Goal: Task Accomplishment & Management: Manage account settings

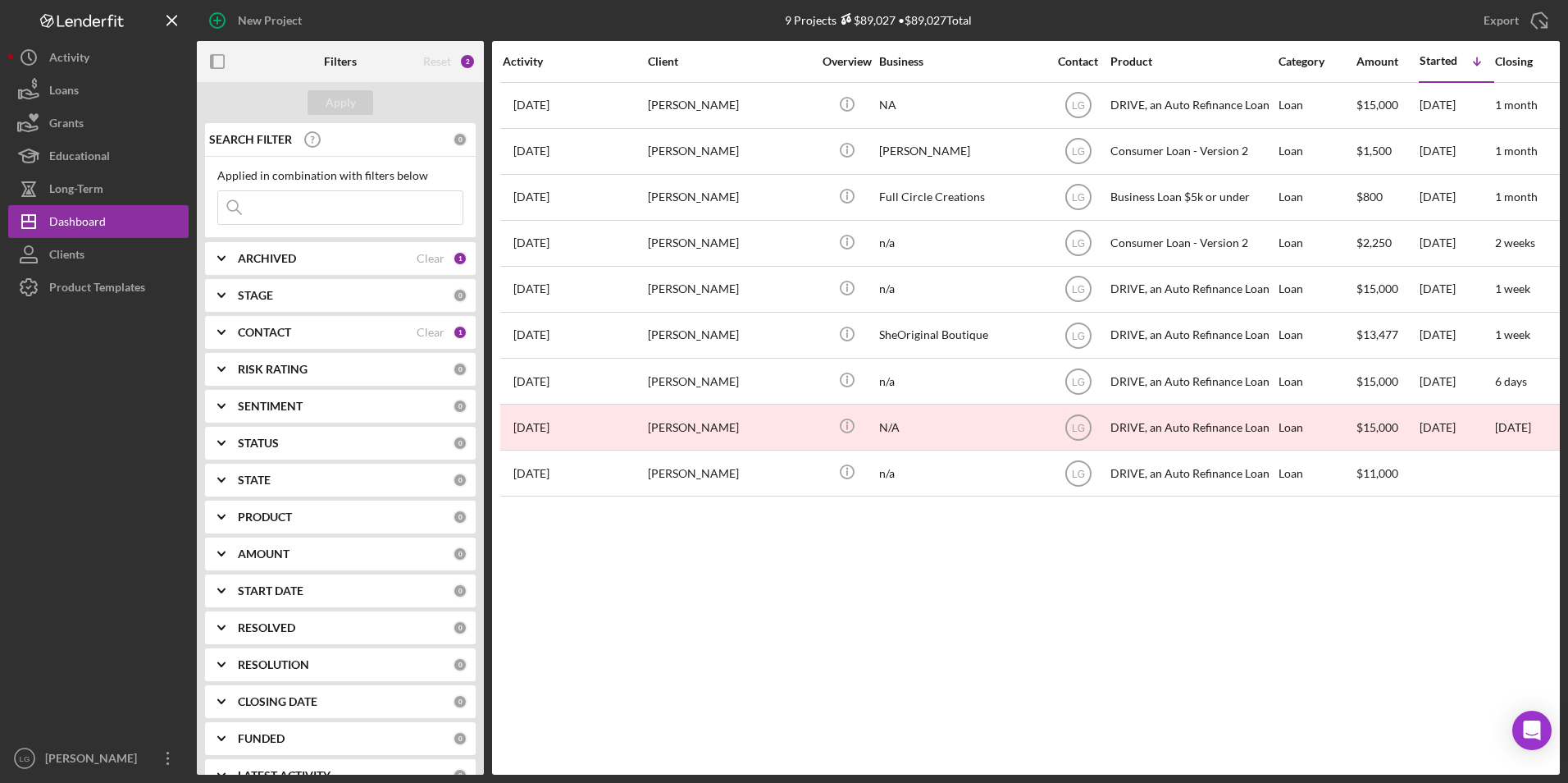
click at [333, 249] on div "ARCHIVED Clear 1" at bounding box center [353, 258] width 230 height 33
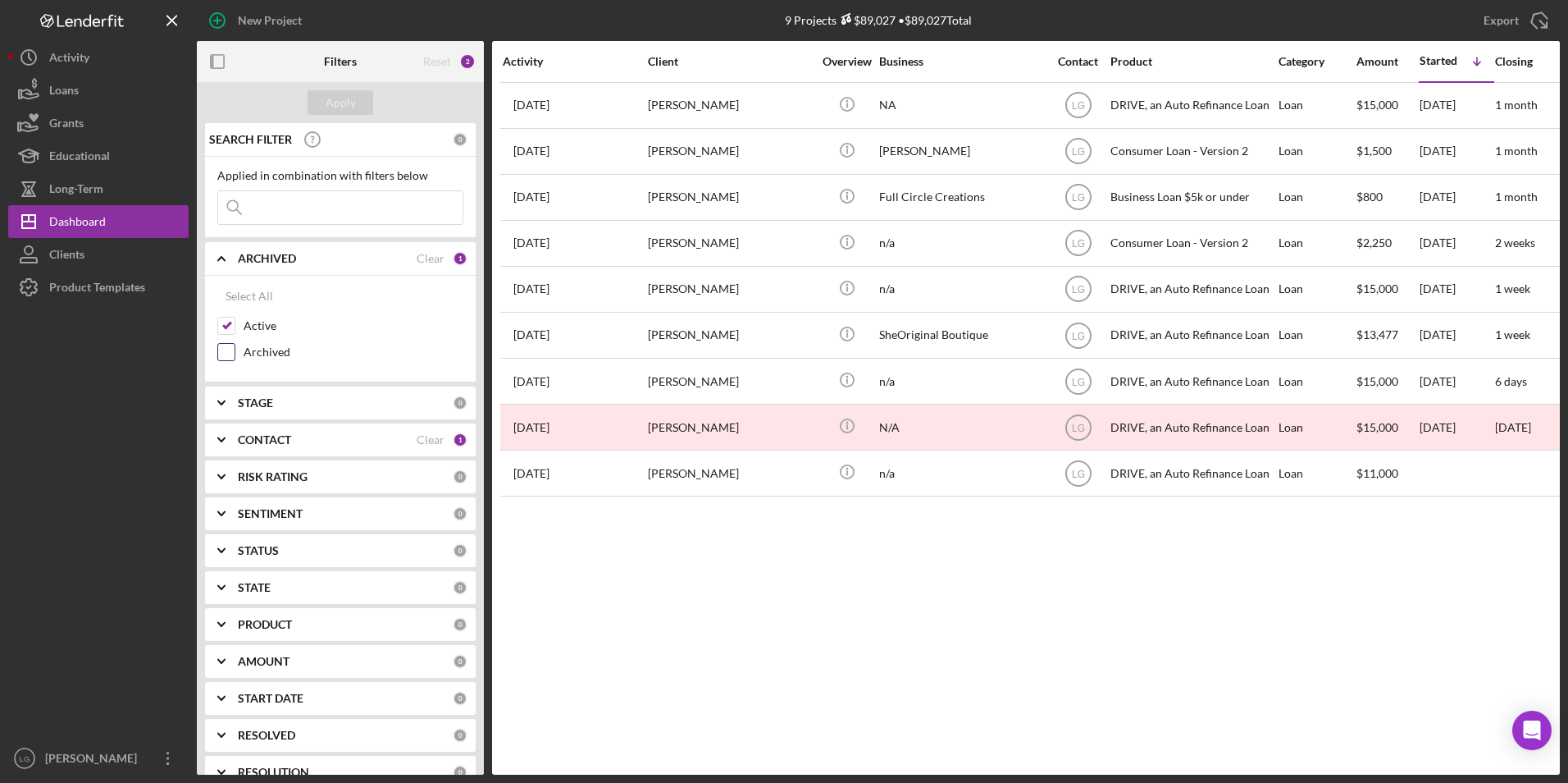
click at [227, 345] on input "Archived" at bounding box center [227, 352] width 17 height 17
checkbox input "true"
click at [228, 328] on input "Active" at bounding box center [227, 326] width 17 height 17
checkbox input "false"
click at [341, 104] on div "Apply" at bounding box center [340, 102] width 30 height 25
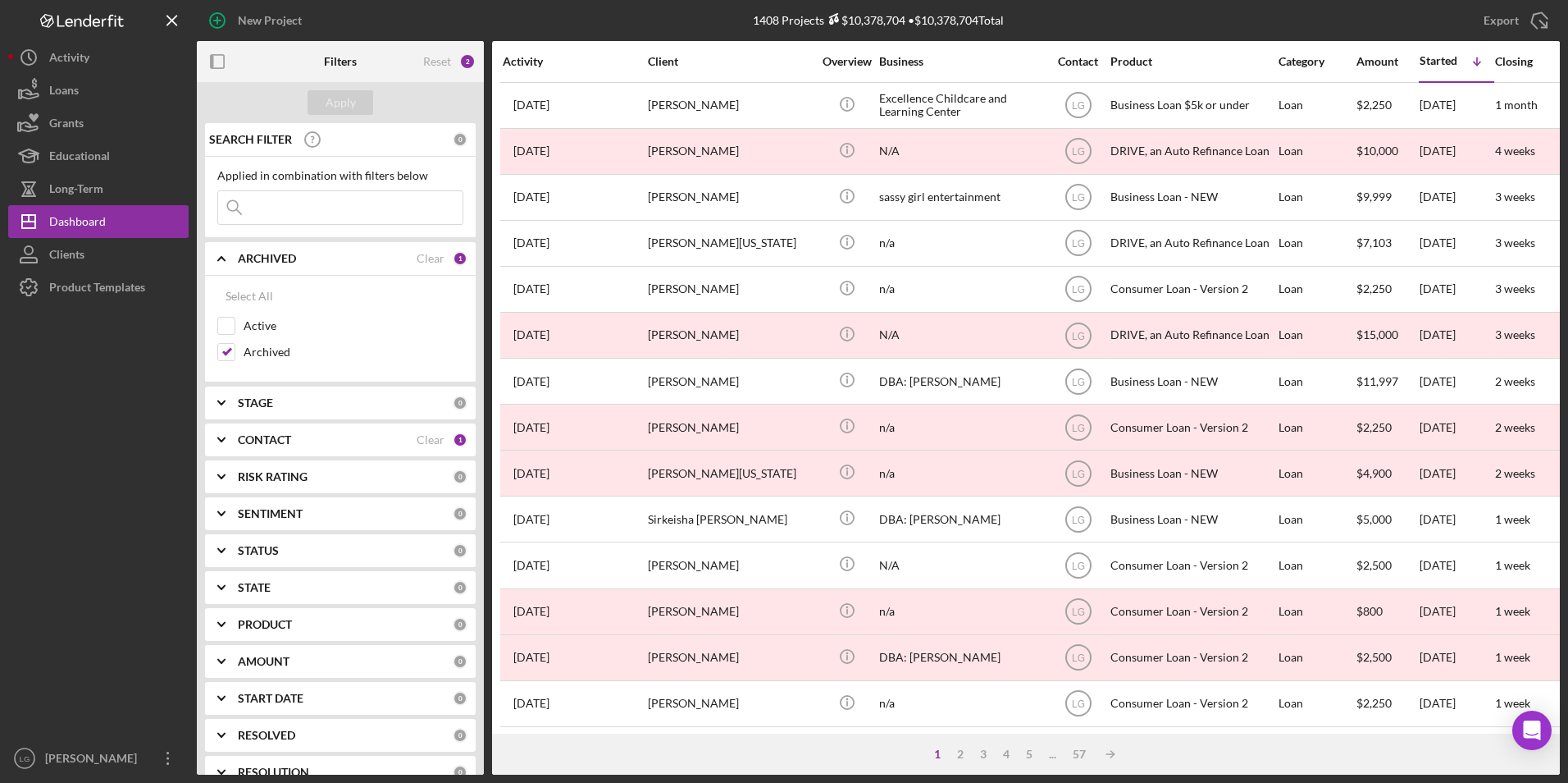
click at [377, 206] on input at bounding box center [341, 208] width 244 height 33
click at [345, 102] on div "Apply" at bounding box center [340, 102] width 30 height 25
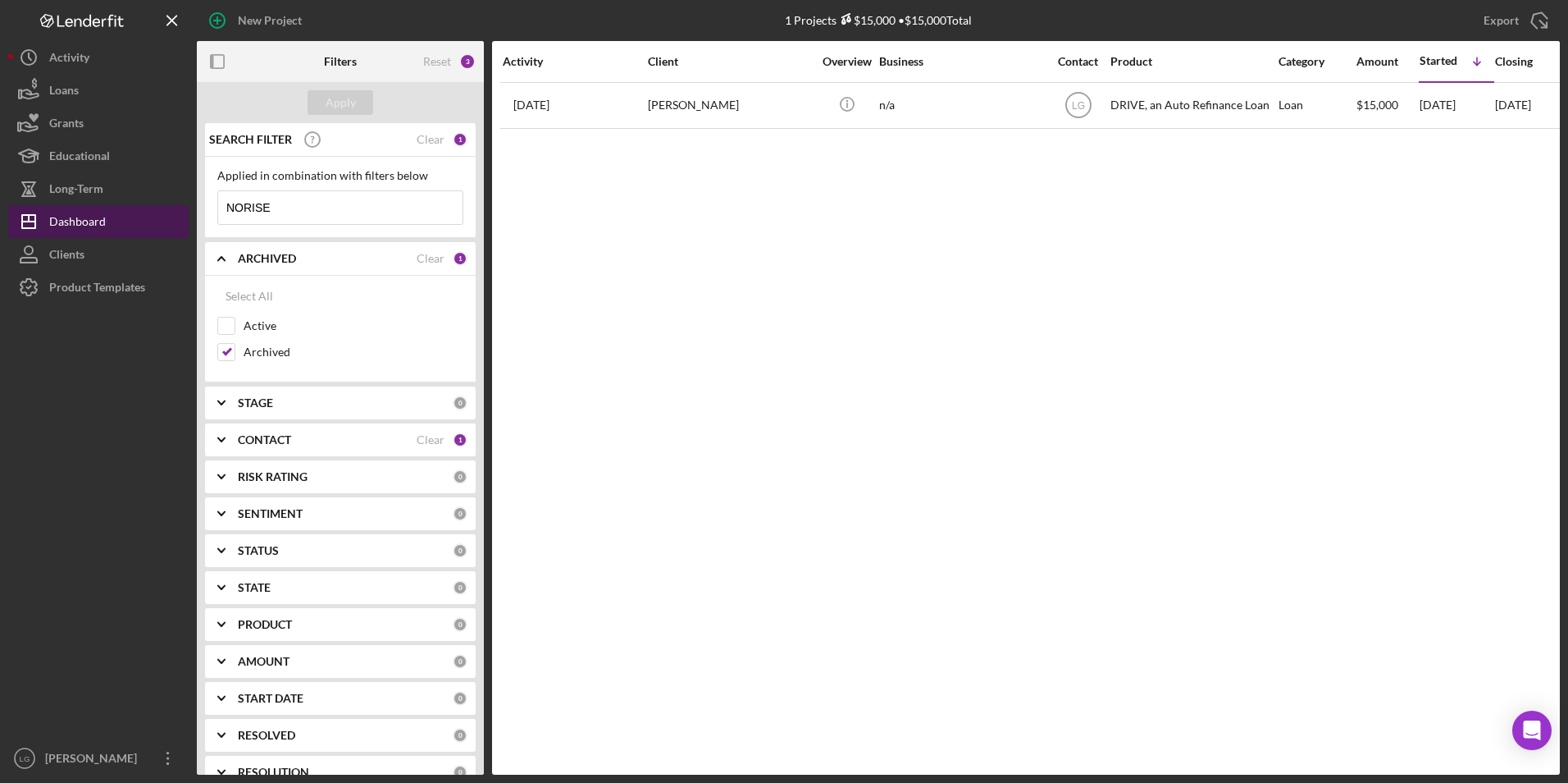
click at [104, 219] on div "Dashboard" at bounding box center [78, 223] width 57 height 37
drag, startPoint x: 336, startPoint y: 212, endPoint x: 254, endPoint y: 211, distance: 82.0
click at [255, 211] on input "NORISE" at bounding box center [341, 208] width 244 height 33
type input "N"
click at [344, 99] on div "Apply" at bounding box center [340, 102] width 30 height 25
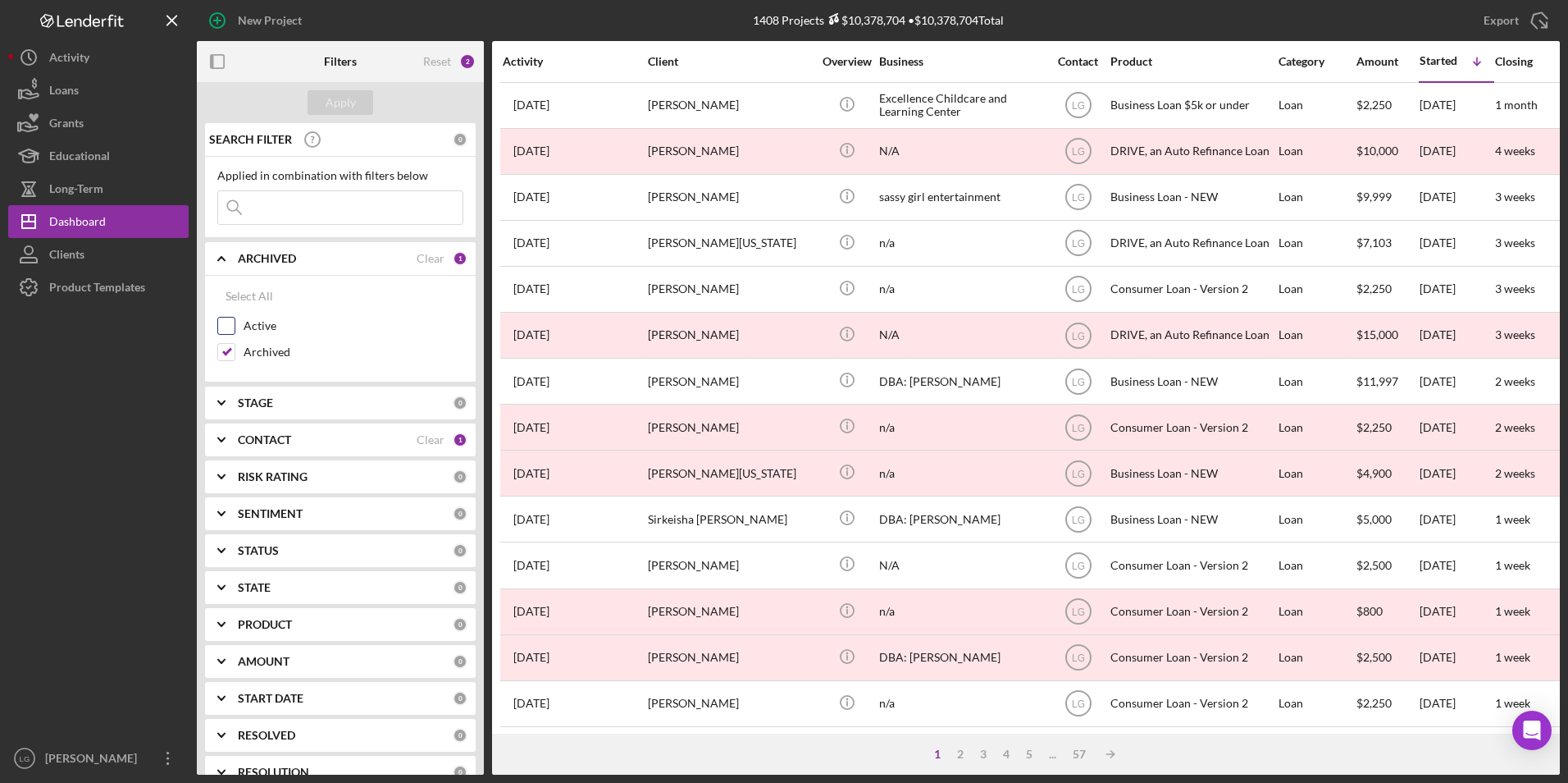
click at [230, 318] on input "Active" at bounding box center [227, 326] width 17 height 17
checkbox input "true"
click at [226, 352] on input "Archived" at bounding box center [227, 352] width 17 height 17
checkbox input "false"
click at [339, 98] on div "Apply" at bounding box center [340, 102] width 30 height 25
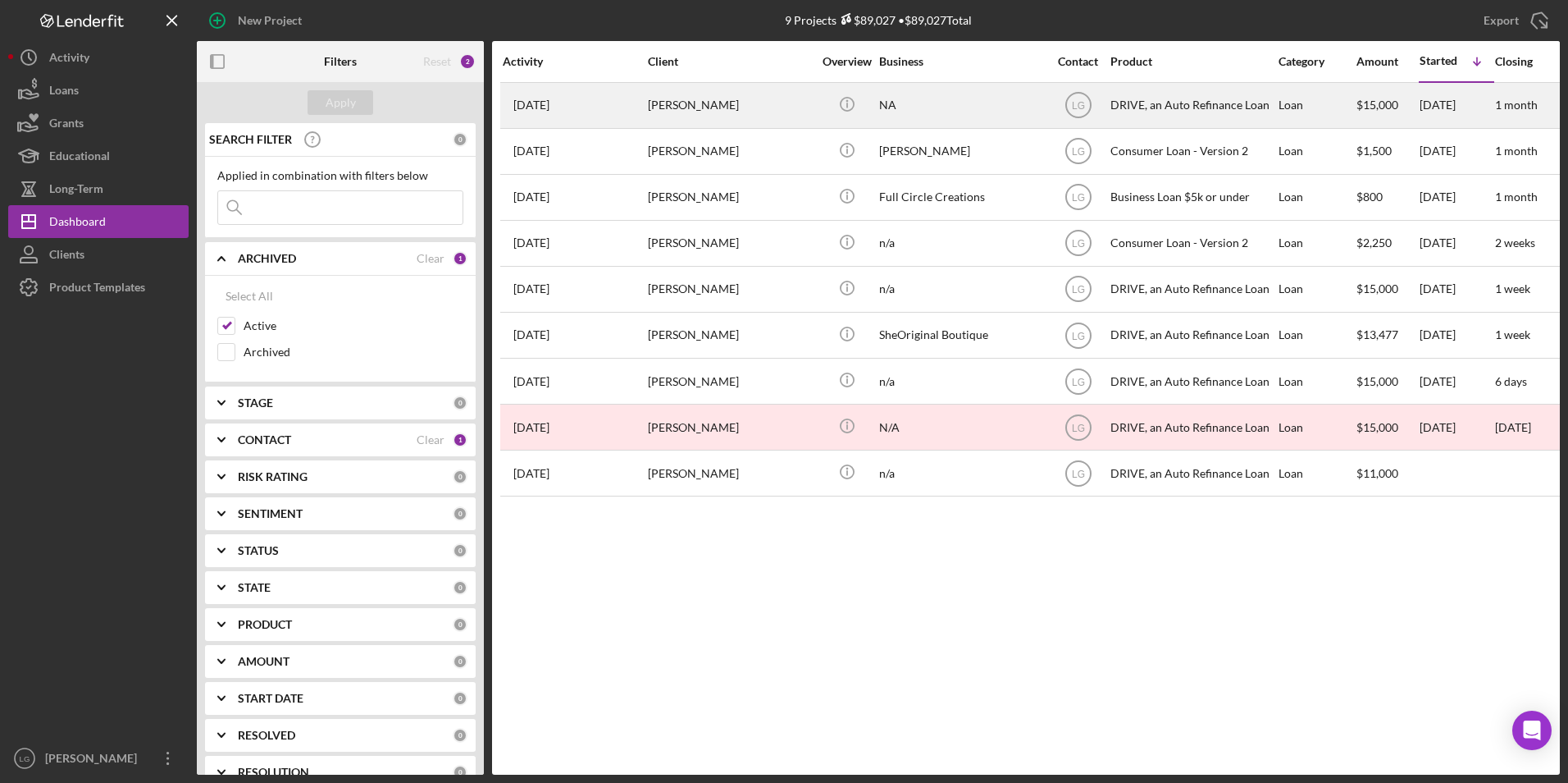
click at [678, 118] on div "[PERSON_NAME]" at bounding box center [729, 105] width 164 height 43
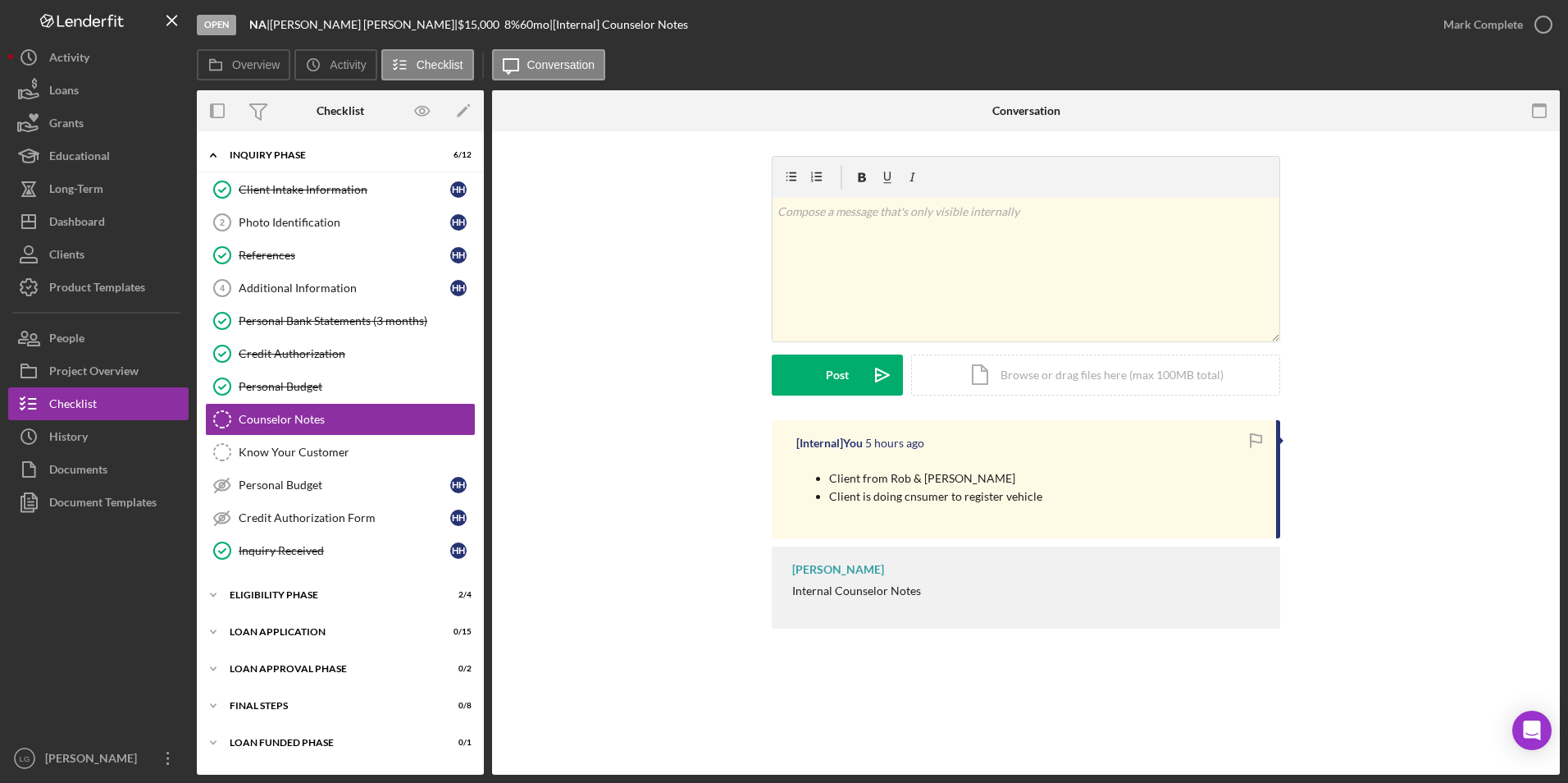
click at [249, 730] on div "Icon/Expander Loan Funded Phase 0 / 1" at bounding box center [340, 743] width 288 height 33
click at [252, 703] on div "FINAL STEPS" at bounding box center [346, 706] width 233 height 10
drag, startPoint x: 252, startPoint y: 675, endPoint x: 252, endPoint y: 653, distance: 22.0
click at [252, 670] on div "Icon/Expander Loan Approval Phase 0 / 2" at bounding box center [340, 669] width 288 height 33
drag, startPoint x: 252, startPoint y: 628, endPoint x: 252, endPoint y: 601, distance: 27.0
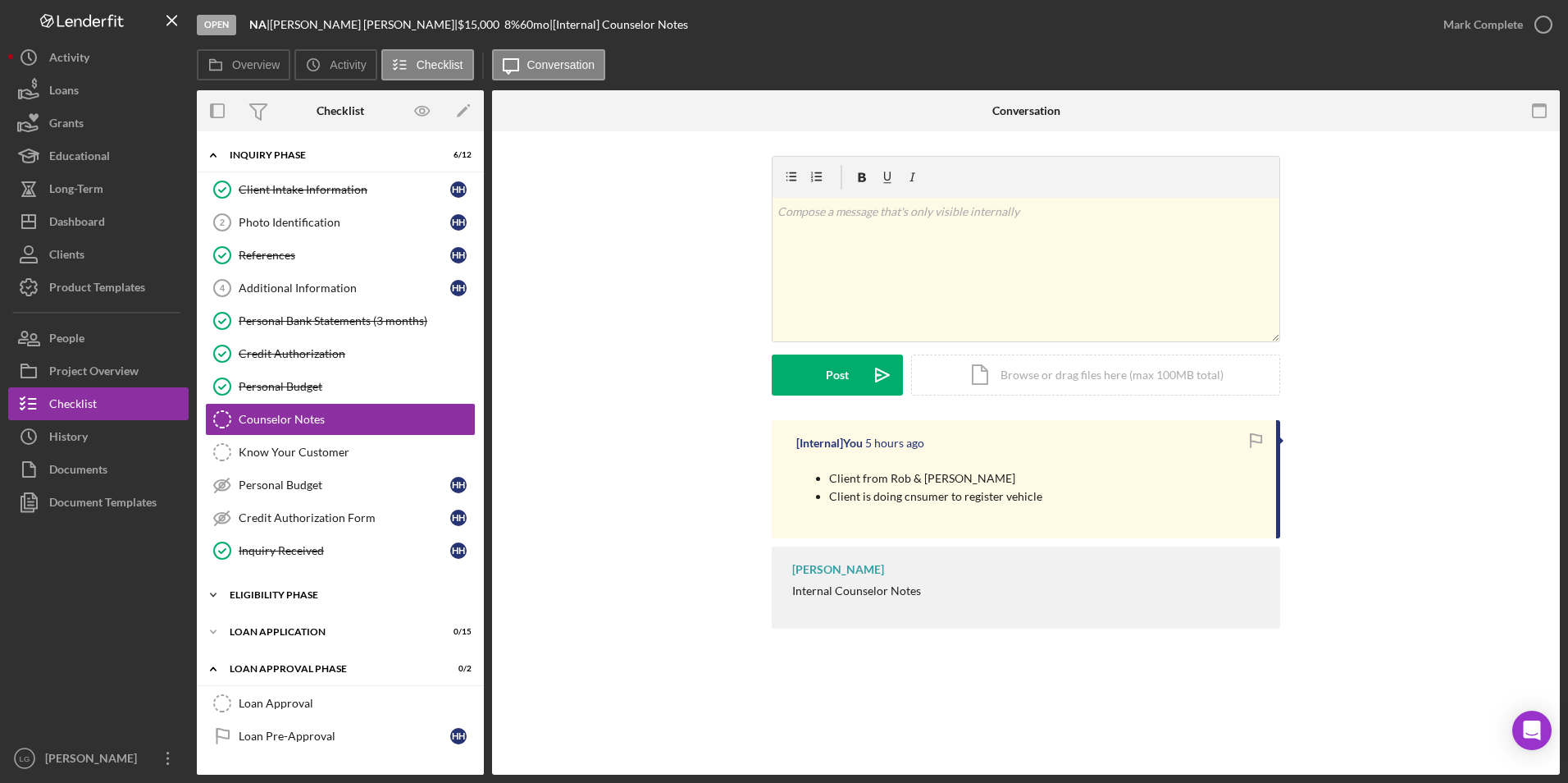
click at [252, 625] on div "Icon/Expander Loan Application 0 / 15" at bounding box center [340, 632] width 288 height 33
click at [252, 596] on div "Eligibility Phase" at bounding box center [346, 595] width 233 height 10
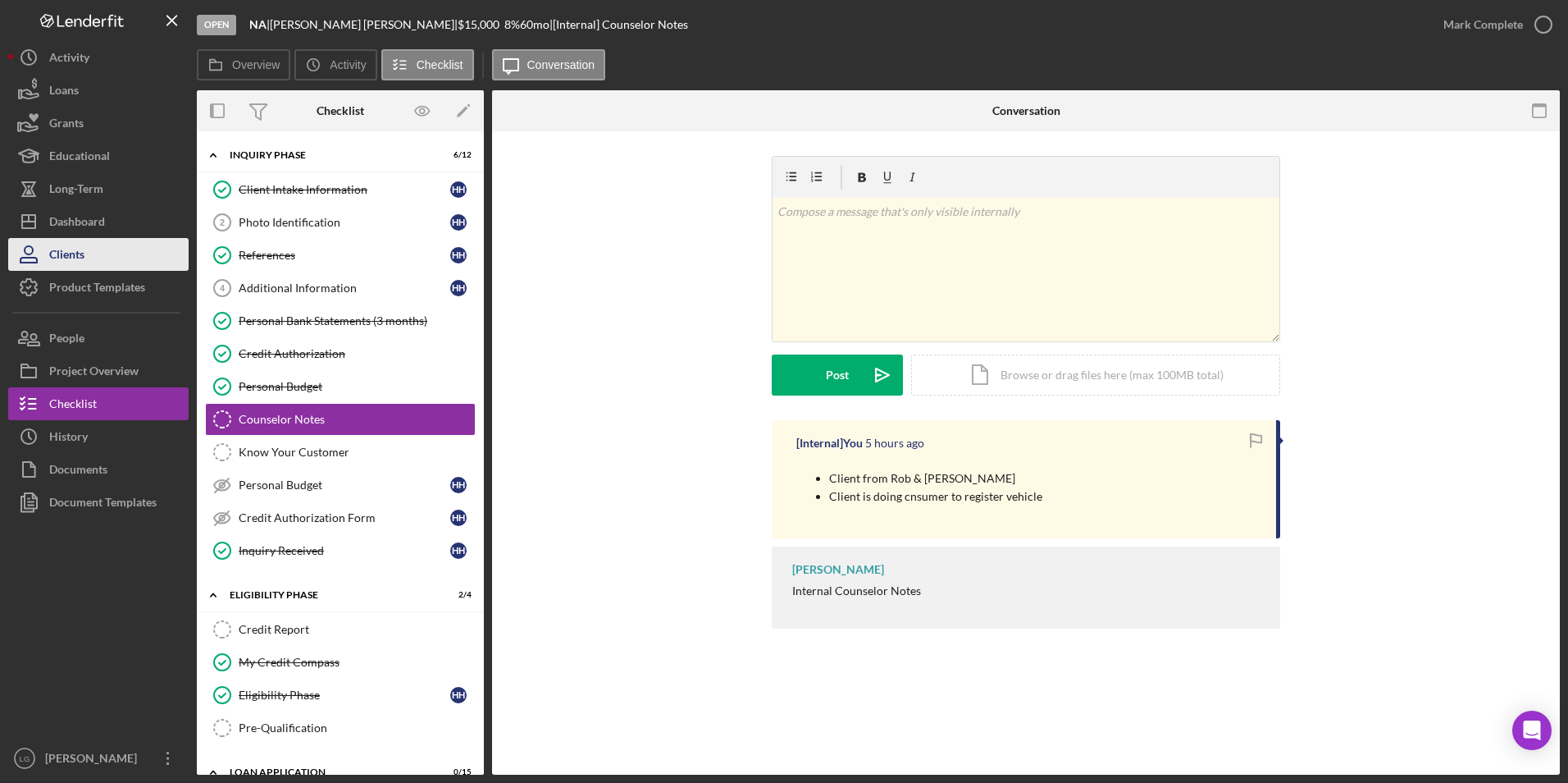
drag, startPoint x: 295, startPoint y: 224, endPoint x: 170, endPoint y: 244, distance: 126.6
click at [295, 224] on div "Photo Identification" at bounding box center [344, 222] width 211 height 13
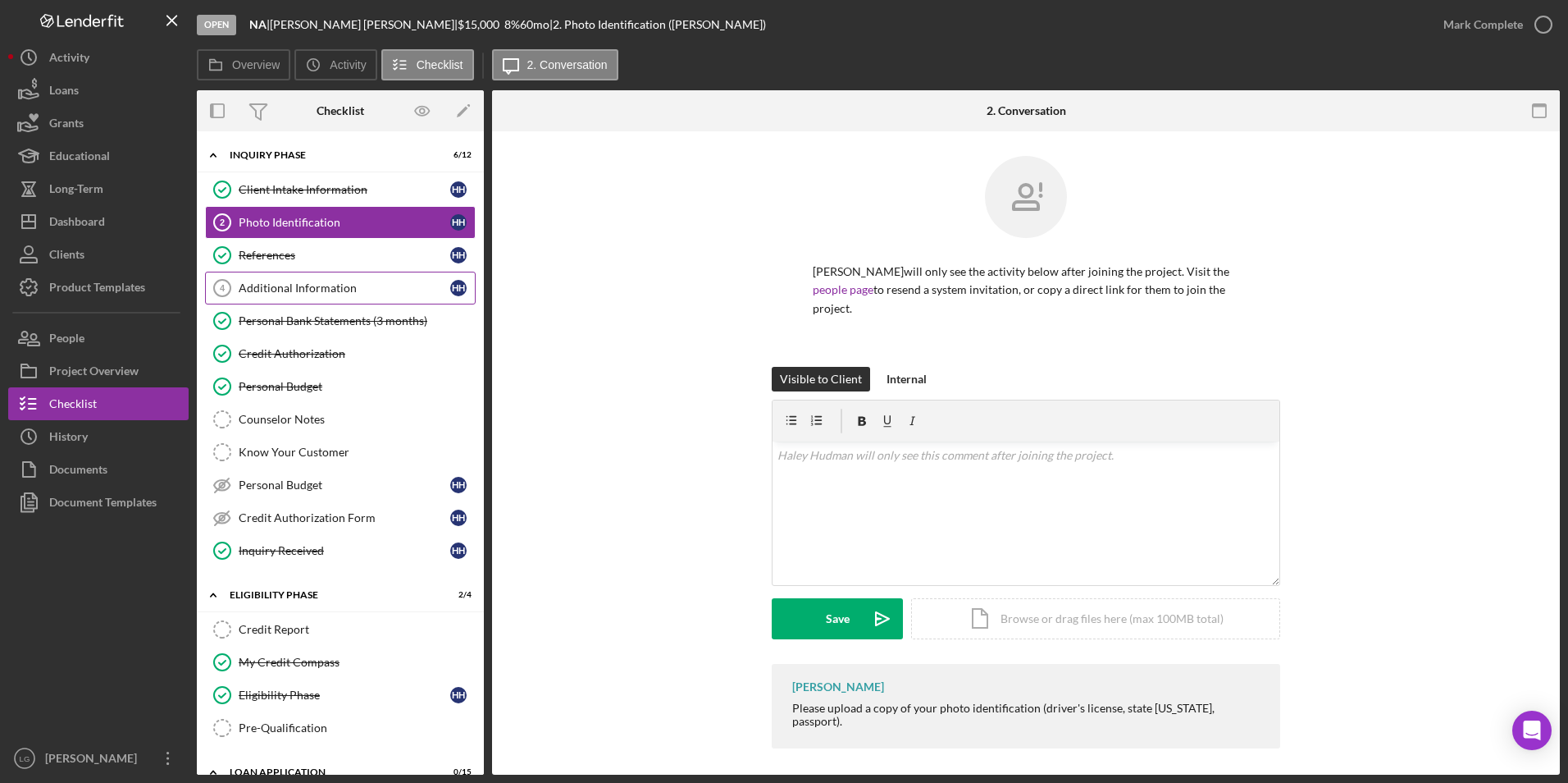
click at [338, 292] on div "Additional Information" at bounding box center [344, 288] width 211 height 13
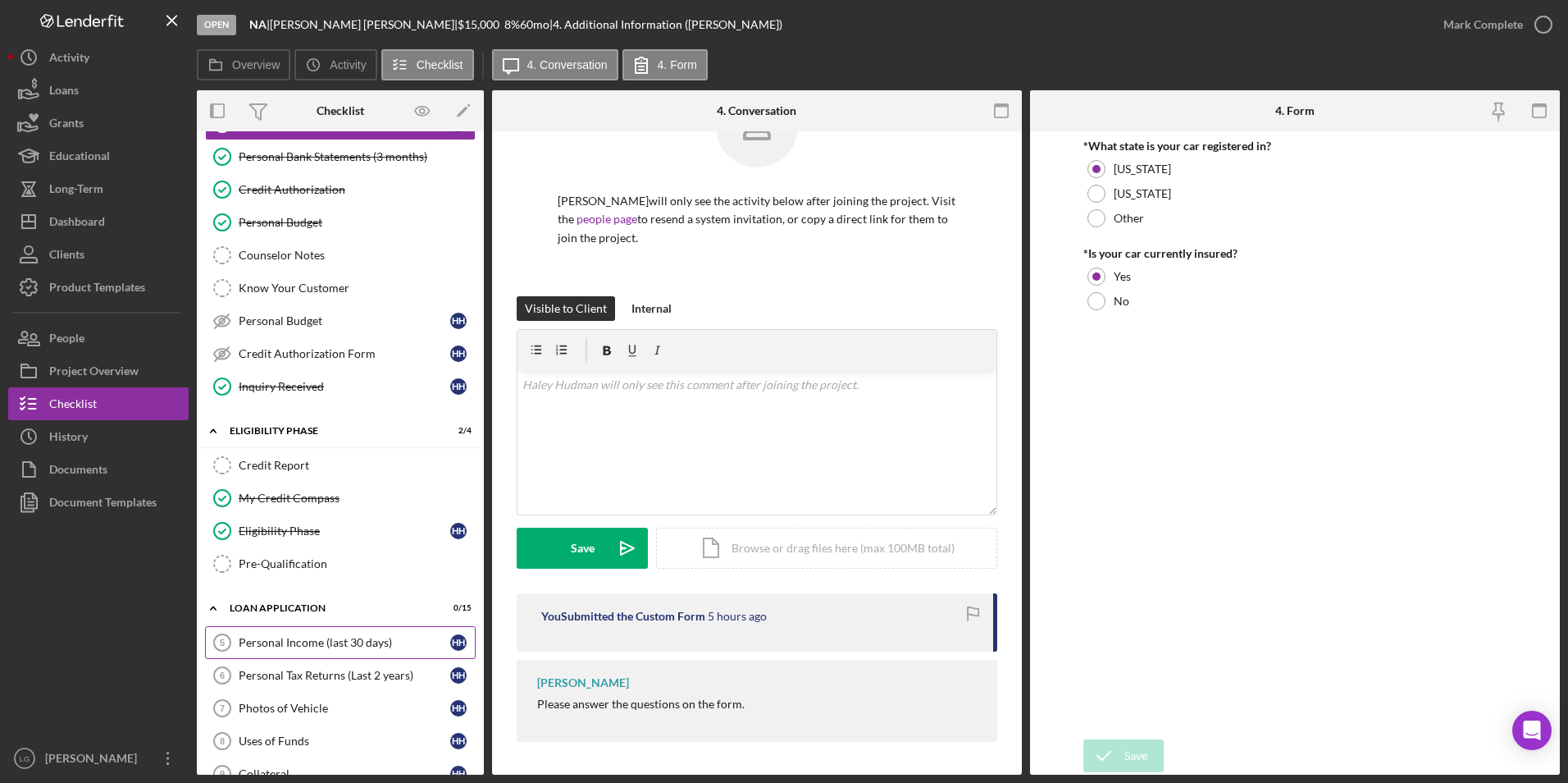
scroll to position [246, 0]
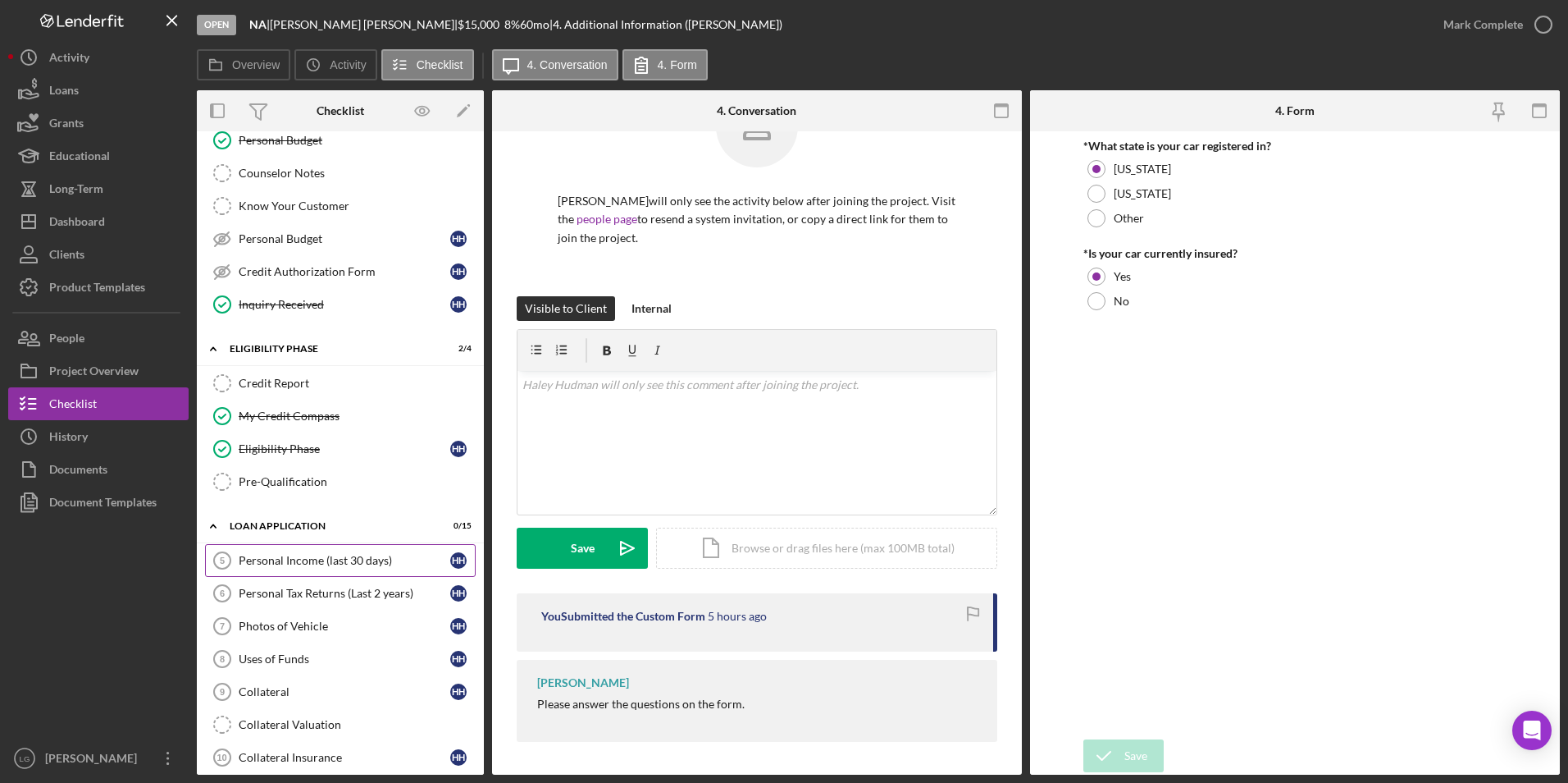
click at [285, 560] on div "Personal Income (last 30 days)" at bounding box center [344, 561] width 211 height 13
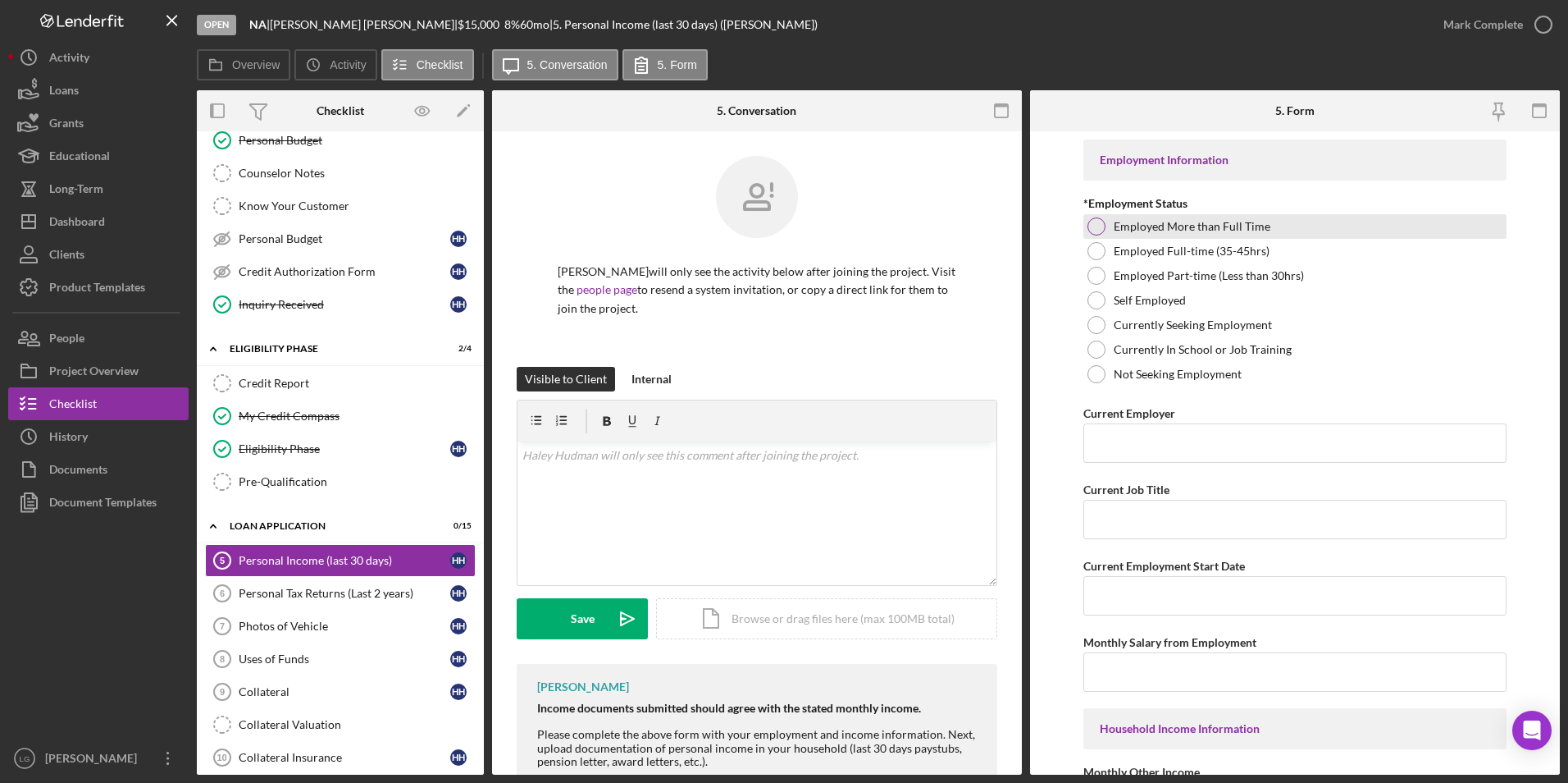
click at [1102, 228] on div at bounding box center [1097, 227] width 18 height 18
click at [1145, 435] on input "Current Employer" at bounding box center [1295, 443] width 424 height 40
click at [1111, 448] on input "Current Employer" at bounding box center [1295, 443] width 424 height 40
paste input "Mercy"
type input "Mercy"
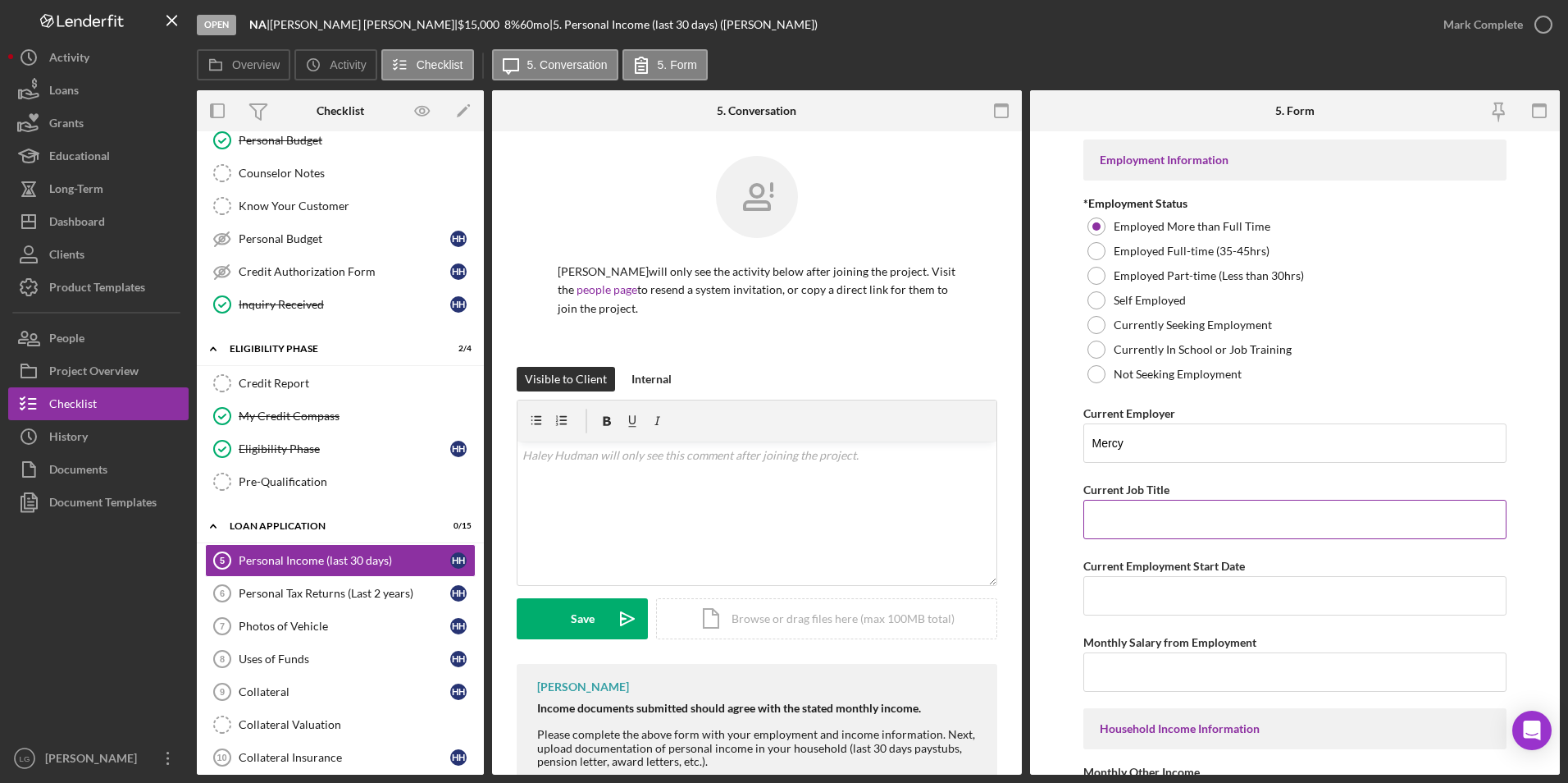
click at [1145, 528] on input "Current Job Title" at bounding box center [1295, 519] width 424 height 40
click at [1159, 511] on input "Current Job Title" at bounding box center [1295, 519] width 424 height 40
paste input "Medical Assistant"
type input "Medical Assistant"
click at [1119, 583] on input "Current Employment Start Date" at bounding box center [1295, 596] width 424 height 40
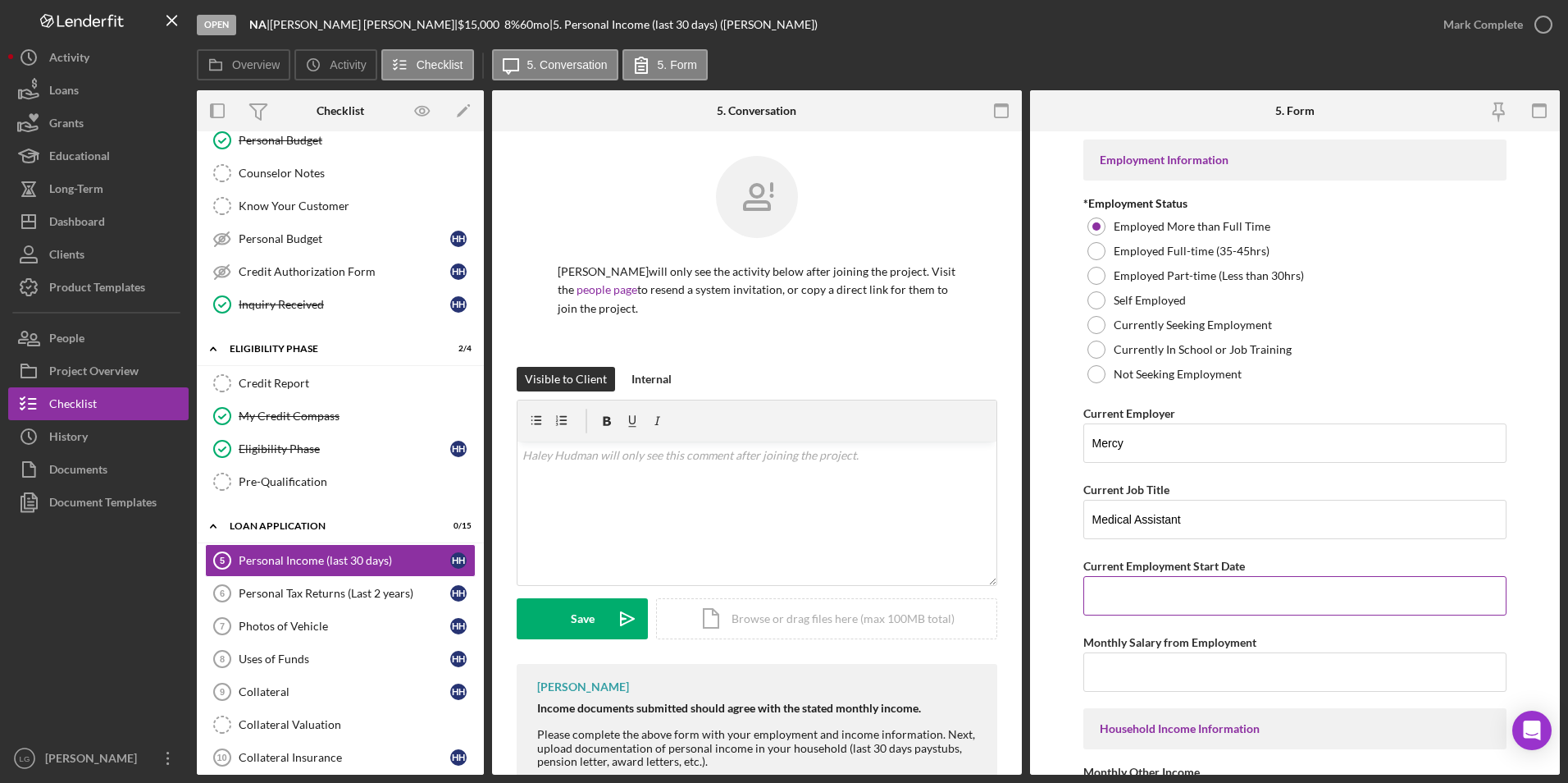
click at [1141, 590] on input "Current Employment Start Date" at bounding box center [1295, 596] width 424 height 40
paste input "12/2019"
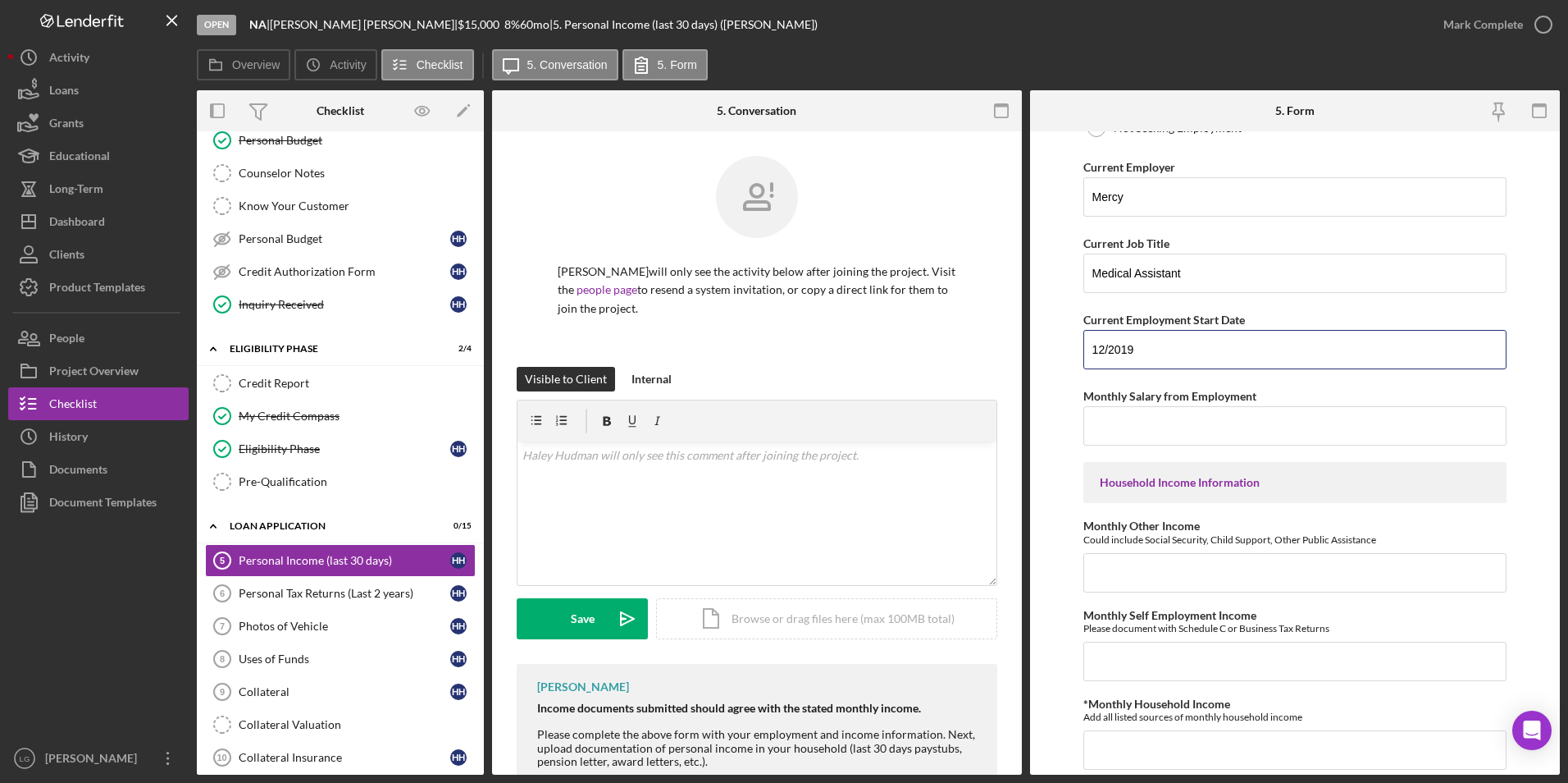
type input "12/2019"
click at [1118, 417] on input "Monthly Salary from Employment" at bounding box center [1295, 426] width 424 height 40
paste input "$3,000"
type input "$3,000"
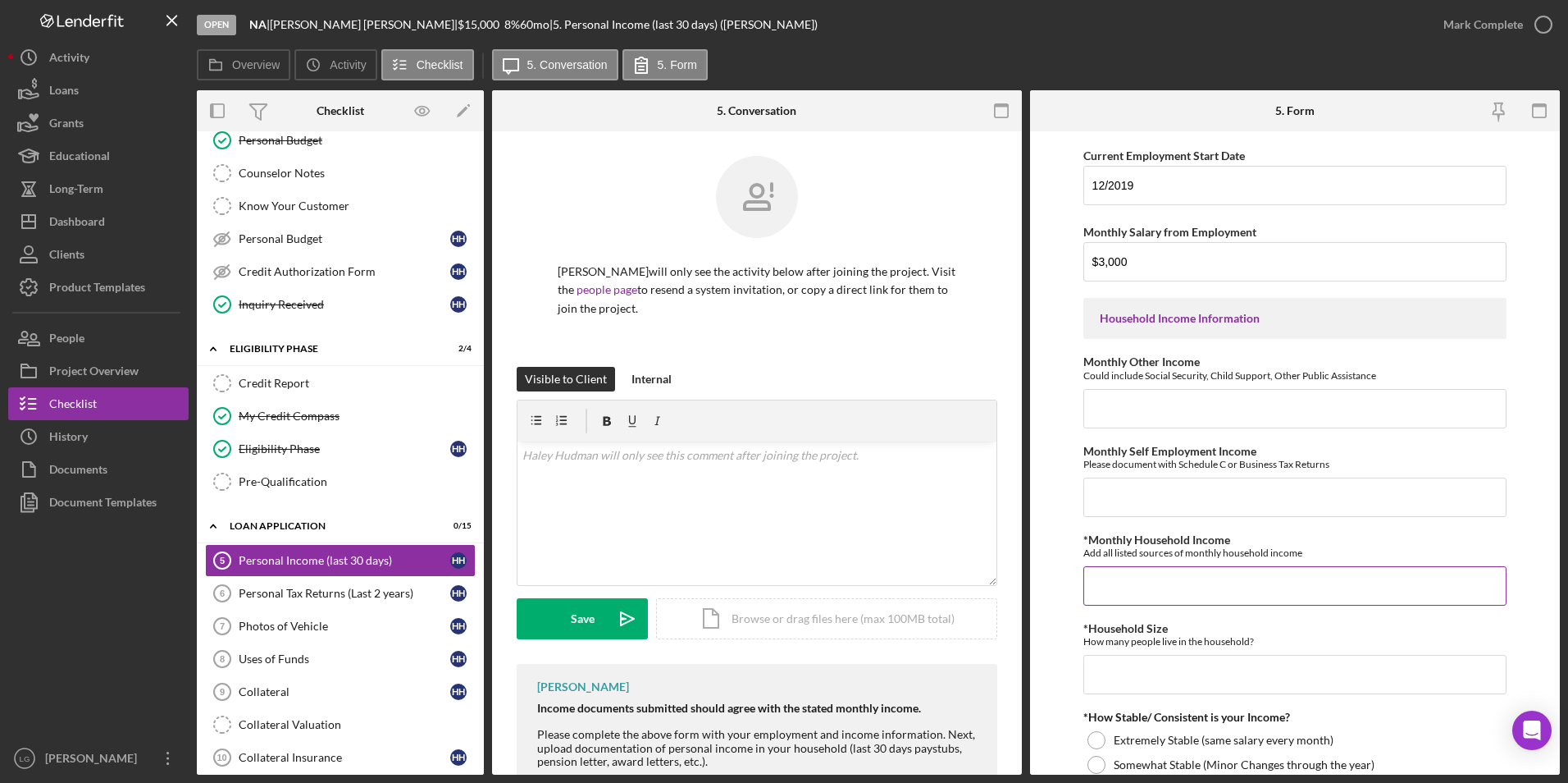
paste input "$4,500"
type input "$4,500"
click at [1134, 664] on input "*Household Size" at bounding box center [1295, 675] width 424 height 40
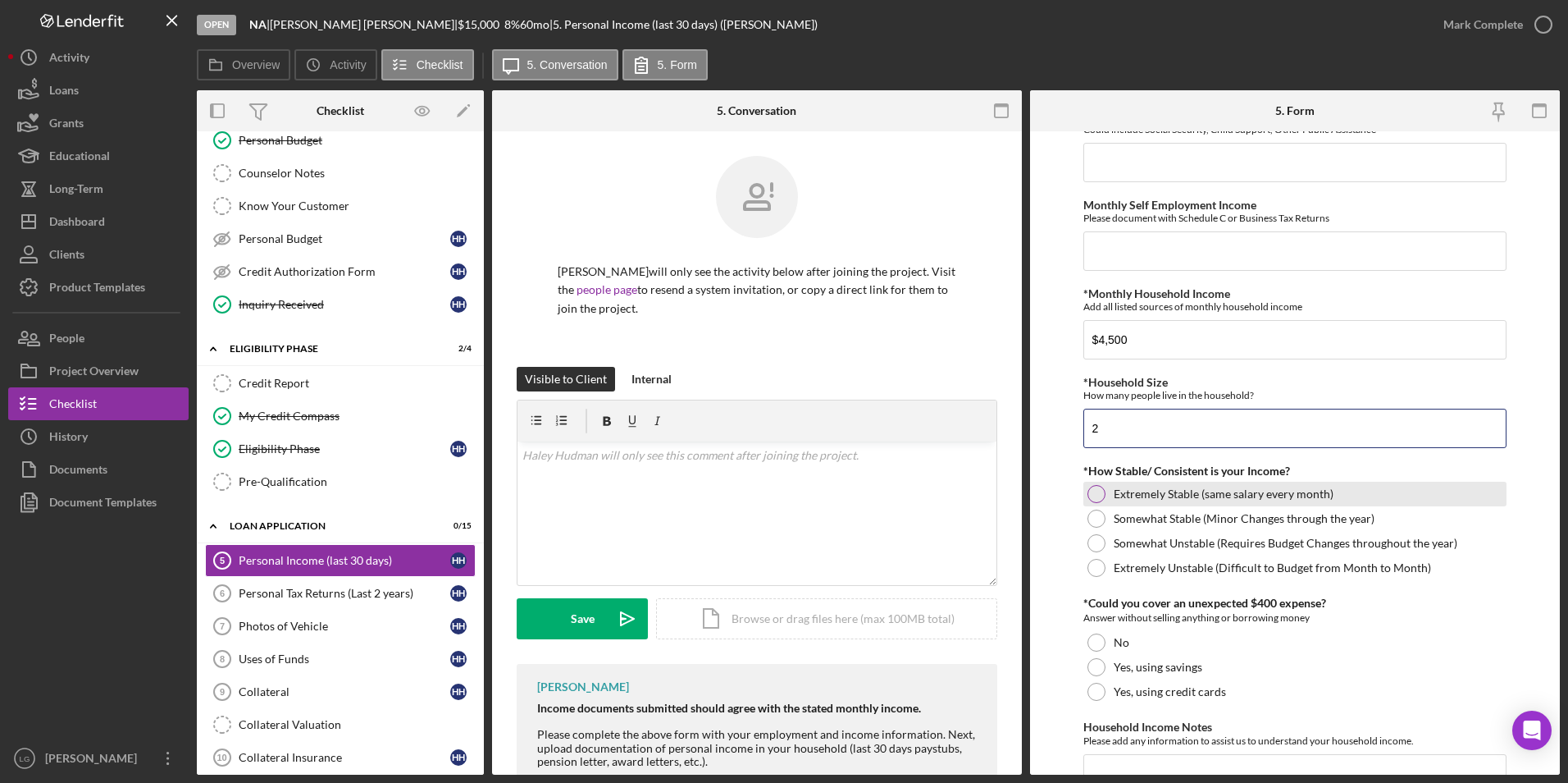
type input "2"
click at [1094, 494] on div at bounding box center [1097, 494] width 18 height 18
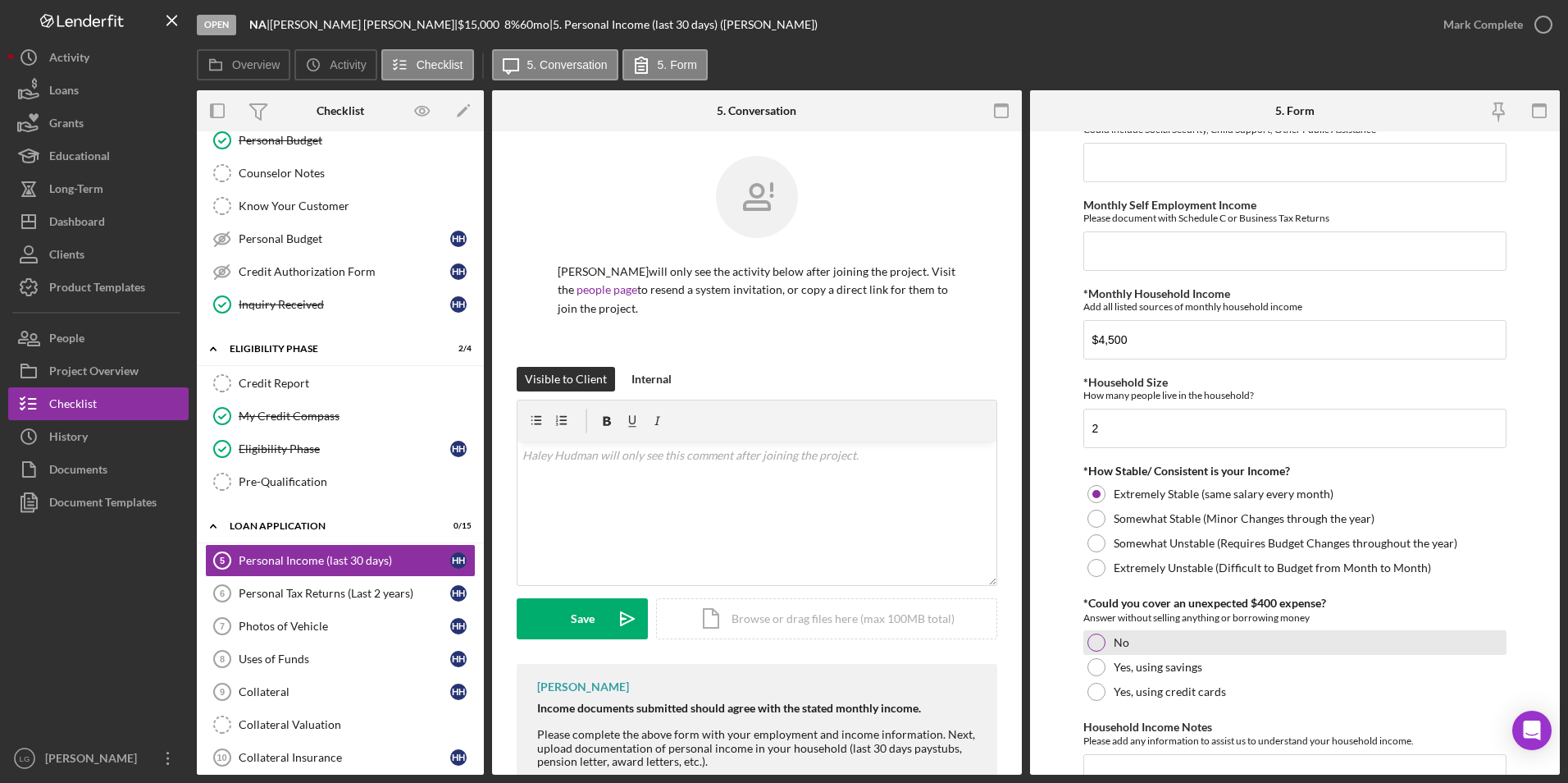
click at [1096, 646] on div at bounding box center [1097, 642] width 18 height 18
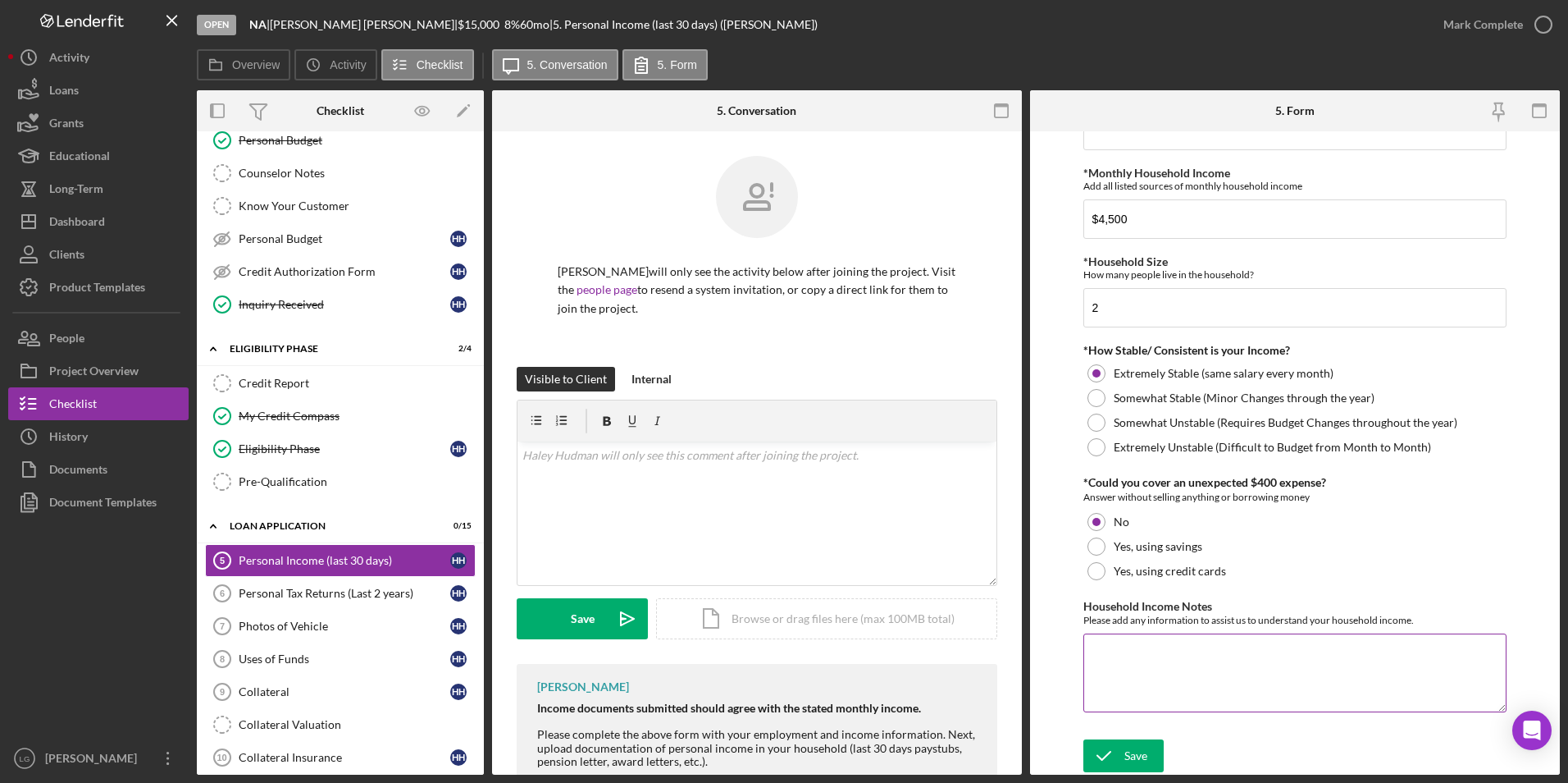
click at [1161, 668] on textarea "Household Income Notes" at bounding box center [1295, 673] width 424 height 79
paste textarea "Fiancés income included in household total."
type textarea "Fiancés income included in household total."
click at [1122, 758] on icon "submit" at bounding box center [1103, 755] width 41 height 41
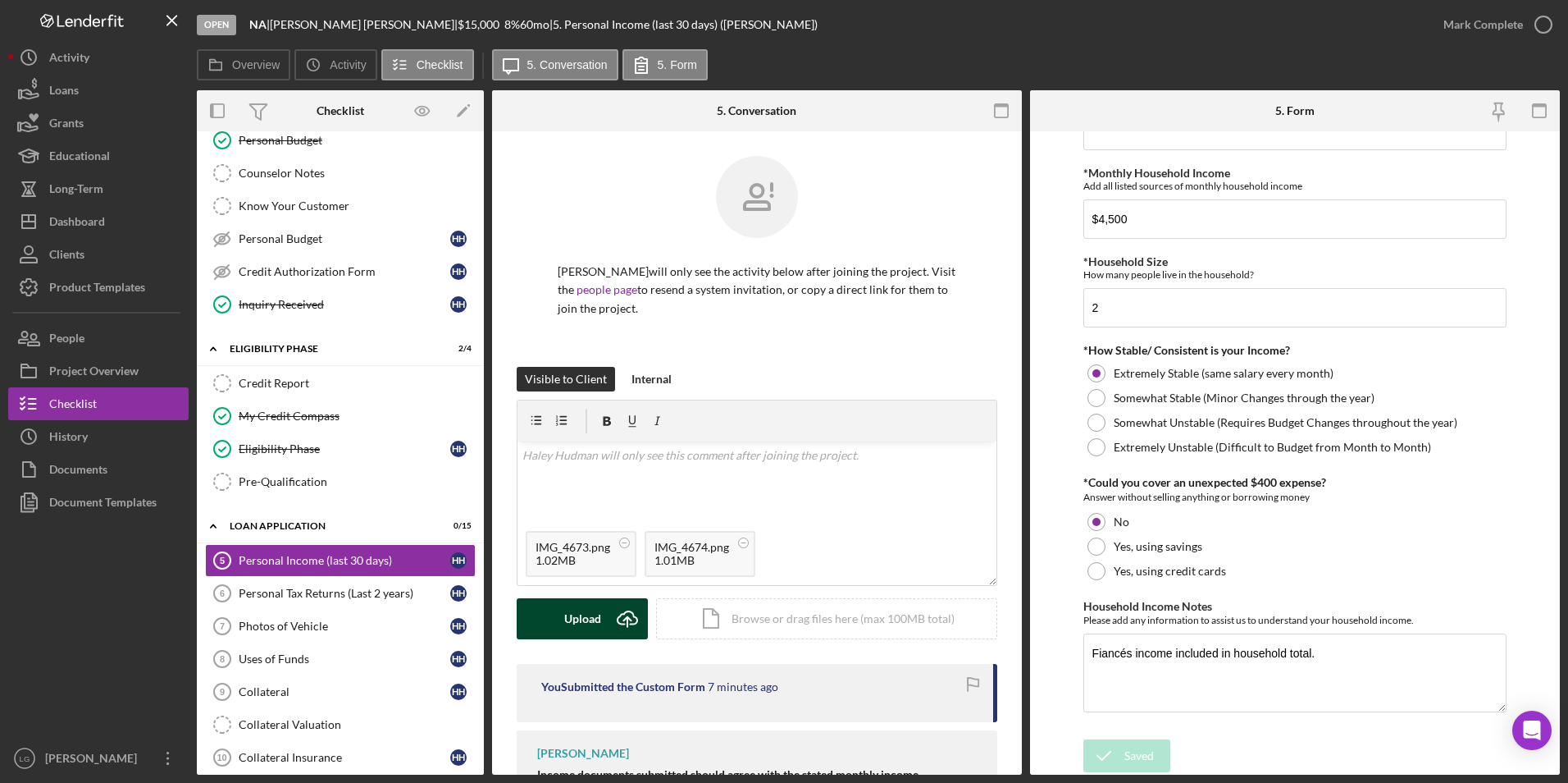
click at [559, 622] on button "Upload Icon/Upload" at bounding box center [582, 618] width 131 height 41
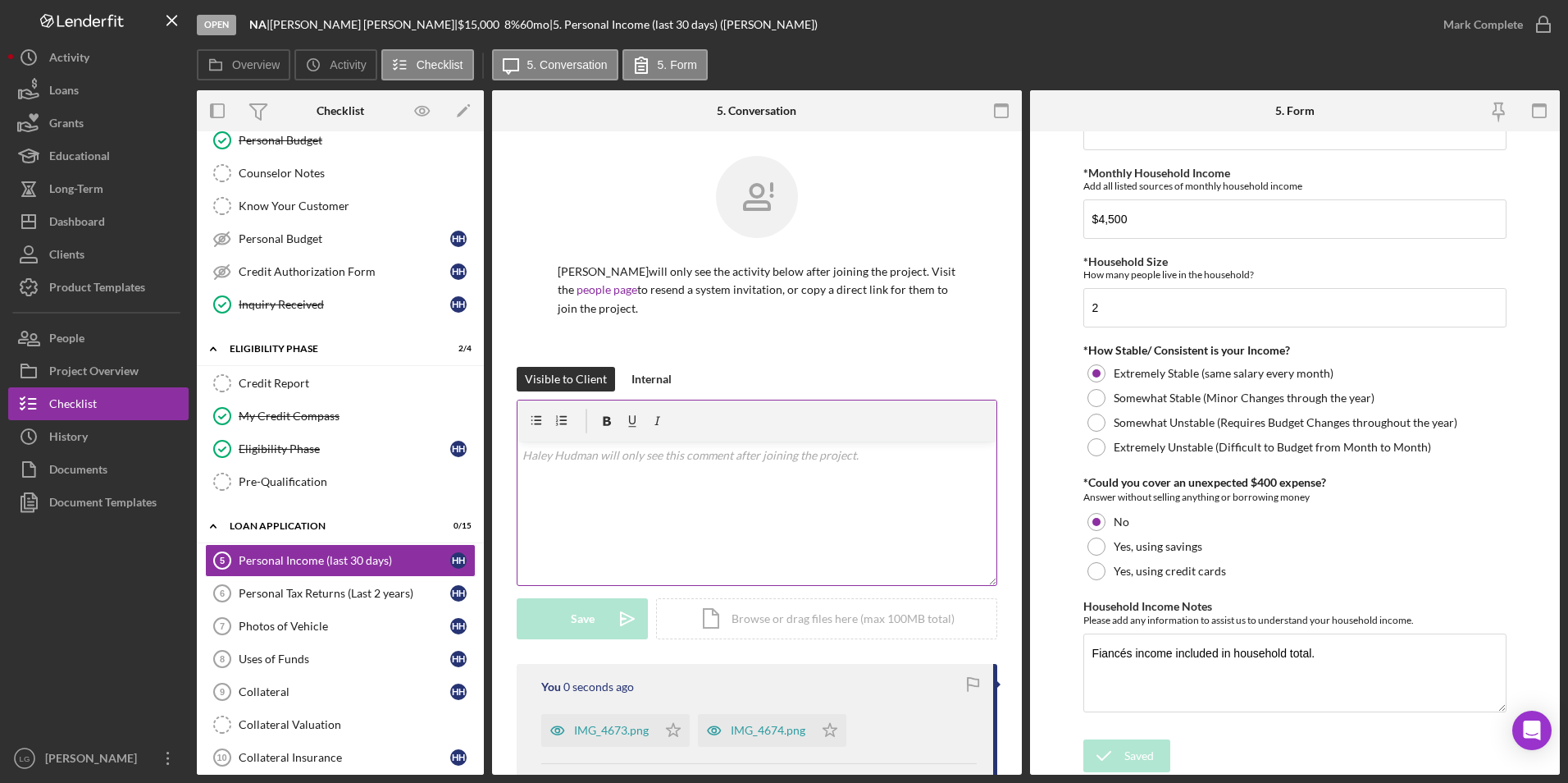
scroll to position [246, 0]
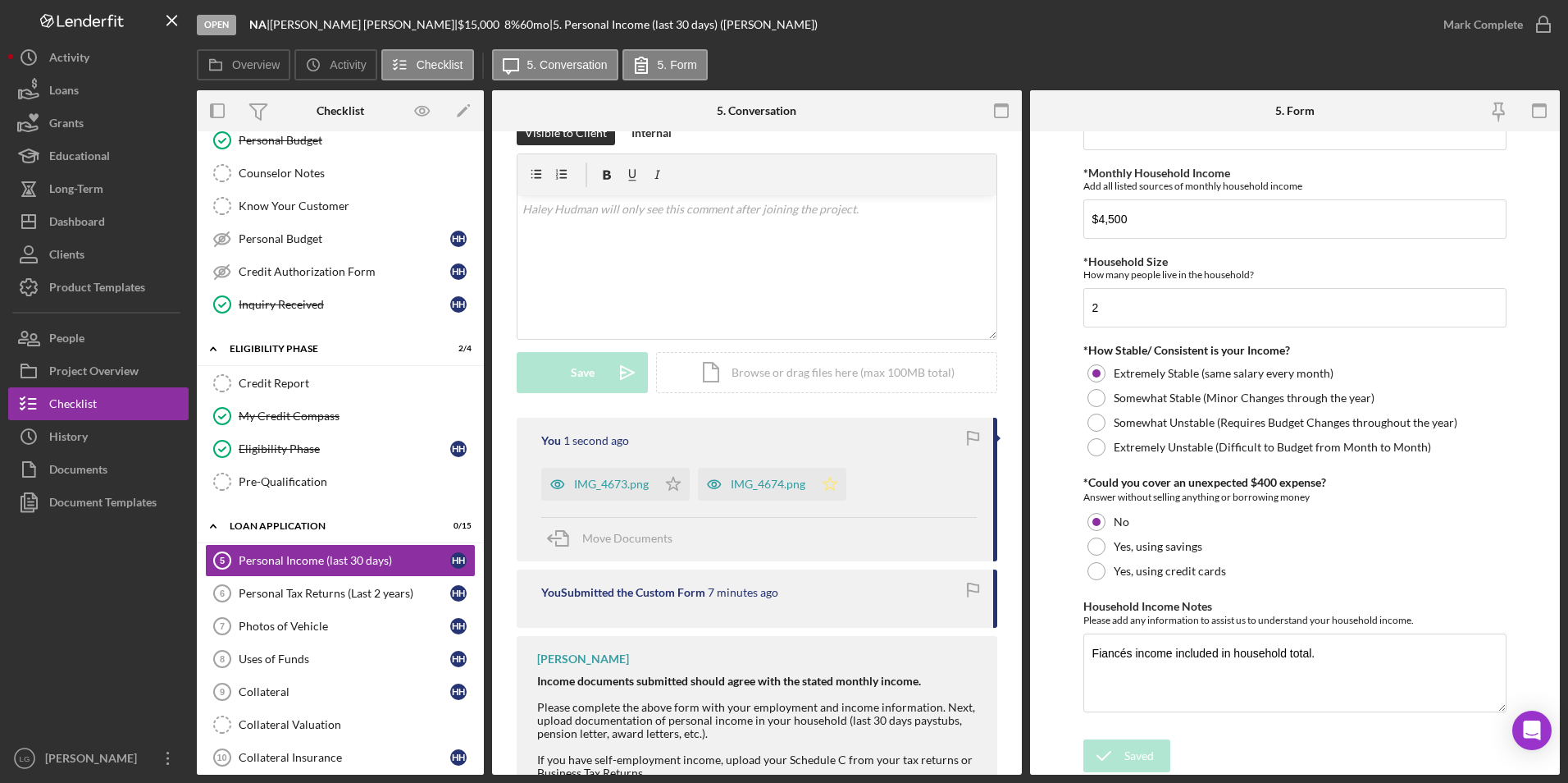
click at [828, 499] on icon "Icon/Star" at bounding box center [830, 484] width 33 height 33
click at [660, 484] on icon "Icon/Star" at bounding box center [673, 484] width 33 height 33
click at [1500, 32] on div "Mark Complete" at bounding box center [1483, 25] width 80 height 33
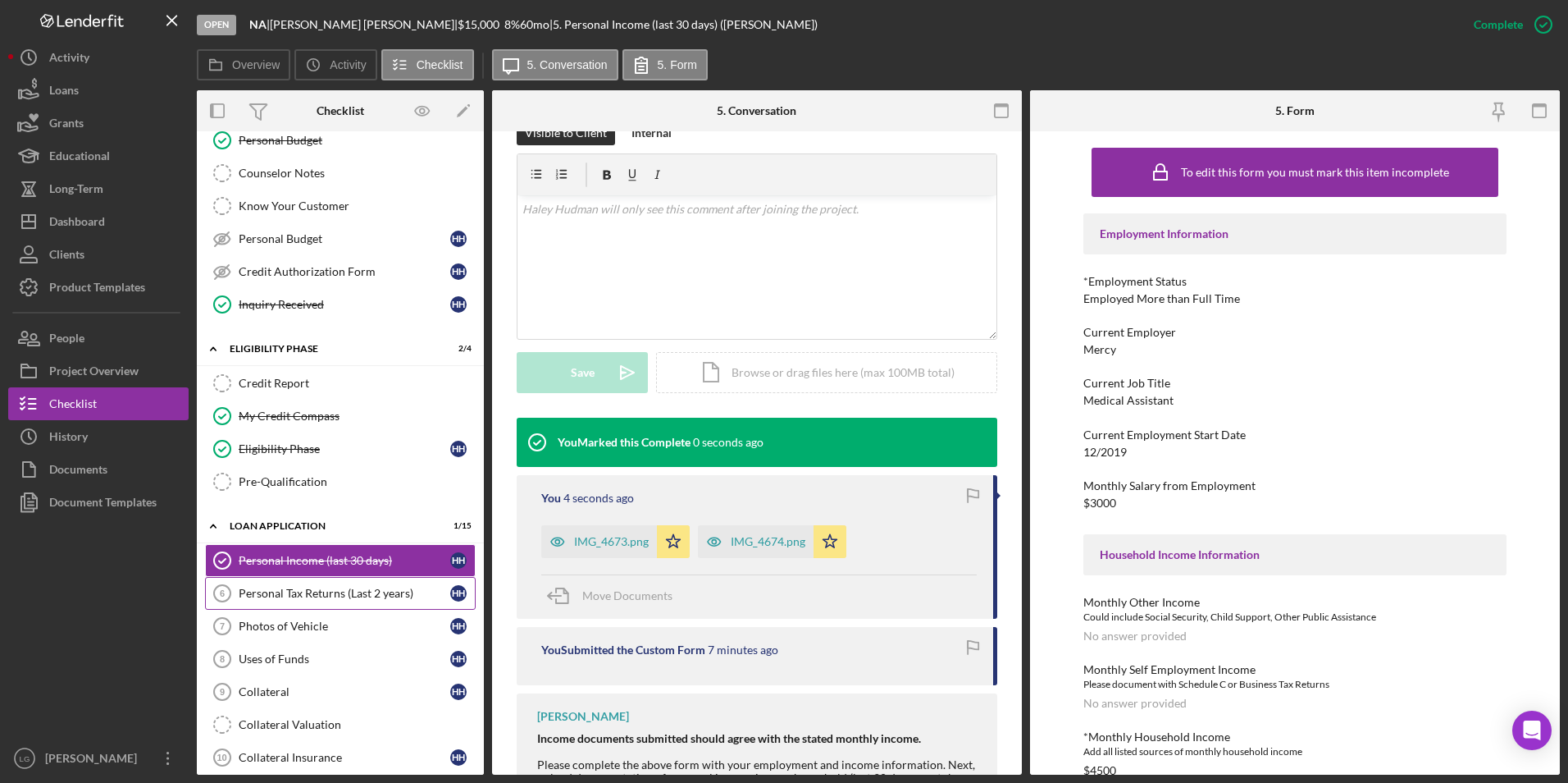
click at [344, 588] on div "Personal Tax Returns (Last 2 years)" at bounding box center [344, 593] width 211 height 13
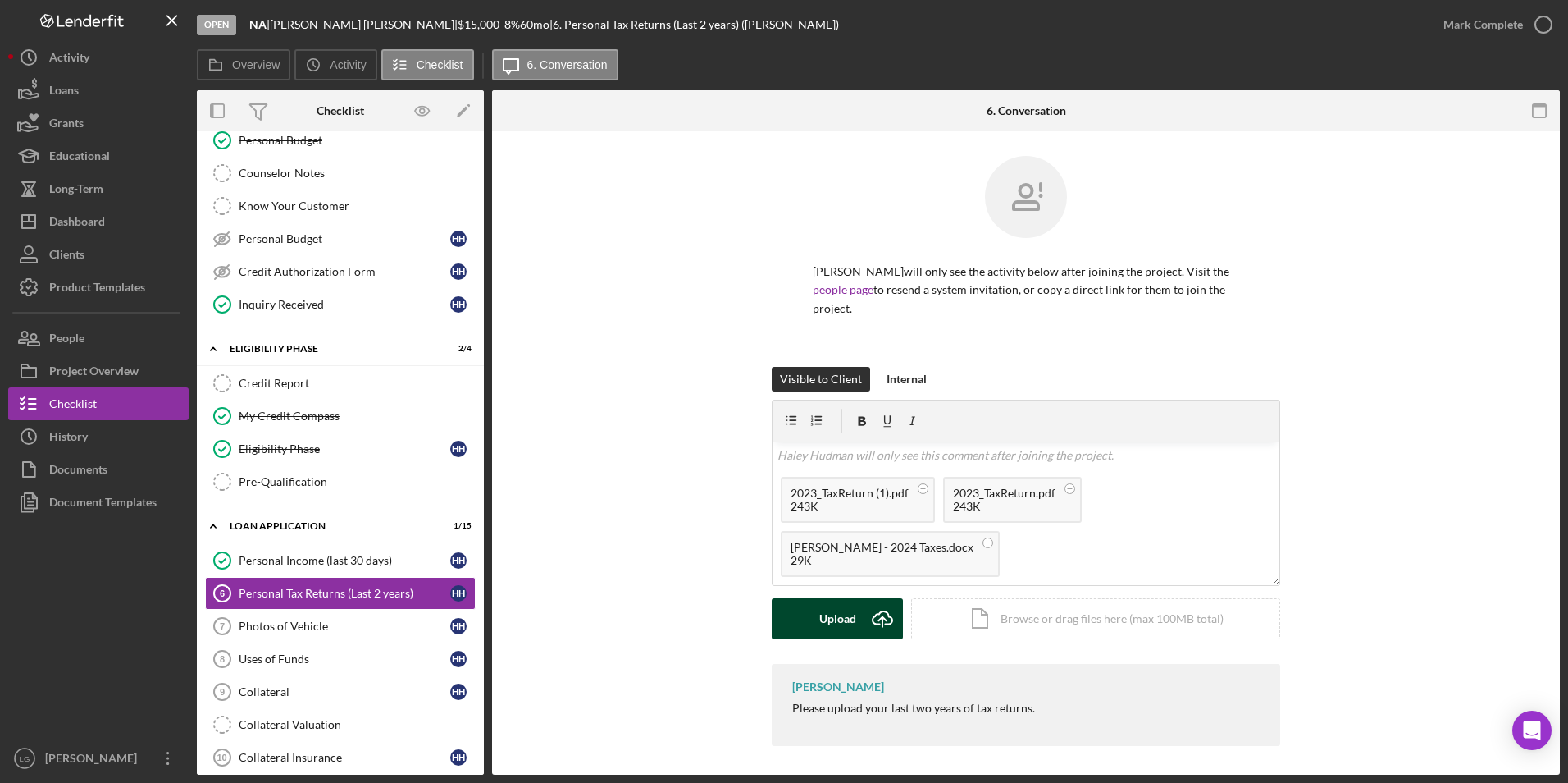
click at [819, 621] on div "Upload" at bounding box center [838, 618] width 37 height 41
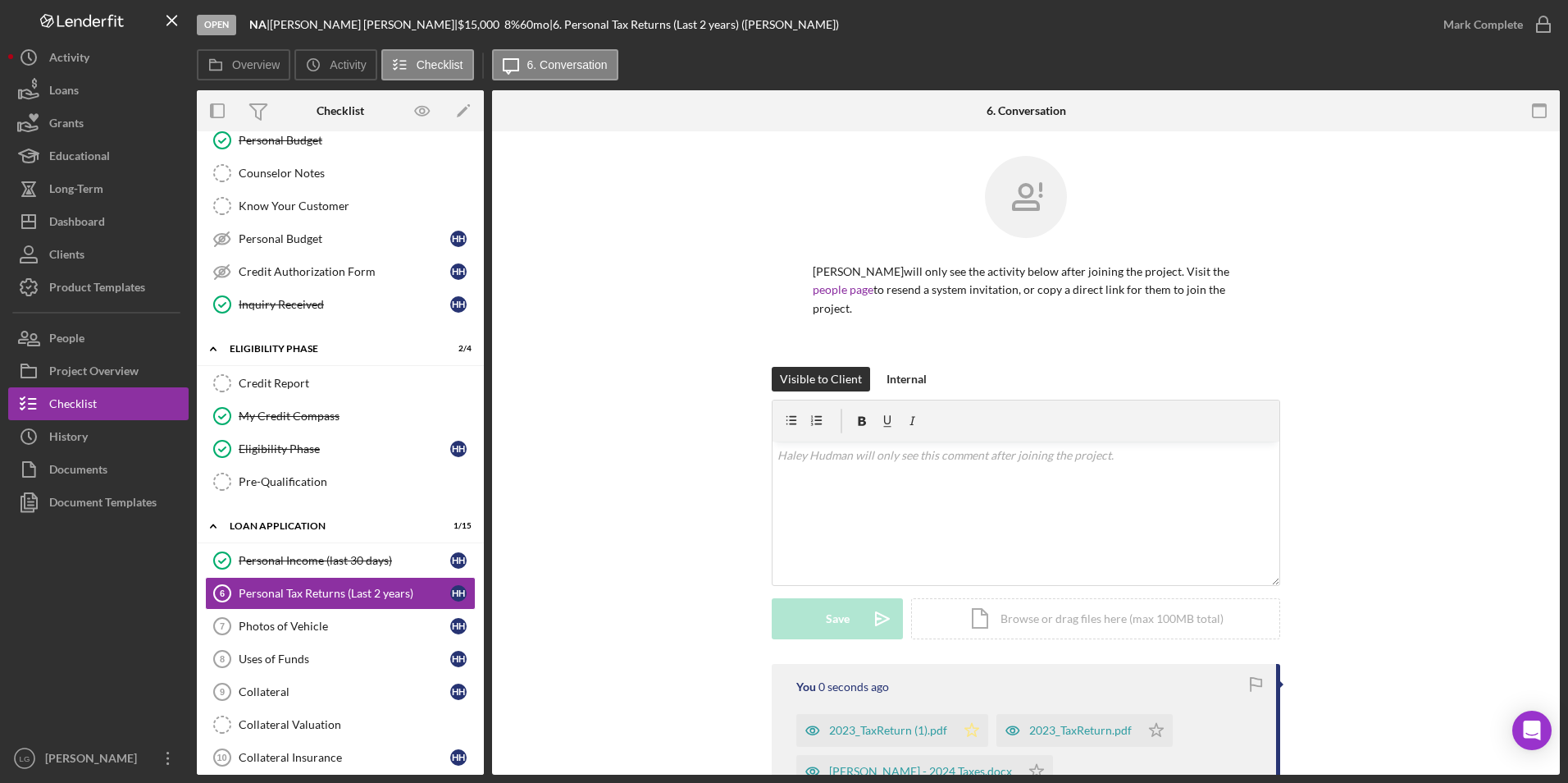
click at [964, 718] on icon "Icon/Star" at bounding box center [972, 731] width 33 height 33
click at [1157, 722] on icon "Icon/Star" at bounding box center [1156, 731] width 33 height 33
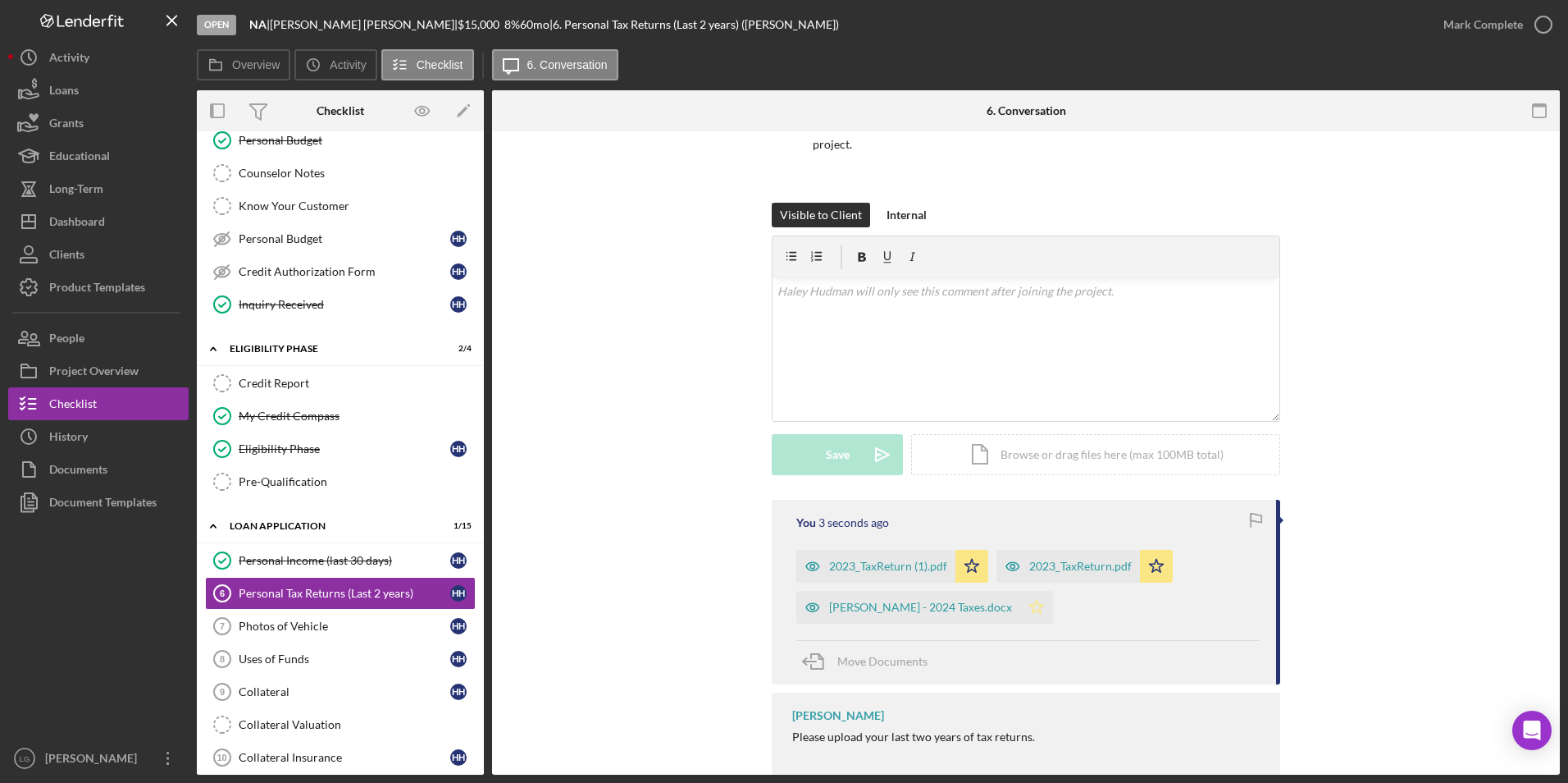
click at [1021, 618] on icon "Icon/Star" at bounding box center [1037, 607] width 33 height 33
click at [1500, 19] on div "Mark Complete" at bounding box center [1483, 25] width 80 height 33
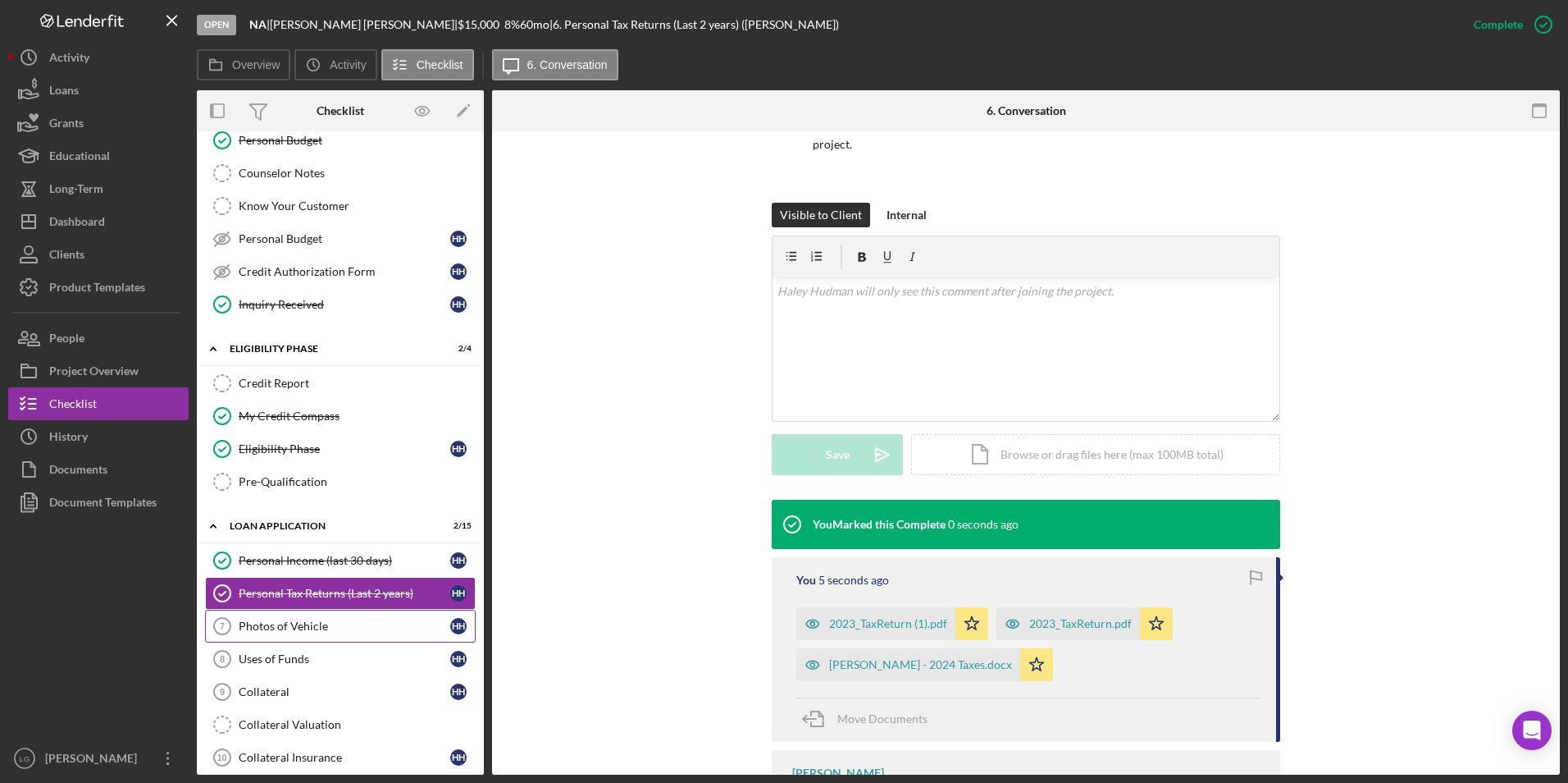
click at [314, 633] on link "Photos of Vehicle 7 Photos of Vehicle H H" at bounding box center [340, 626] width 271 height 33
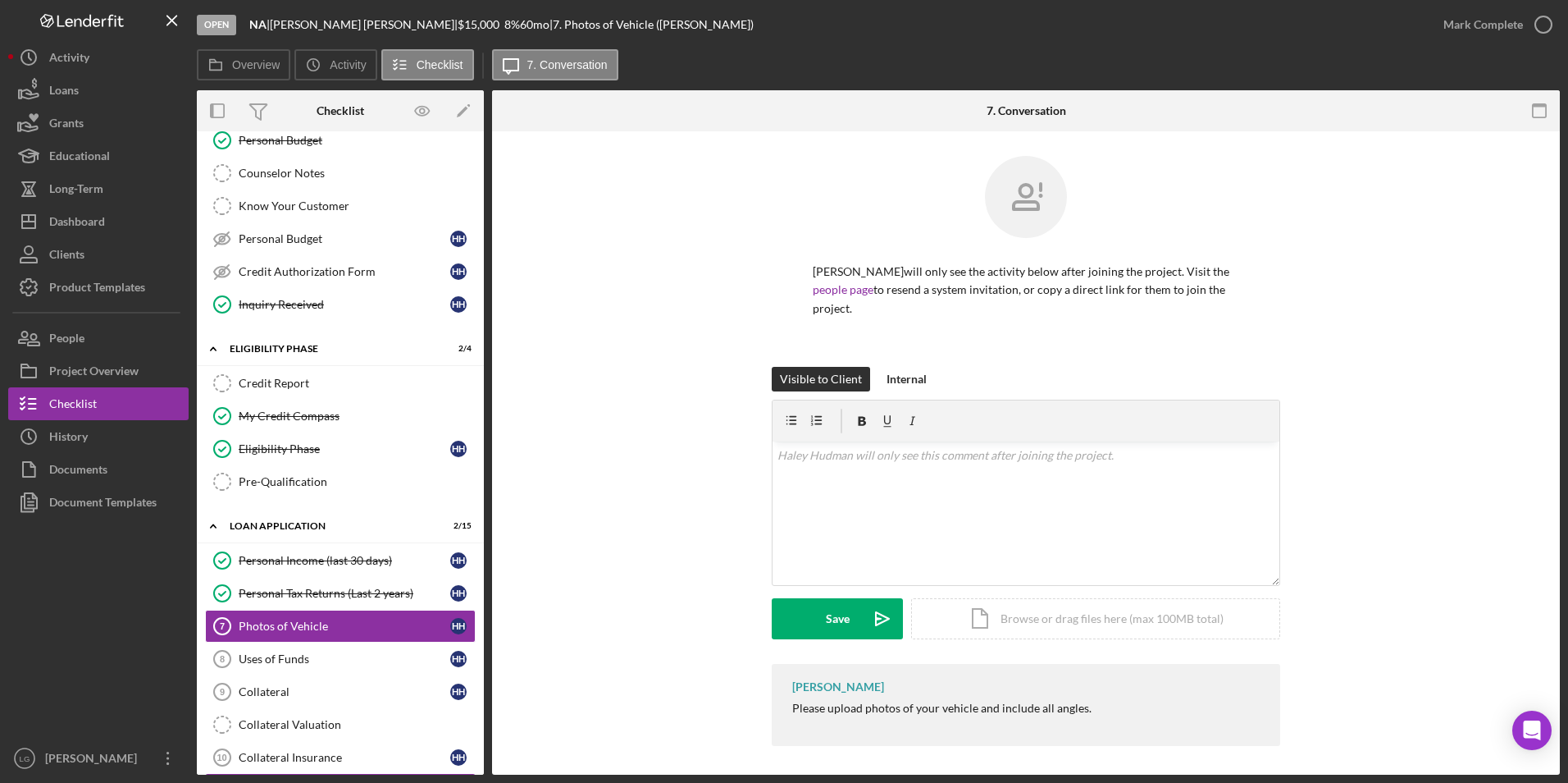
scroll to position [410, 0]
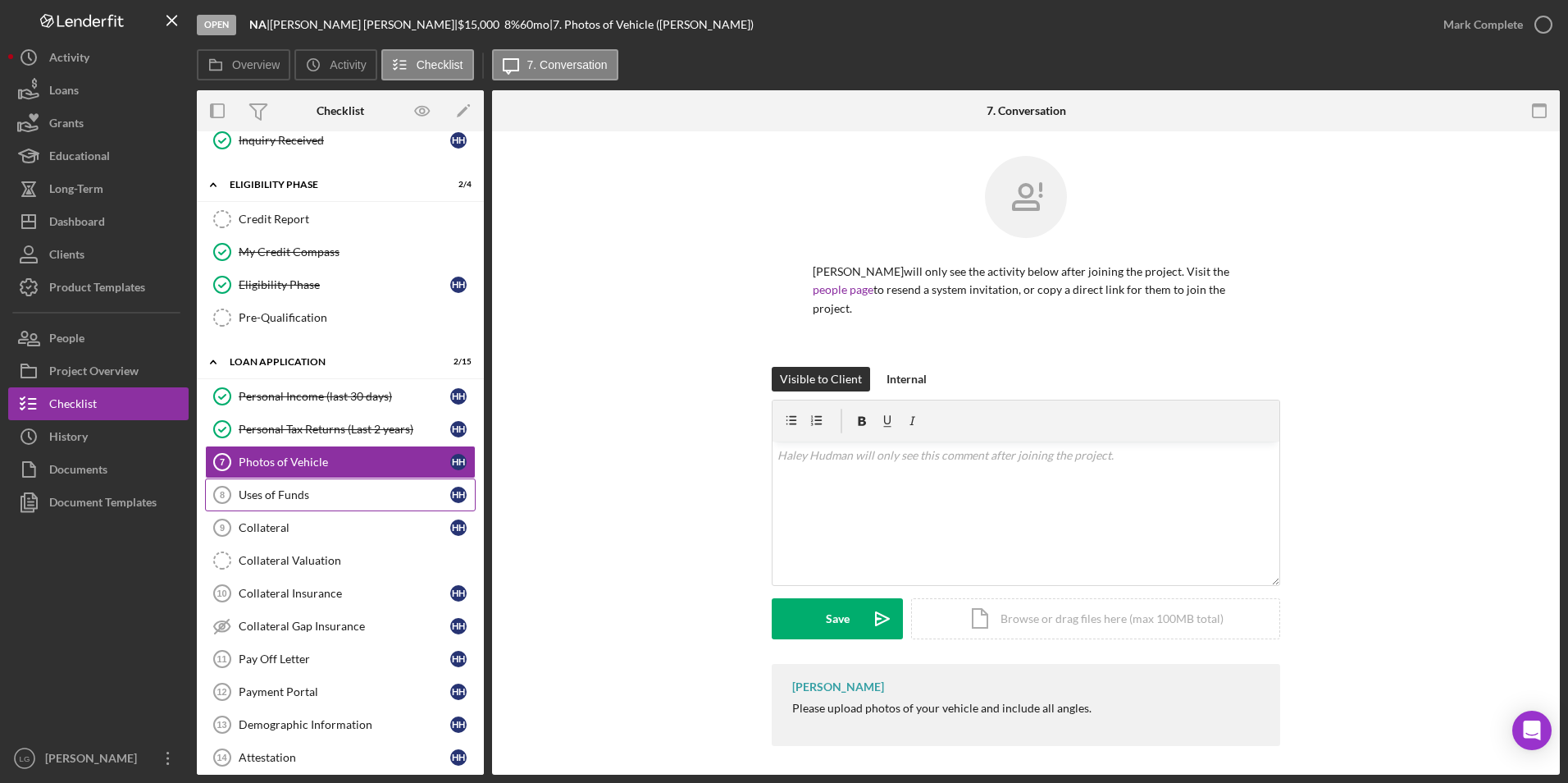
drag, startPoint x: 265, startPoint y: 494, endPoint x: 267, endPoint y: 504, distance: 10.2
click at [265, 494] on div "Uses of Funds" at bounding box center [344, 494] width 211 height 13
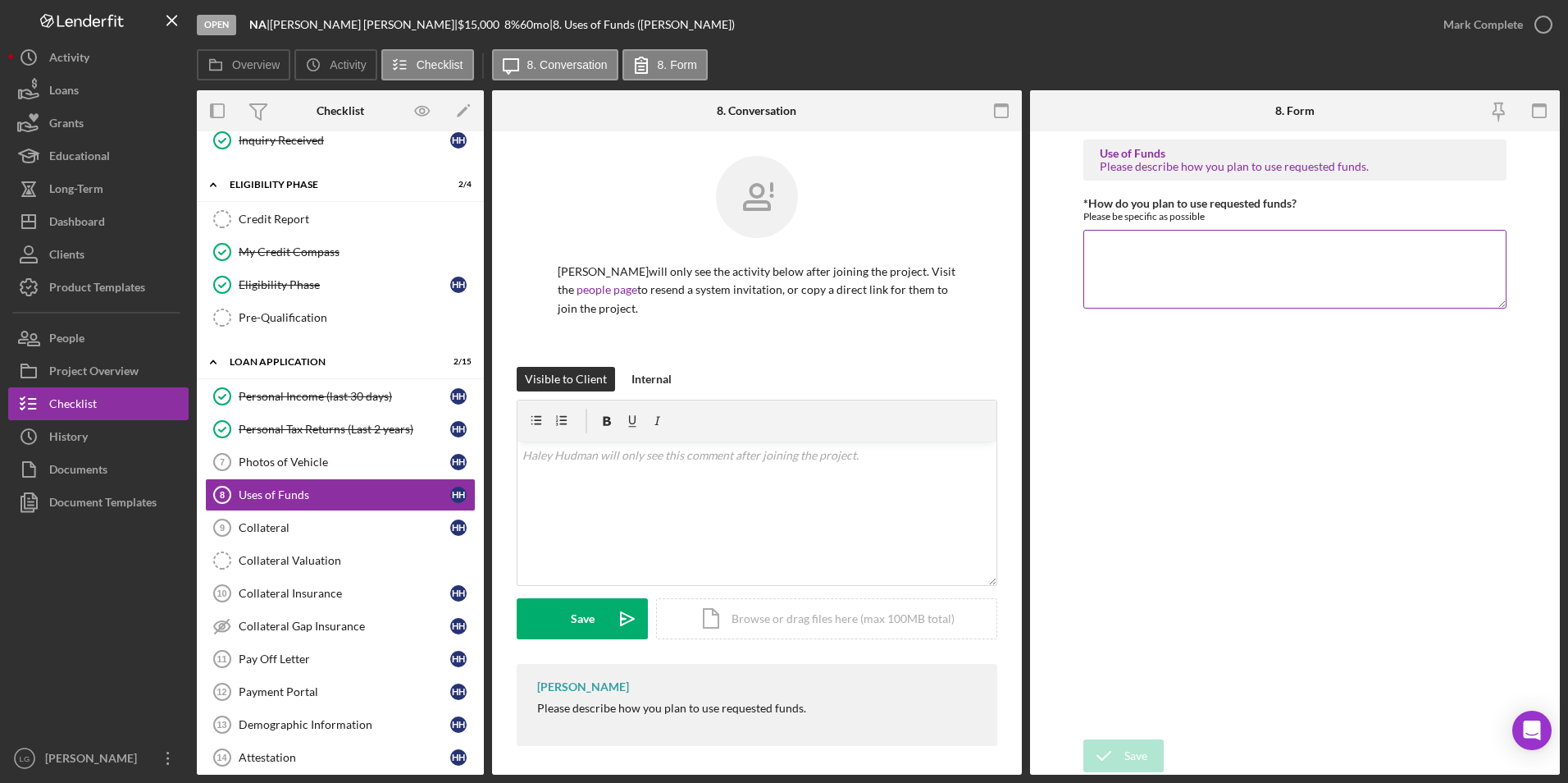
click at [1182, 272] on textarea "*How do you plan to use requested funds?" at bounding box center [1295, 269] width 424 height 79
type textarea "refinance"
click at [1137, 751] on div "Save" at bounding box center [1135, 755] width 23 height 33
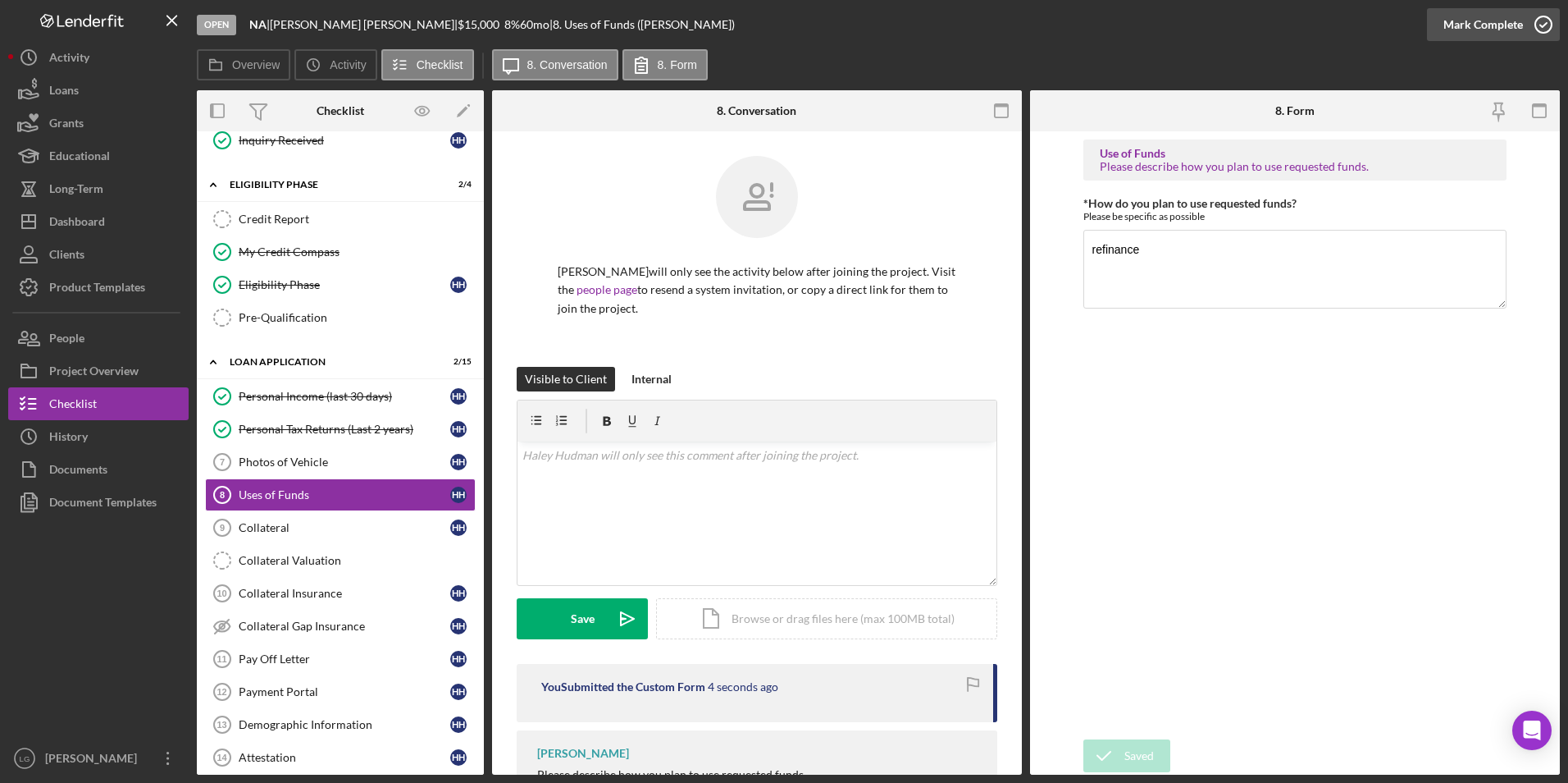
click at [1517, 32] on div "Mark Complete" at bounding box center [1483, 25] width 80 height 33
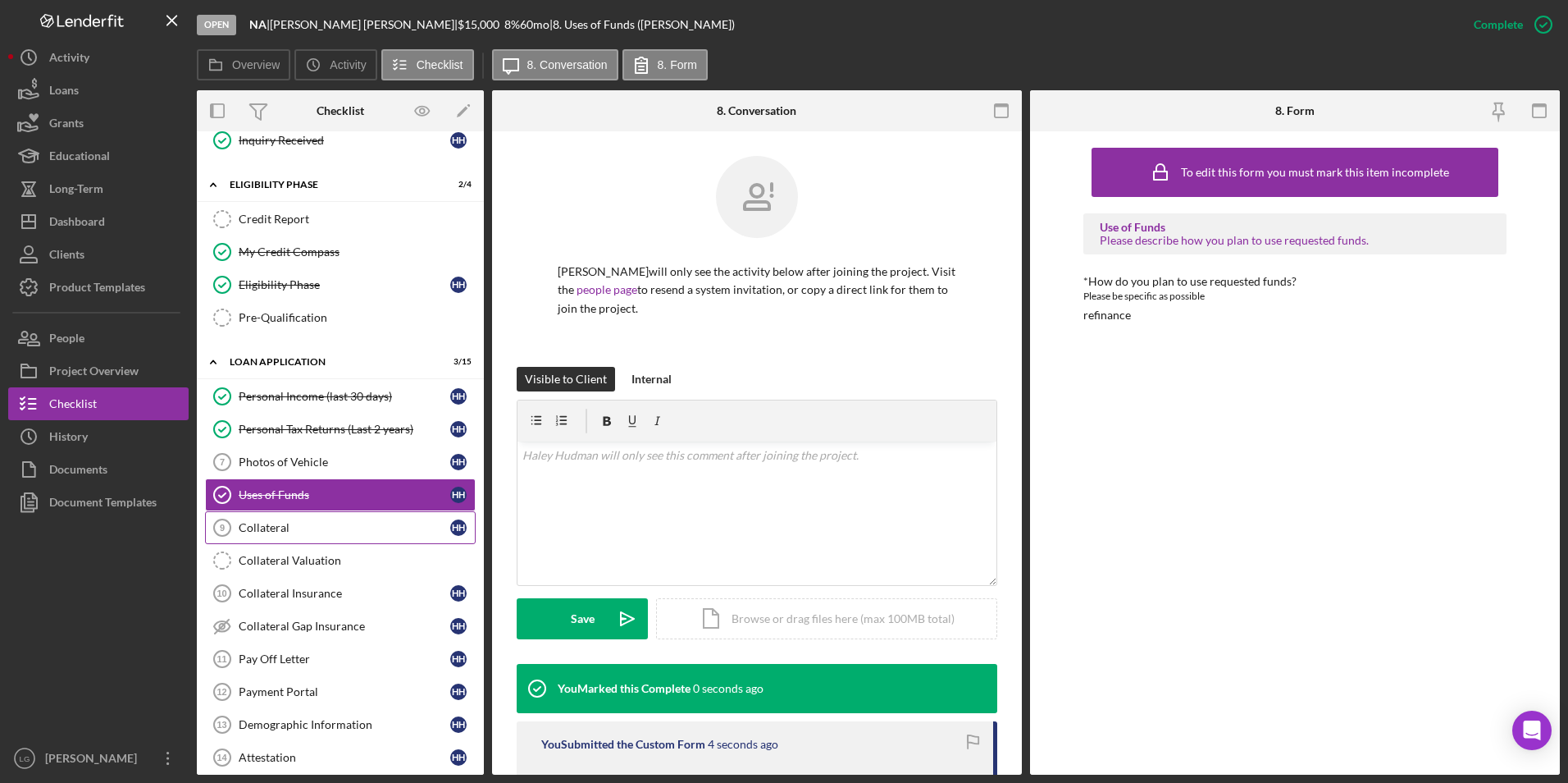
drag, startPoint x: 320, startPoint y: 520, endPoint x: 273, endPoint y: 522, distance: 47.0
click at [320, 521] on div "Collateral" at bounding box center [344, 528] width 211 height 13
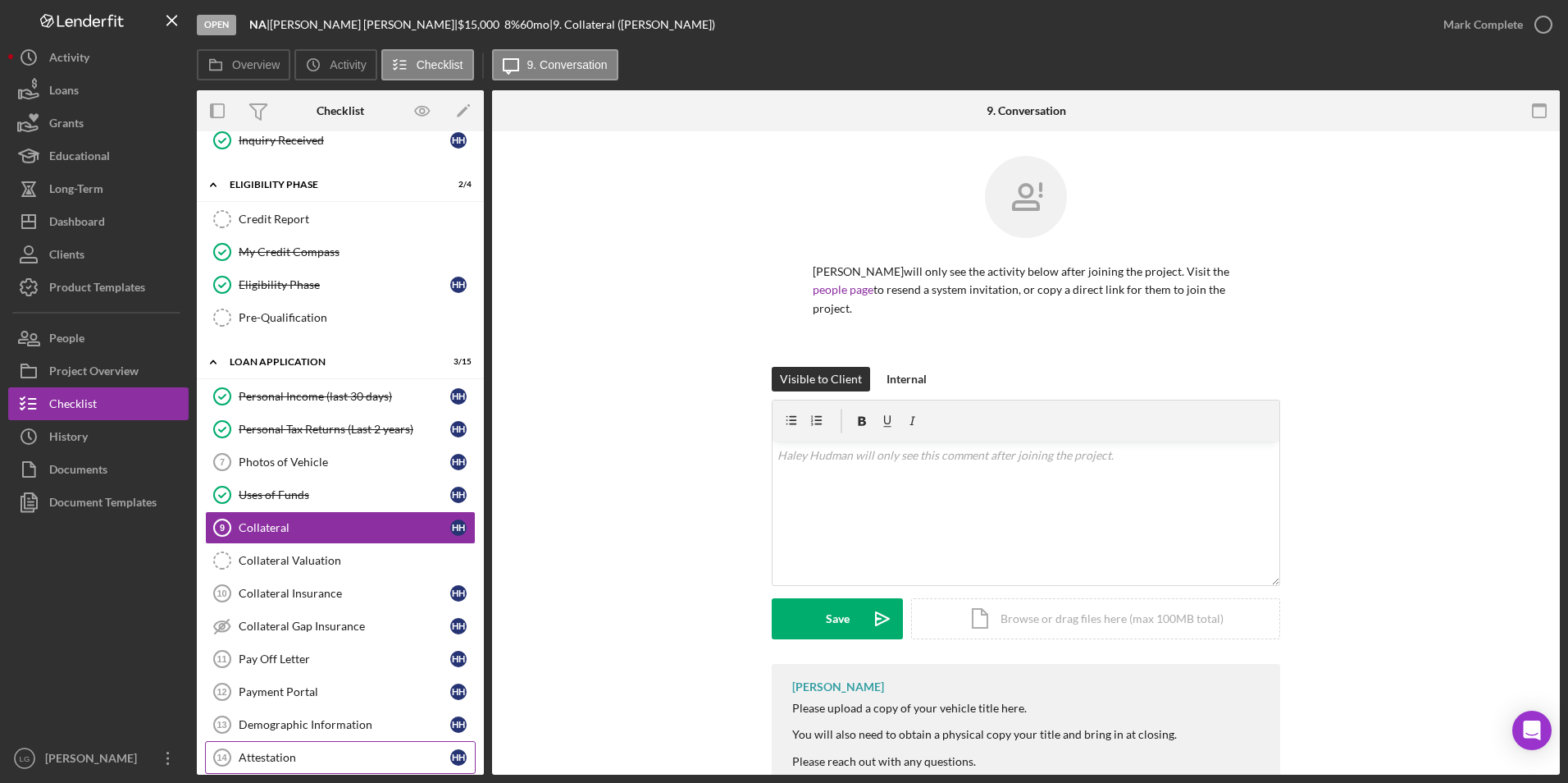
scroll to position [574, 0]
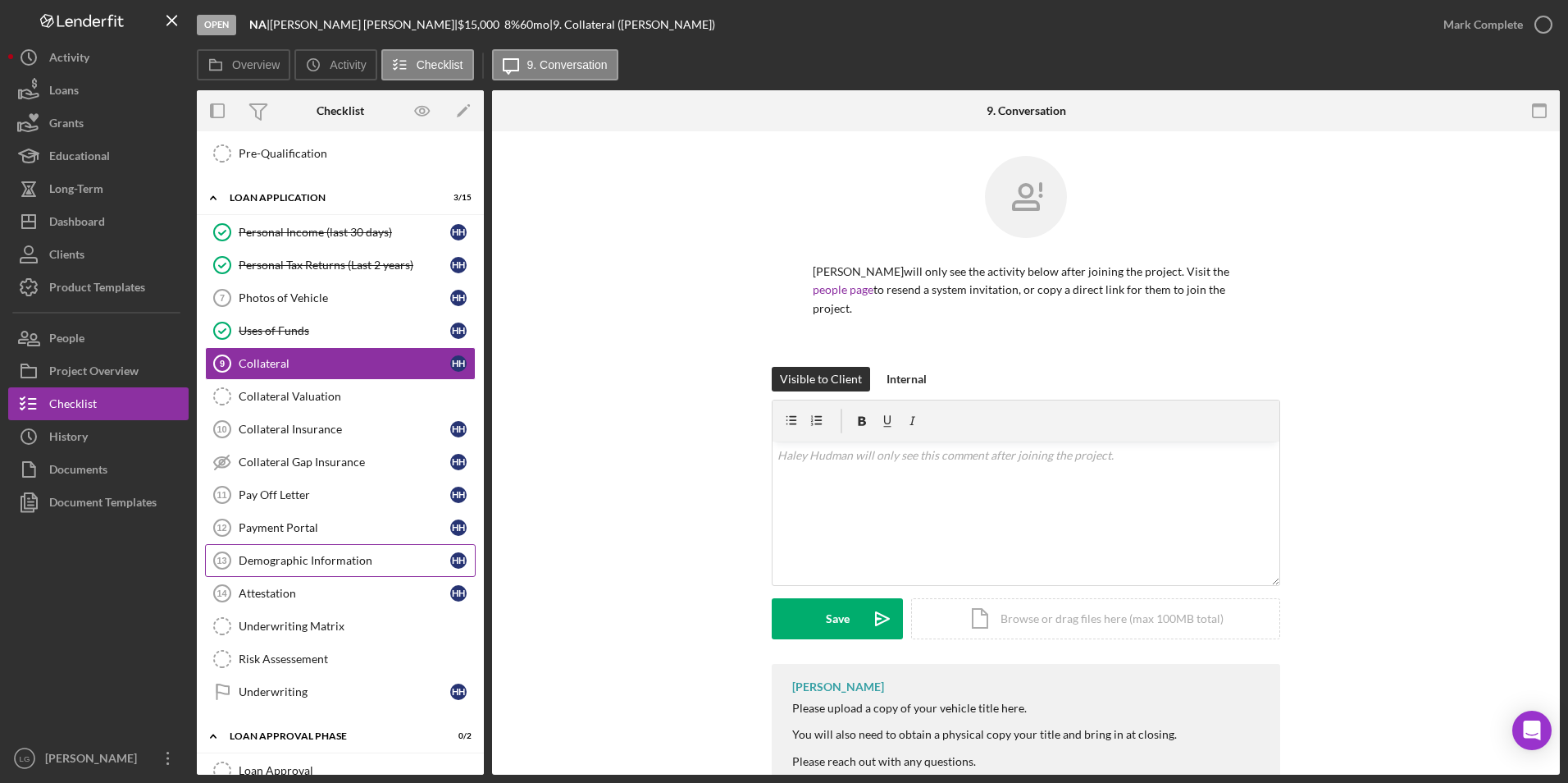
drag, startPoint x: 299, startPoint y: 589, endPoint x: 299, endPoint y: 565, distance: 24.0
click at [300, 589] on div "Attestation" at bounding box center [344, 593] width 211 height 13
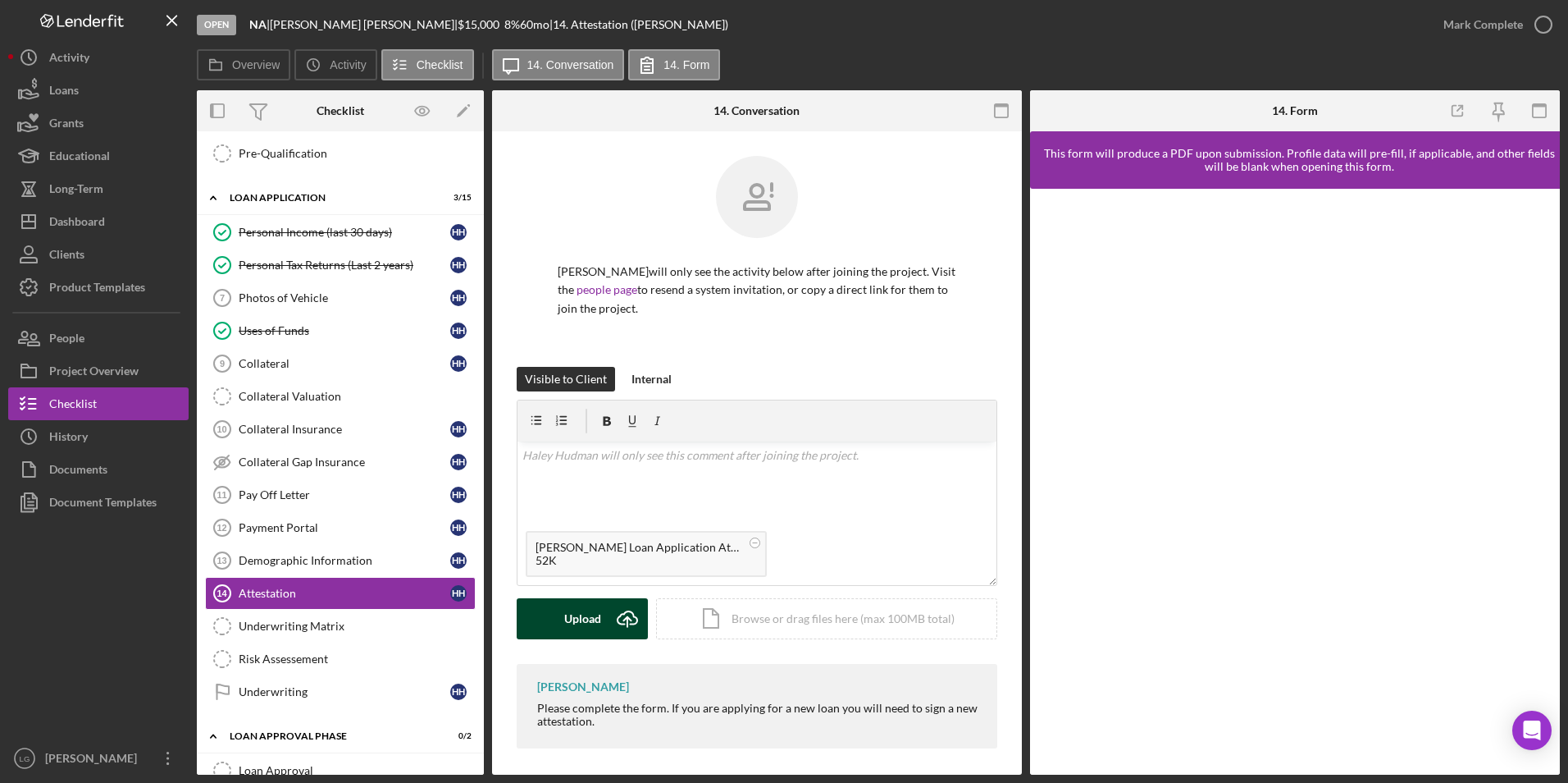
click at [580, 624] on div "Upload" at bounding box center [582, 618] width 37 height 41
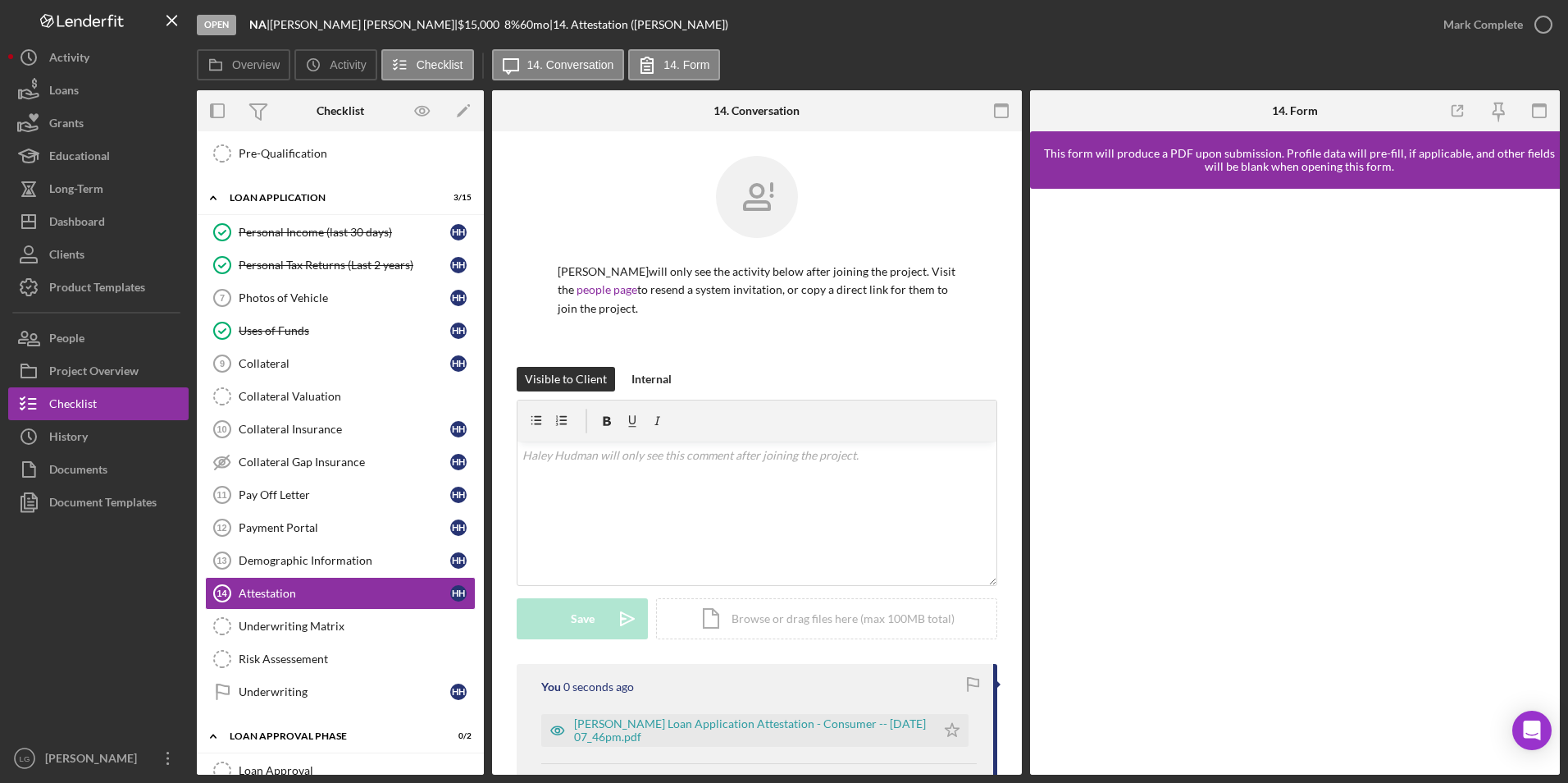
scroll to position [159, 0]
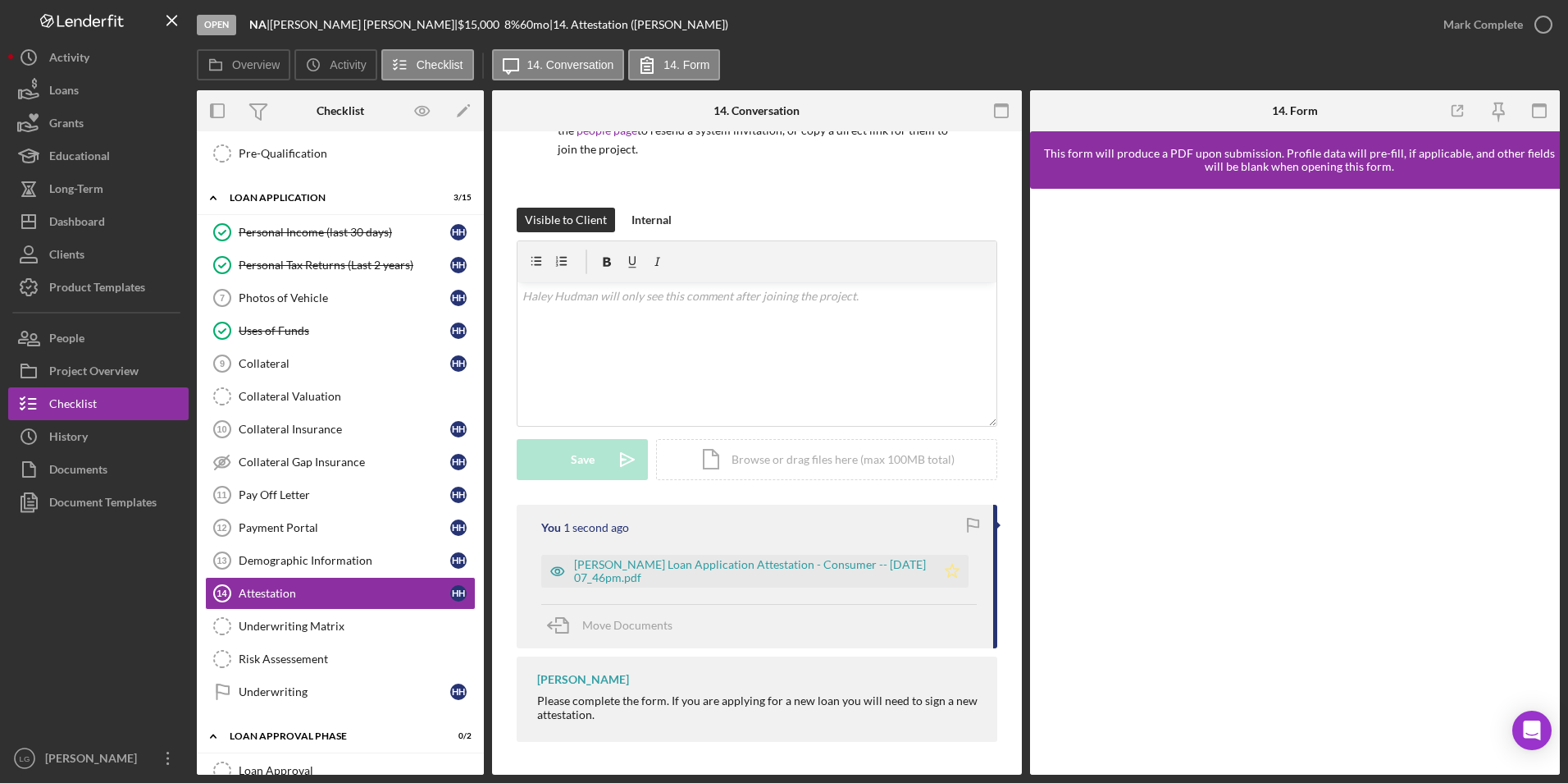
click at [947, 579] on icon "Icon/Star" at bounding box center [953, 572] width 33 height 33
click at [1496, 23] on div "Mark Complete" at bounding box center [1483, 25] width 80 height 33
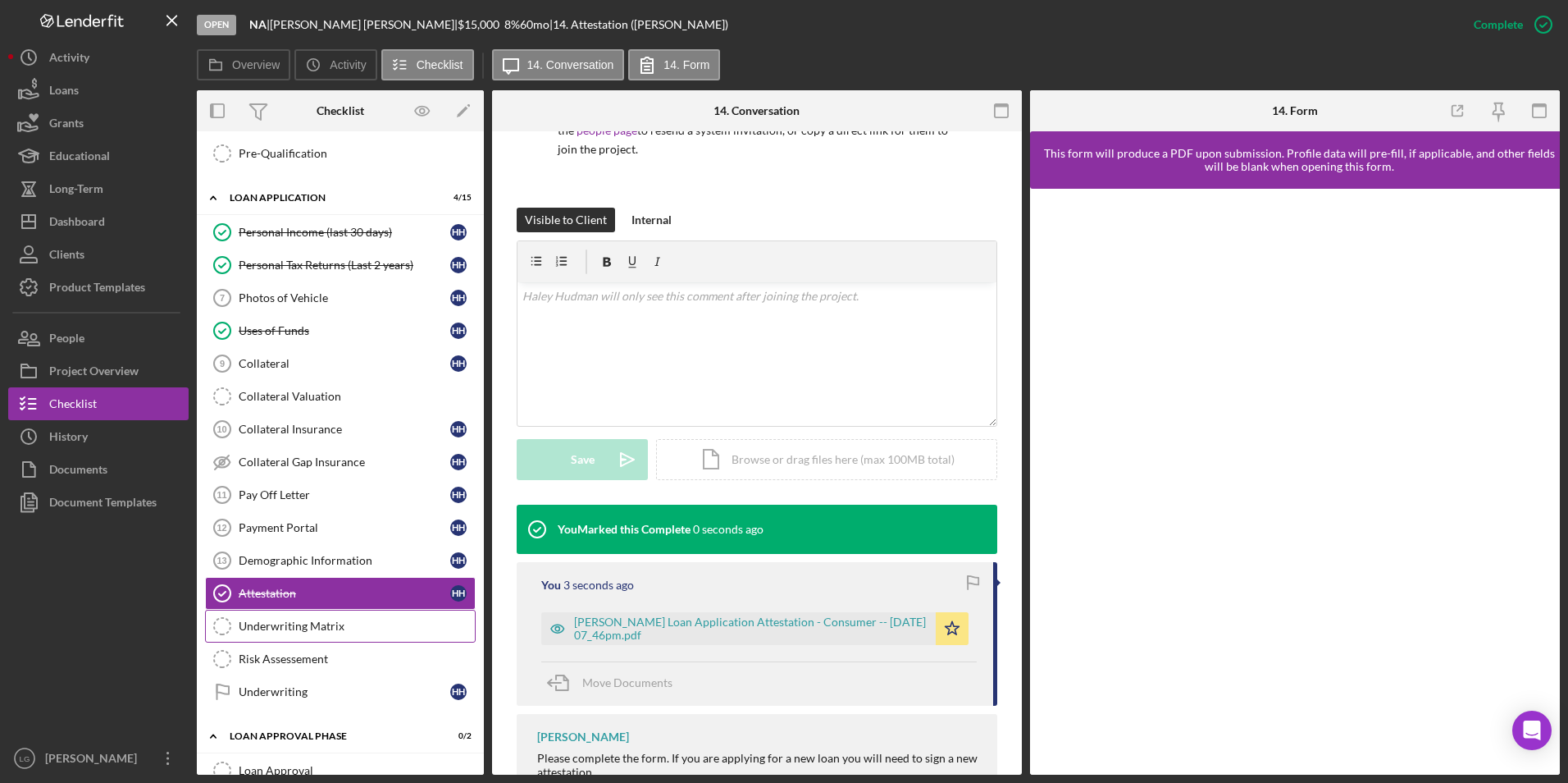
click at [288, 632] on div "Underwriting Matrix" at bounding box center [356, 626] width 236 height 13
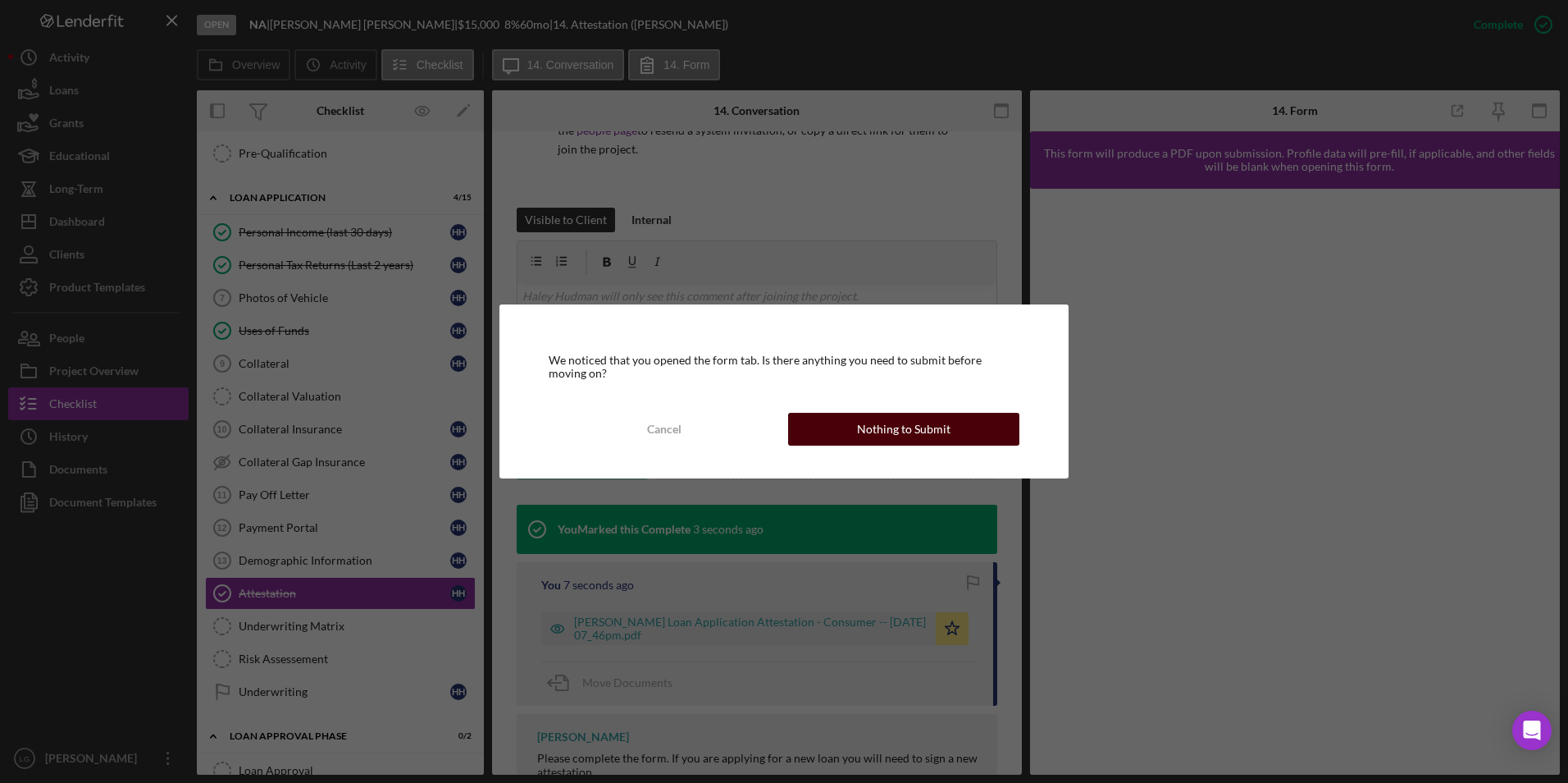
click at [857, 420] on button "Nothing to Submit" at bounding box center [904, 429] width 231 height 33
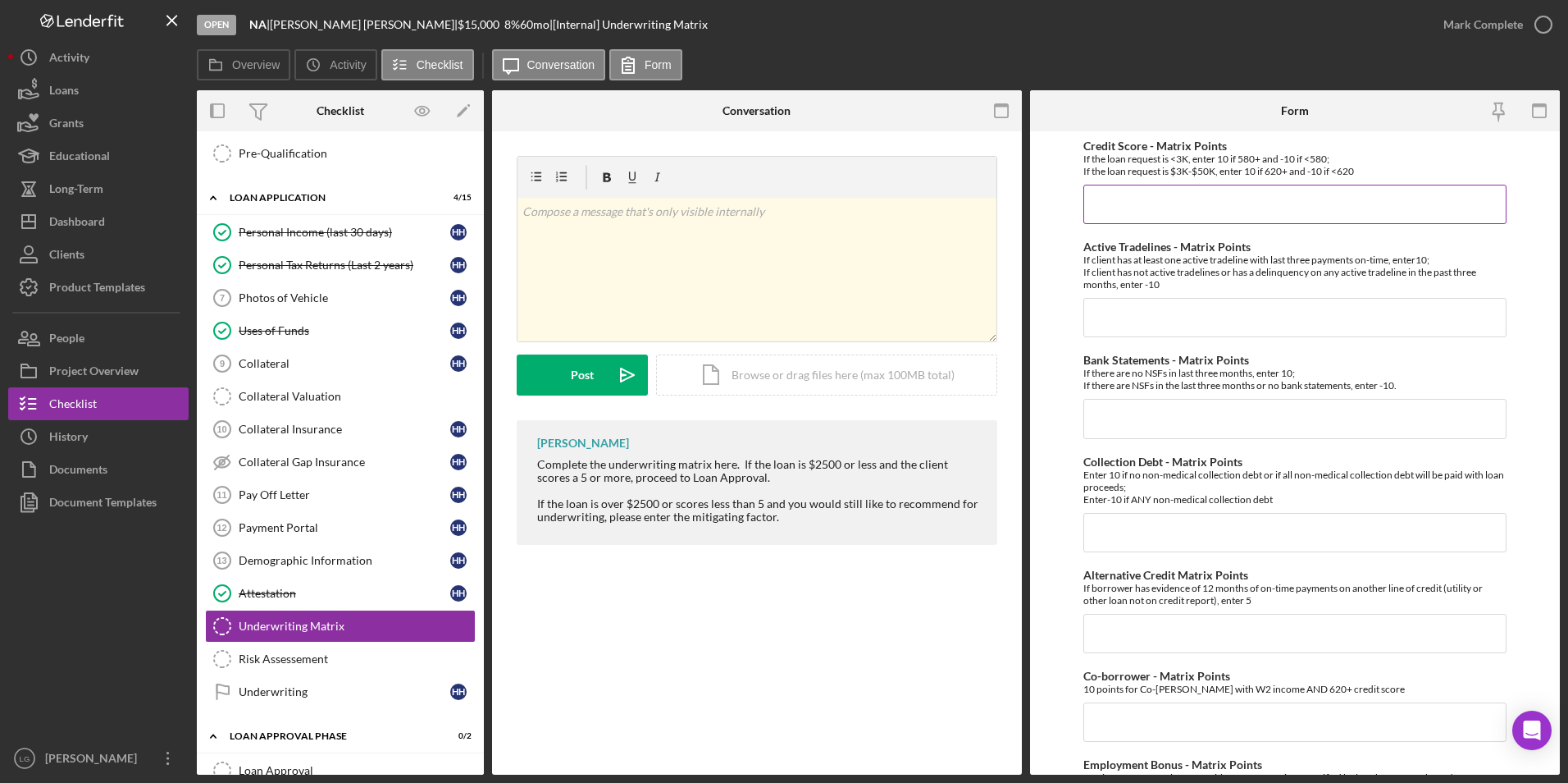
click at [1174, 197] on input "Credit Score - Matrix Points" at bounding box center [1295, 204] width 424 height 40
type input "10"
type input "-10"
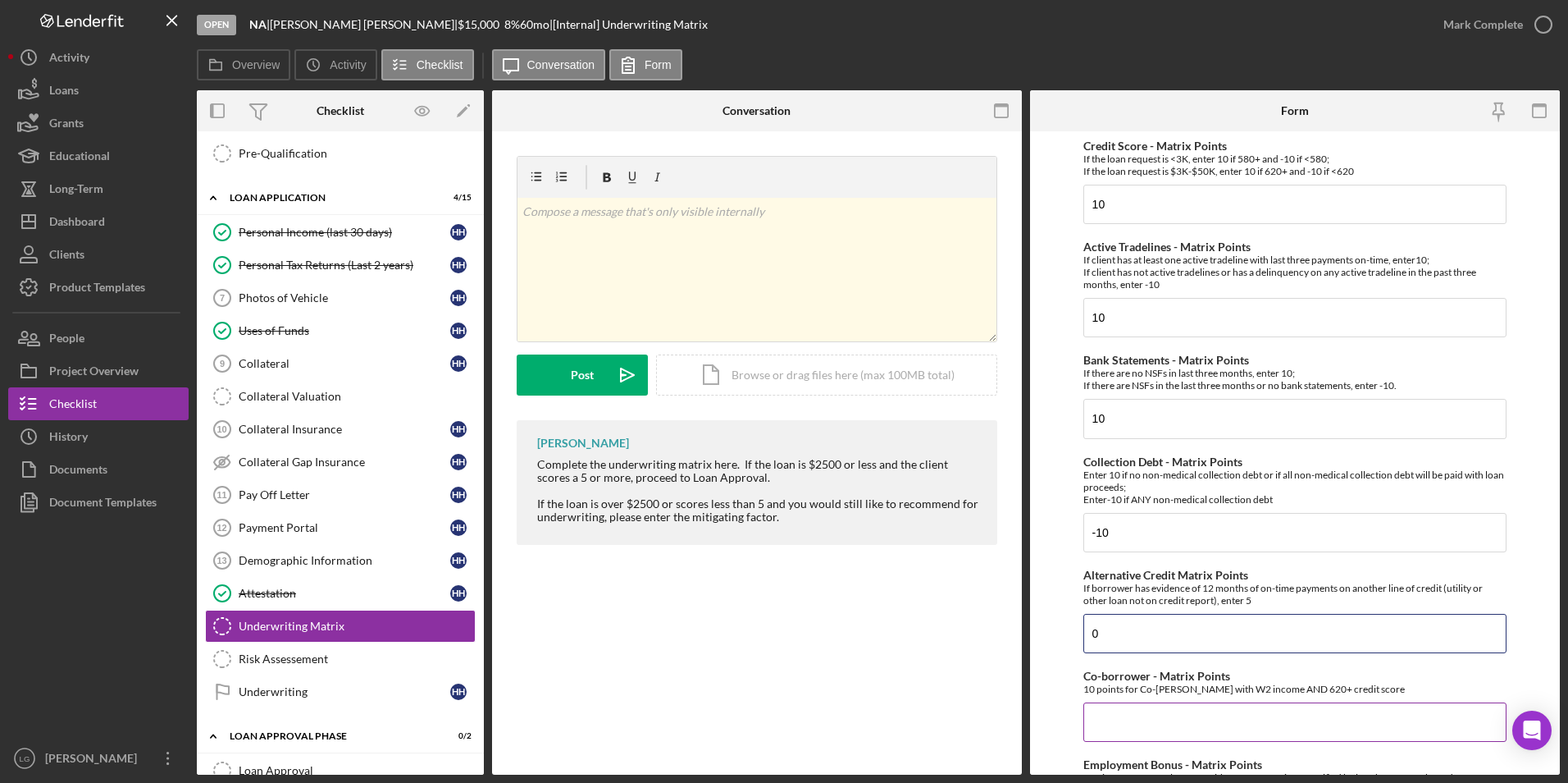
scroll to position [165, 0]
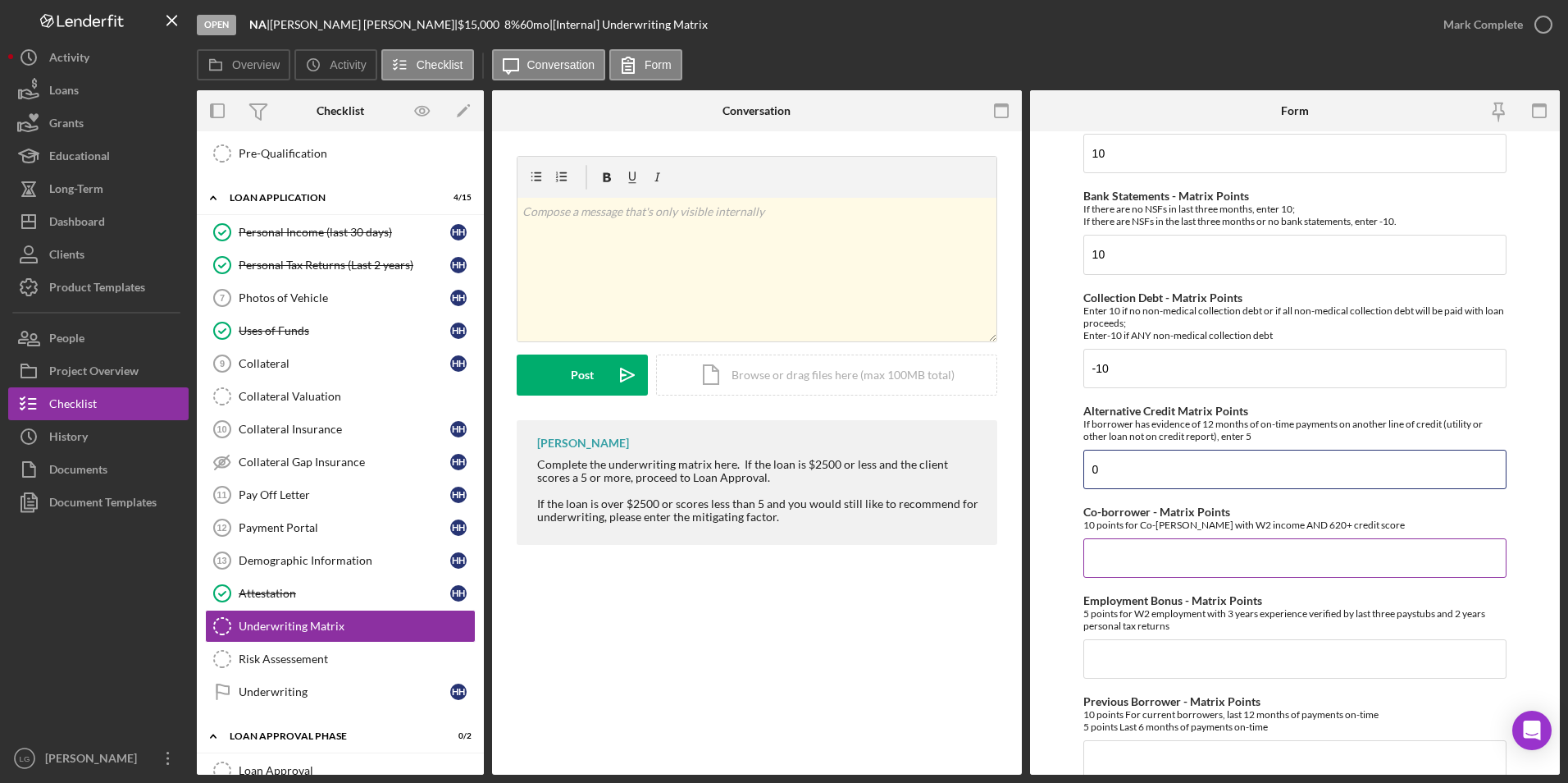
type input "0"
click at [1129, 563] on input "Co-borrower - Matrix Points" at bounding box center [1295, 558] width 424 height 40
type input "0"
click at [1129, 661] on input "Employment Bonus - Matrix Points" at bounding box center [1295, 659] width 424 height 40
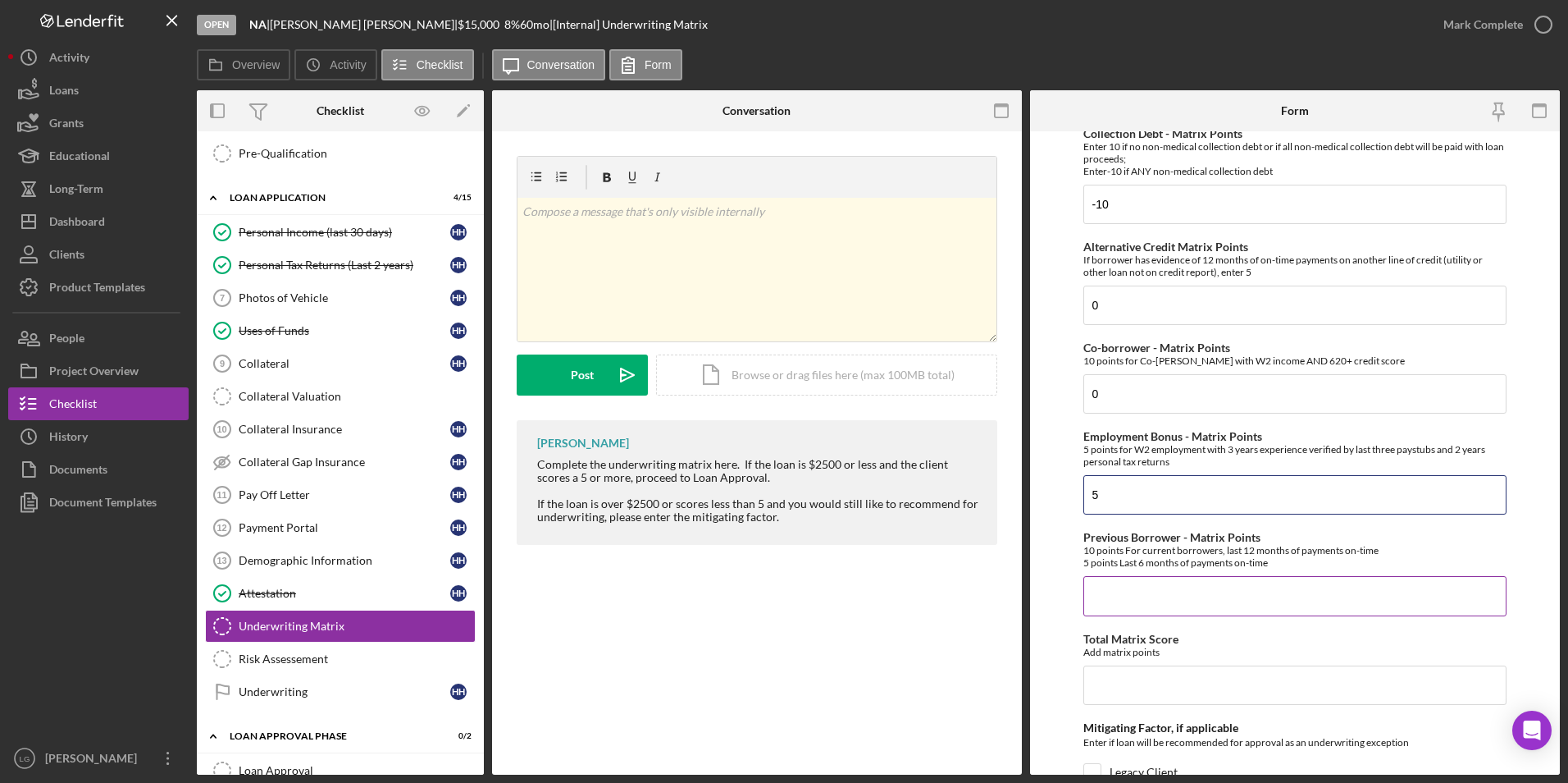
type input "5"
click at [1145, 590] on input "Previous Borrower - Matrix Points" at bounding box center [1295, 596] width 424 height 40
type input "0"
click at [1120, 687] on input "Total Matrix Score" at bounding box center [1295, 685] width 424 height 40
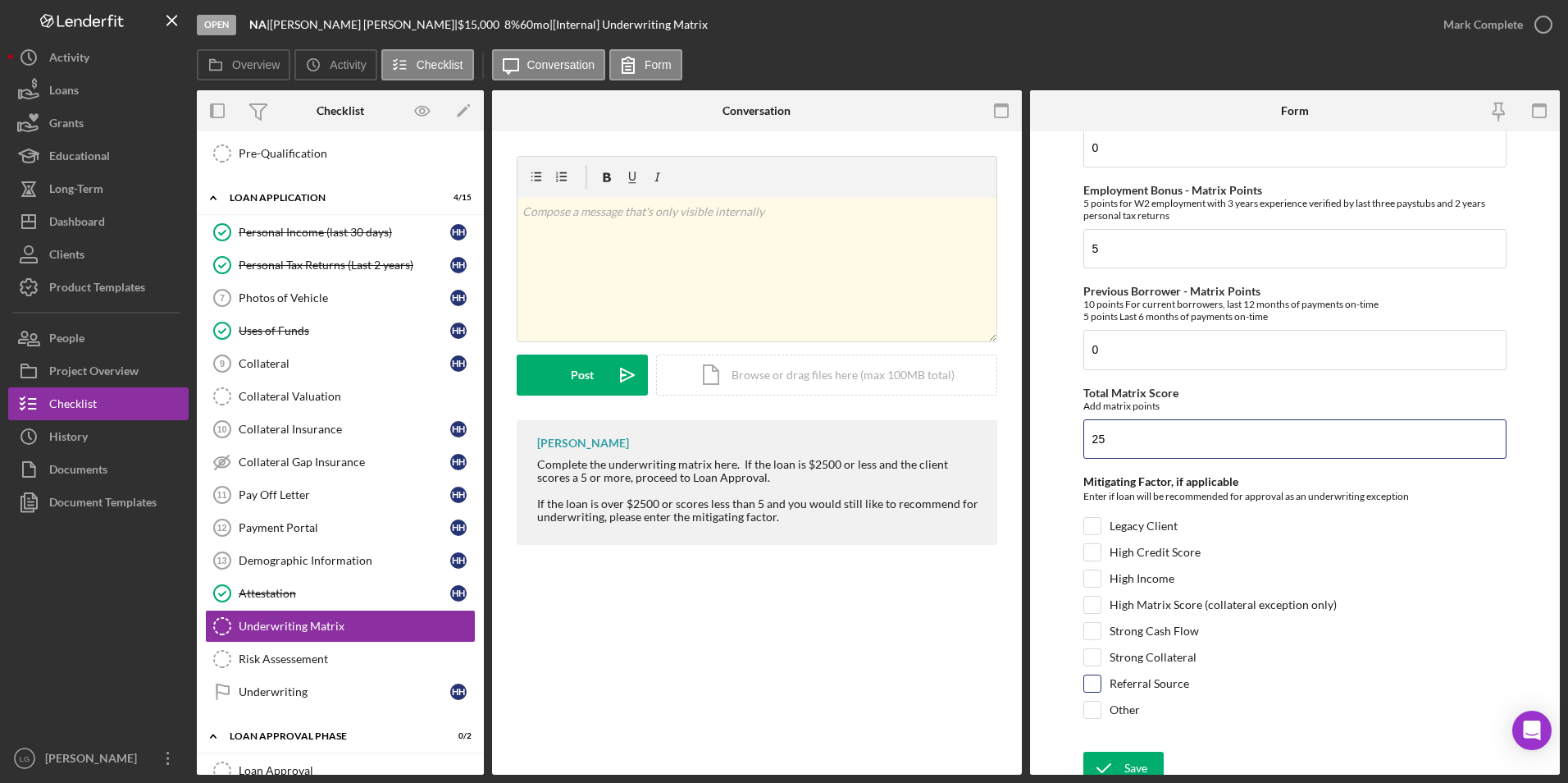
type input "25"
click at [1096, 687] on input "Referral Source" at bounding box center [1092, 684] width 17 height 17
checkbox input "true"
click at [1122, 763] on button "Save" at bounding box center [1123, 768] width 81 height 33
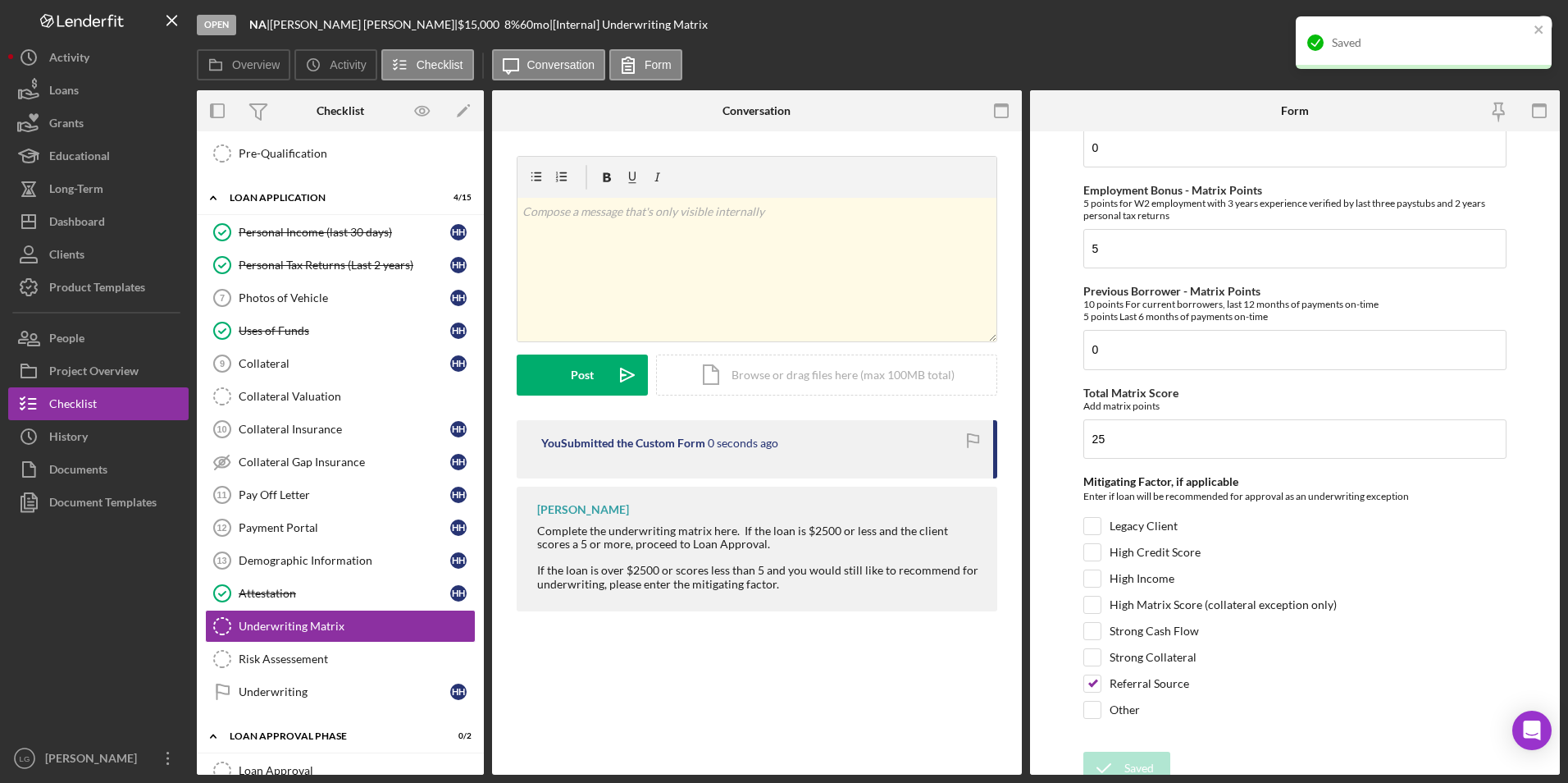
click at [1446, 33] on div "Saved" at bounding box center [1418, 42] width 231 height 27
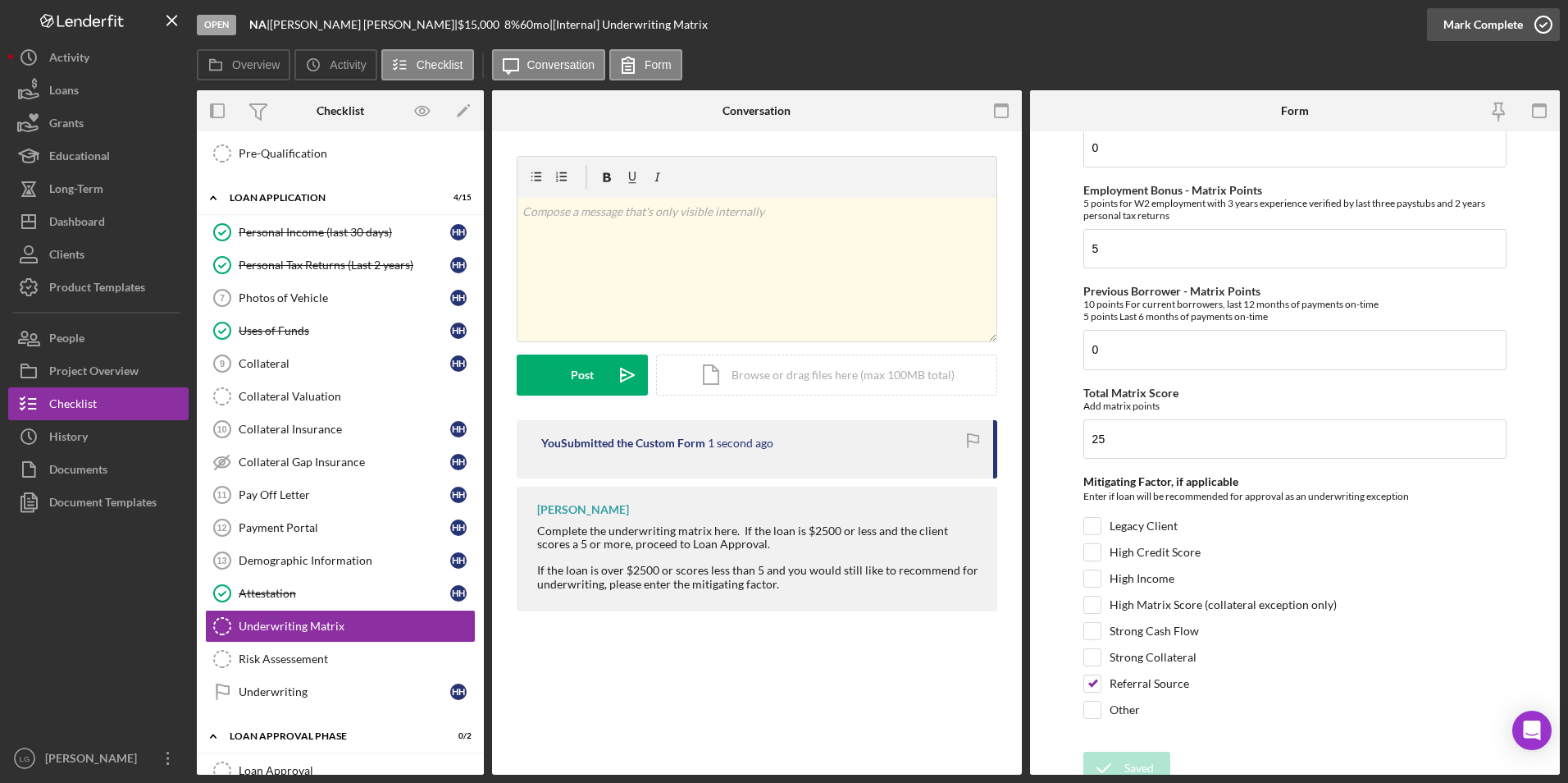
click at [1483, 28] on div "Mark Complete" at bounding box center [1483, 25] width 80 height 33
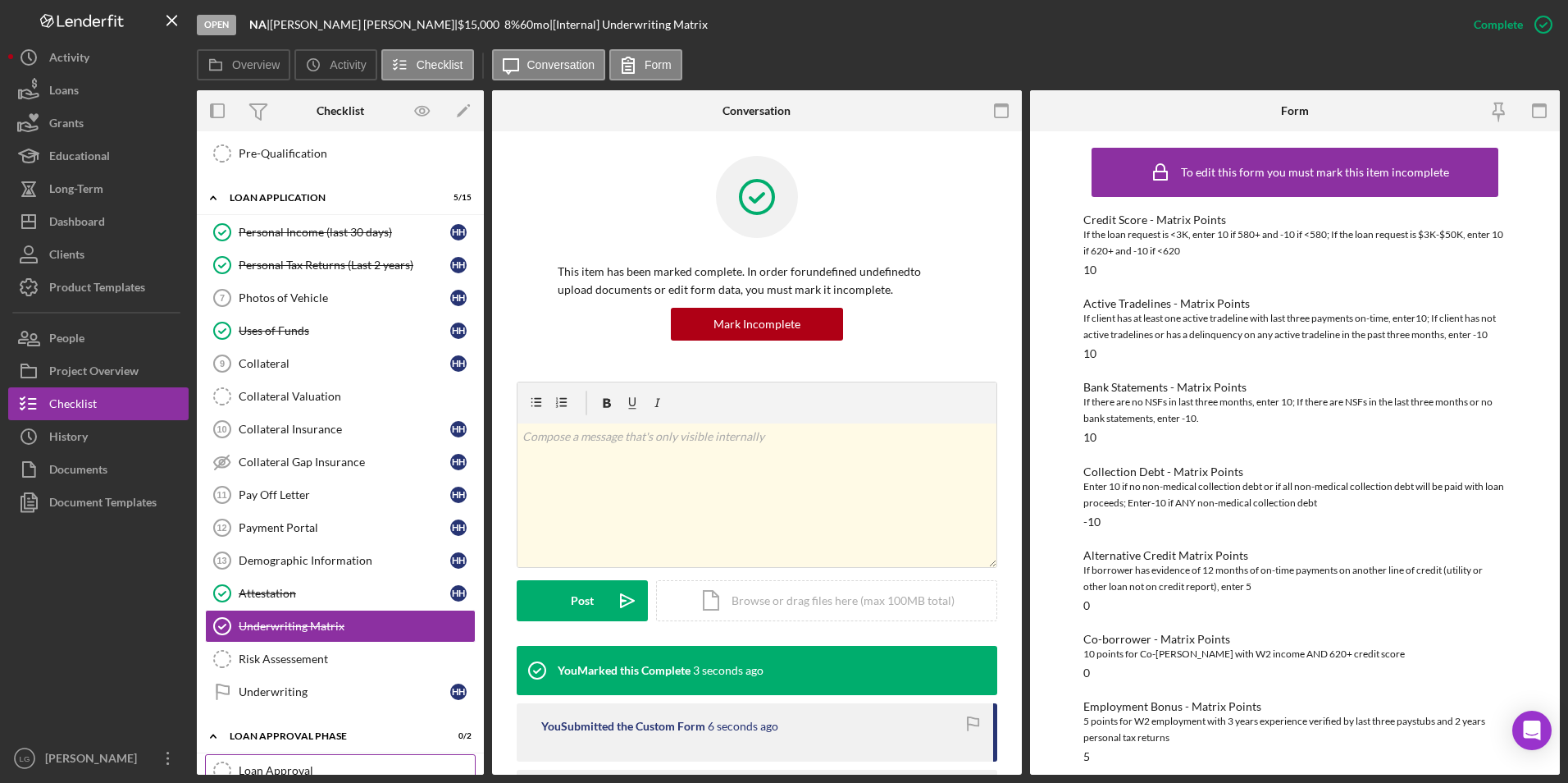
scroll to position [821, 0]
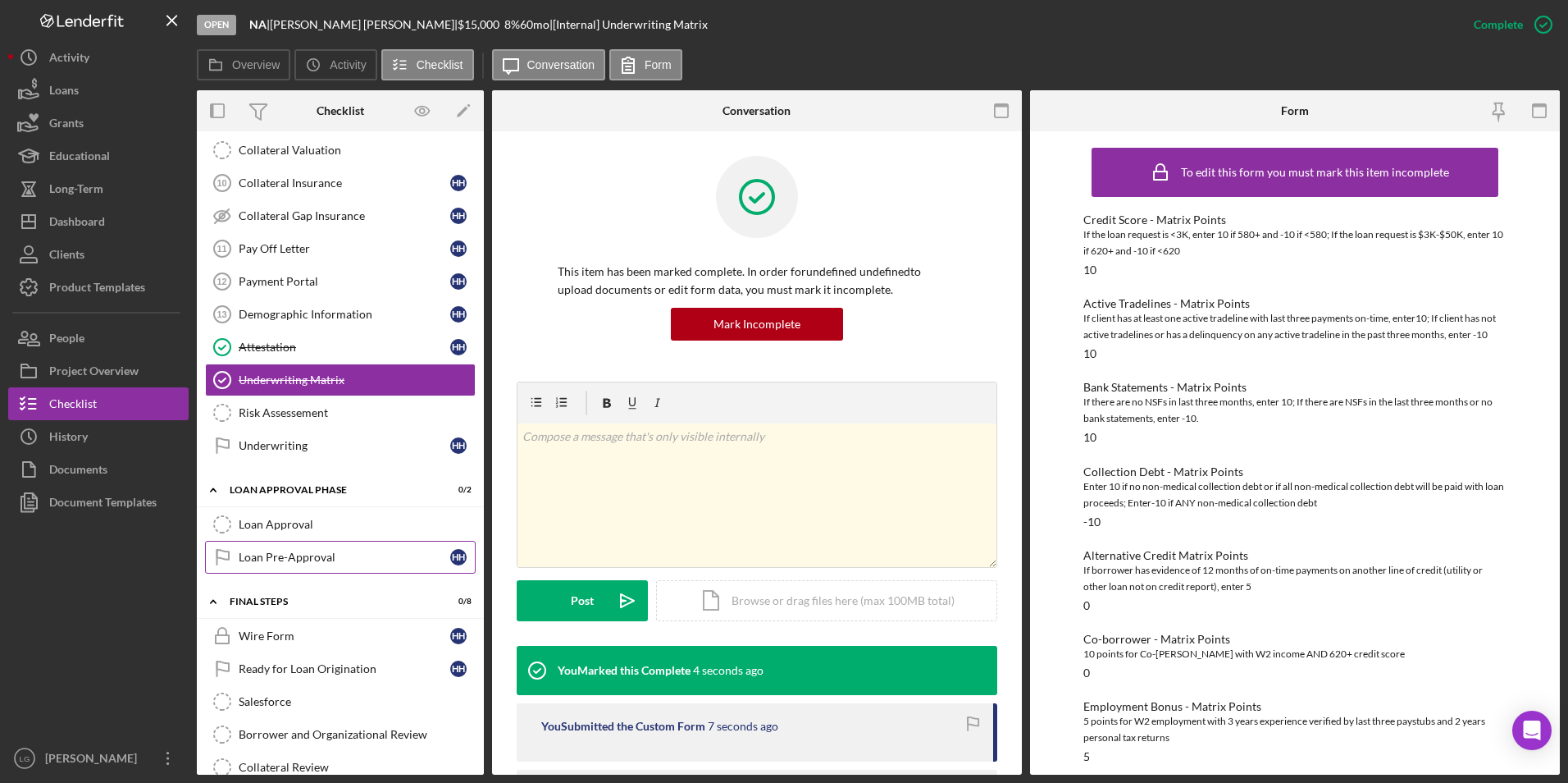
drag, startPoint x: 287, startPoint y: 561, endPoint x: 211, endPoint y: 555, distance: 76.2
click at [288, 561] on div "Loan Pre-Approval" at bounding box center [344, 557] width 211 height 13
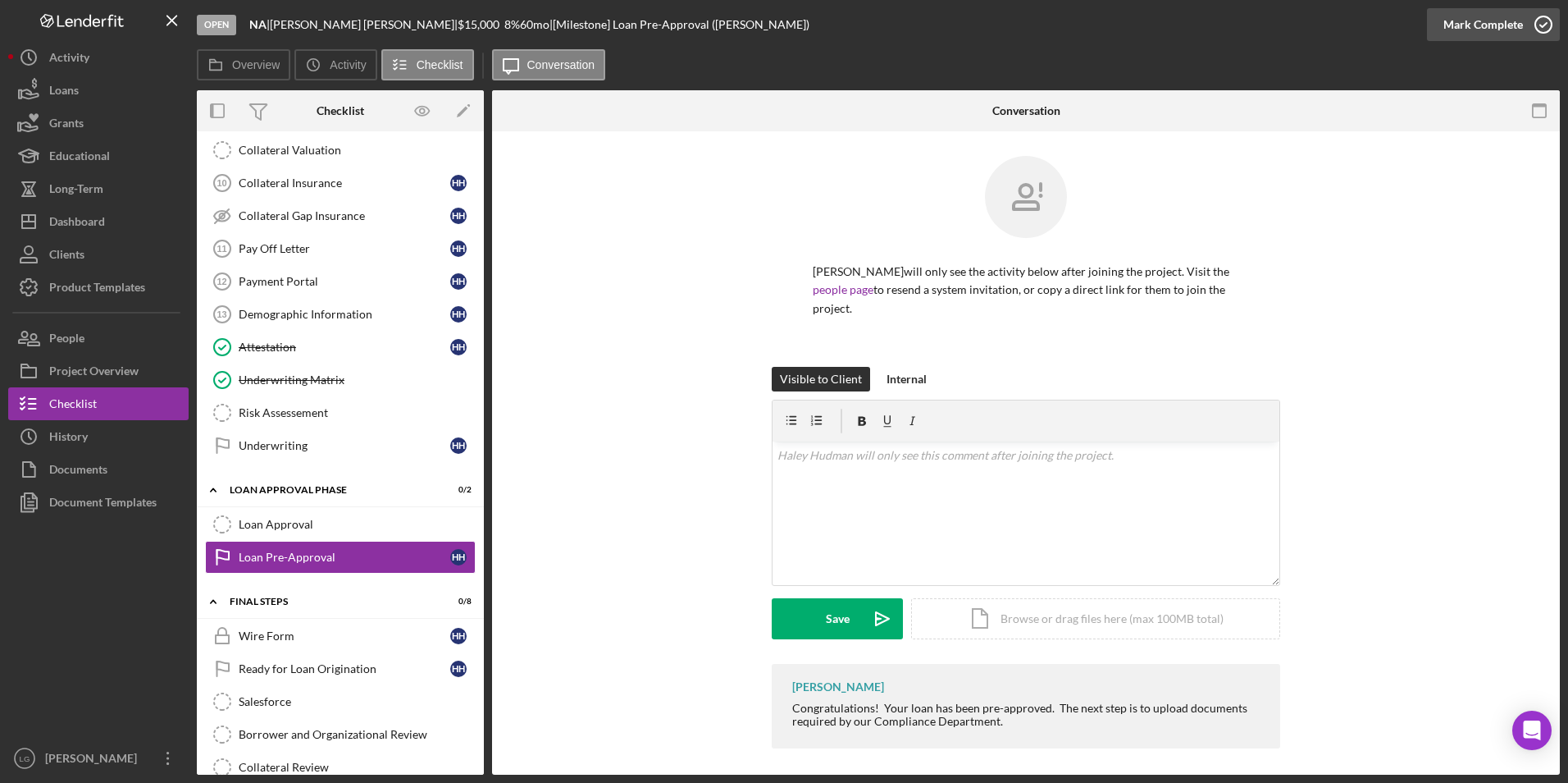
click at [1506, 21] on div "Mark Complete" at bounding box center [1483, 25] width 80 height 33
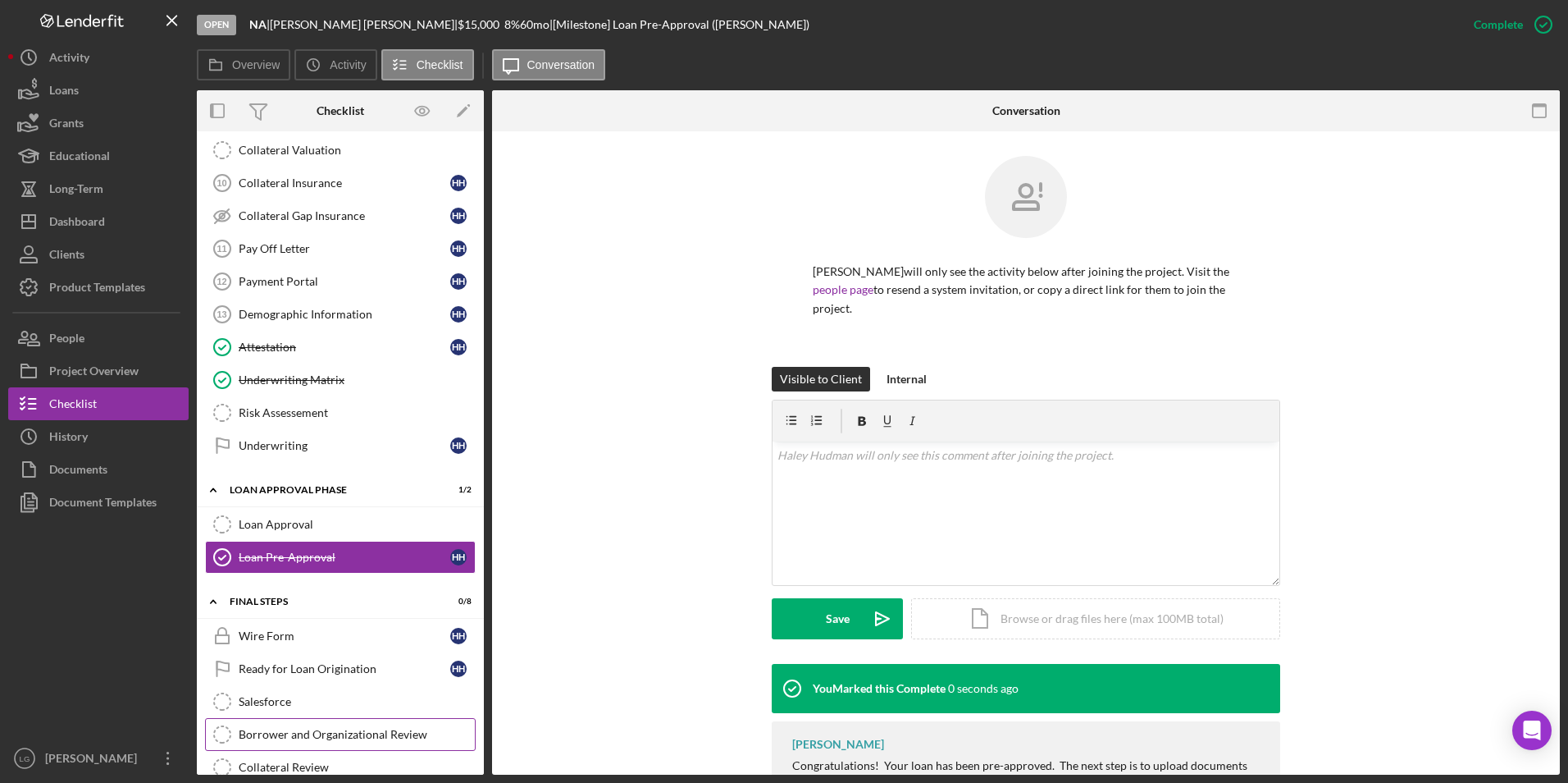
scroll to position [1023, 0]
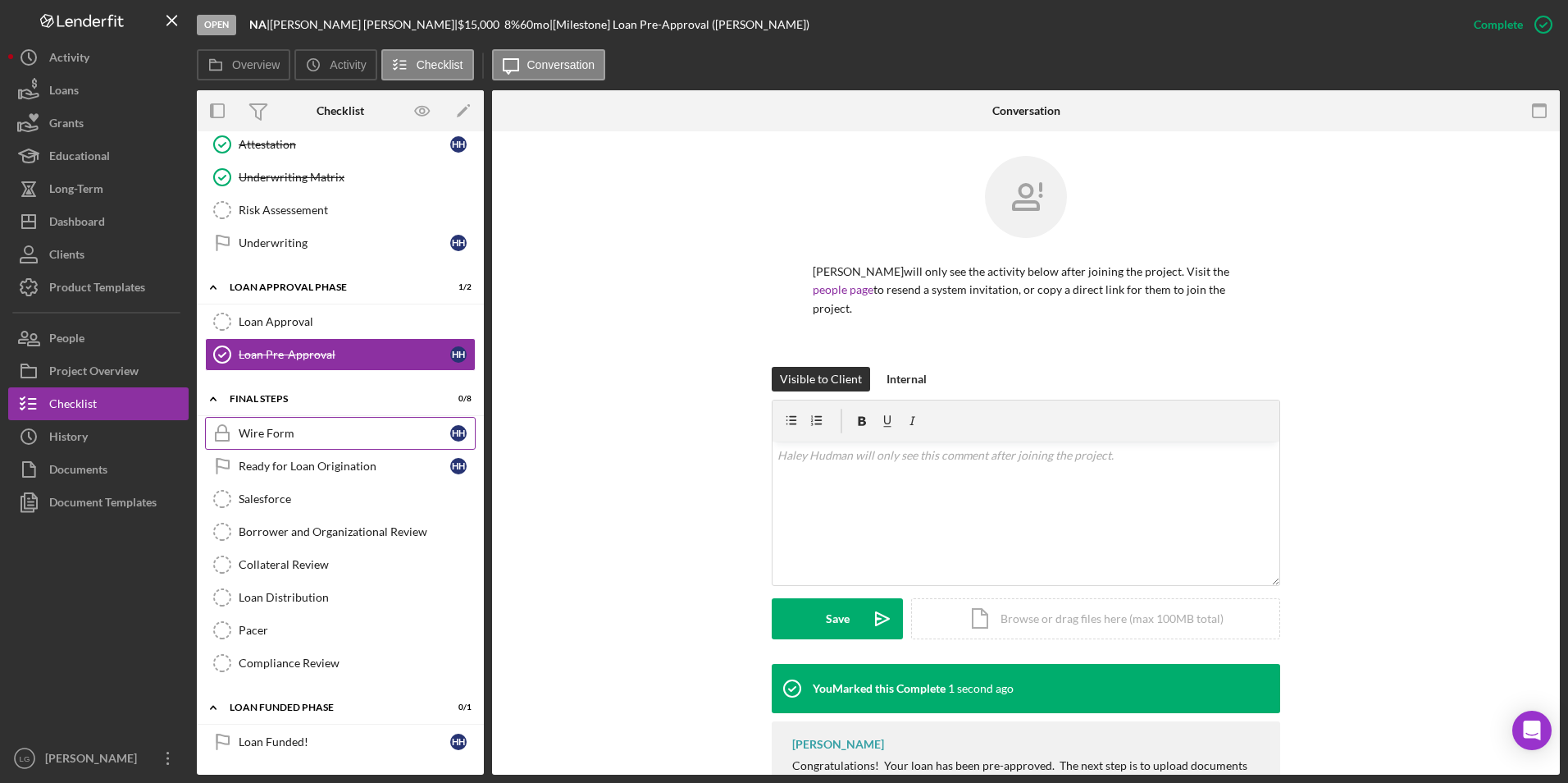
click at [283, 437] on div "Wire Form" at bounding box center [344, 433] width 211 height 13
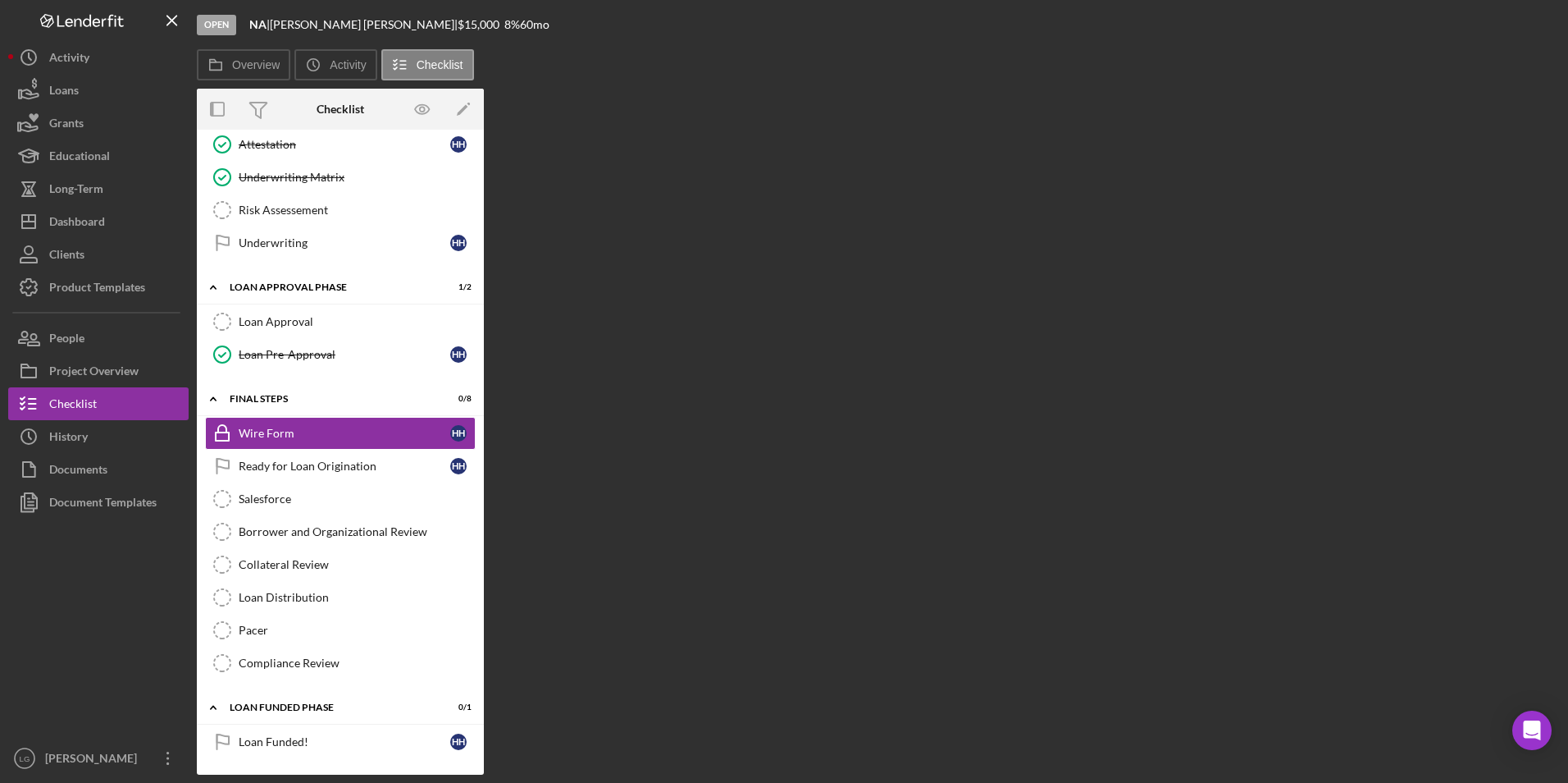
scroll to position [1023, 0]
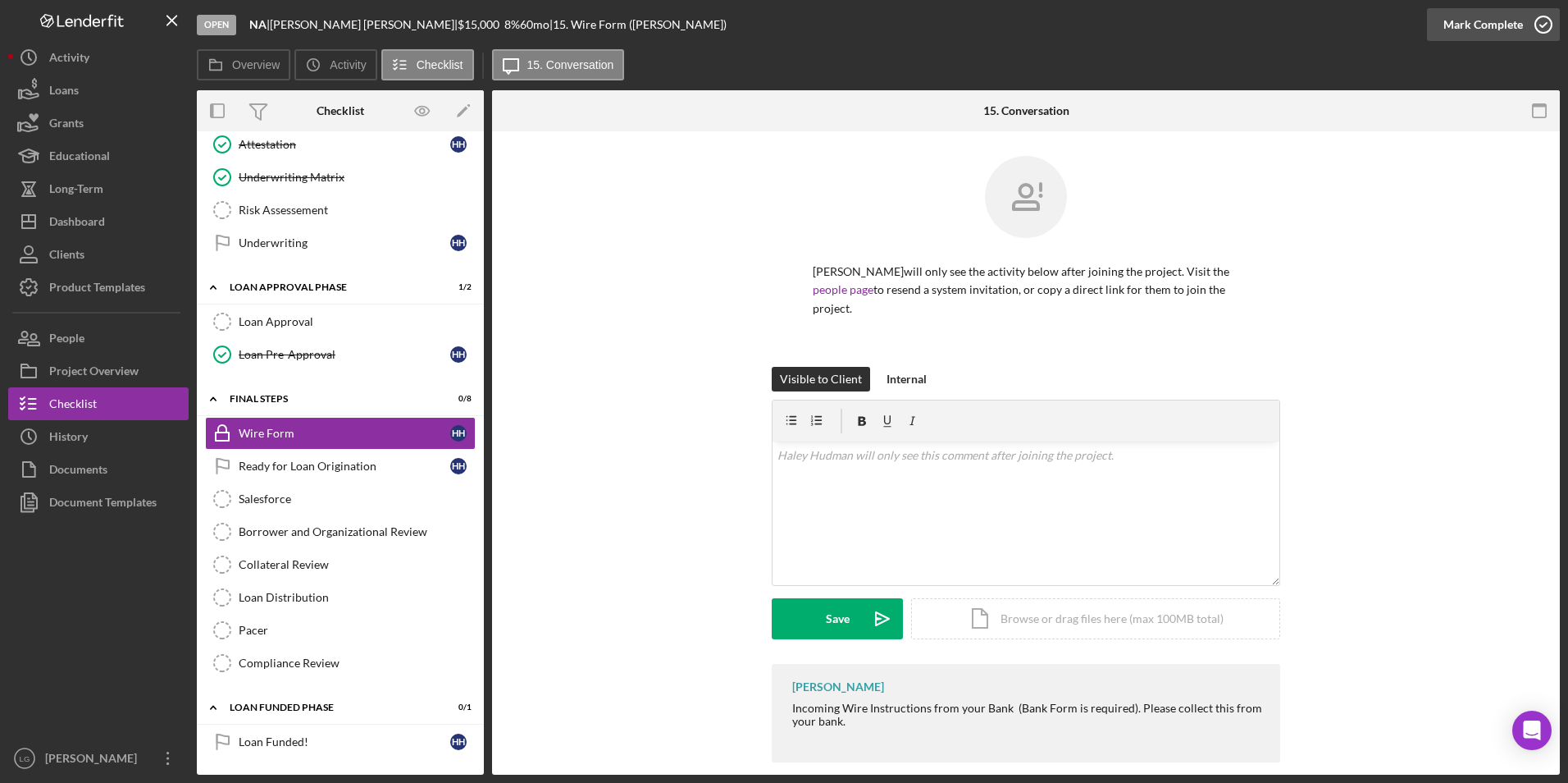
click at [1474, 17] on div "Mark Complete" at bounding box center [1483, 25] width 80 height 33
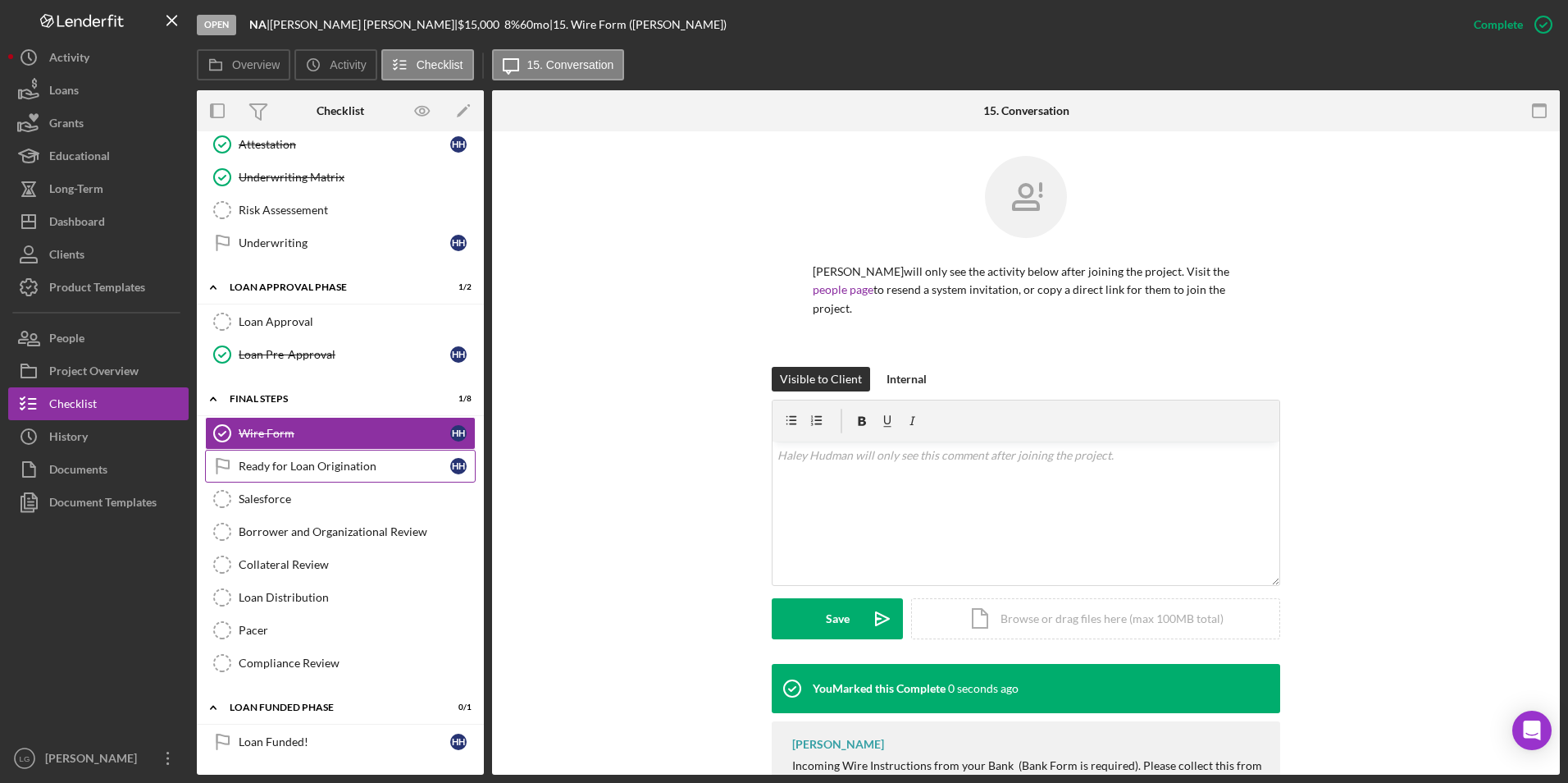
click at [265, 472] on div "Ready for Loan Origination" at bounding box center [344, 466] width 211 height 13
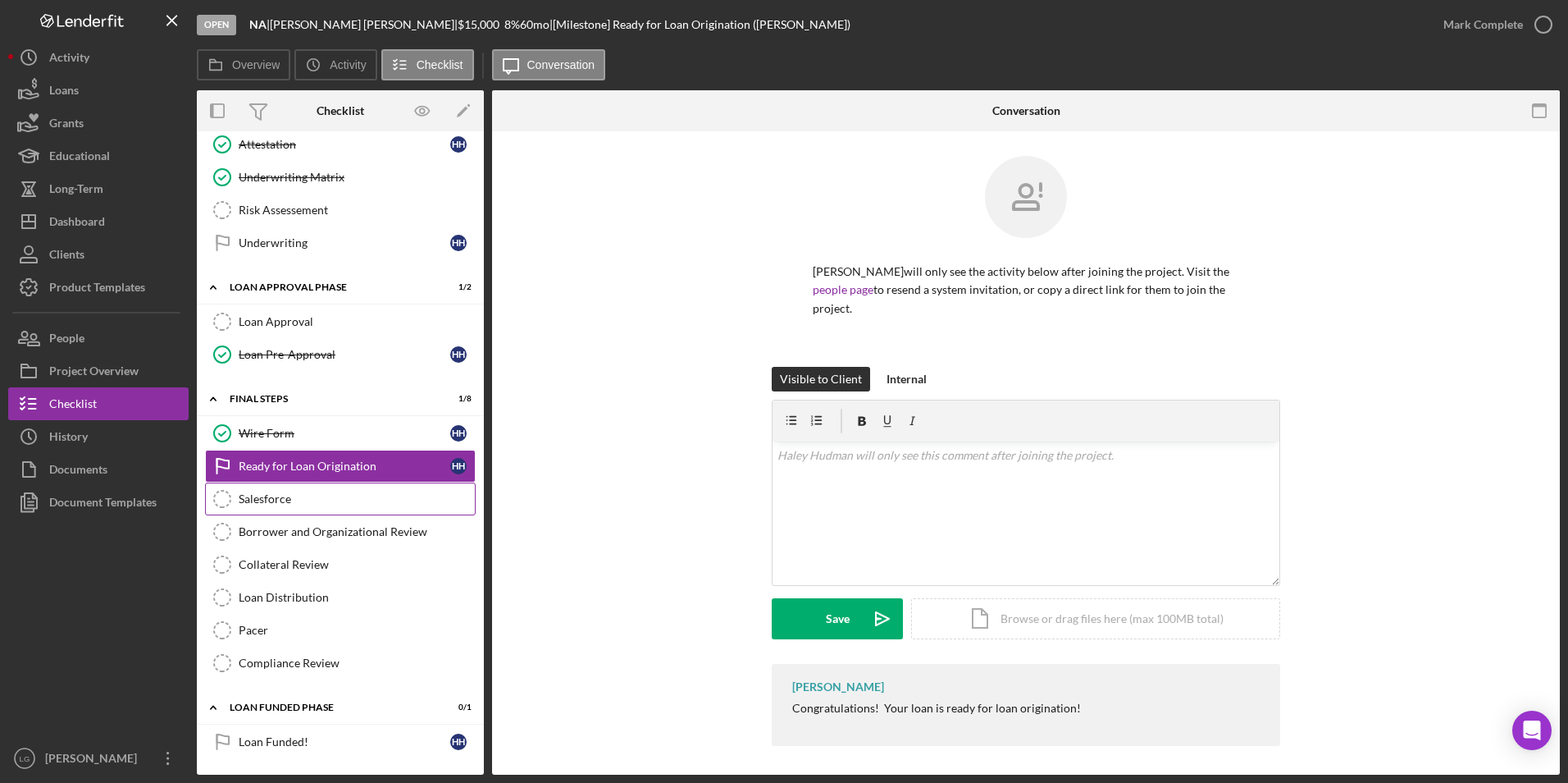
scroll to position [1023, 0]
click at [1505, 27] on div "Mark Complete" at bounding box center [1483, 25] width 80 height 33
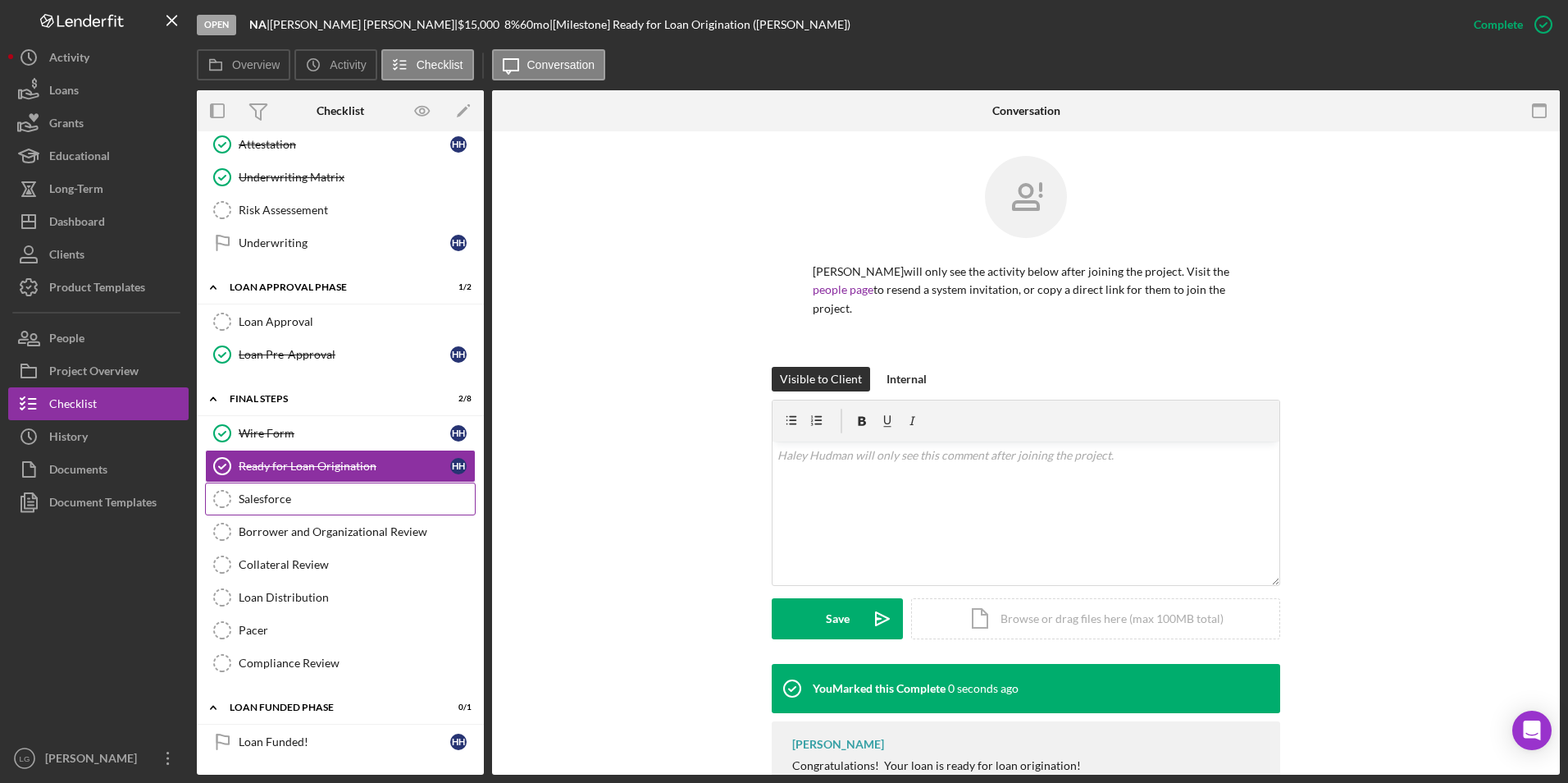
click at [274, 506] on link "Salesforce Salesforce" at bounding box center [340, 499] width 271 height 33
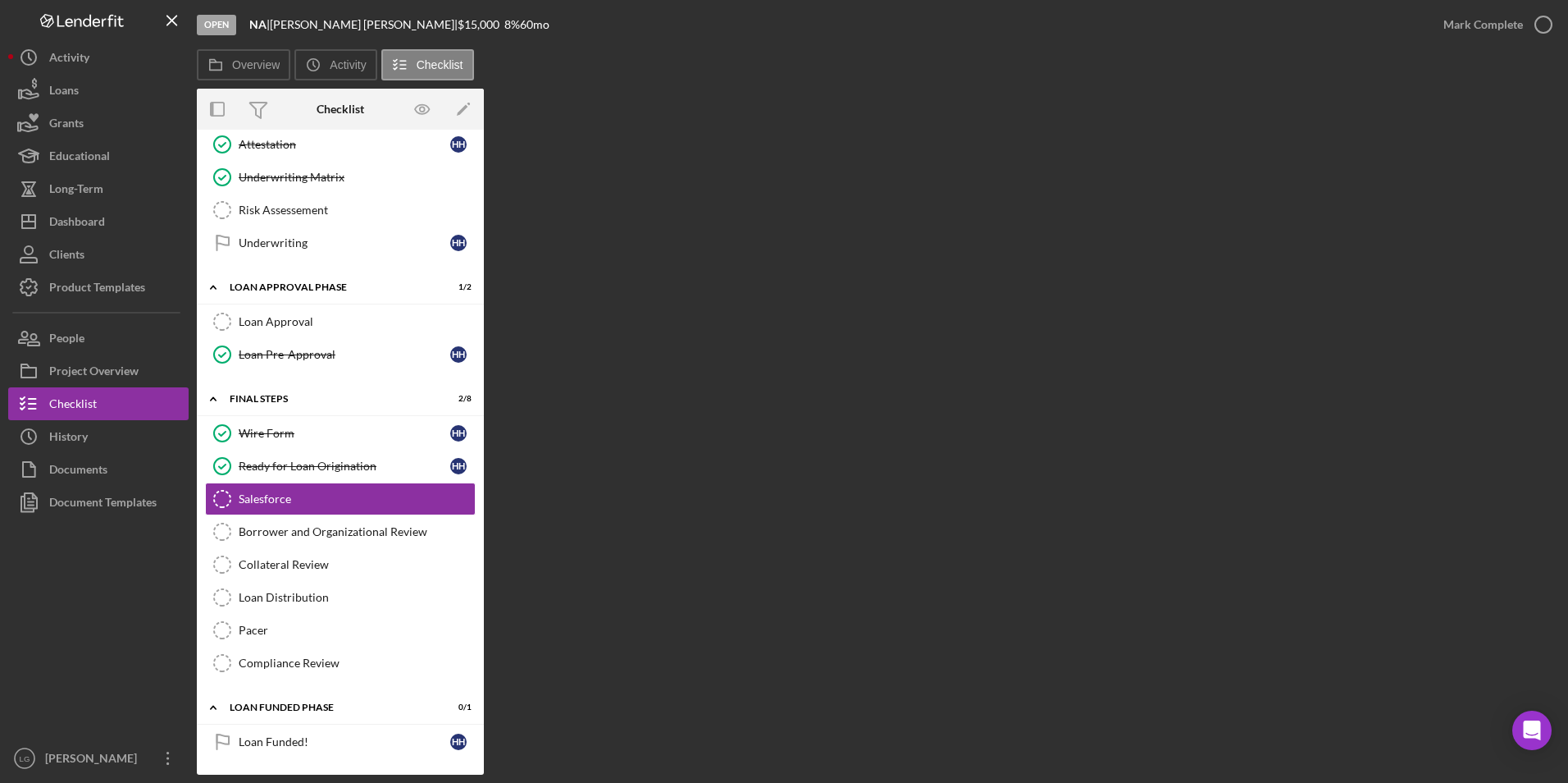
scroll to position [1023, 0]
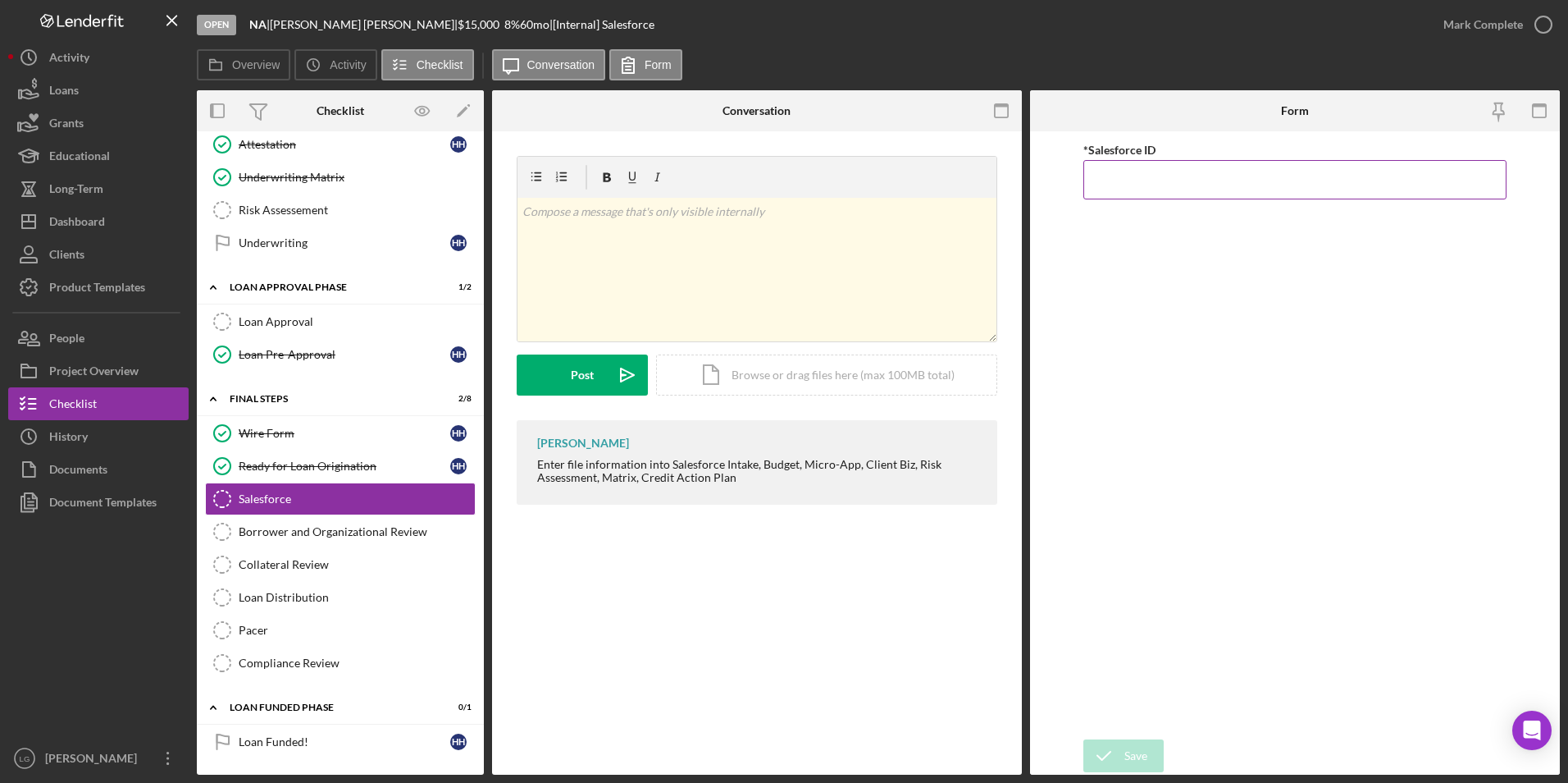
click at [1282, 189] on input "*Salesforce ID" at bounding box center [1295, 179] width 424 height 40
paste input "a0wPC0000025okbYAA"
type input "a0wPC0000025okbYAA"
click at [1106, 753] on icon "submit" at bounding box center [1103, 755] width 41 height 41
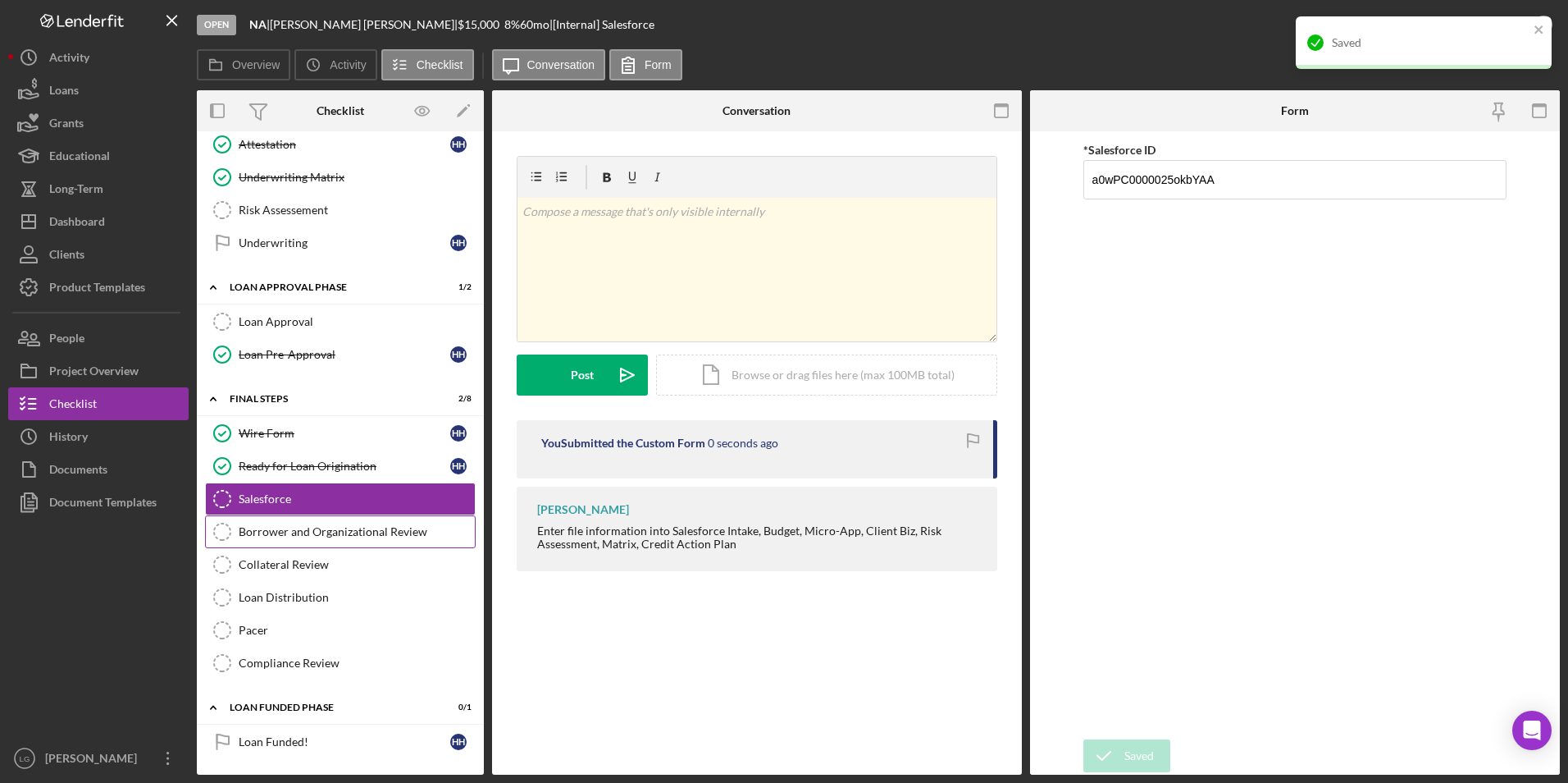
click at [329, 535] on div "Borrower and Organizational Review" at bounding box center [356, 531] width 236 height 13
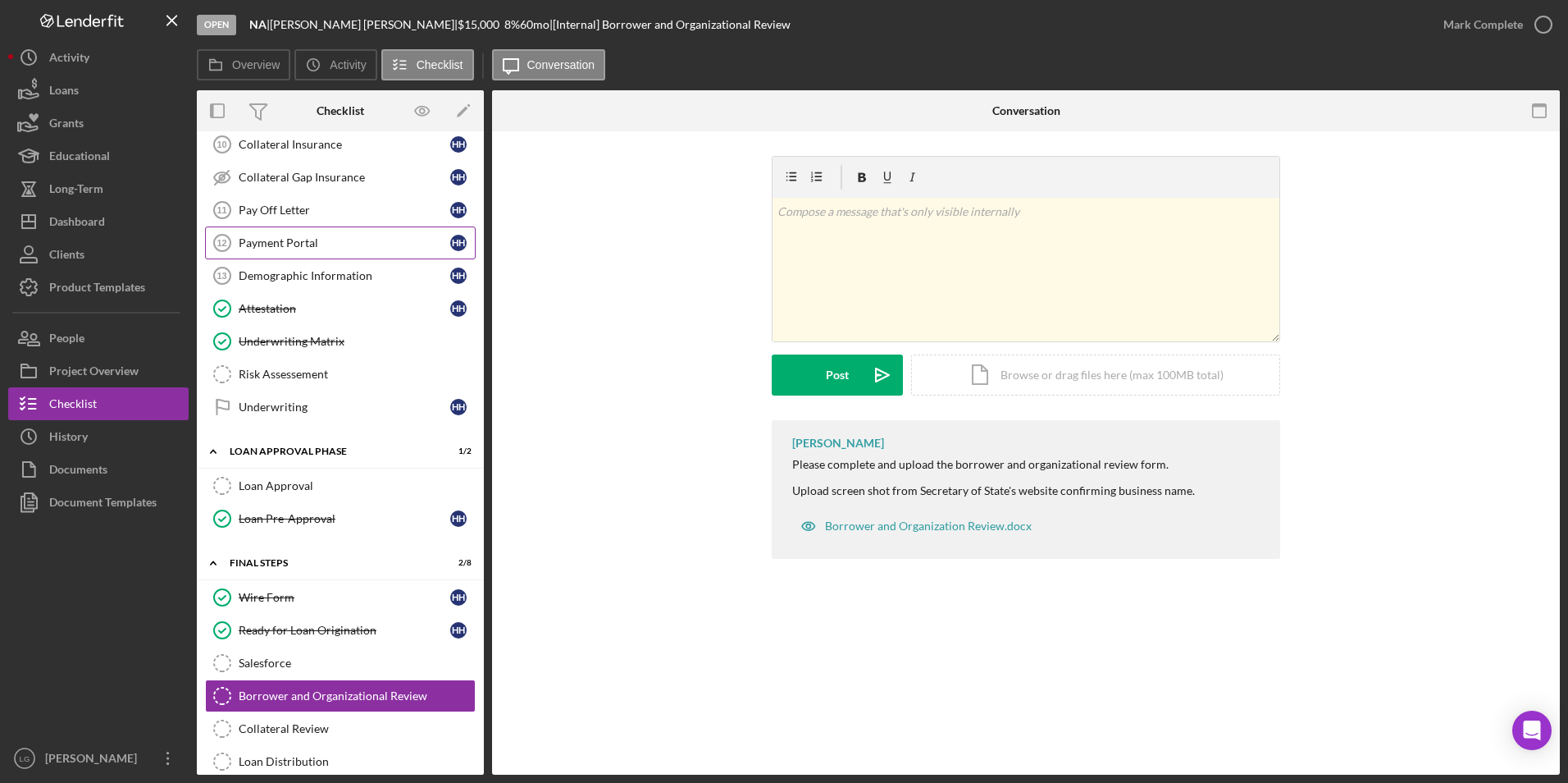
scroll to position [695, 0]
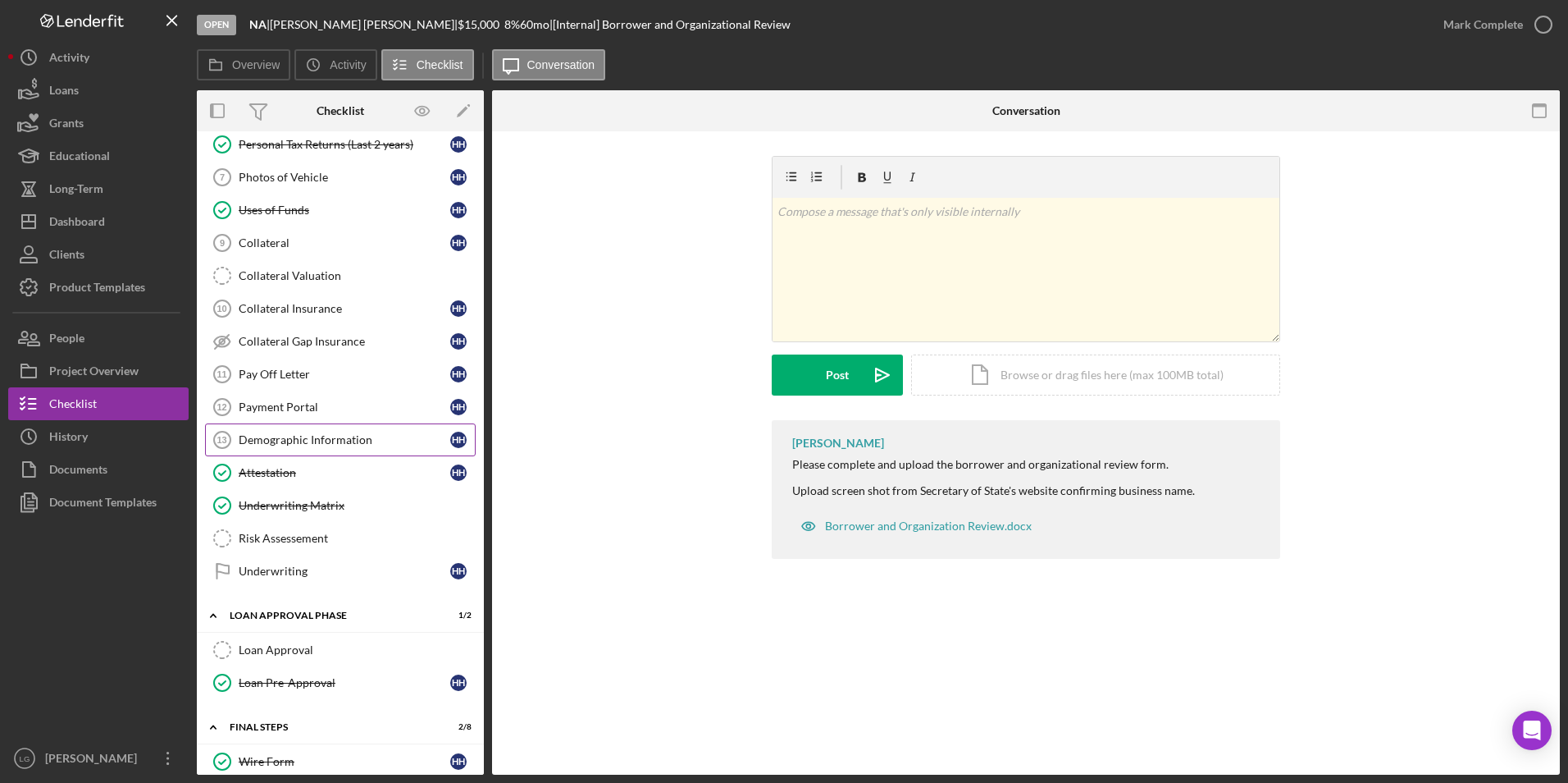
drag, startPoint x: 279, startPoint y: 447, endPoint x: 290, endPoint y: 428, distance: 22.0
click at [279, 447] on div "Demographic Information" at bounding box center [344, 439] width 211 height 13
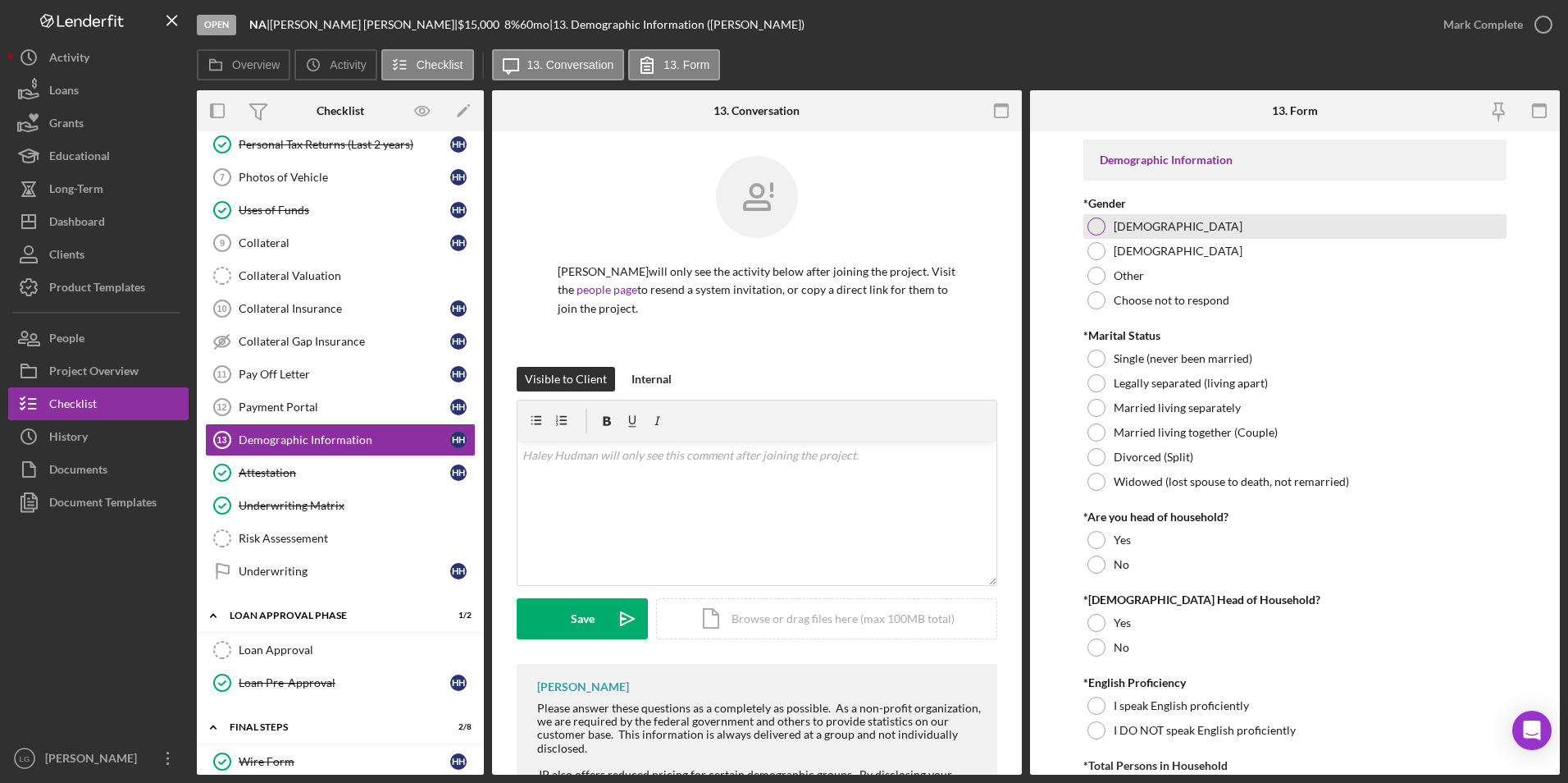
click at [1100, 229] on div at bounding box center [1097, 227] width 18 height 18
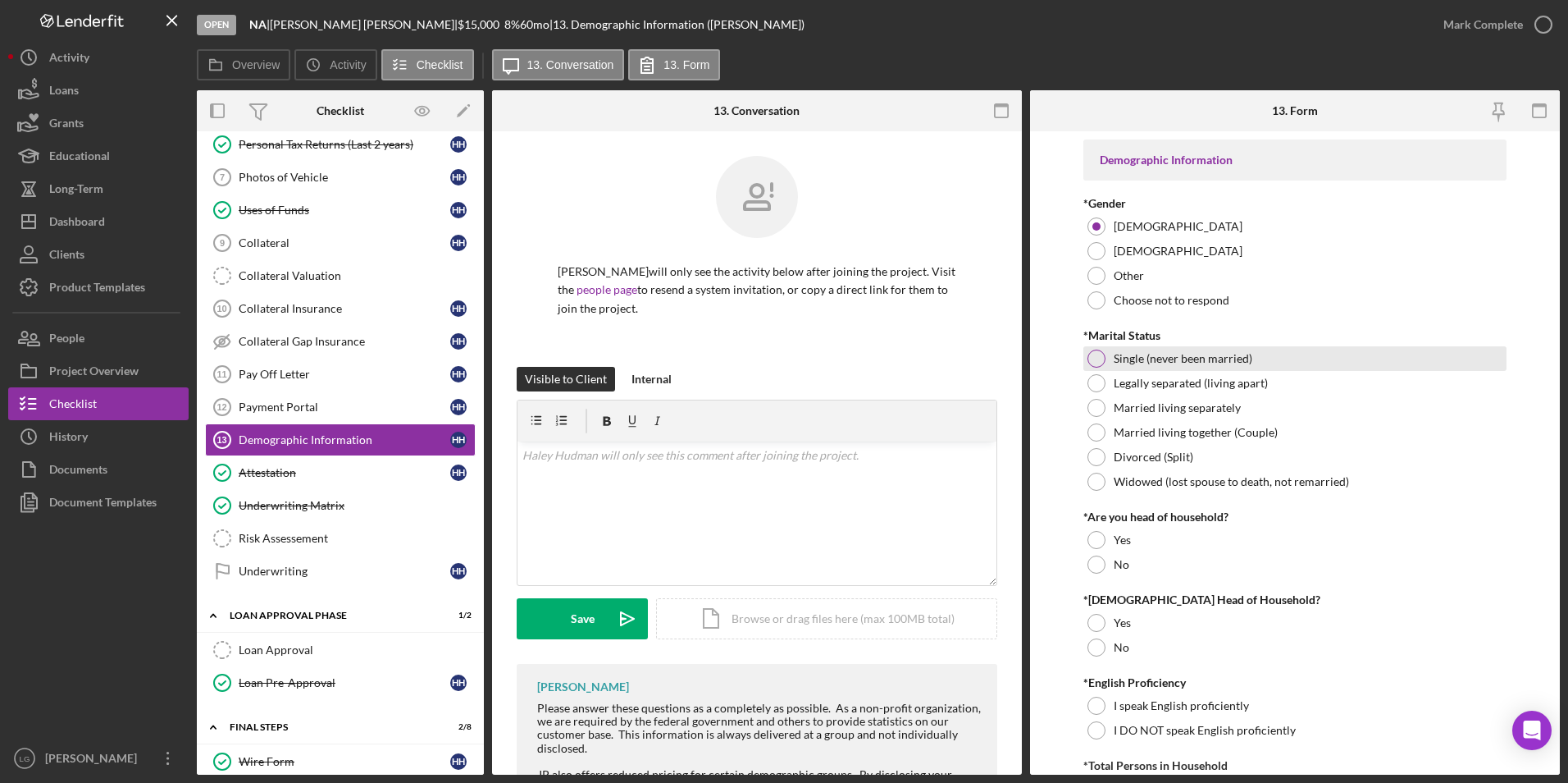
click at [1096, 363] on div at bounding box center [1097, 358] width 18 height 18
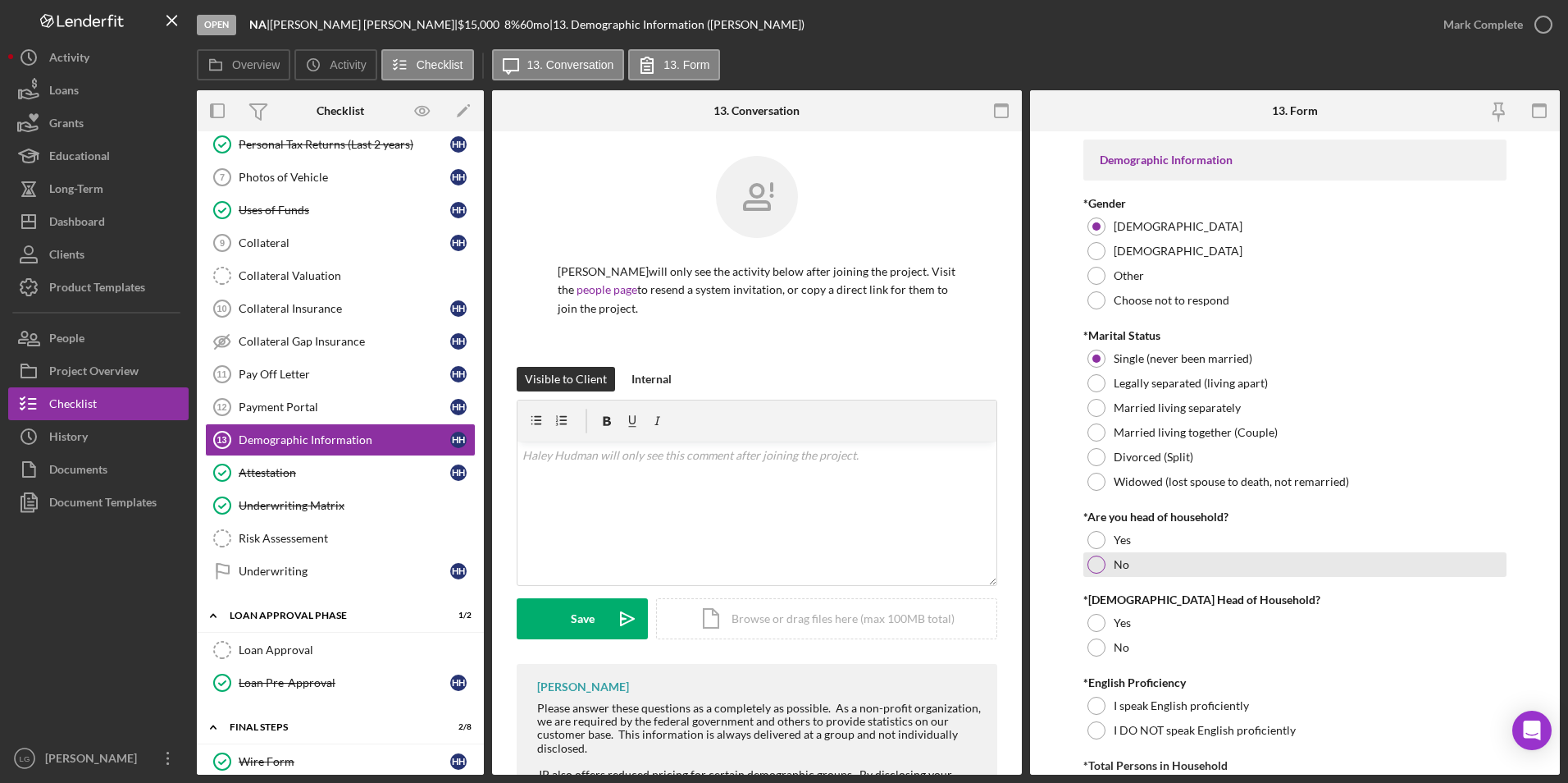
click at [1098, 570] on div at bounding box center [1097, 564] width 18 height 18
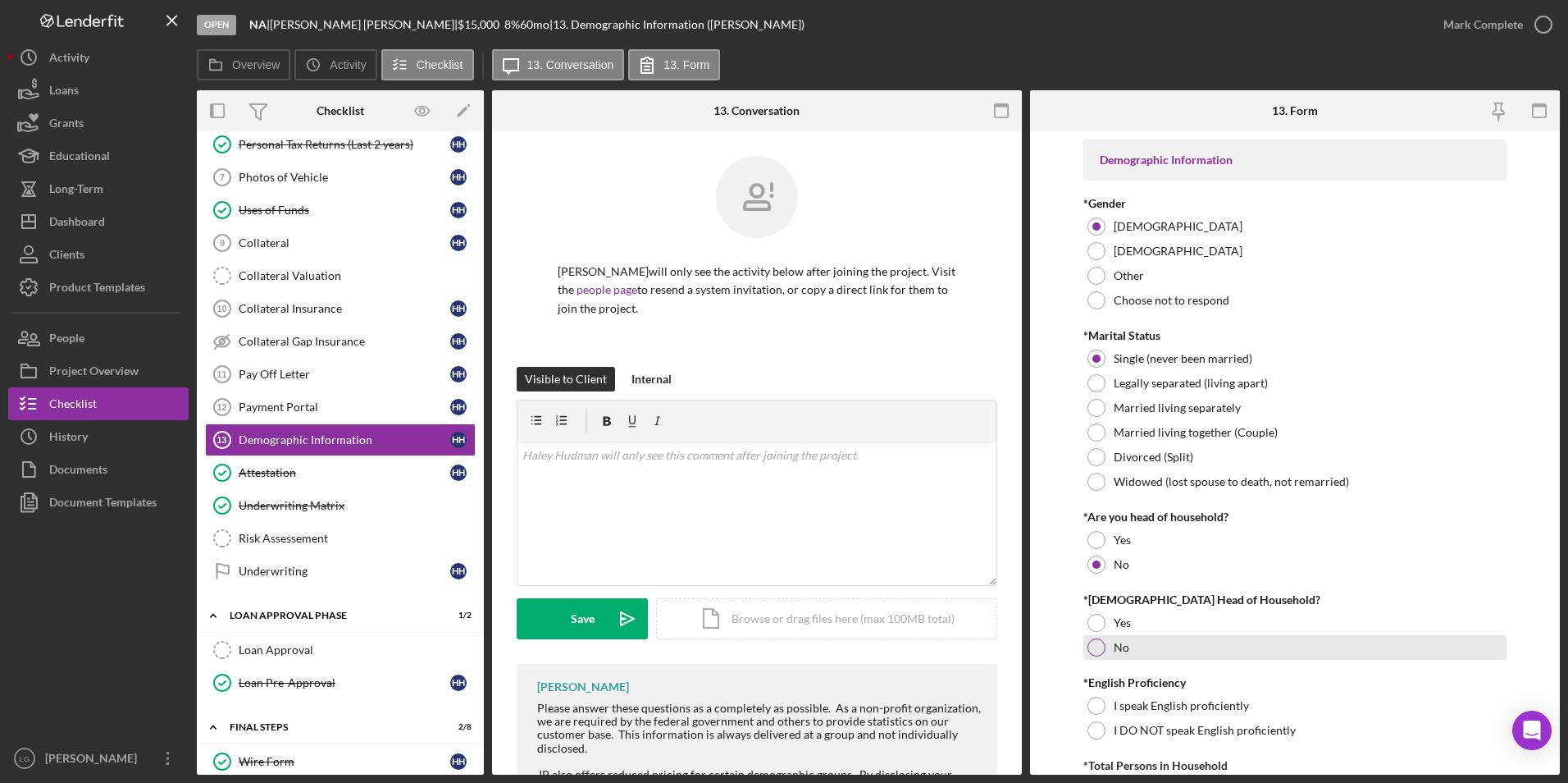
click at [1093, 647] on div at bounding box center [1097, 648] width 18 height 18
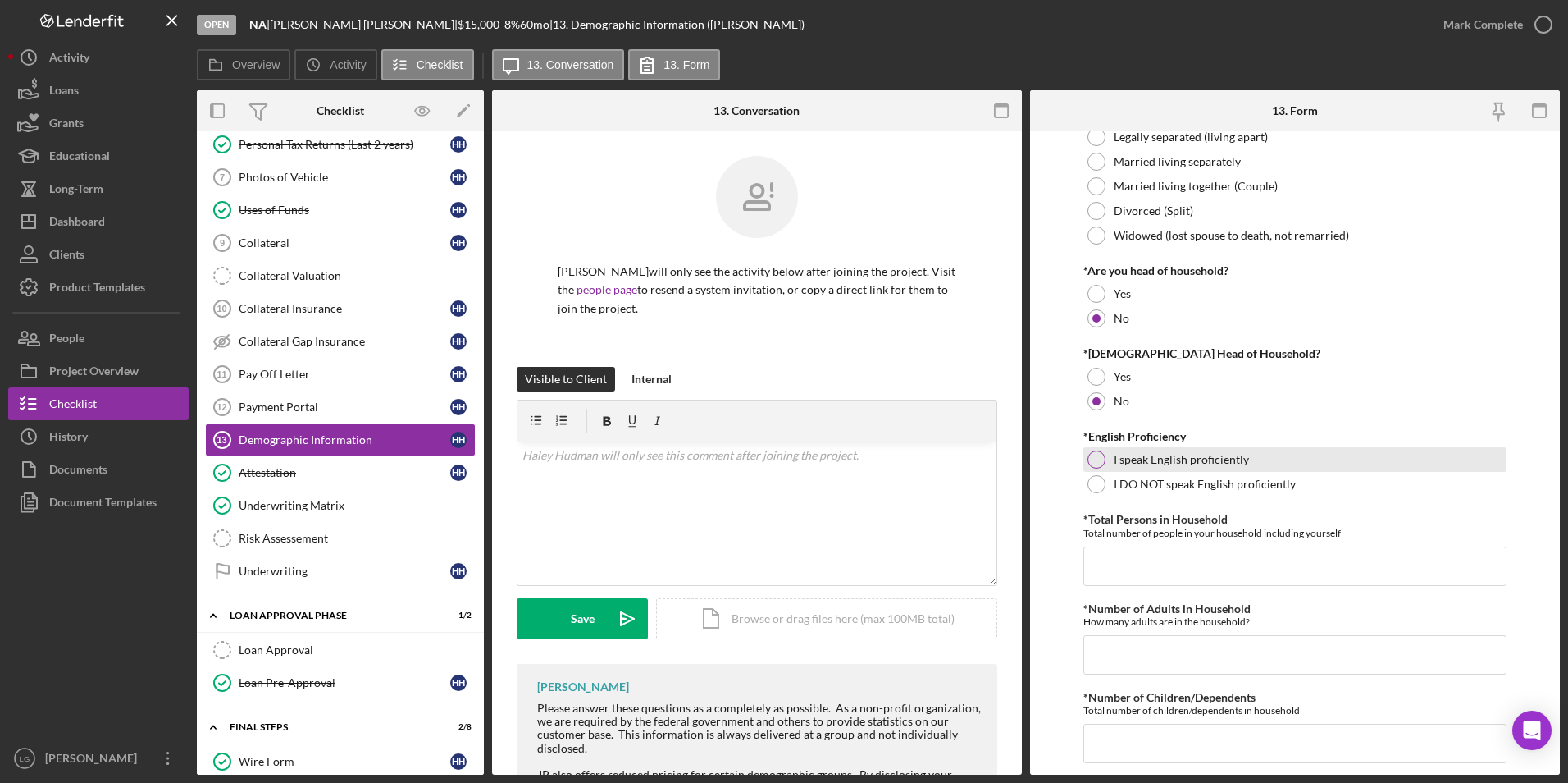
click at [1096, 461] on div at bounding box center [1097, 460] width 18 height 18
click at [1120, 559] on input "*Total Persons in Household" at bounding box center [1295, 566] width 424 height 40
type input "2"
click at [1125, 642] on input "*Number of Adults in Household" at bounding box center [1295, 654] width 424 height 40
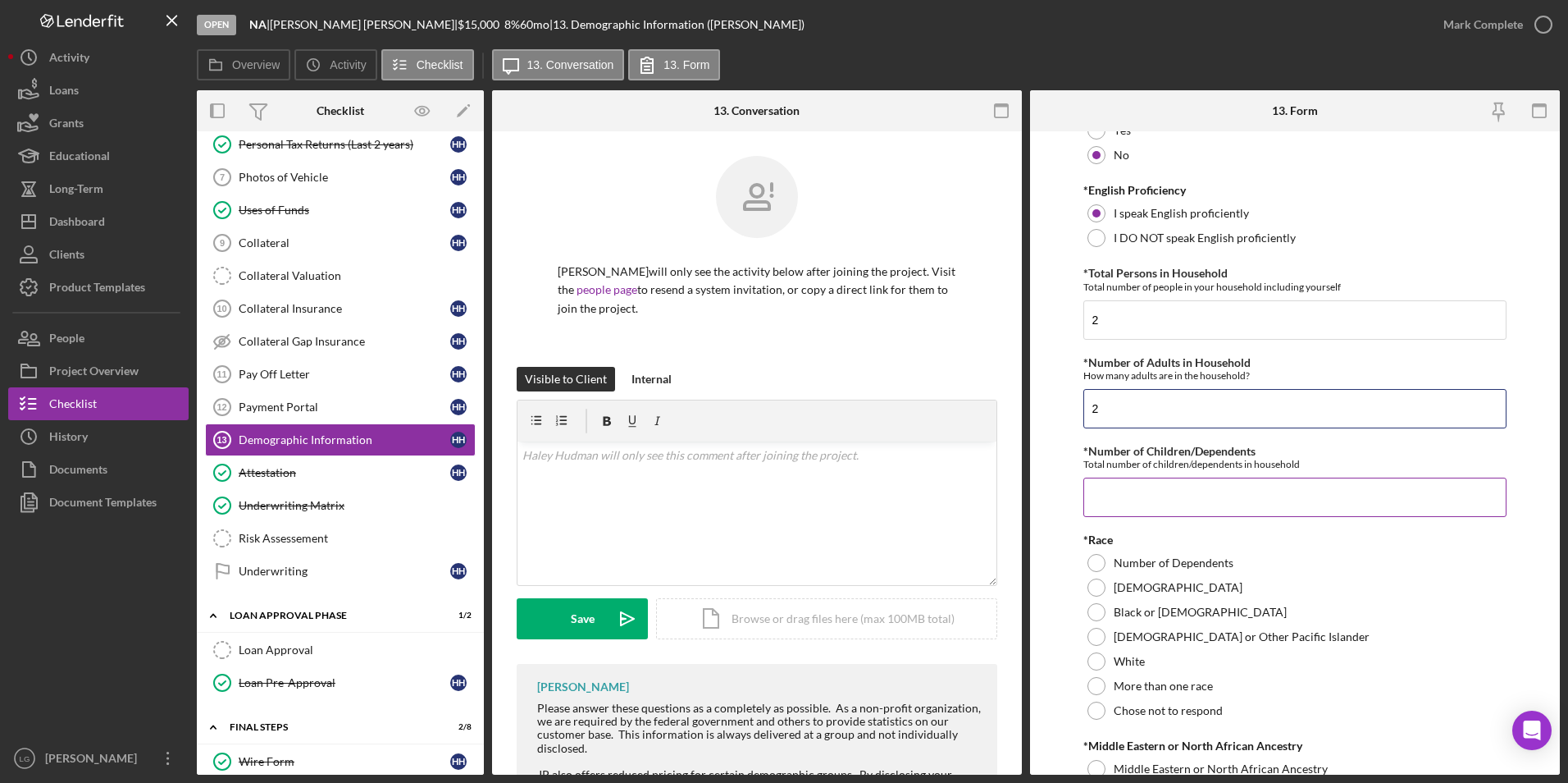
type input "2"
click at [1154, 505] on input "*Number of Children/Dependents" at bounding box center [1295, 497] width 424 height 40
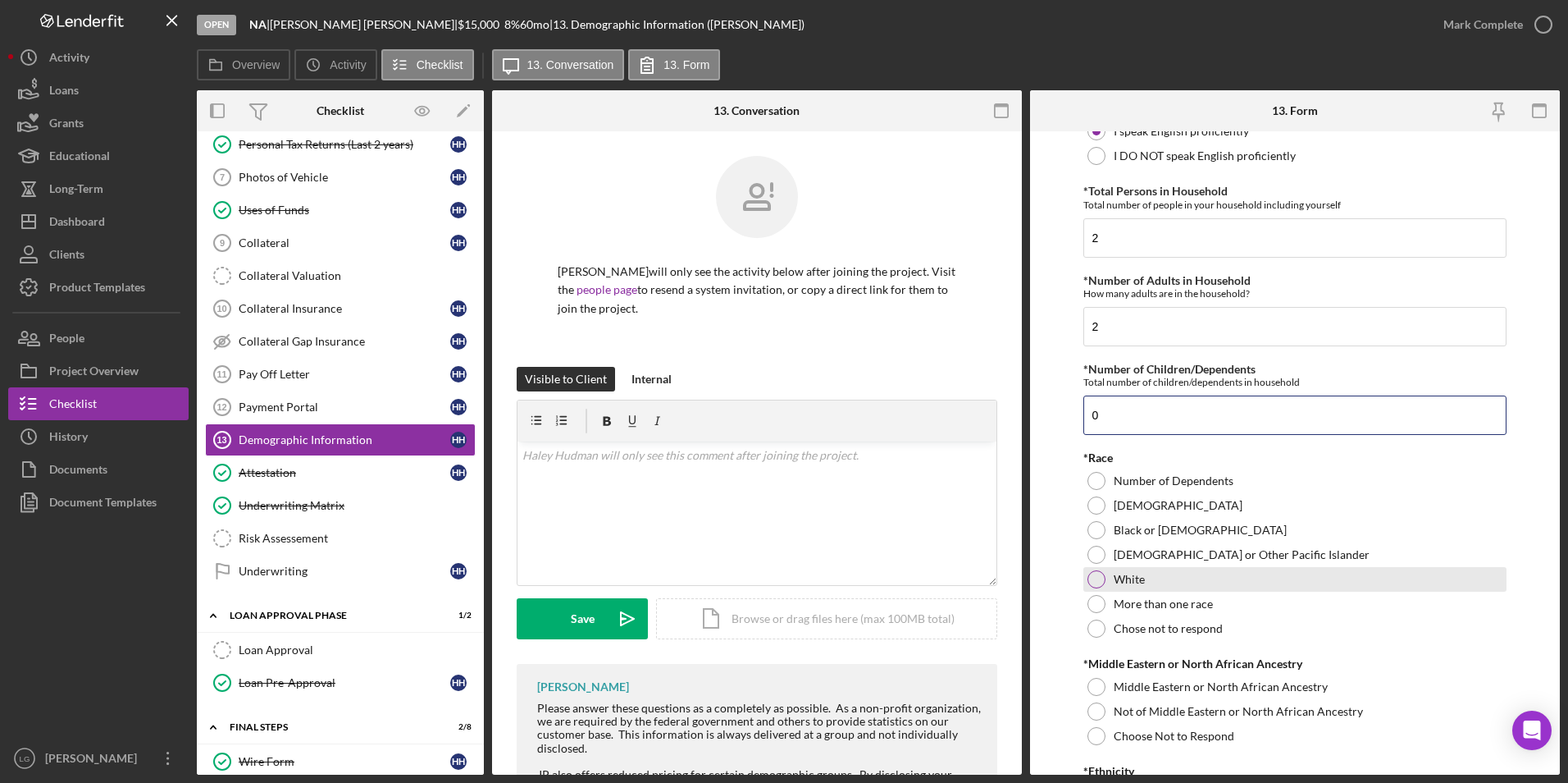
type input "0"
drag, startPoint x: 1101, startPoint y: 576, endPoint x: 1153, endPoint y: 586, distance: 53.0
click at [1101, 576] on div at bounding box center [1097, 580] width 18 height 18
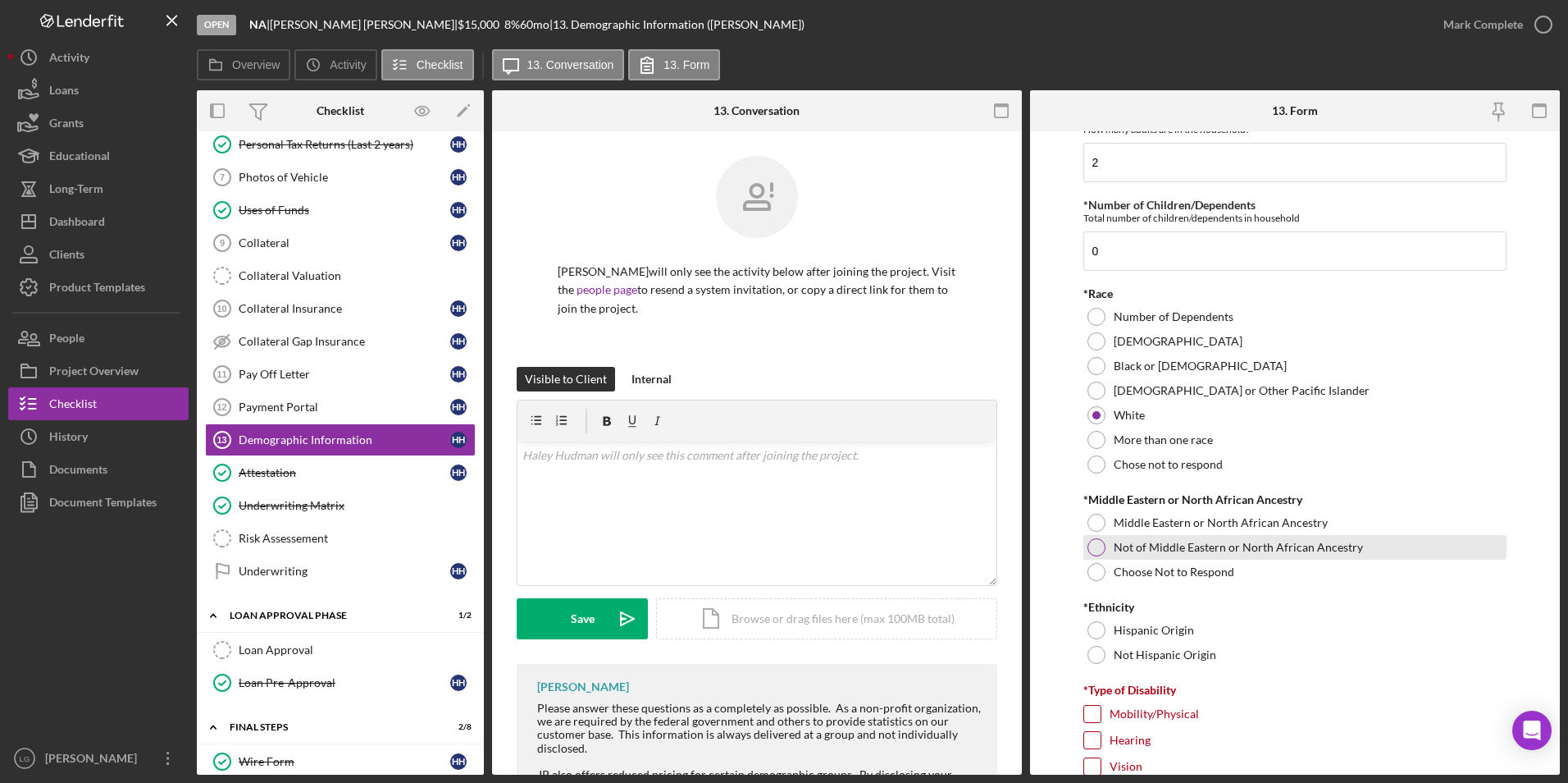
click at [1085, 545] on div "Not of Middle Eastern or North African Ancestry" at bounding box center [1295, 547] width 424 height 25
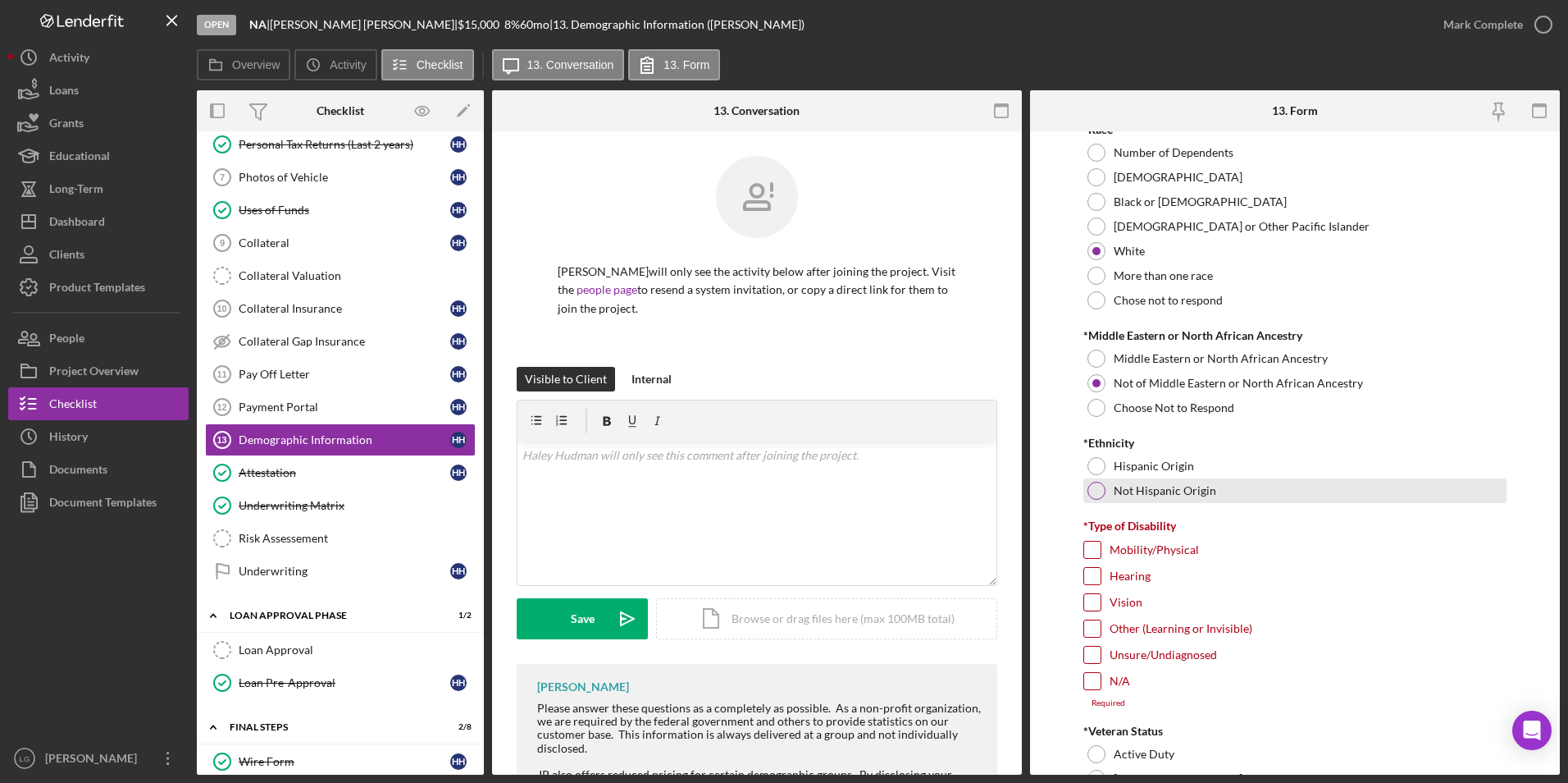
click at [1095, 487] on div at bounding box center [1097, 491] width 18 height 18
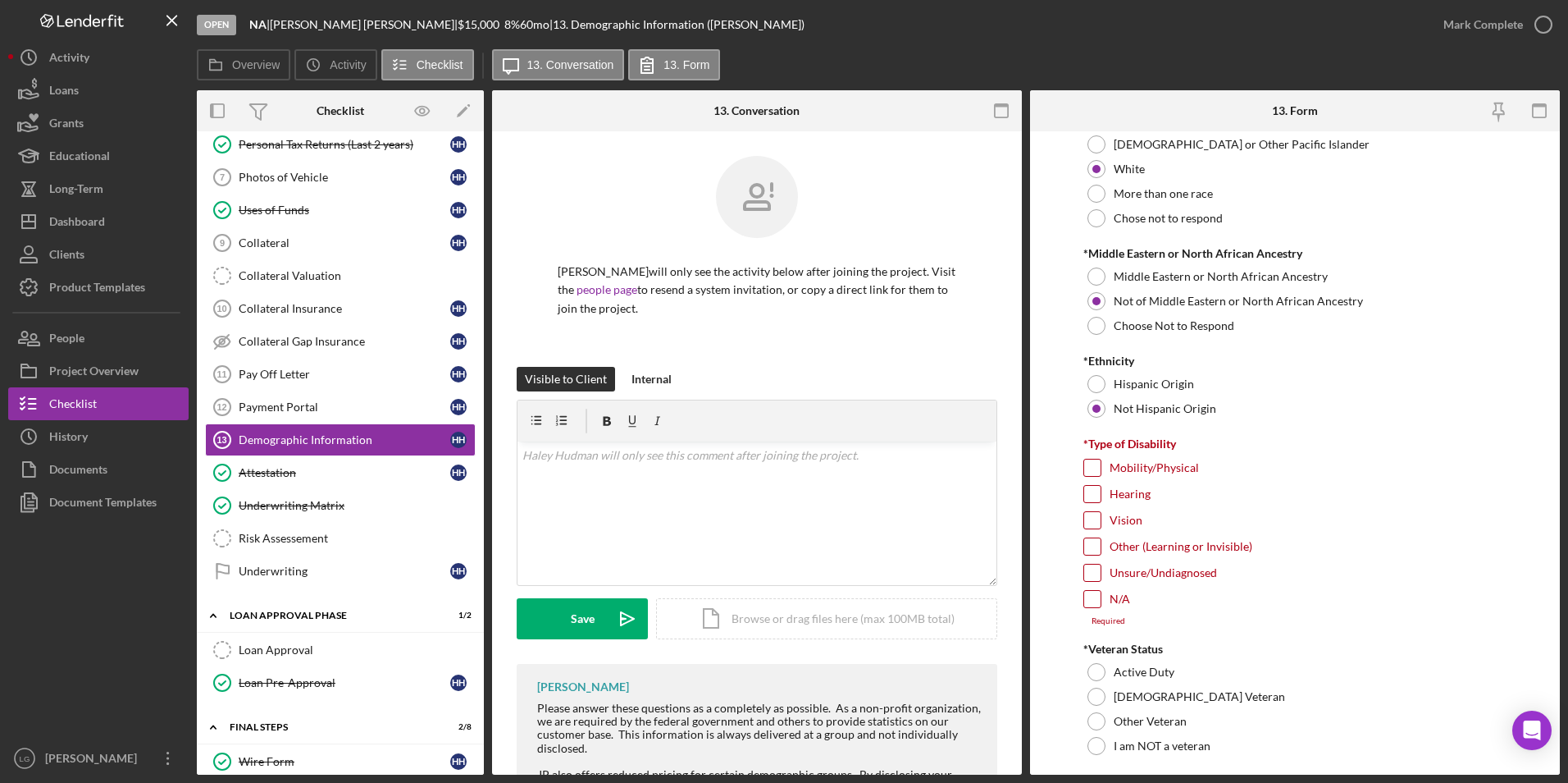
click at [1091, 542] on input "Other (Learning or Invisible)" at bounding box center [1092, 547] width 17 height 17
checkbox input "true"
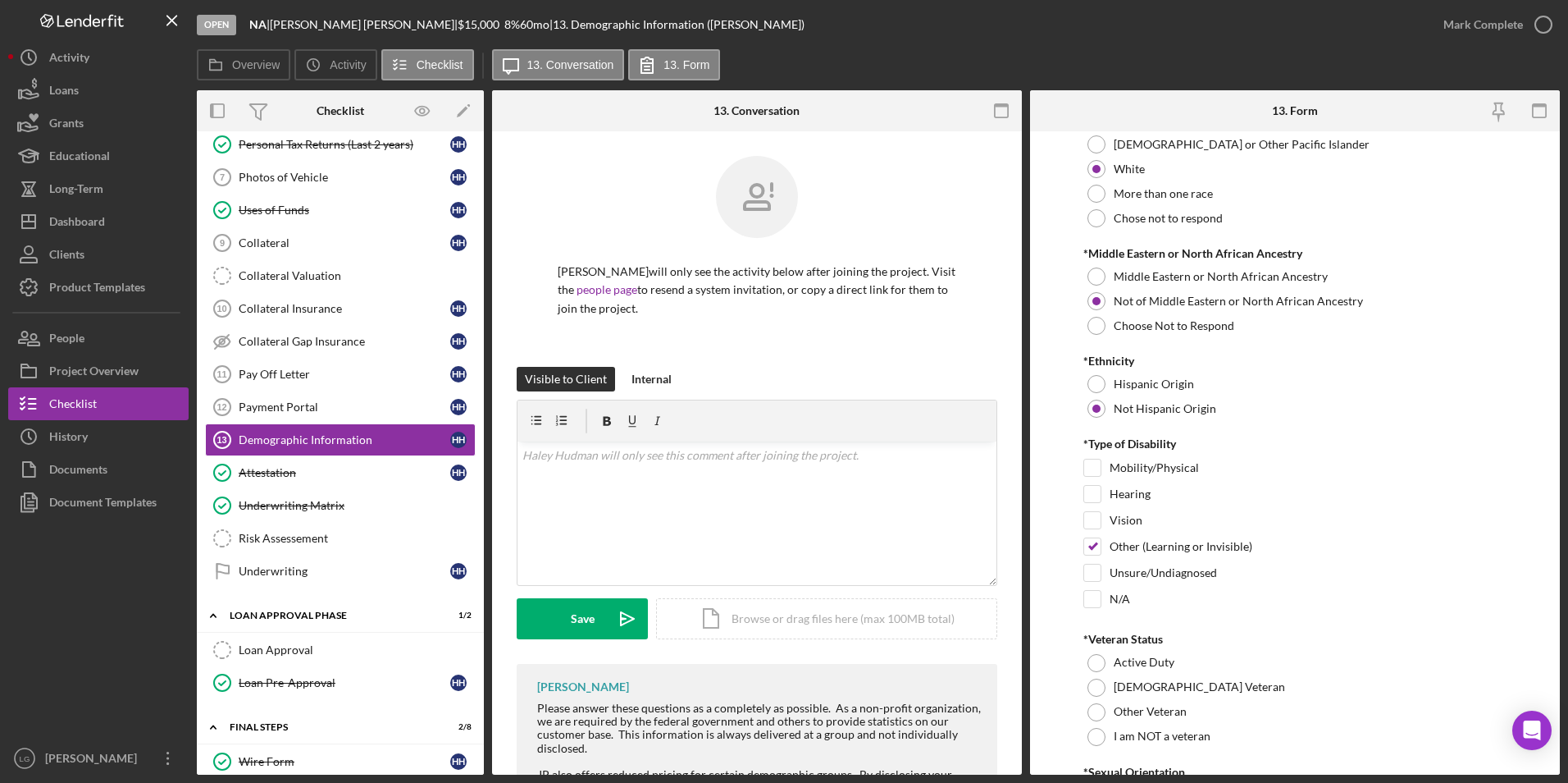
scroll to position [1149, 0]
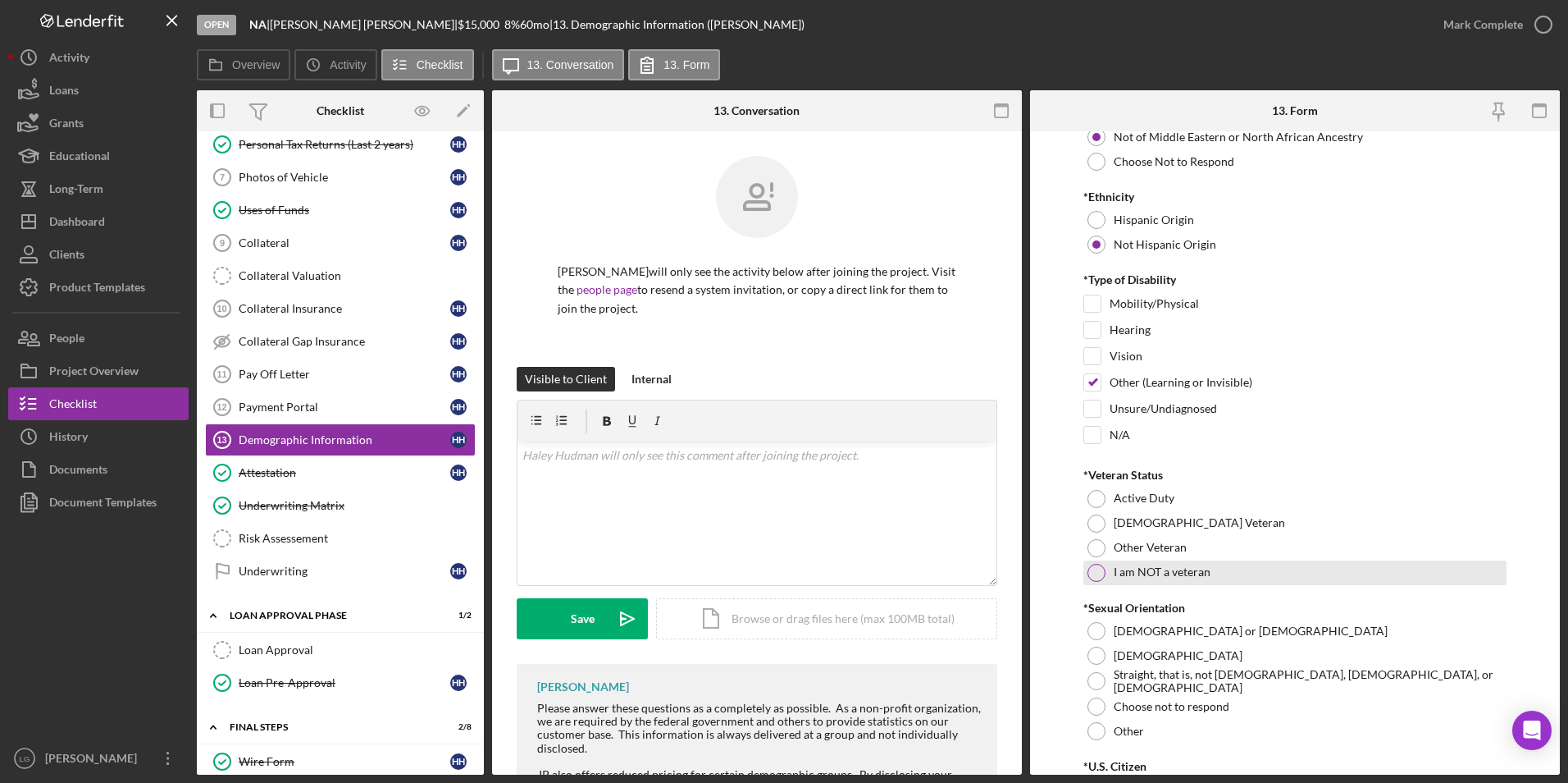
click at [1095, 574] on div at bounding box center [1097, 573] width 18 height 18
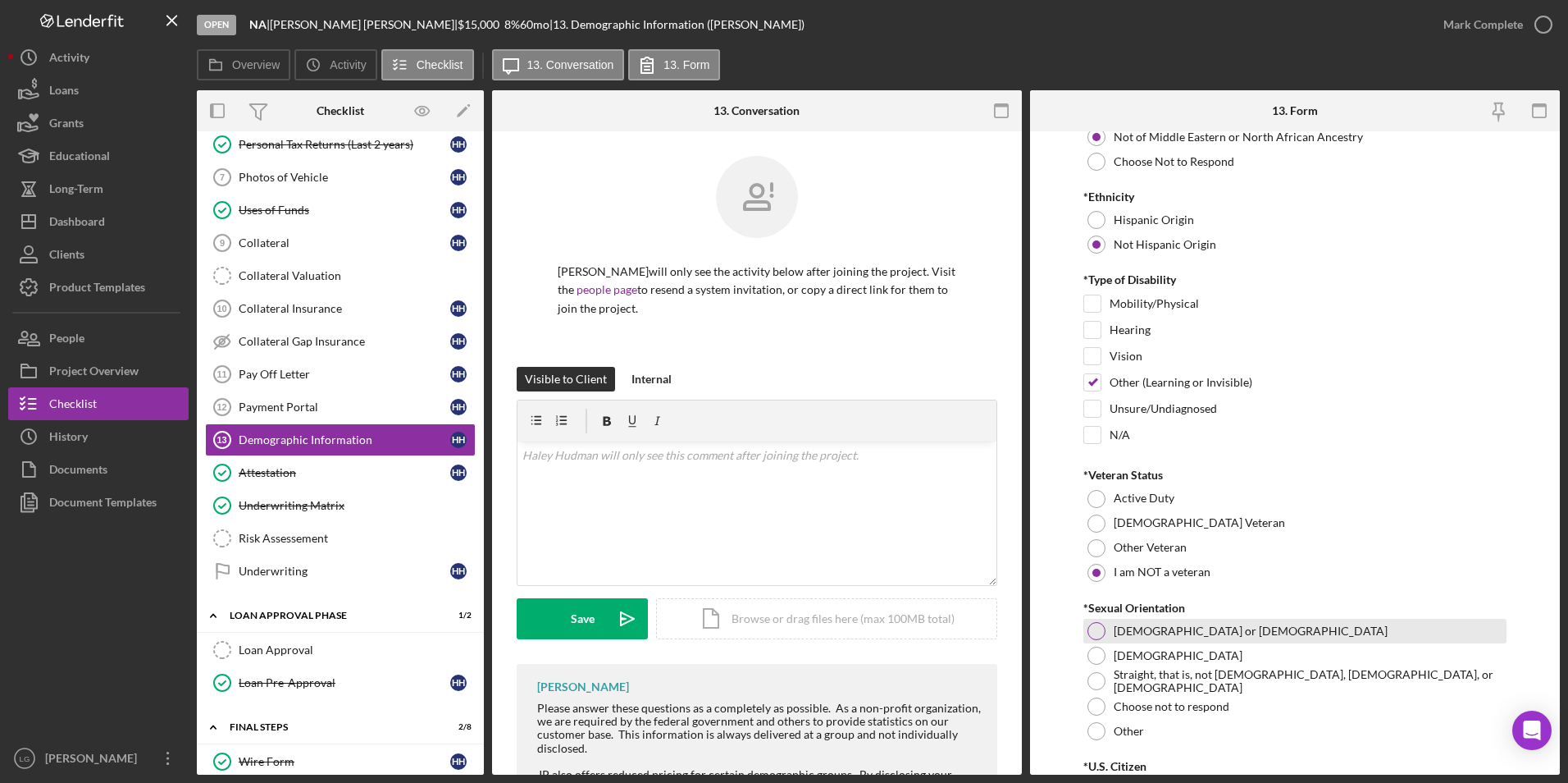
scroll to position [1231, 0]
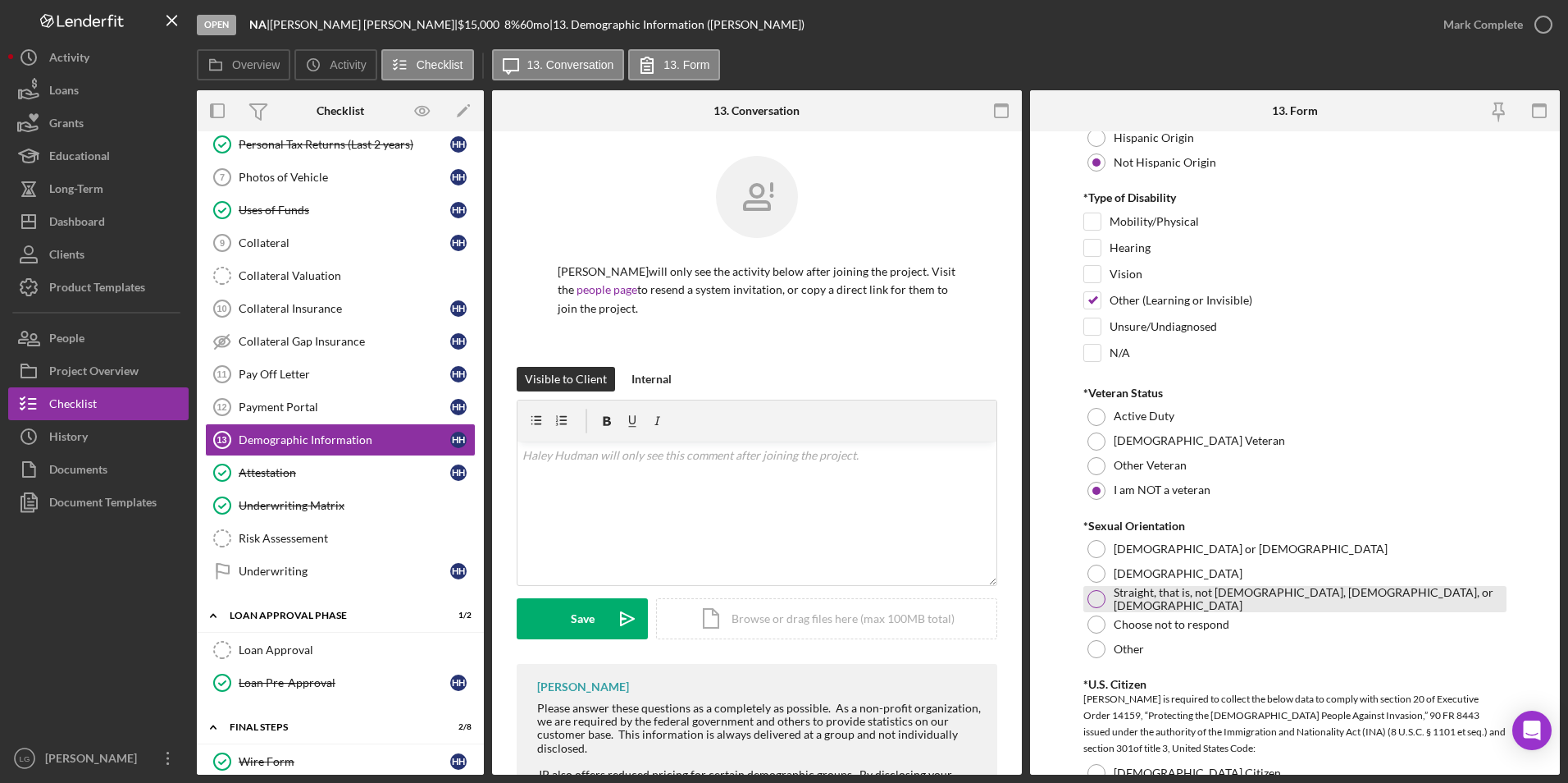
click at [1098, 603] on div at bounding box center [1097, 599] width 18 height 18
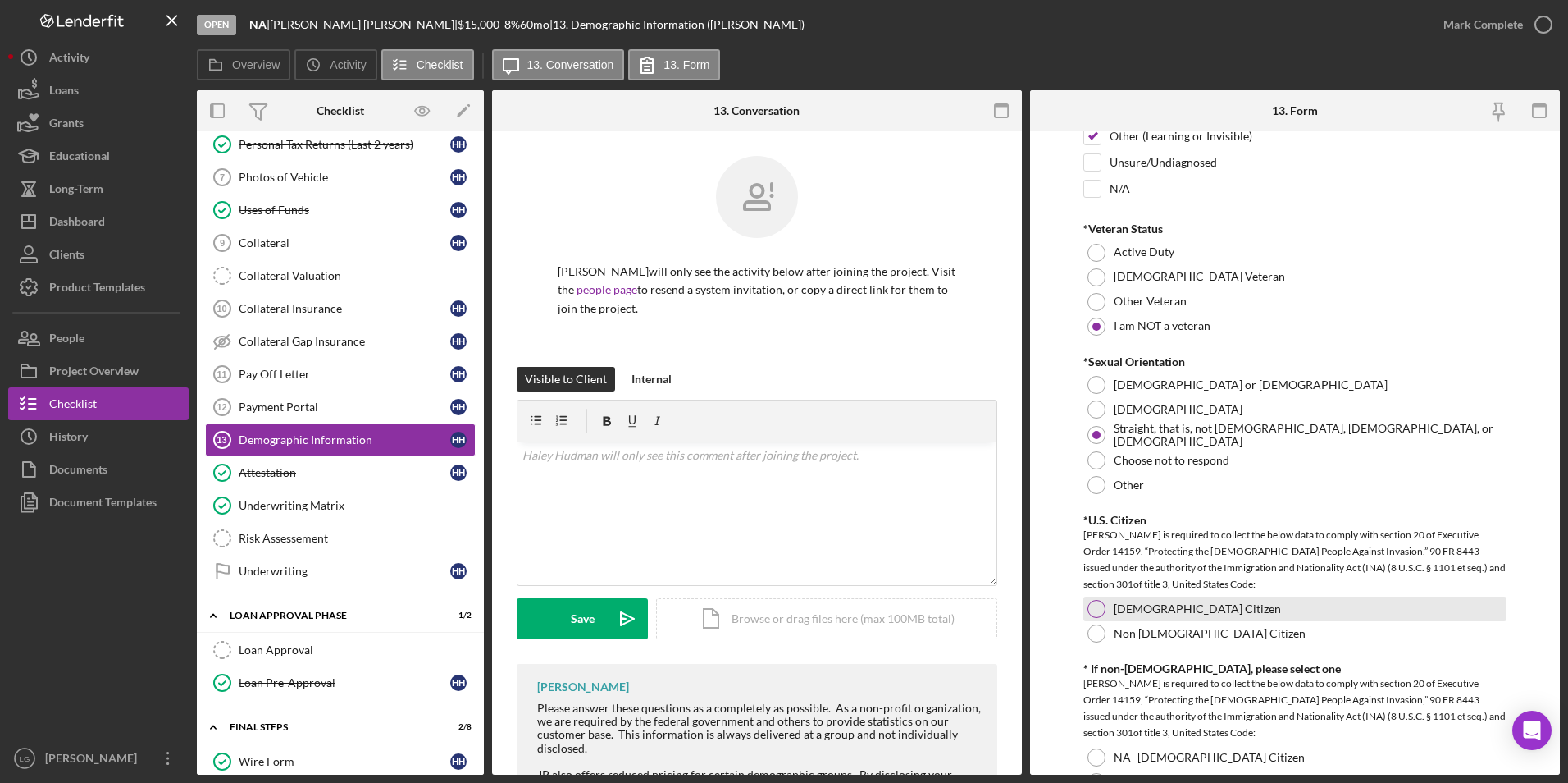
click at [1096, 600] on div at bounding box center [1097, 609] width 18 height 18
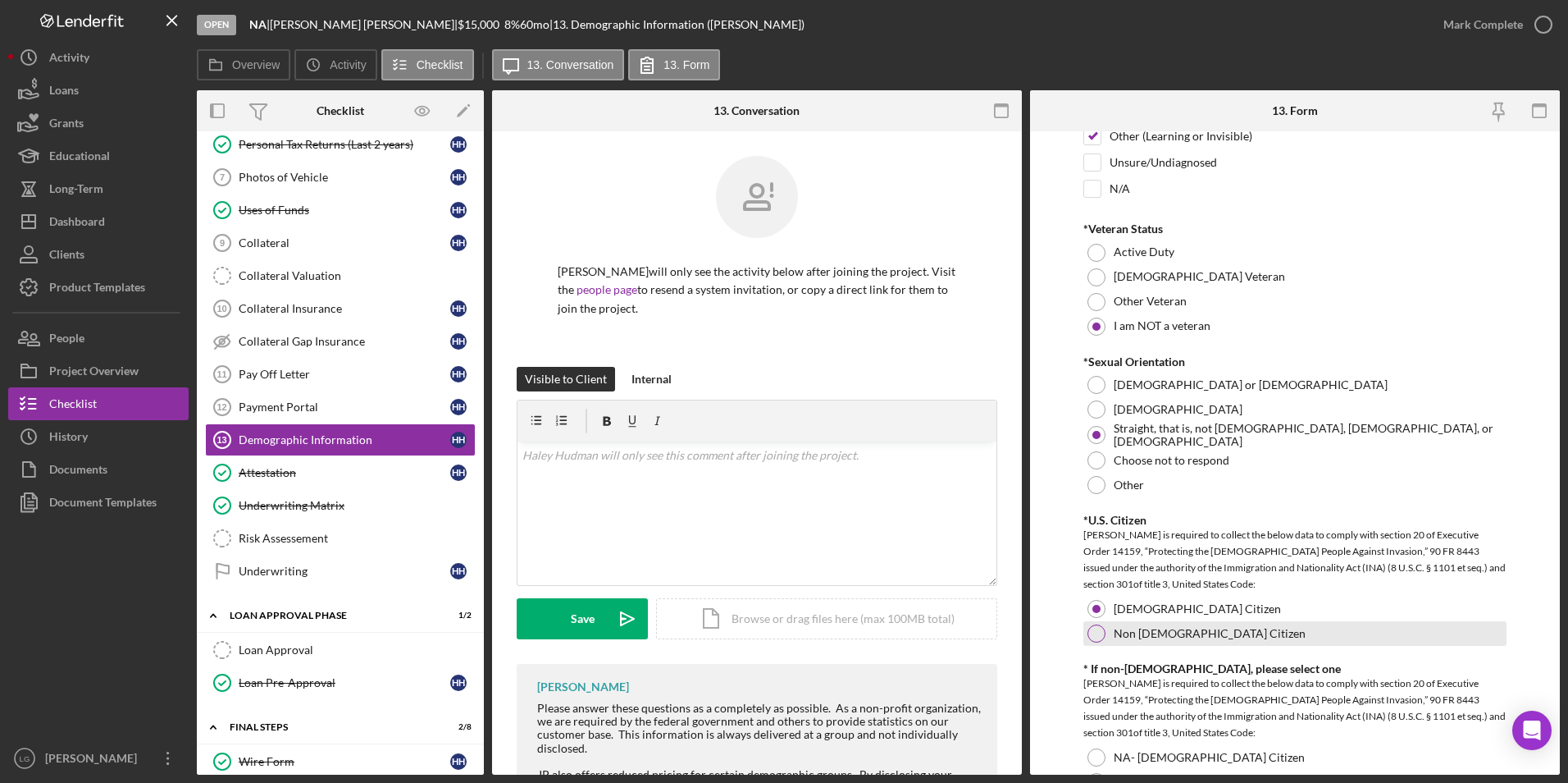
scroll to position [1641, 0]
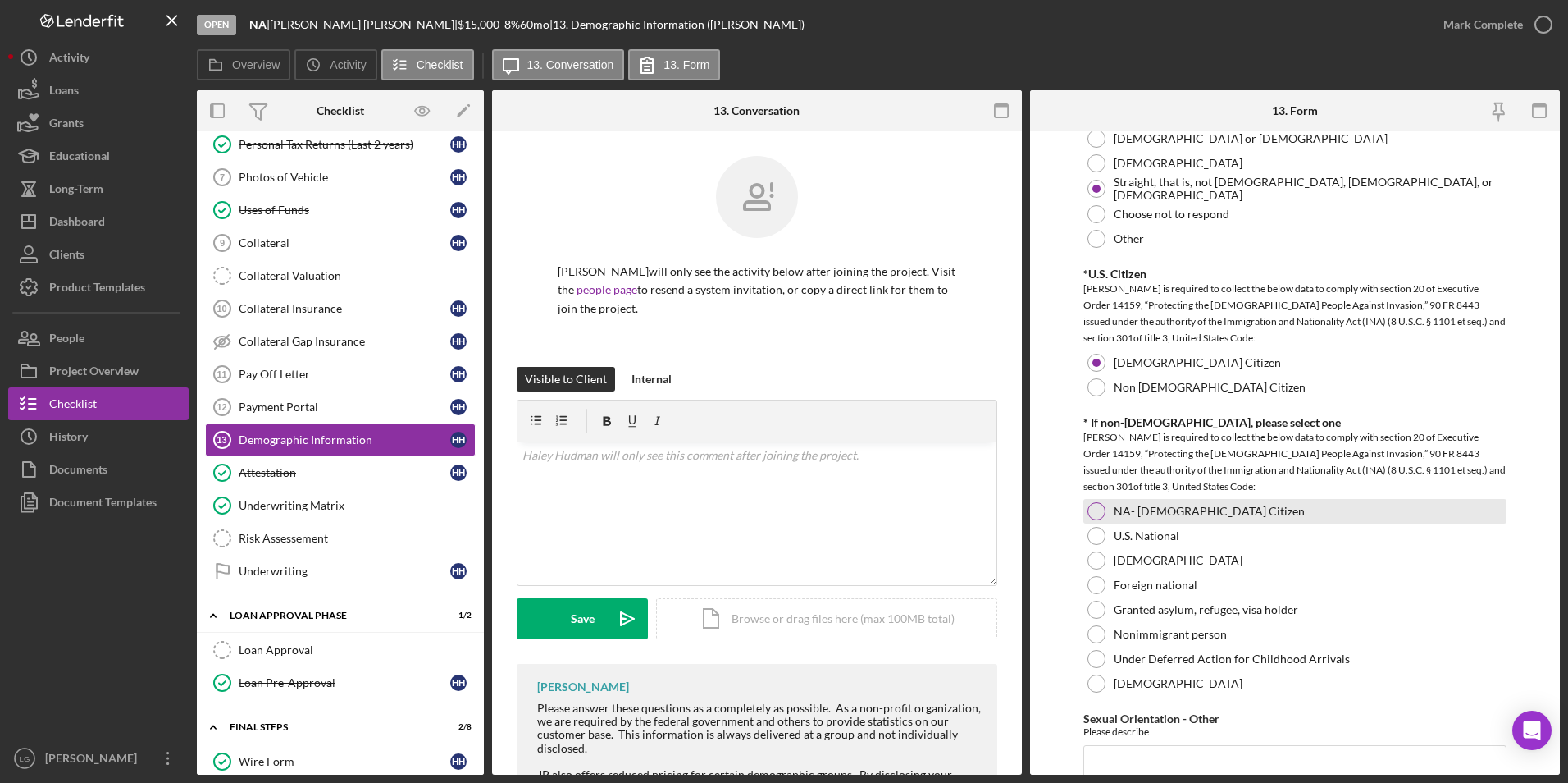
drag, startPoint x: 1095, startPoint y: 502, endPoint x: 1093, endPoint y: 517, distance: 15.1
click at [1095, 505] on div at bounding box center [1097, 511] width 18 height 18
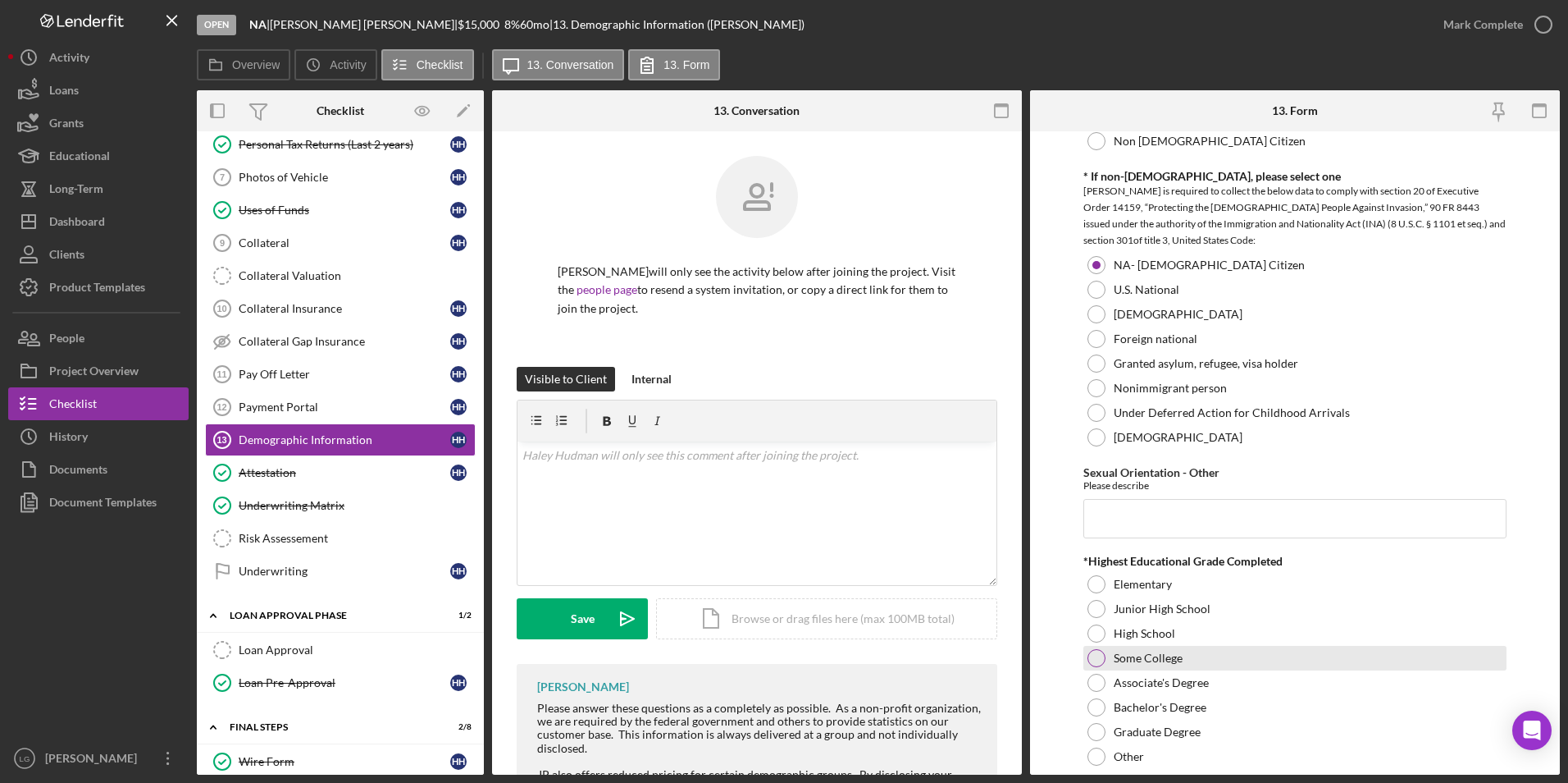
click at [1092, 657] on div at bounding box center [1097, 658] width 18 height 18
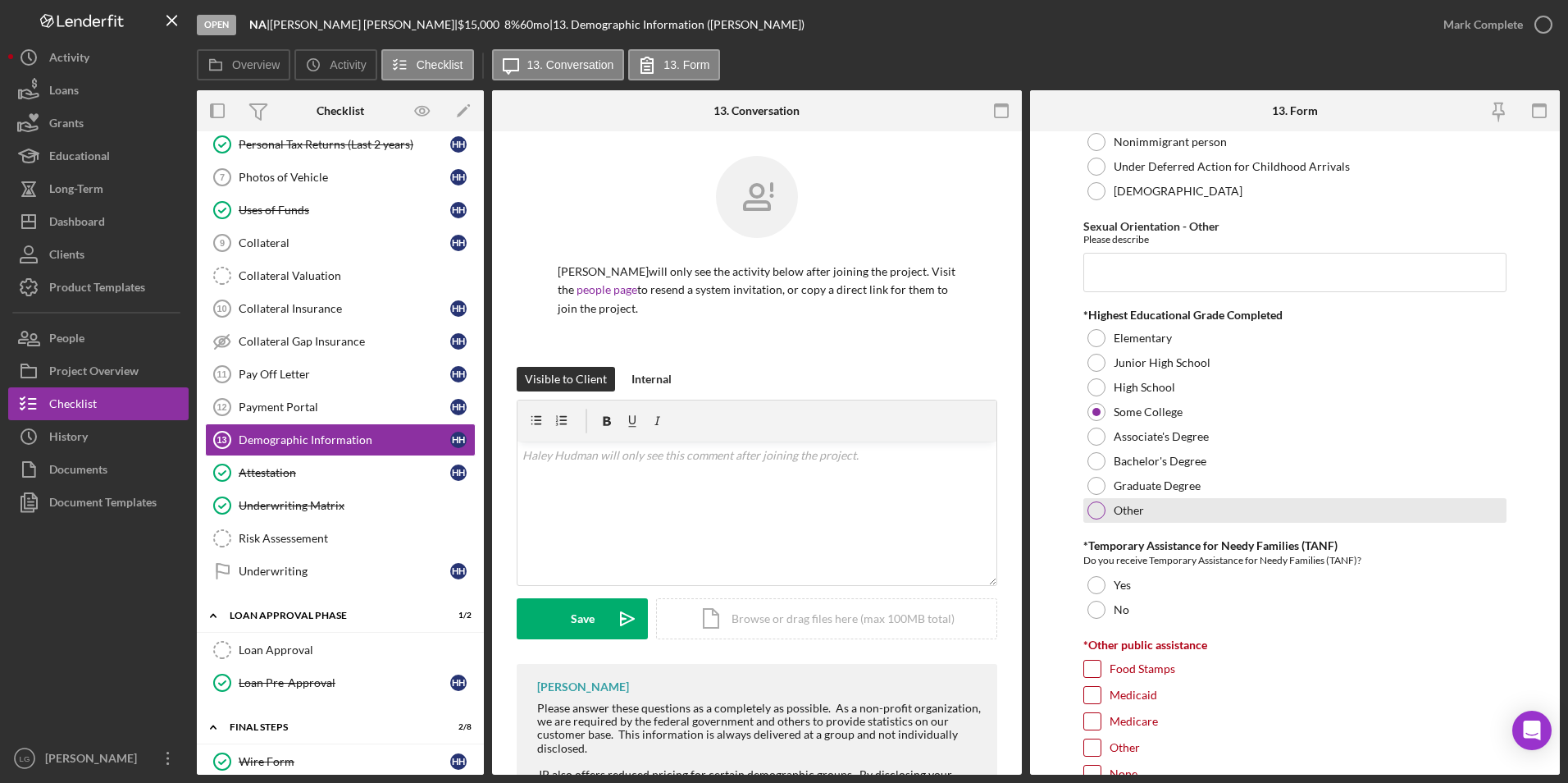
scroll to position [2379, 0]
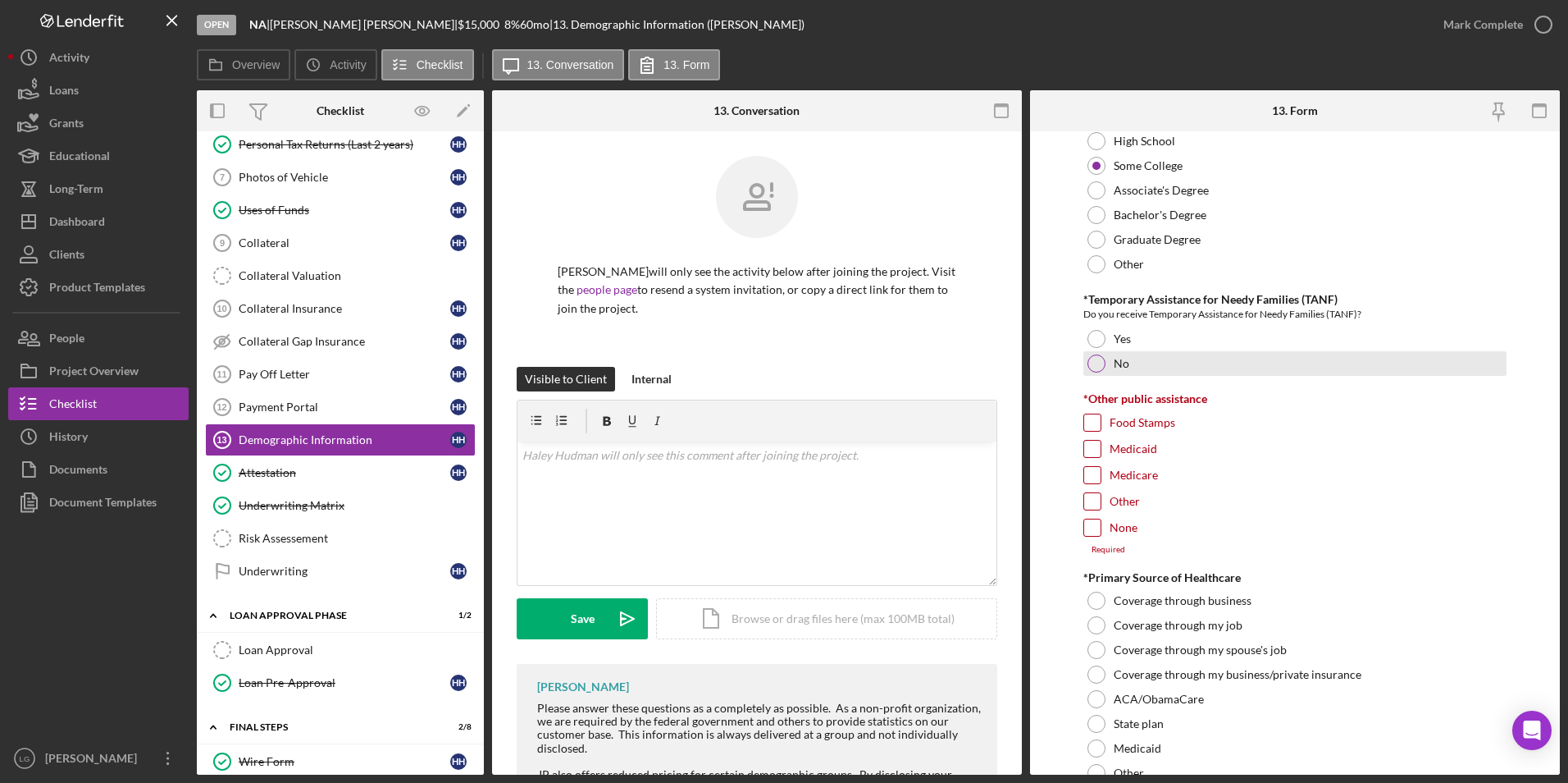
click at [1100, 369] on div at bounding box center [1097, 364] width 18 height 18
click at [1089, 534] on input "None" at bounding box center [1092, 528] width 17 height 17
checkbox input "true"
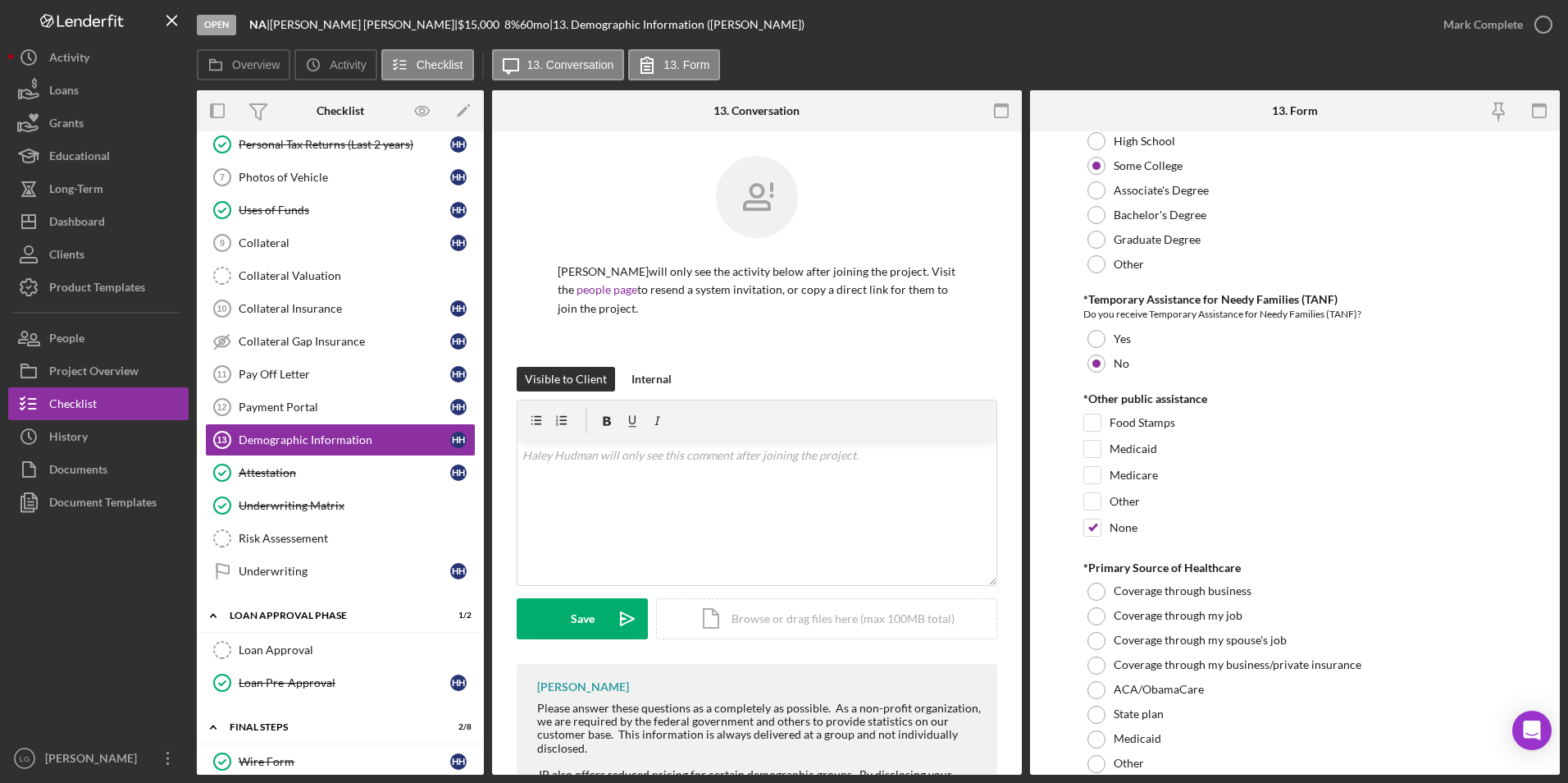
drag, startPoint x: 1097, startPoint y: 584, endPoint x: 1049, endPoint y: 618, distance: 58.8
click at [1097, 584] on div at bounding box center [1097, 592] width 18 height 18
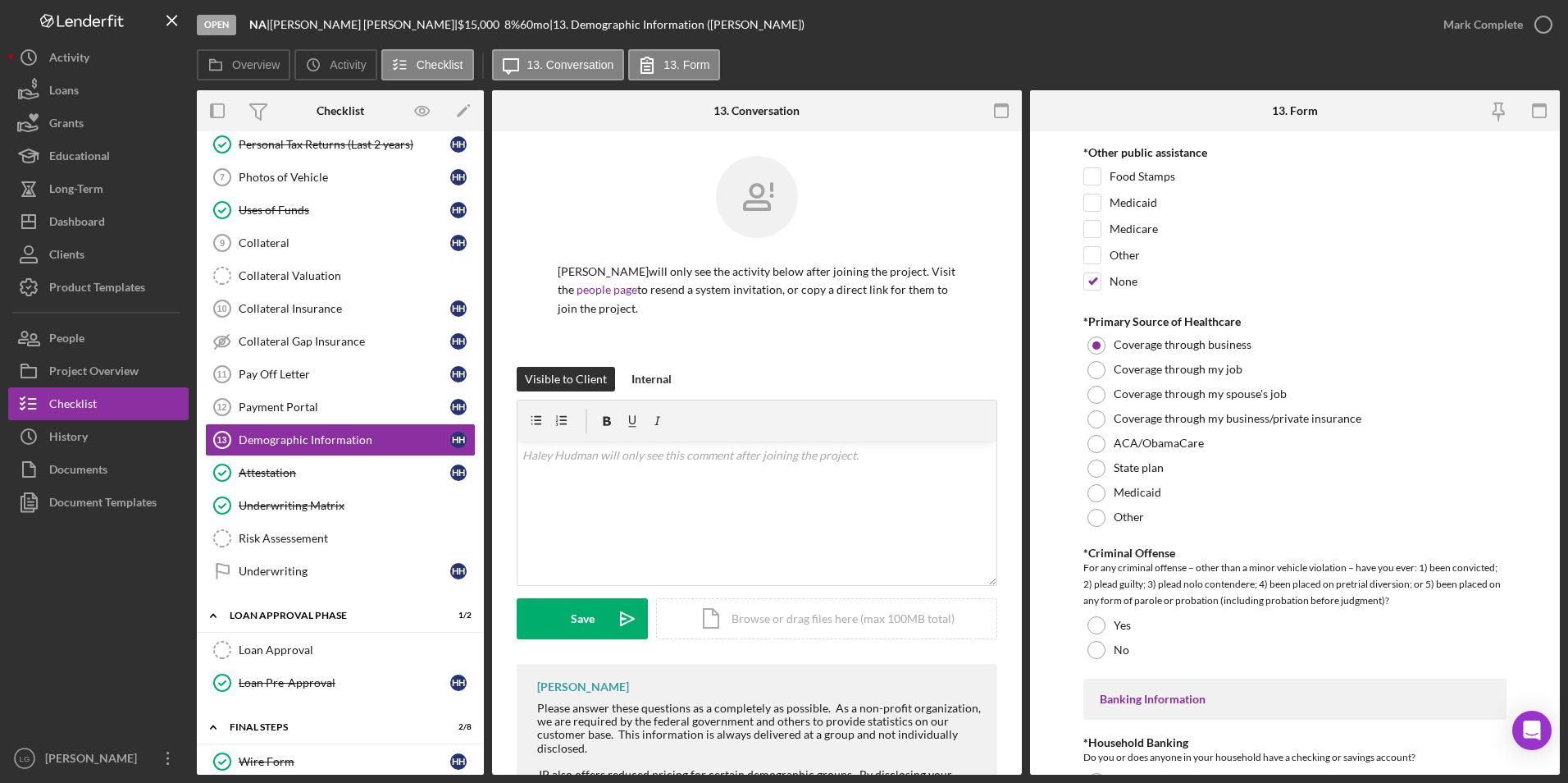
scroll to position [2790, 0]
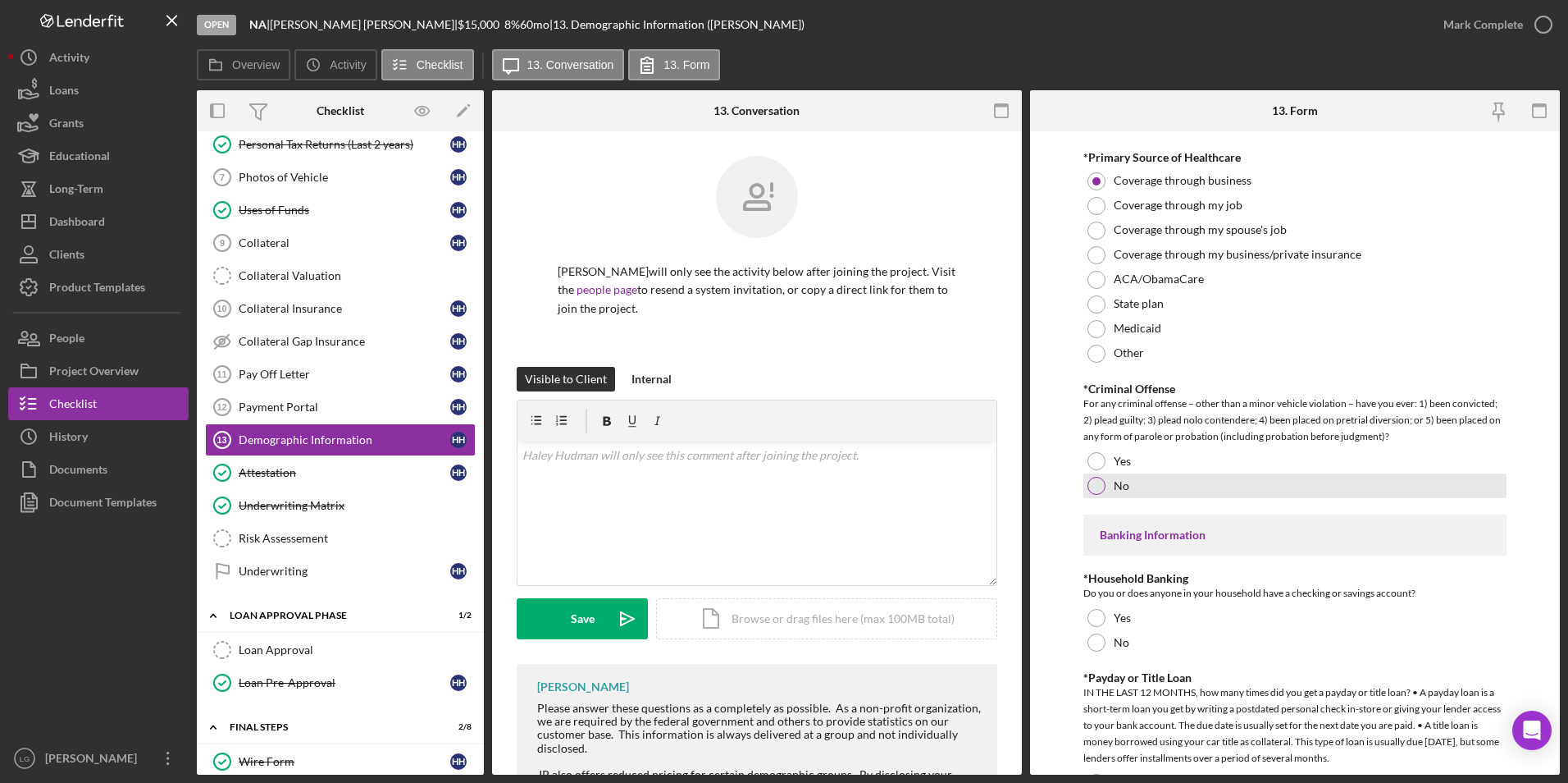
click at [1098, 491] on div at bounding box center [1097, 486] width 18 height 18
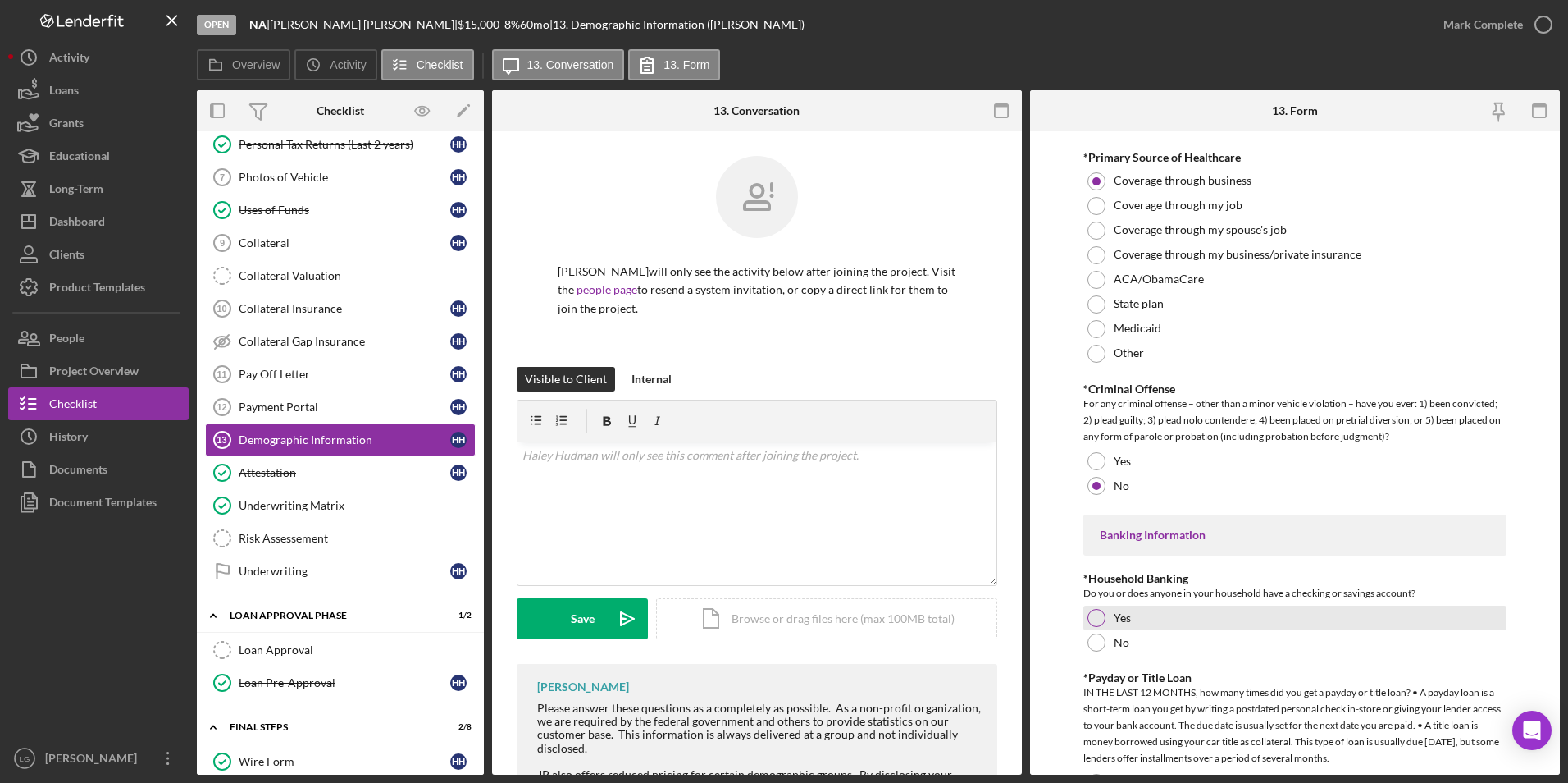
click at [1099, 610] on div at bounding box center [1097, 618] width 18 height 18
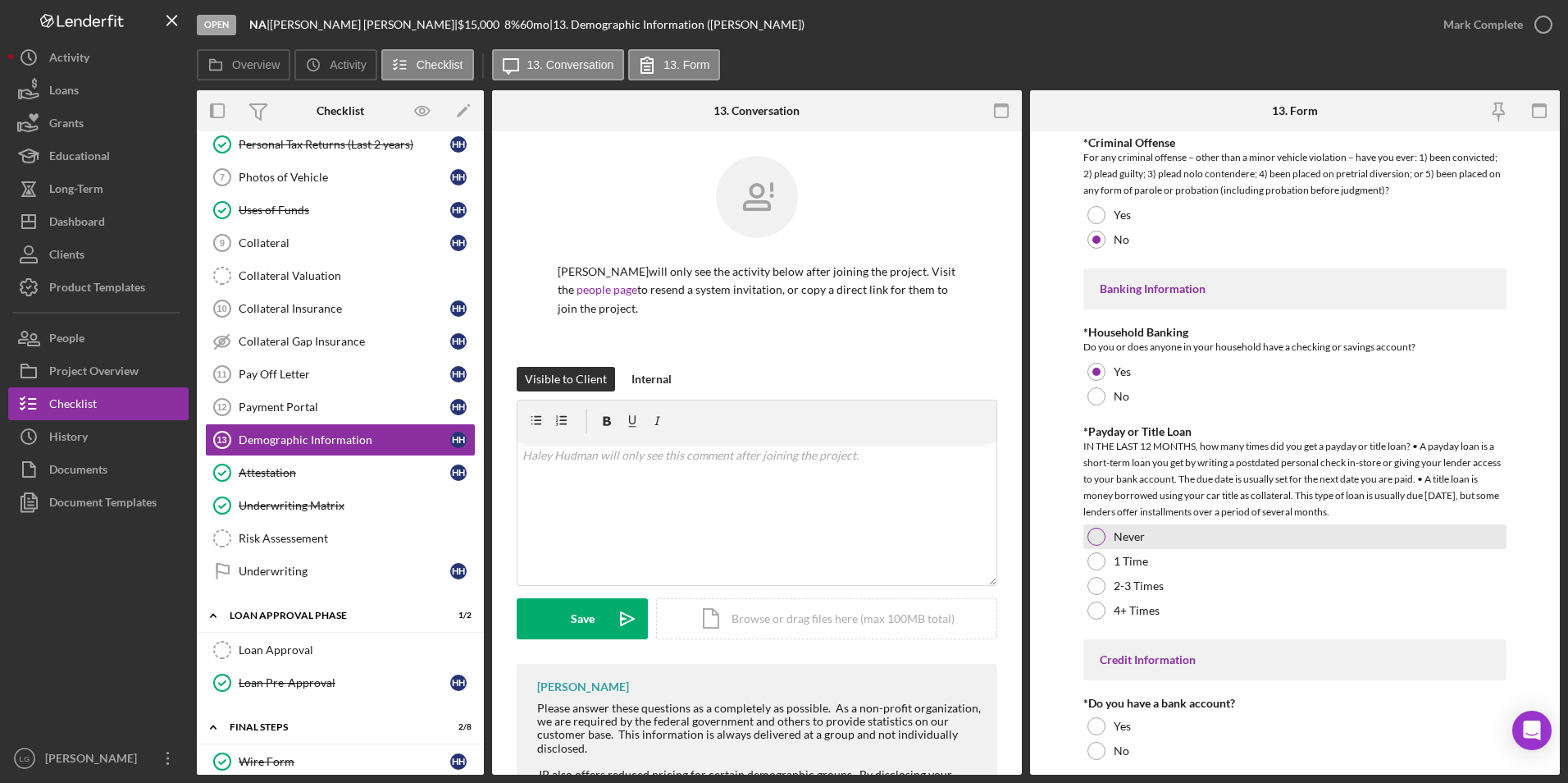
click at [1092, 537] on div at bounding box center [1097, 537] width 18 height 18
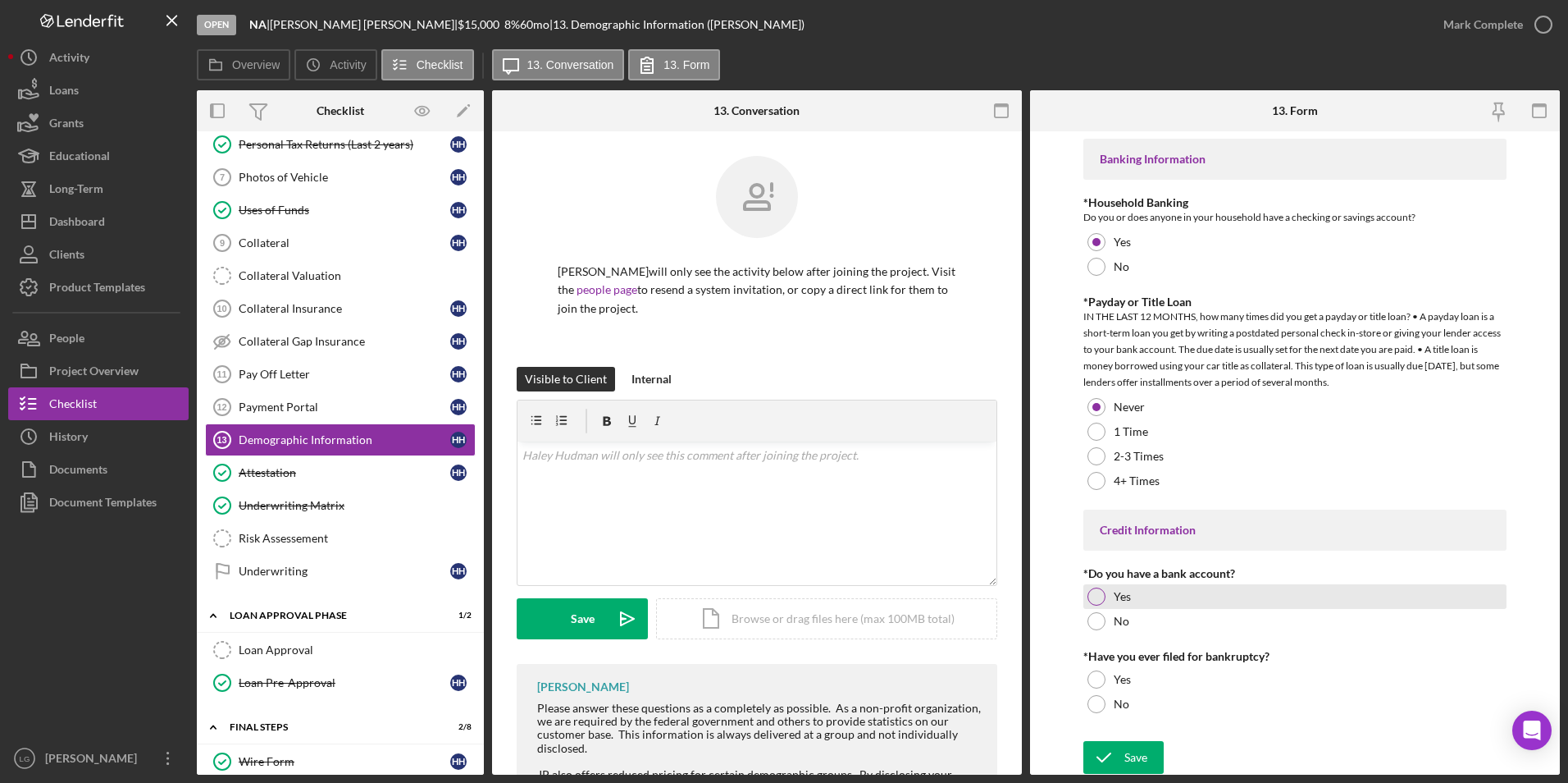
click at [1089, 594] on div at bounding box center [1097, 596] width 18 height 18
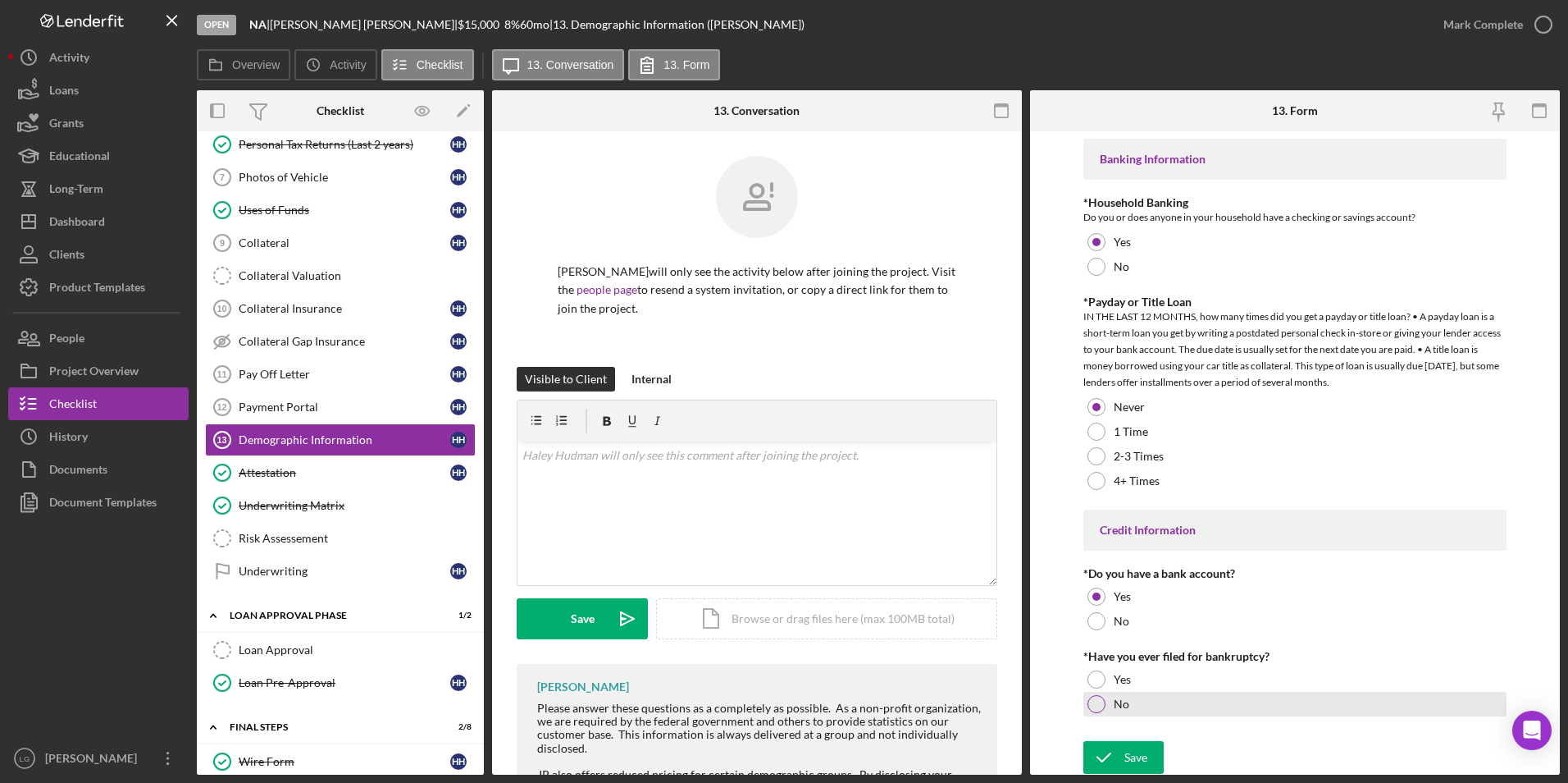
click at [1100, 706] on div at bounding box center [1097, 704] width 18 height 18
click at [1127, 755] on div "Save" at bounding box center [1135, 757] width 23 height 33
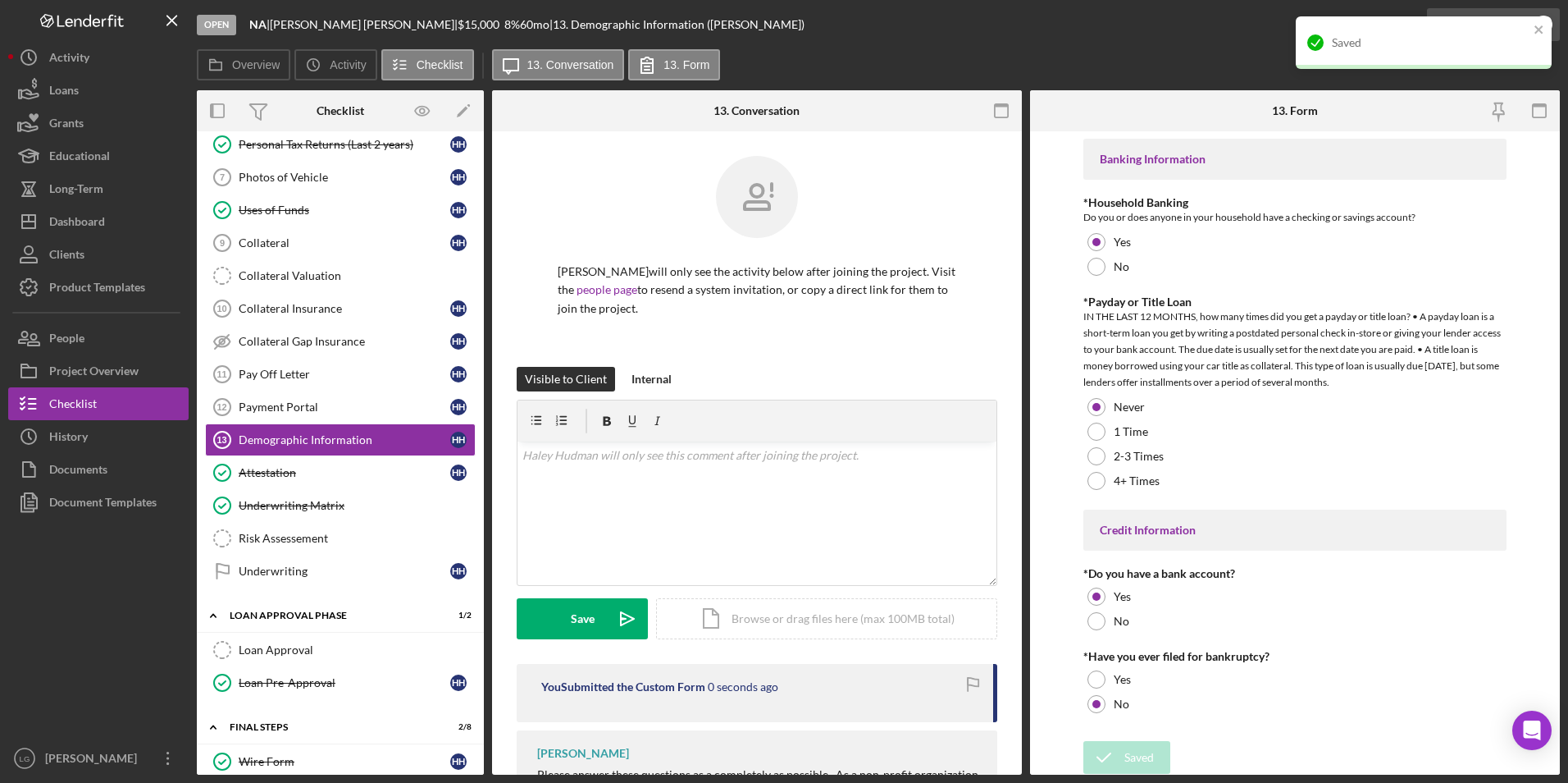
click at [1487, 30] on div "Open NA | Haley Hudman | $15,000 $15,000 8 % 60 mo | 13. Demographic Informatio…" at bounding box center [784, 392] width 1568 height 783
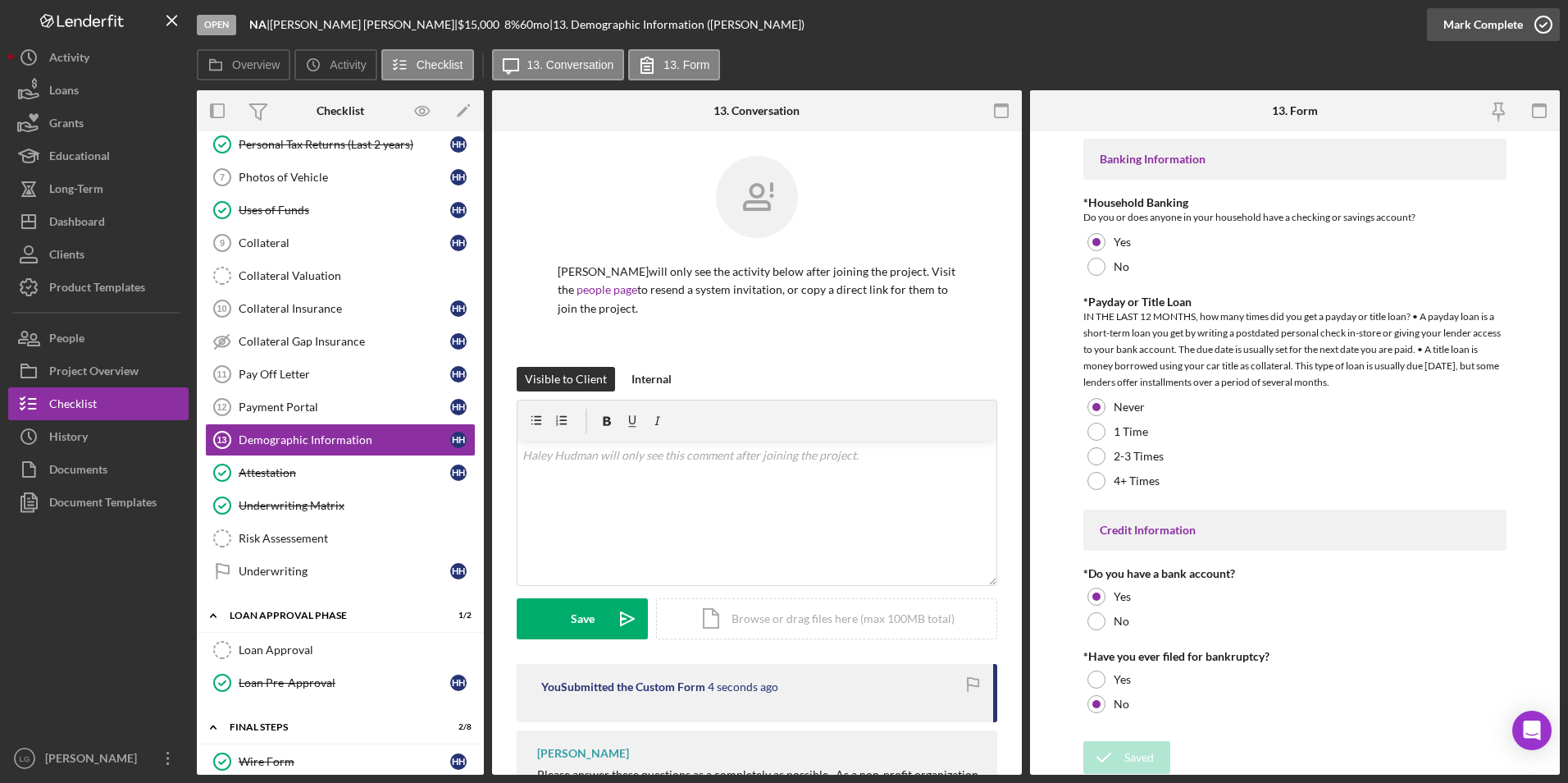
click at [1488, 24] on div "Mark Complete" at bounding box center [1483, 25] width 80 height 33
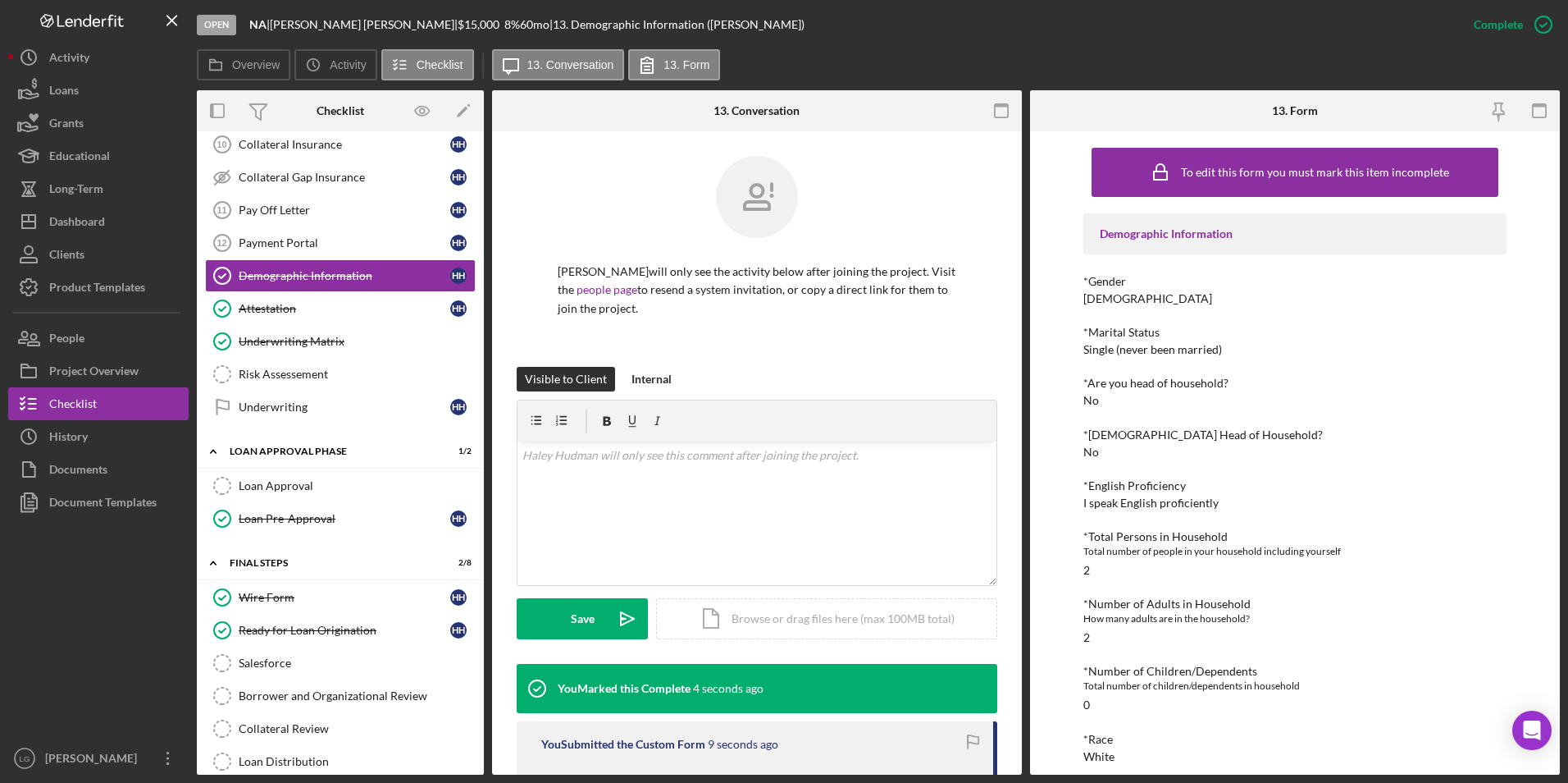
scroll to position [1023, 0]
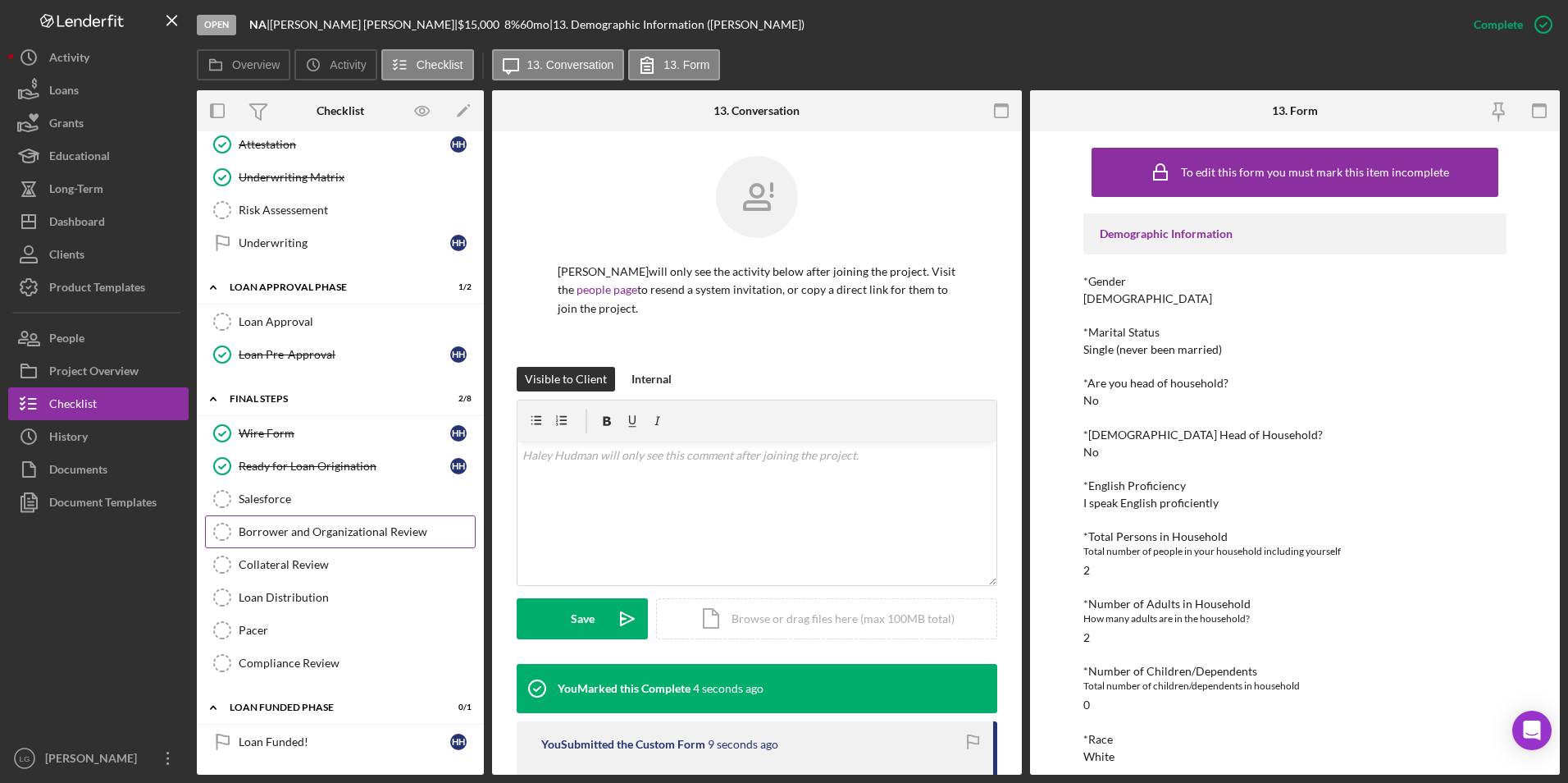
drag, startPoint x: 288, startPoint y: 503, endPoint x: 317, endPoint y: 535, distance: 43.2
click at [288, 503] on div "Salesforce" at bounding box center [356, 499] width 236 height 13
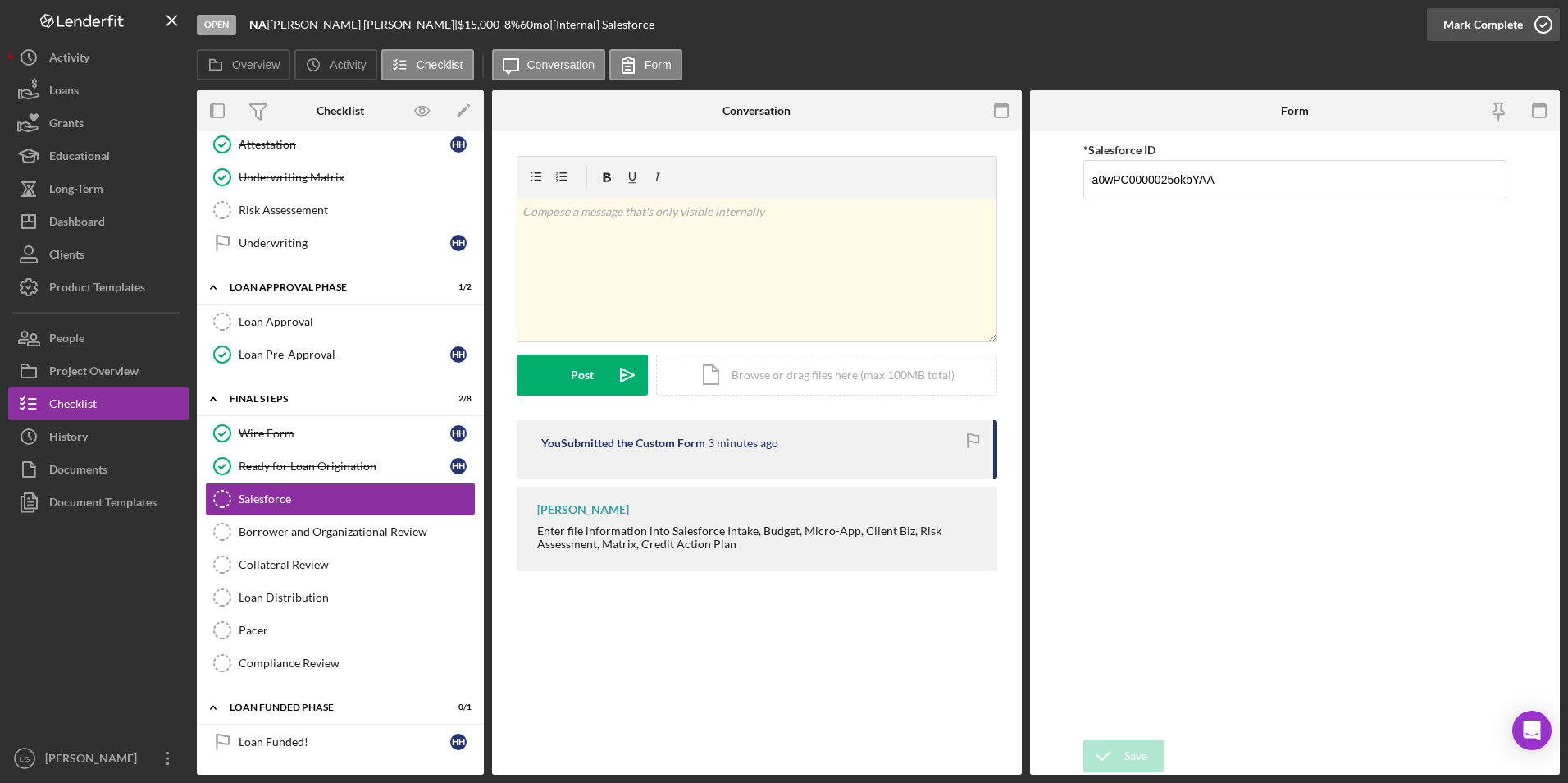
click at [1483, 34] on div "Mark Complete" at bounding box center [1483, 25] width 80 height 33
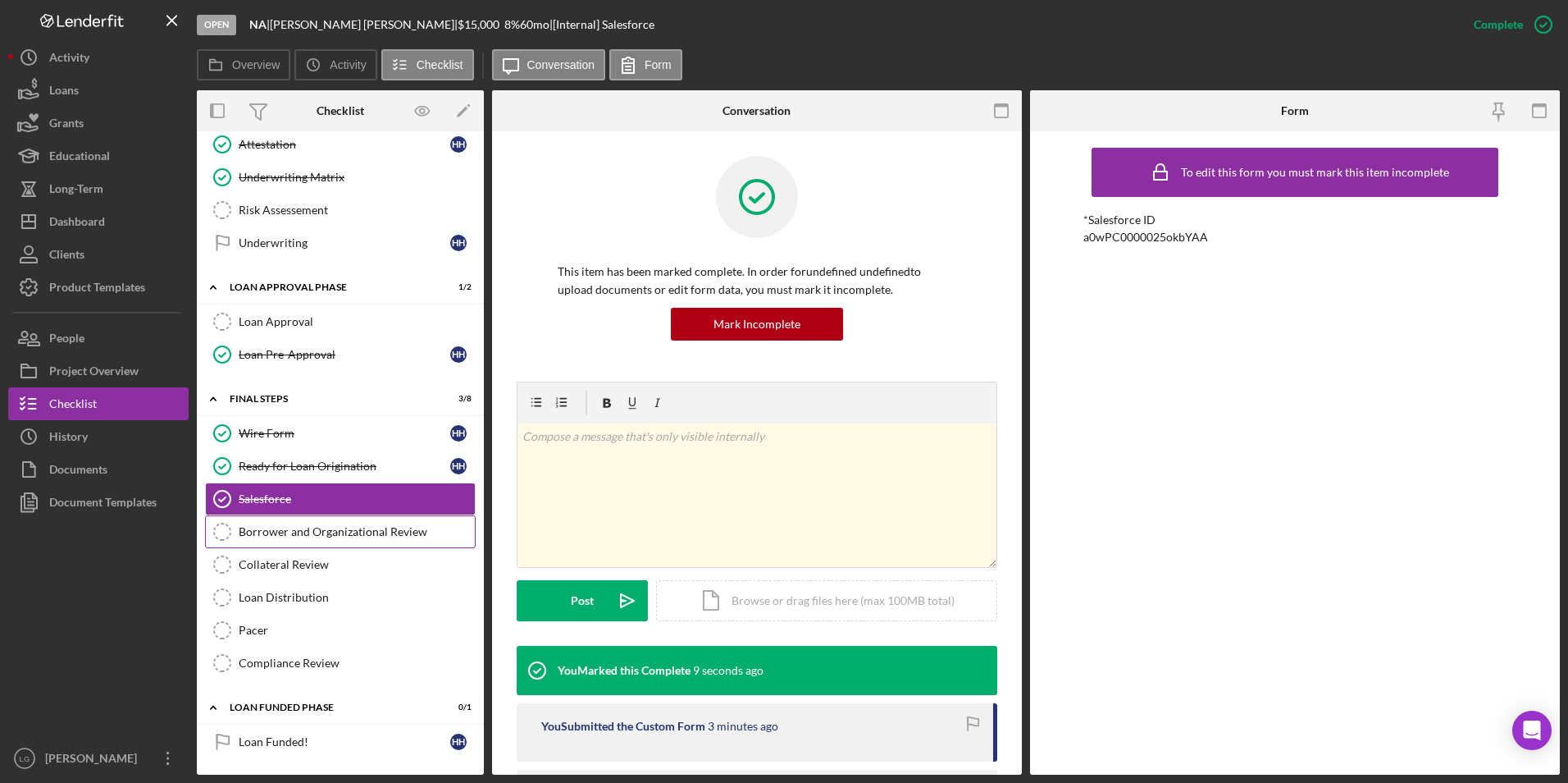
click at [282, 537] on div "Borrower and Organizational Review" at bounding box center [356, 531] width 236 height 13
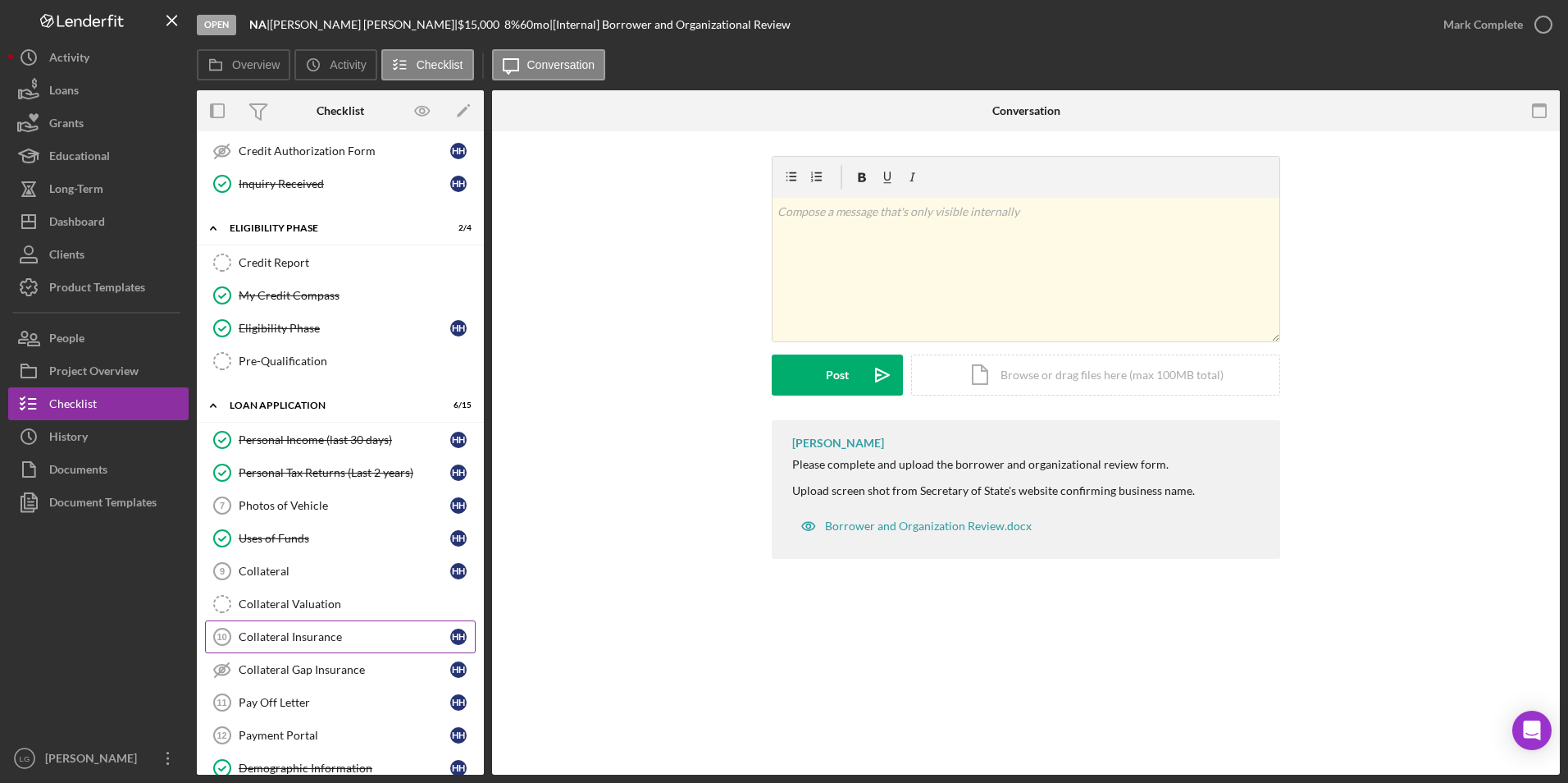
scroll to position [531, 0]
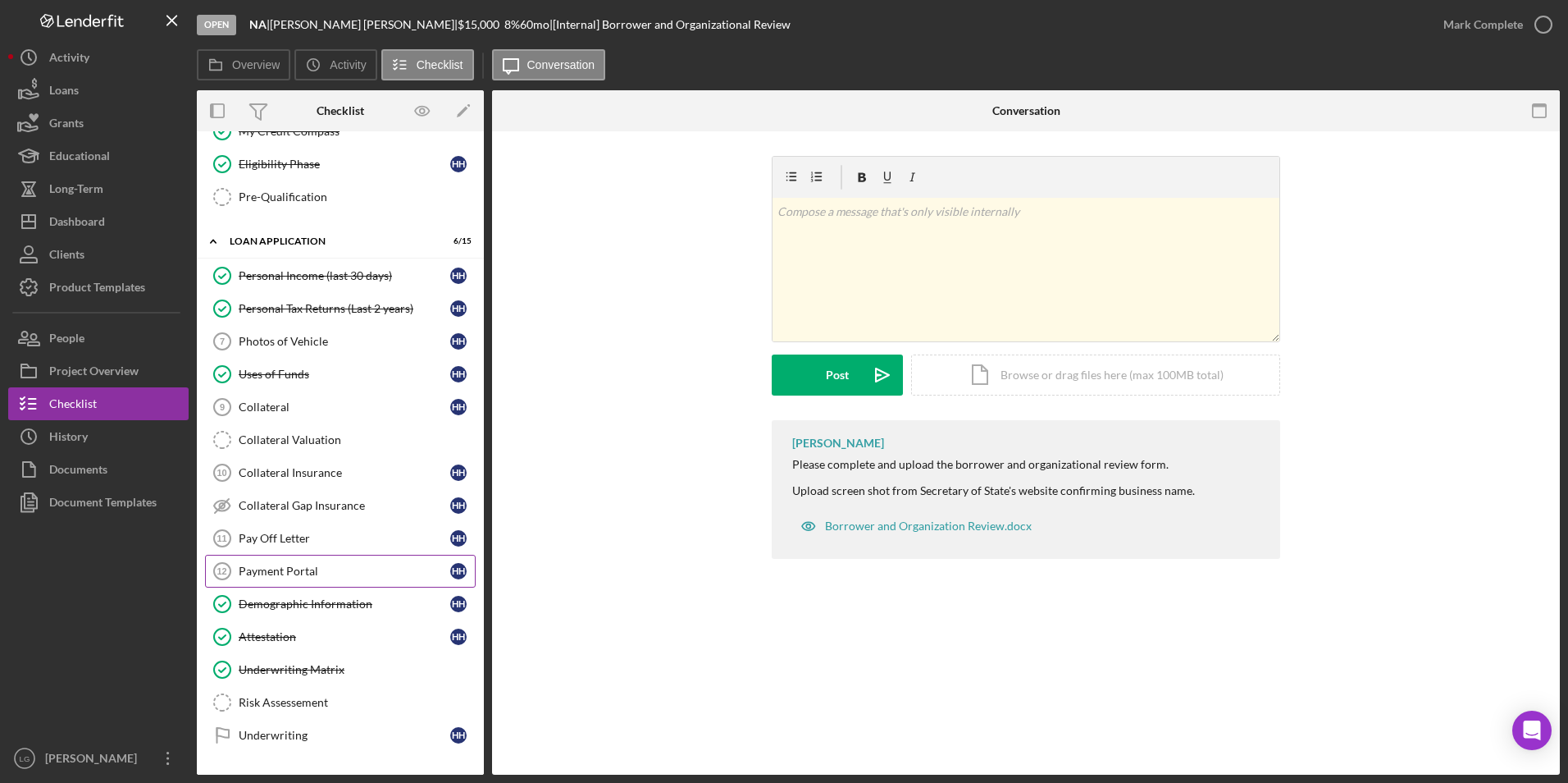
click at [310, 559] on link "Payment Portal 12 Payment Portal H H" at bounding box center [340, 572] width 271 height 33
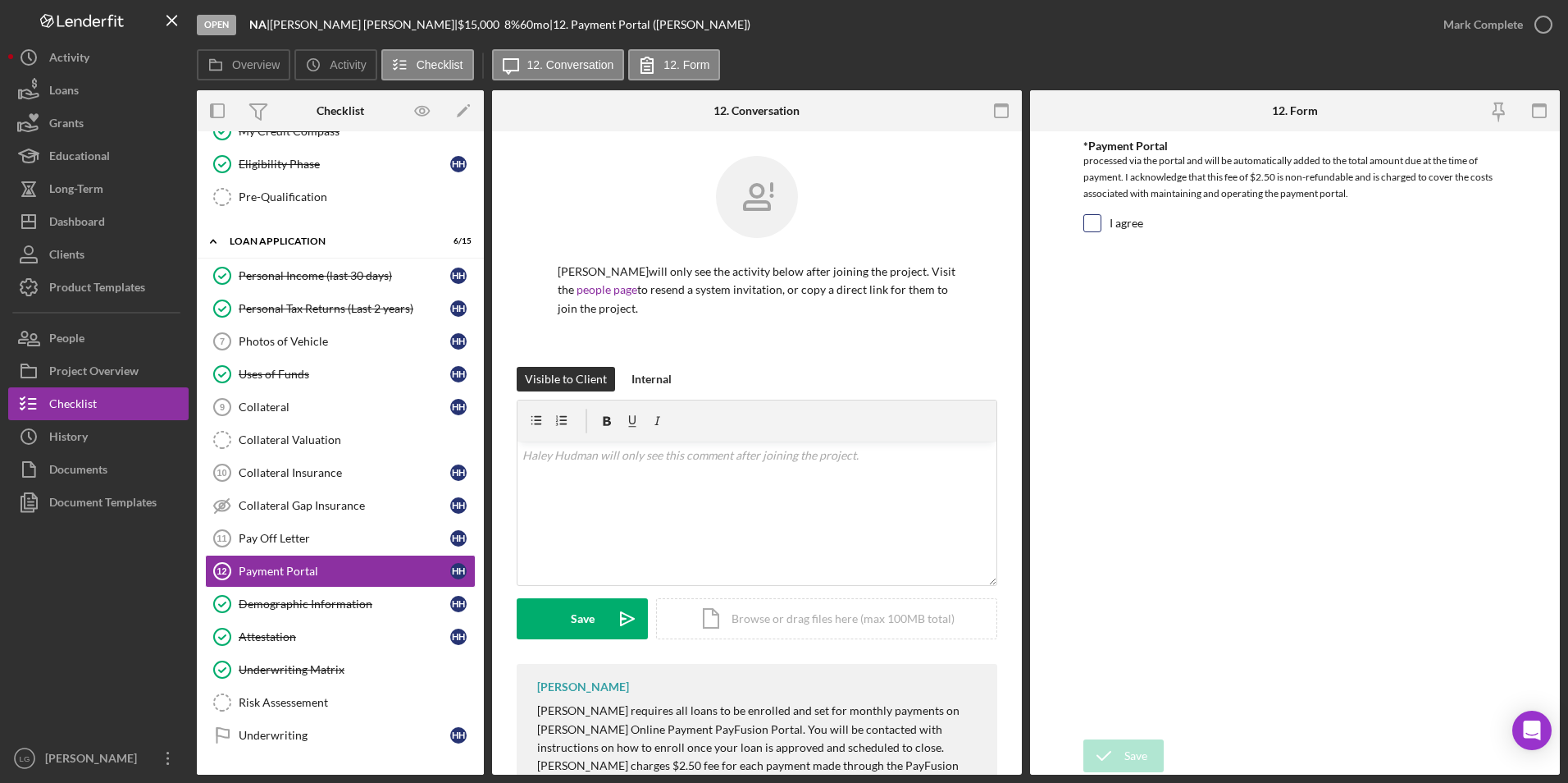
click at [1094, 228] on input "I agree" at bounding box center [1092, 223] width 17 height 17
checkbox input "true"
click at [1122, 755] on icon "submit" at bounding box center [1103, 755] width 41 height 41
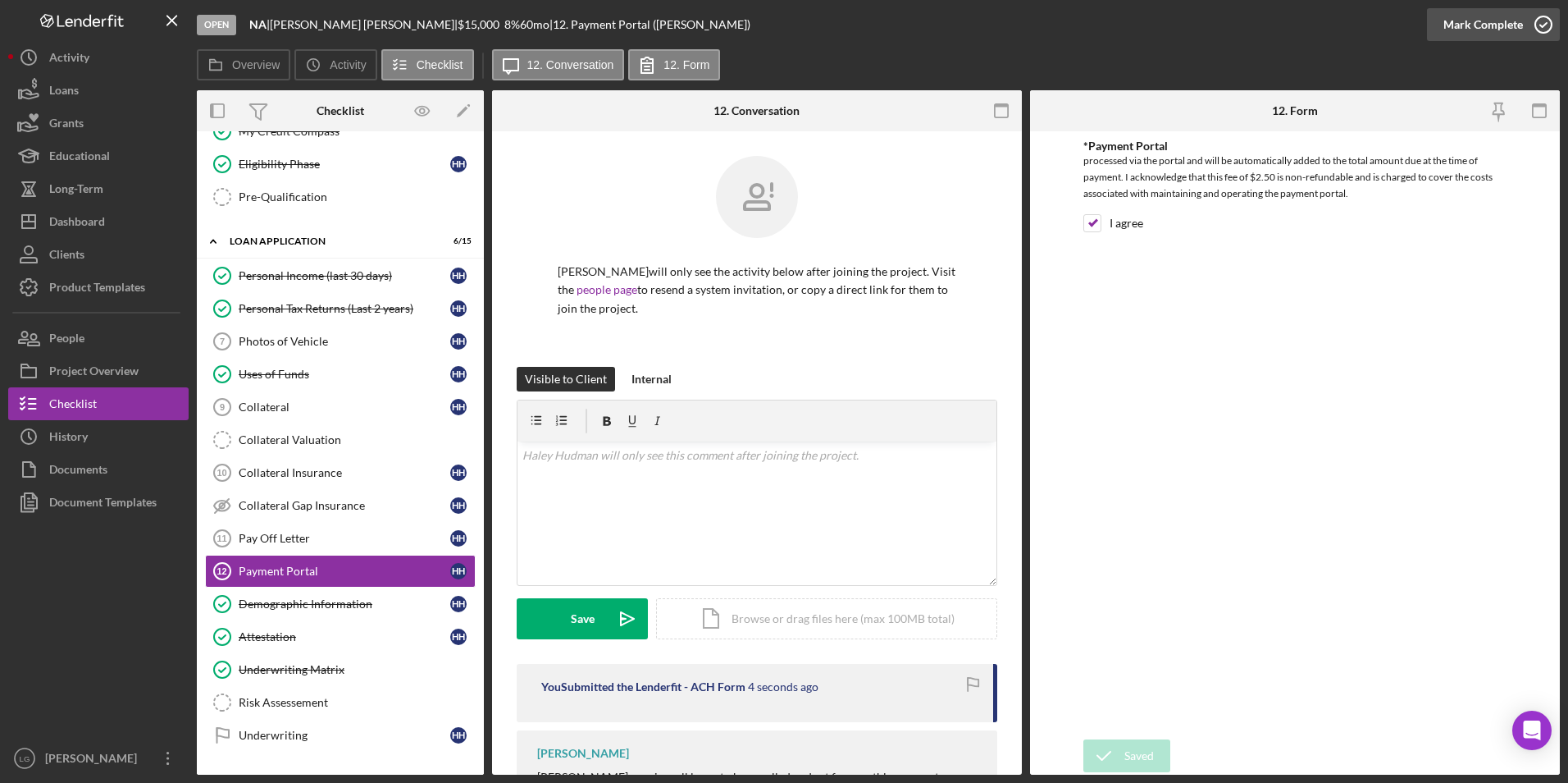
click at [1454, 28] on div "Mark Complete" at bounding box center [1483, 25] width 80 height 33
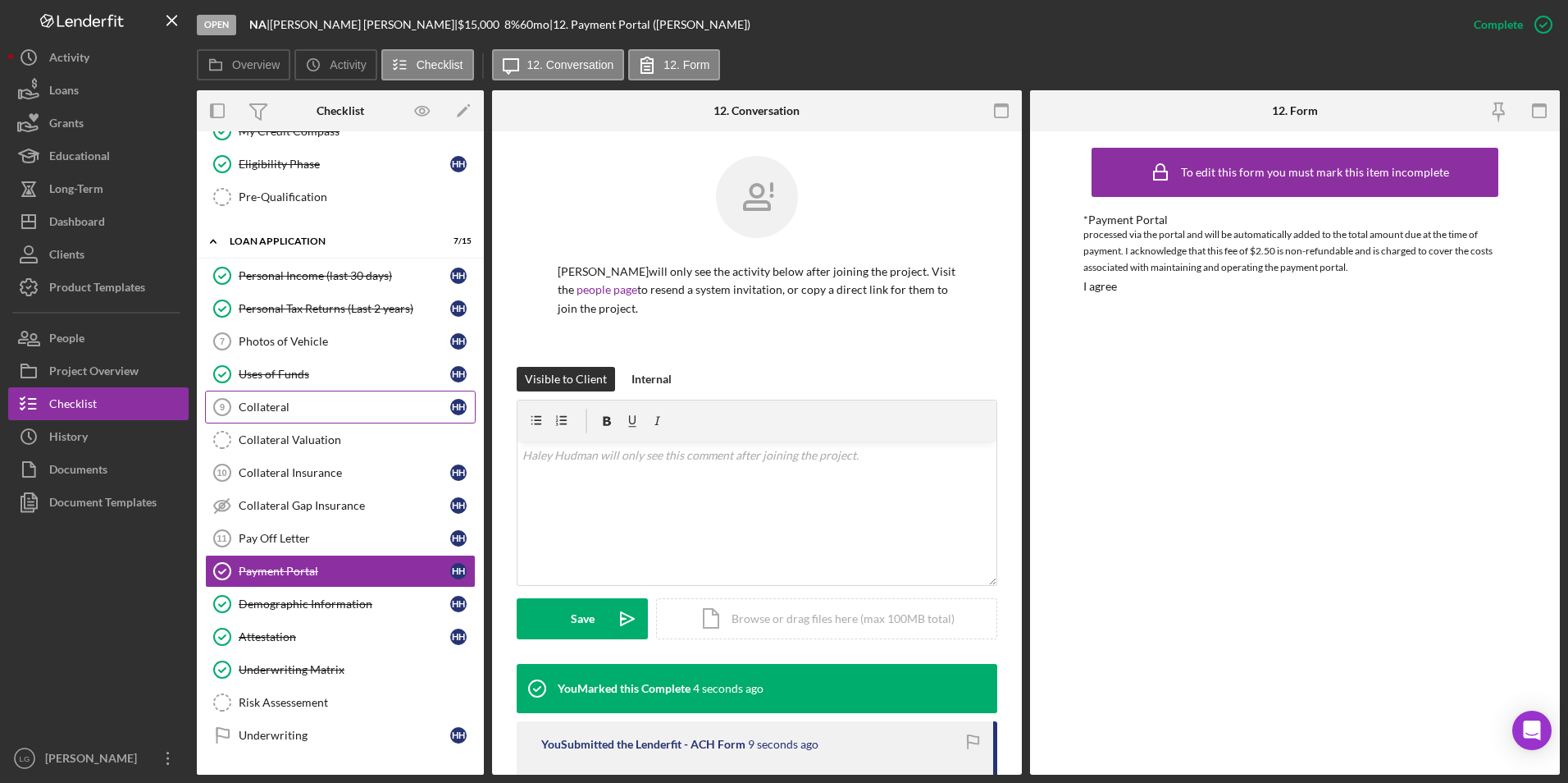
scroll to position [695, 0]
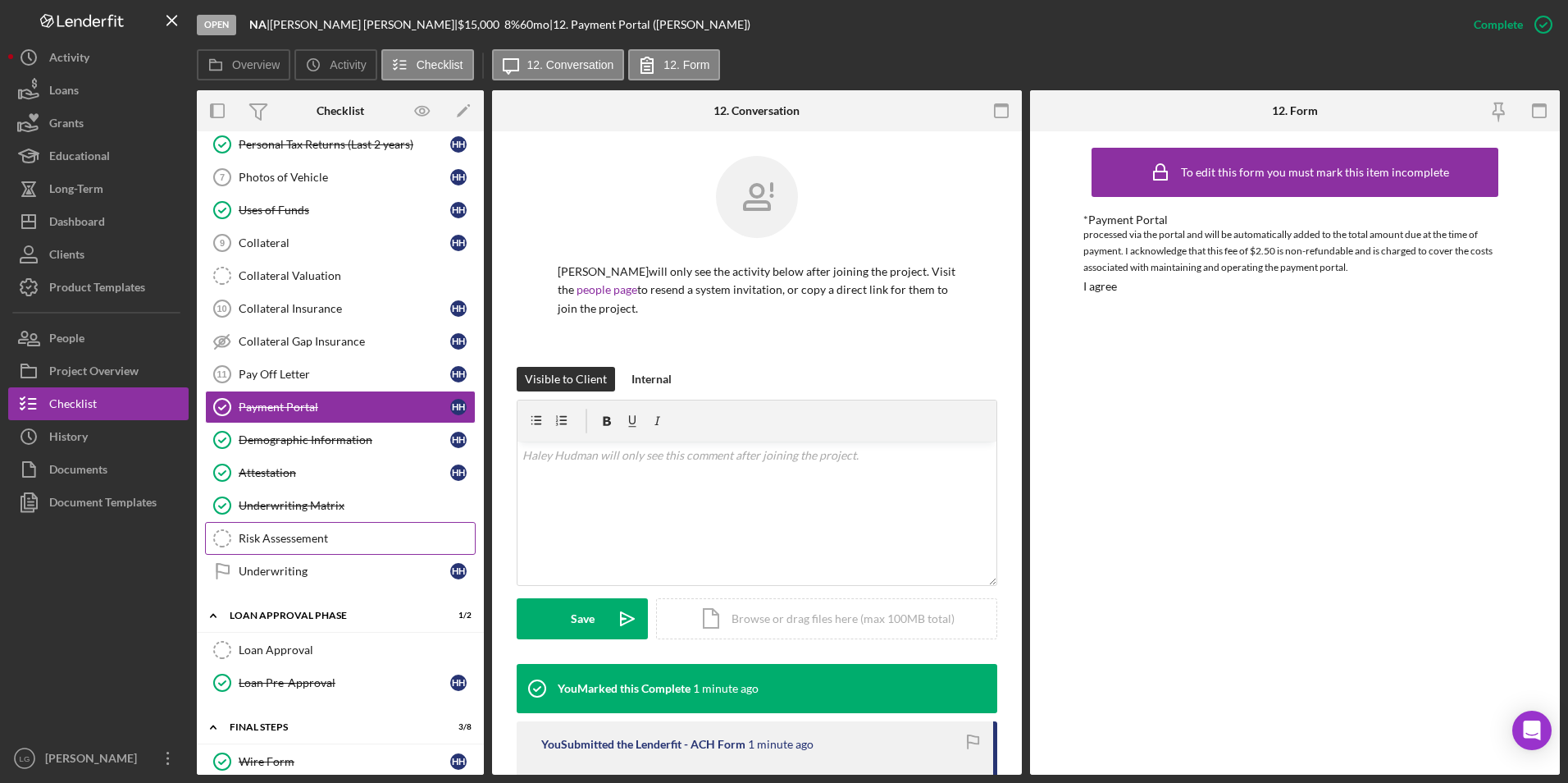
drag, startPoint x: 321, startPoint y: 577, endPoint x: 364, endPoint y: 548, distance: 51.9
click at [321, 576] on div "Underwriting" at bounding box center [344, 571] width 211 height 13
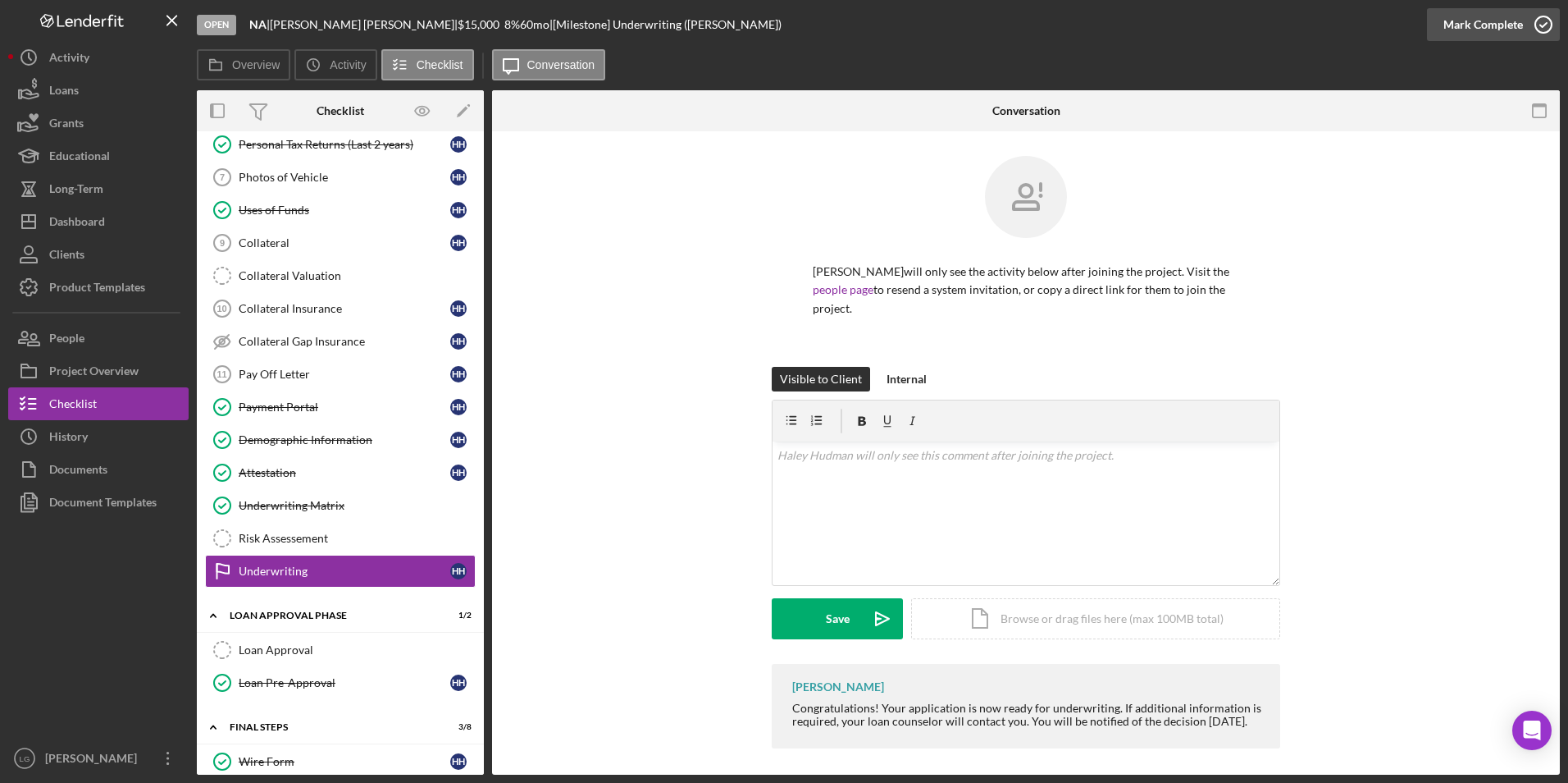
click at [1466, 18] on div "Mark Complete" at bounding box center [1483, 25] width 80 height 33
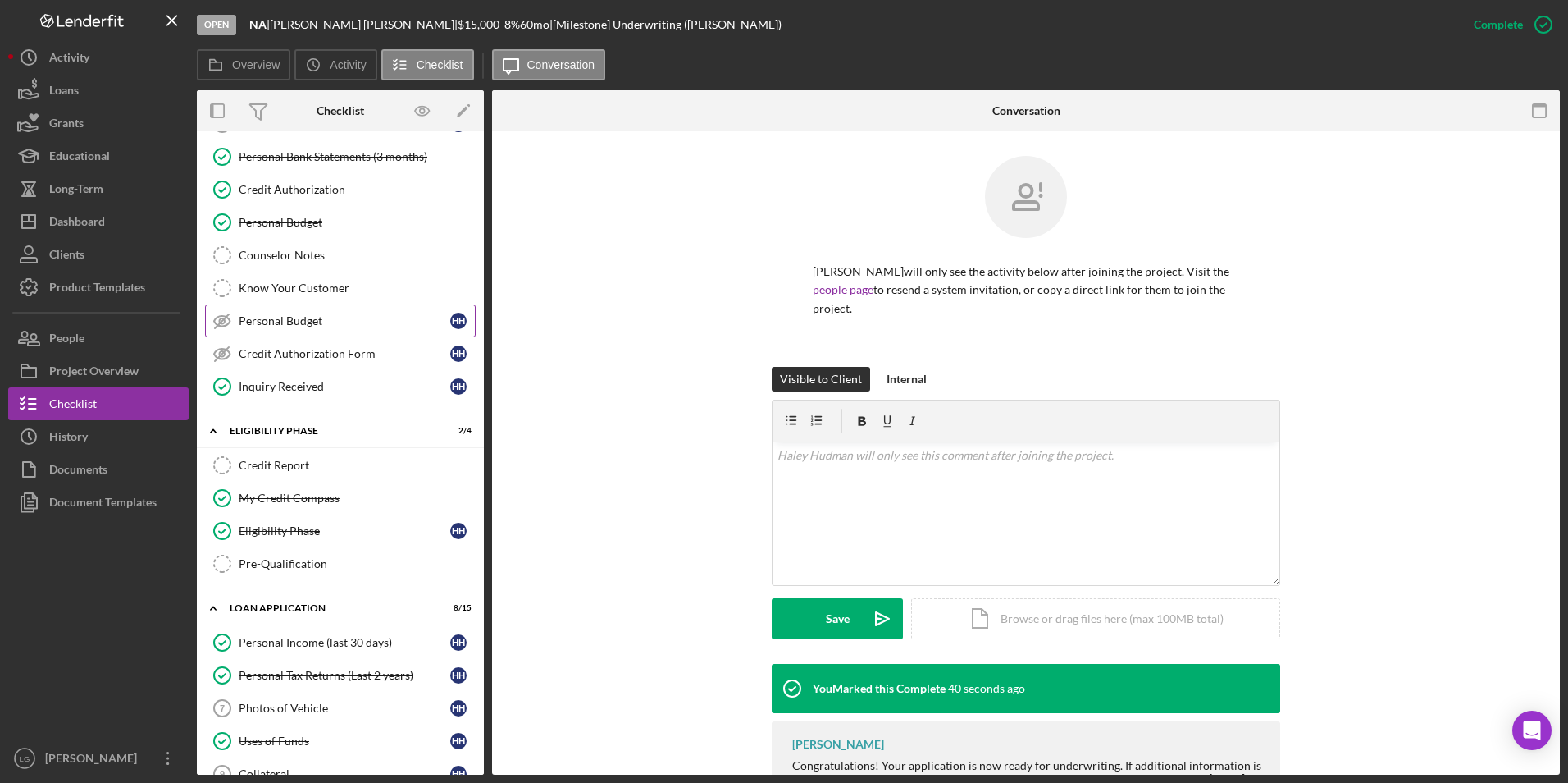
scroll to position [328, 0]
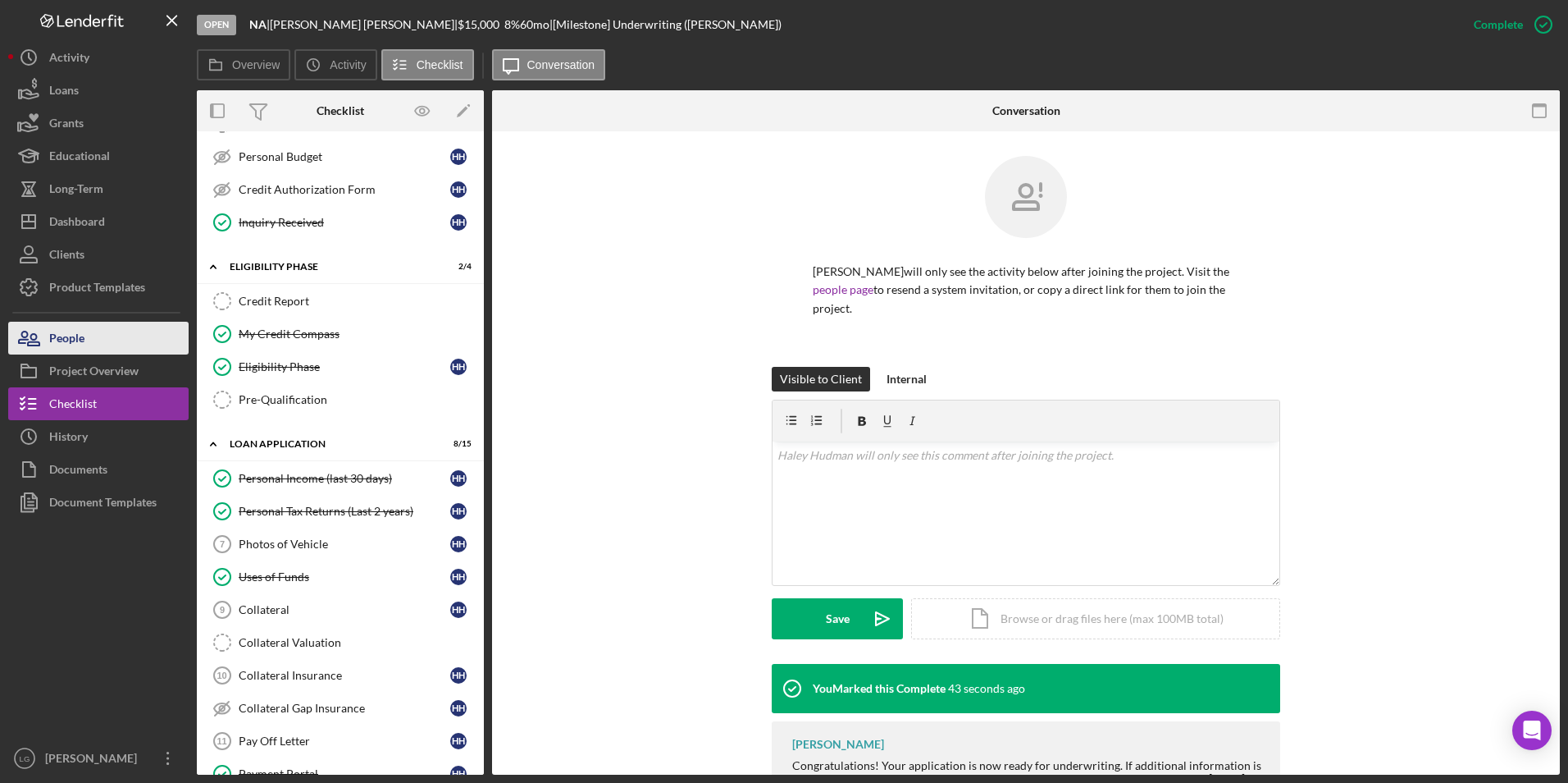
drag, startPoint x: 302, startPoint y: 298, endPoint x: 57, endPoint y: 350, distance: 250.5
click at [302, 298] on div "Credit Report" at bounding box center [356, 301] width 236 height 13
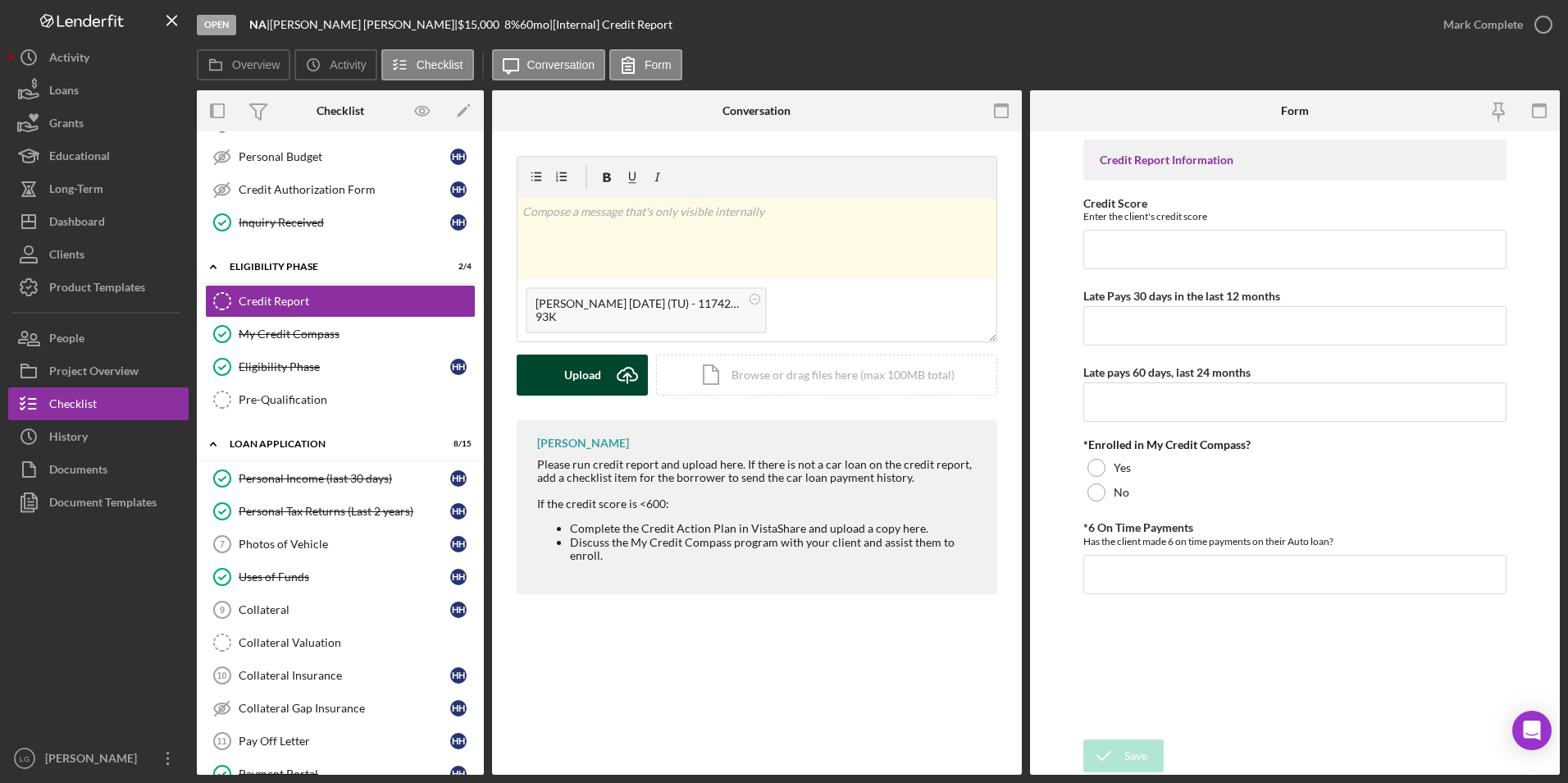
click at [580, 363] on div "Upload" at bounding box center [582, 375] width 37 height 41
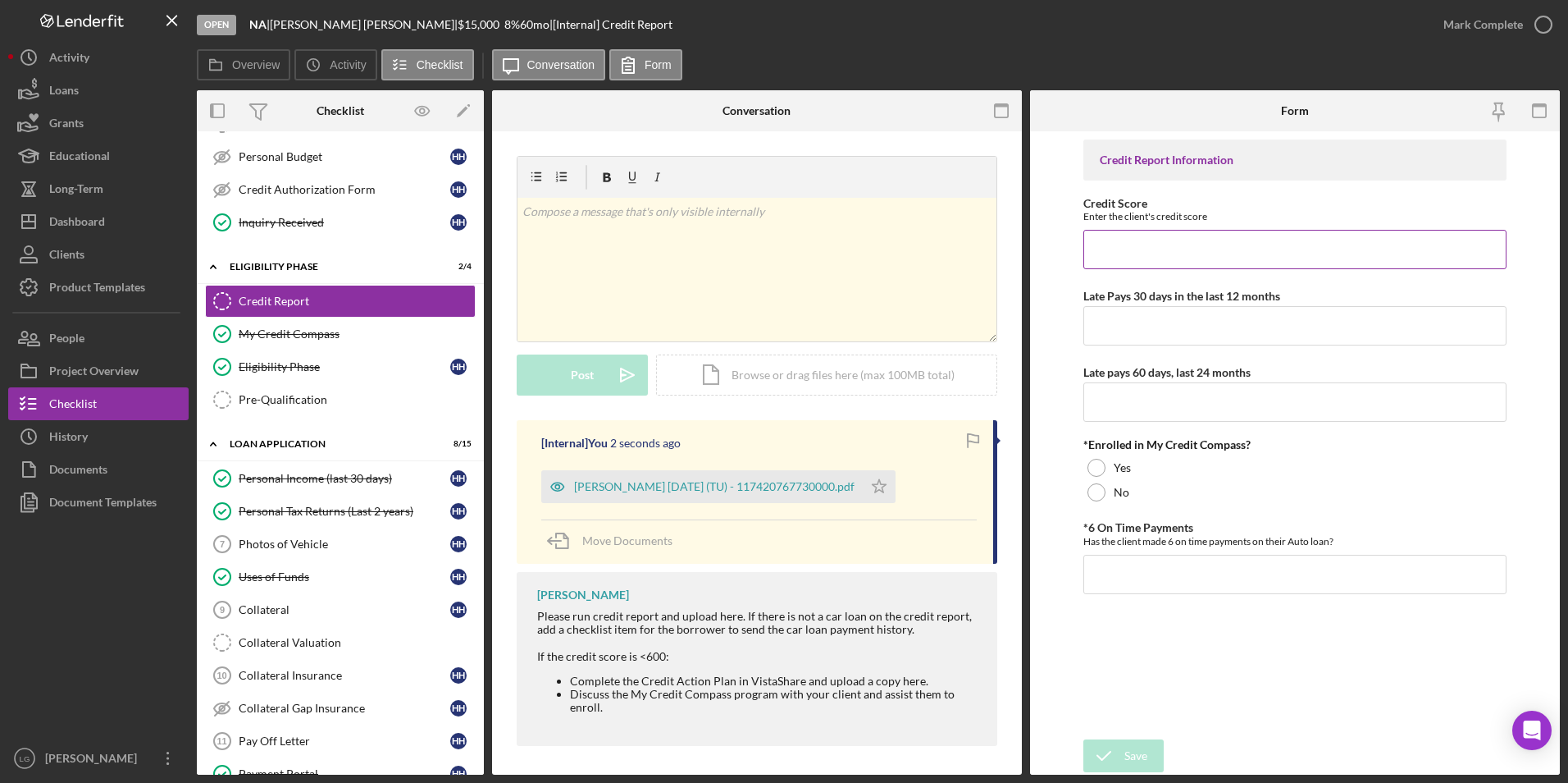
click at [1291, 241] on input "Credit Score" at bounding box center [1295, 249] width 424 height 40
type input "584"
type input "0"
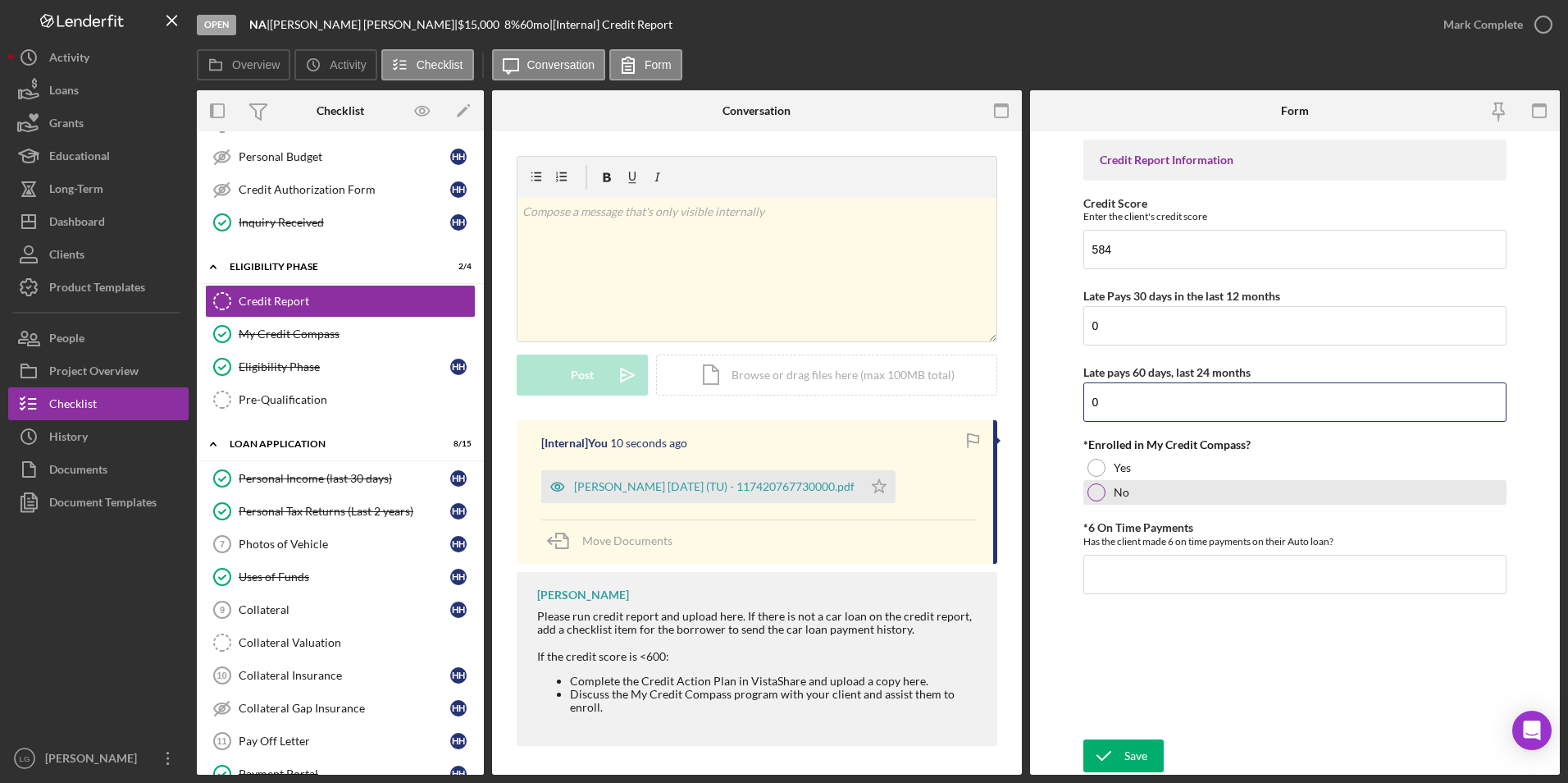
type input "0"
click at [1096, 497] on div at bounding box center [1097, 493] width 18 height 18
click at [1091, 461] on div at bounding box center [1097, 468] width 18 height 18
click at [1129, 563] on input "*6 On Time Payments" at bounding box center [1295, 574] width 424 height 40
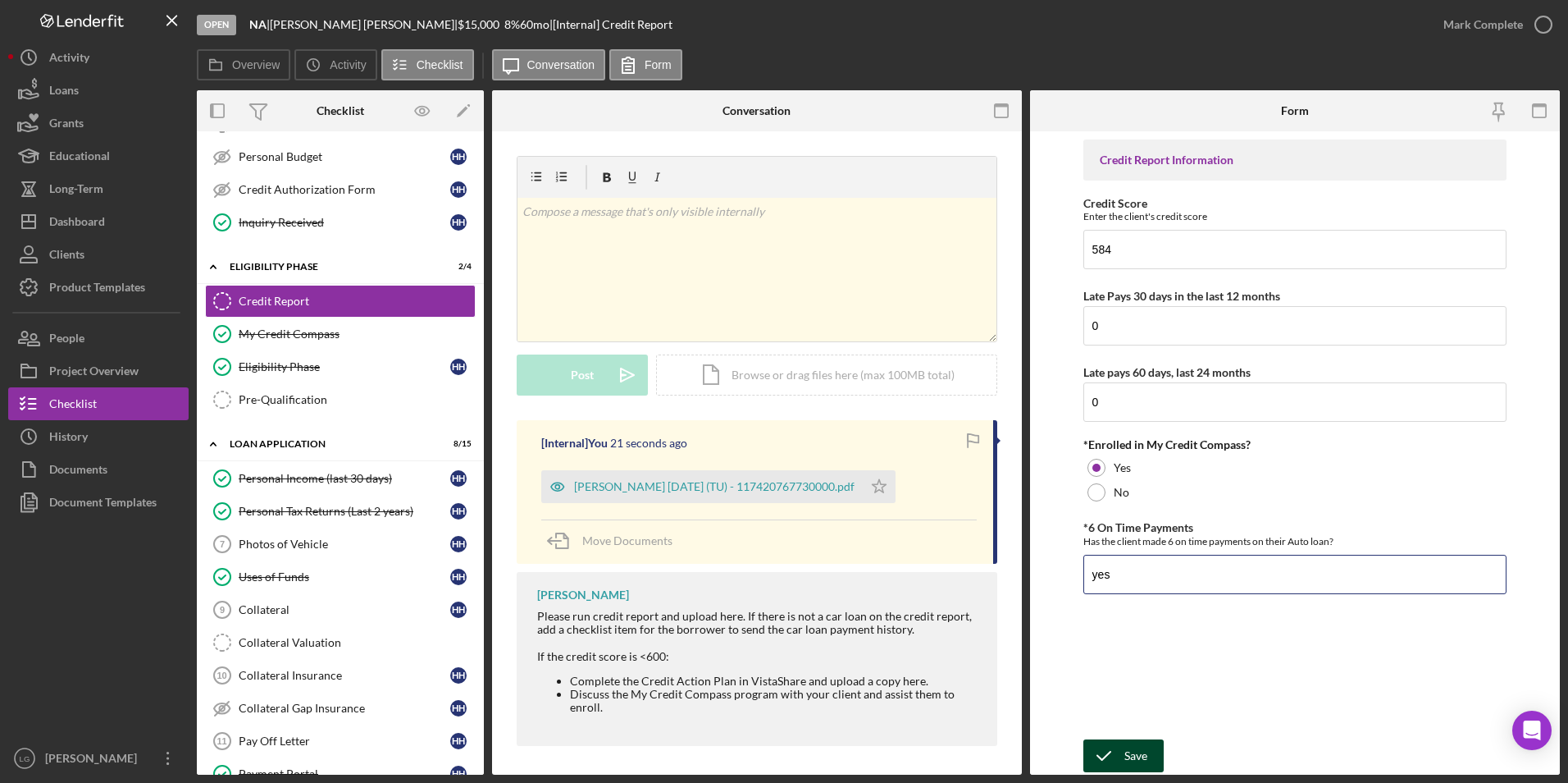
type input "yes"
drag, startPoint x: 1117, startPoint y: 741, endPoint x: 1134, endPoint y: 702, distance: 42.5
click at [1118, 740] on icon "submit" at bounding box center [1103, 755] width 41 height 41
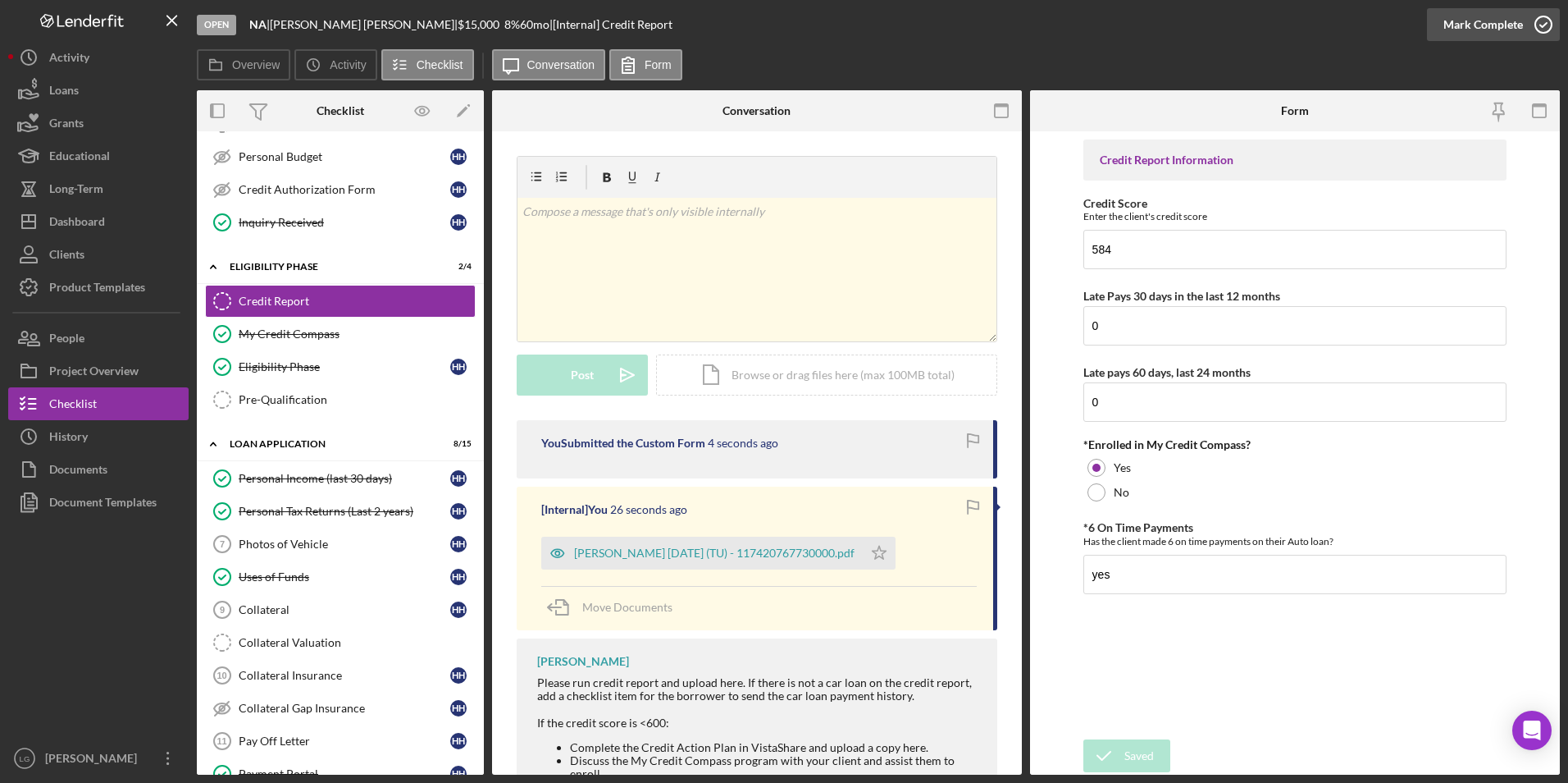
click at [1473, 18] on div "Mark Complete" at bounding box center [1483, 25] width 80 height 33
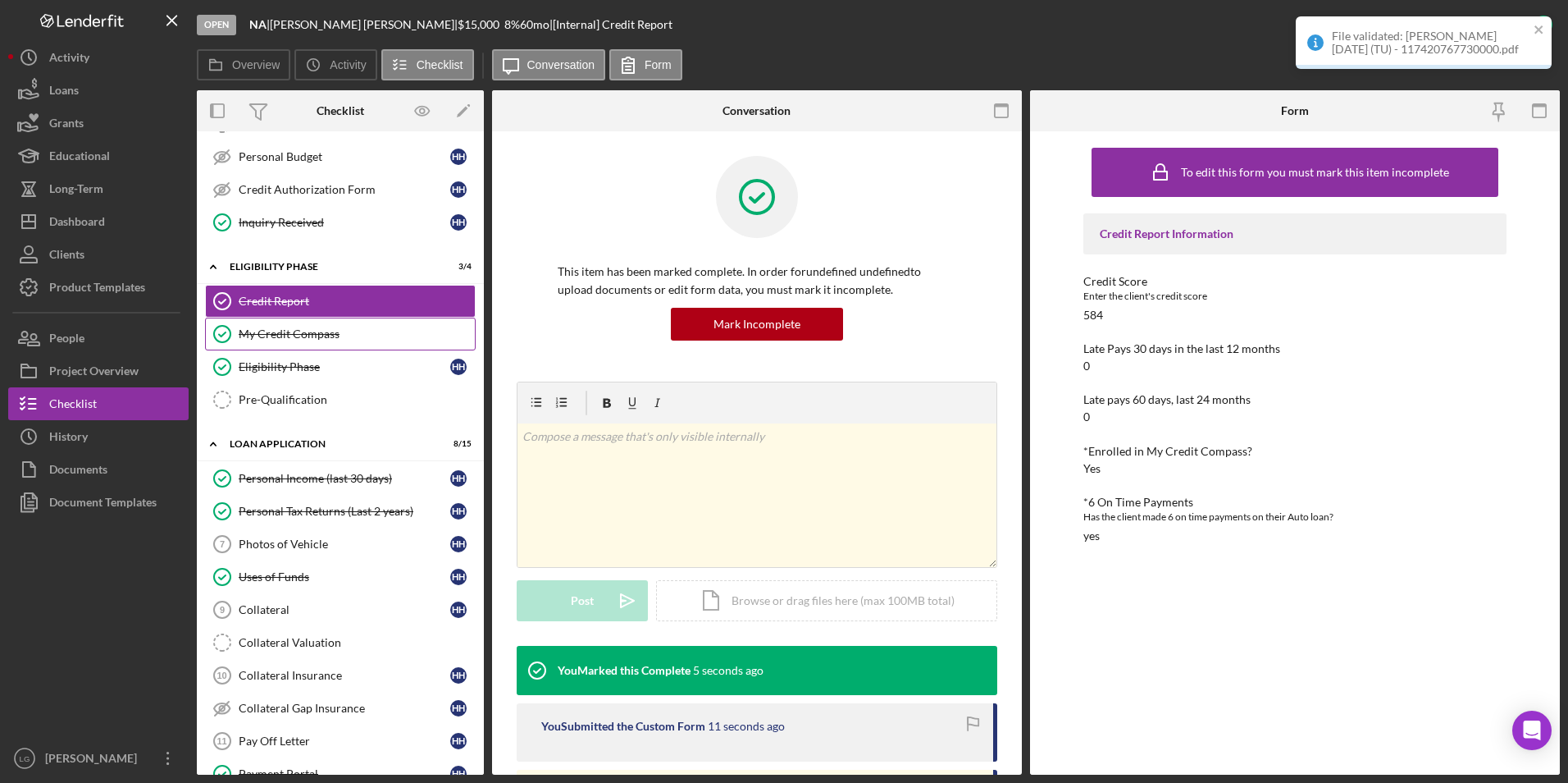
click at [310, 335] on div "My Credit Compass" at bounding box center [356, 334] width 236 height 13
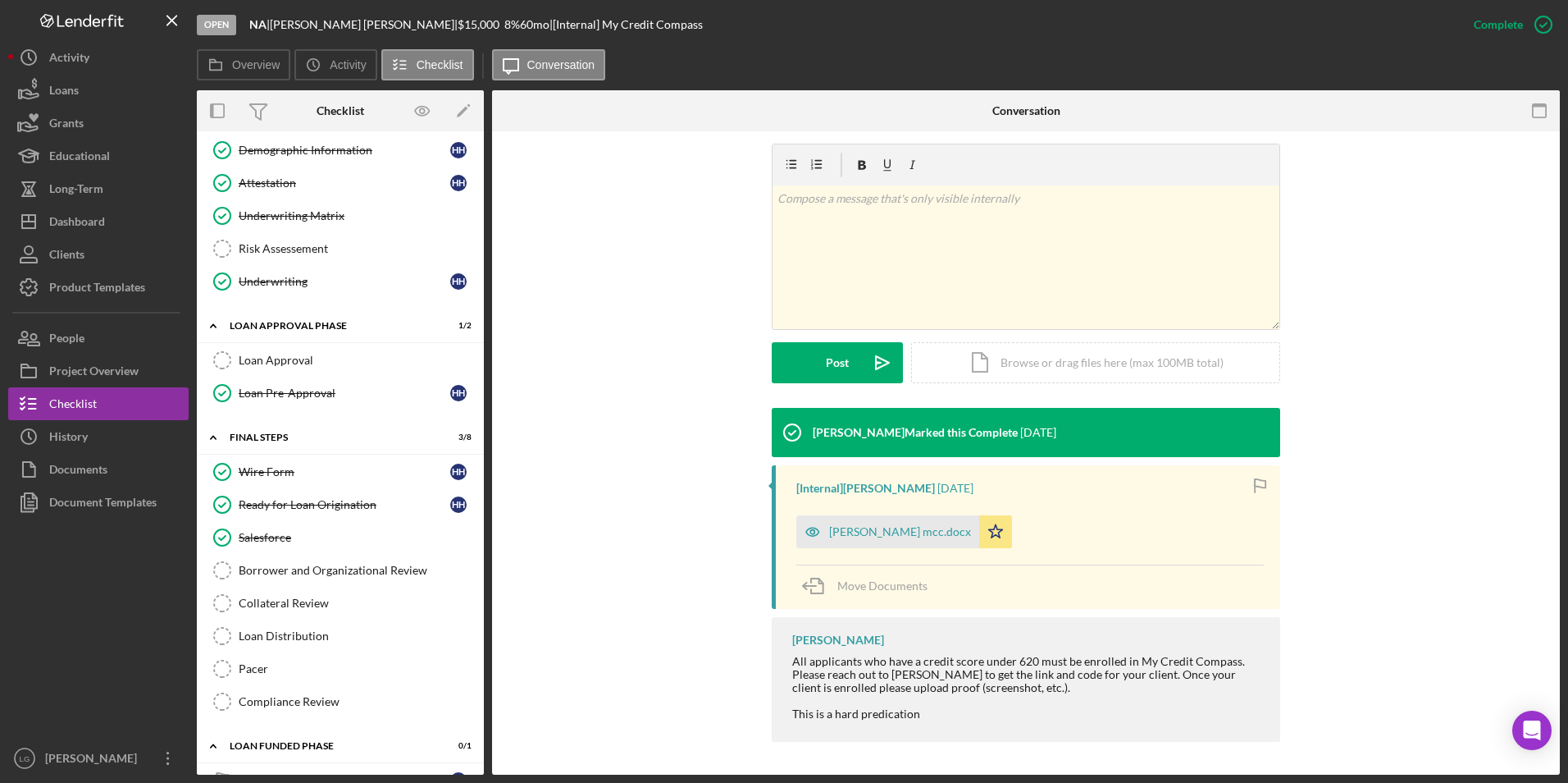
scroll to position [1023, 0]
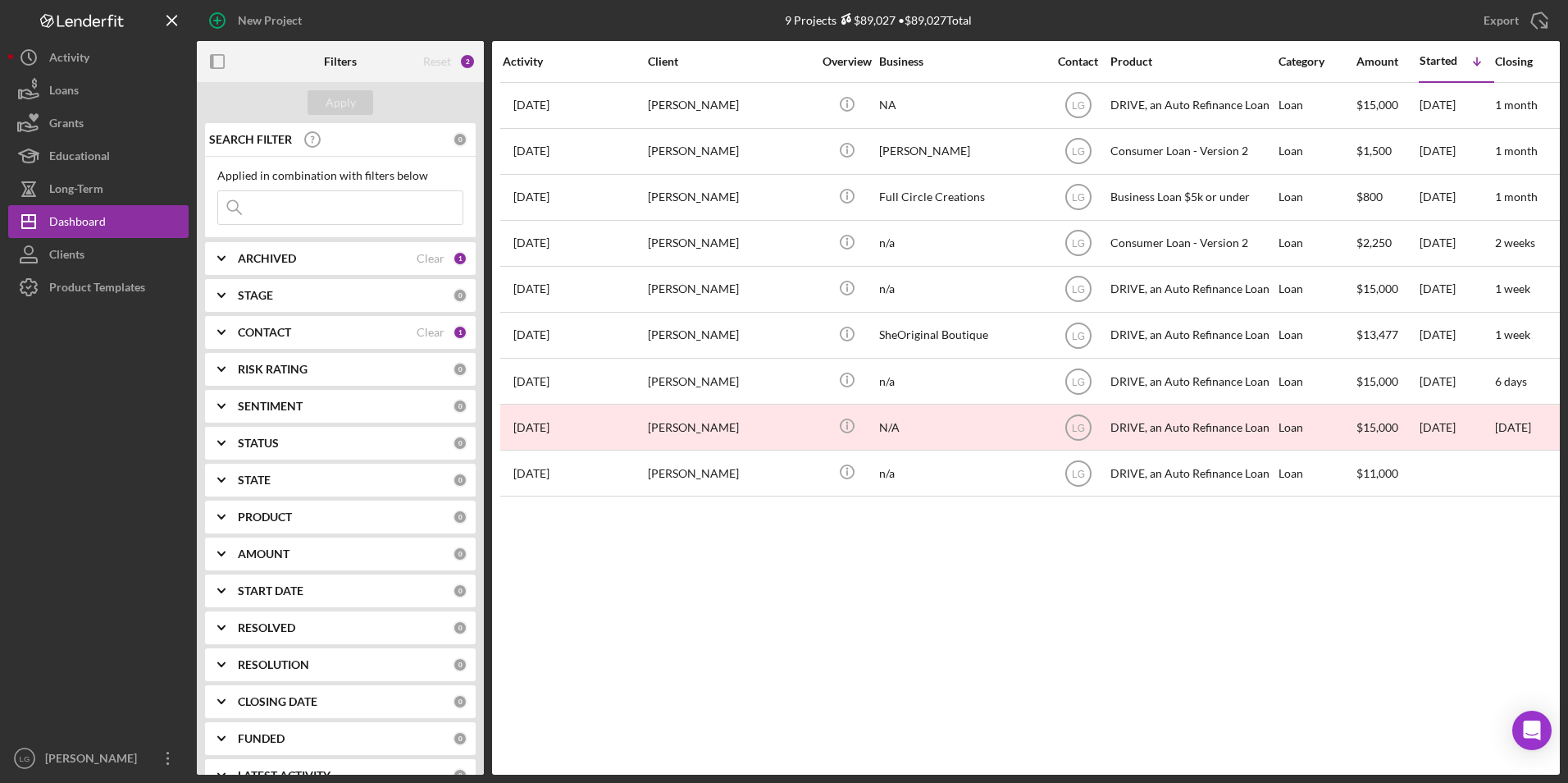
click at [364, 260] on div "ARCHIVED" at bounding box center [327, 258] width 179 height 13
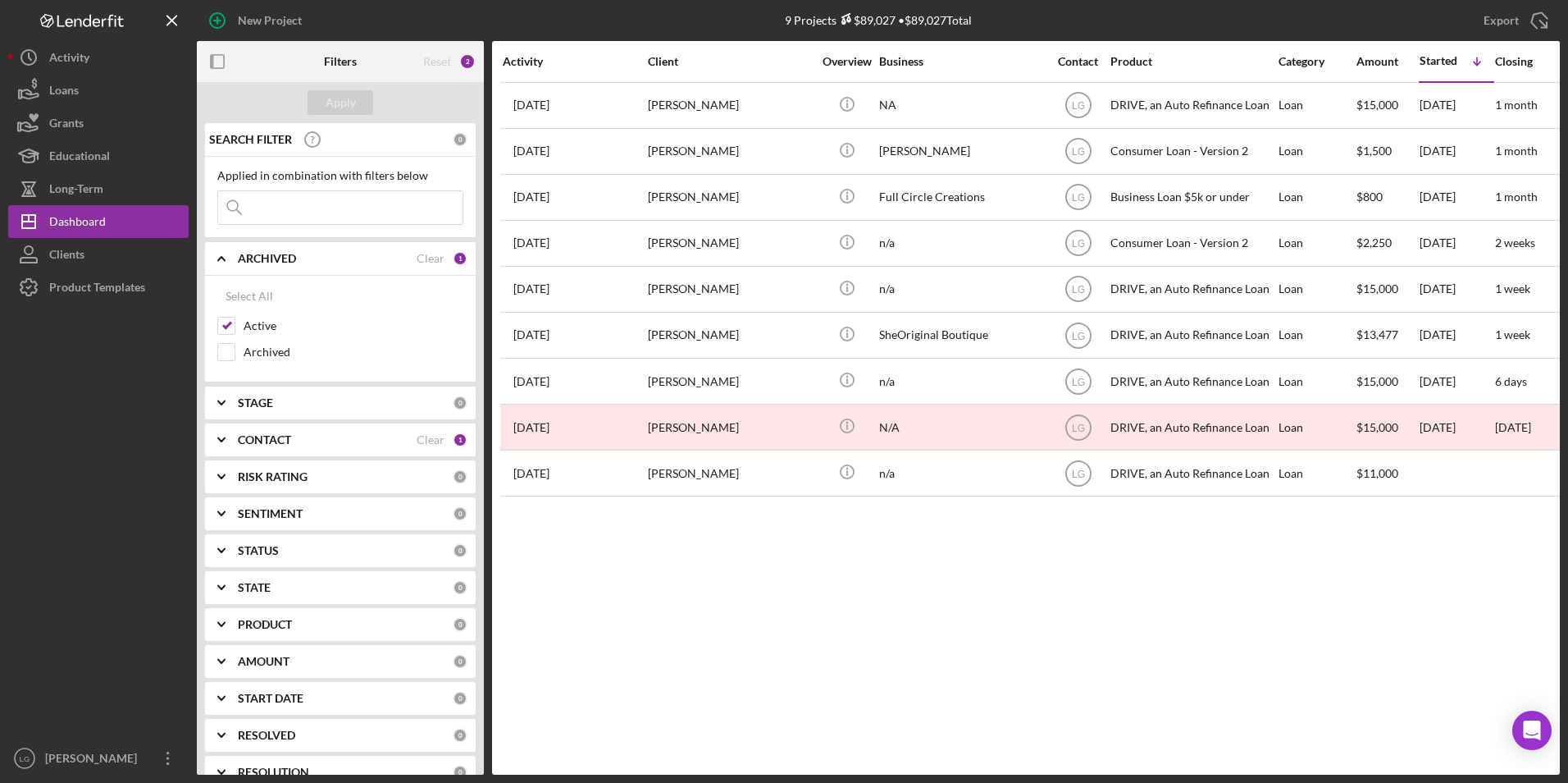
click at [317, 440] on div "CONTACT" at bounding box center [327, 439] width 179 height 13
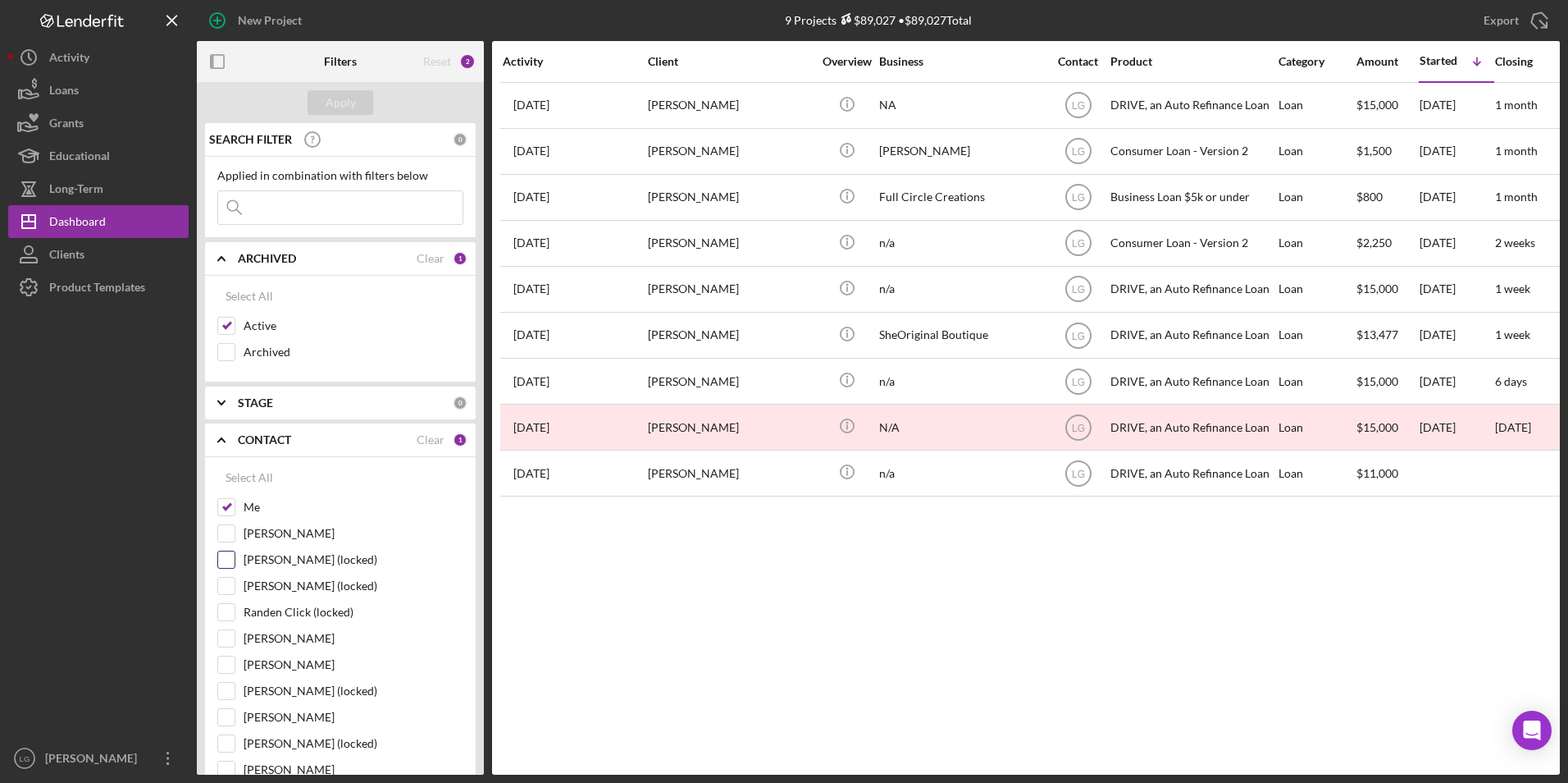
scroll to position [246, 0]
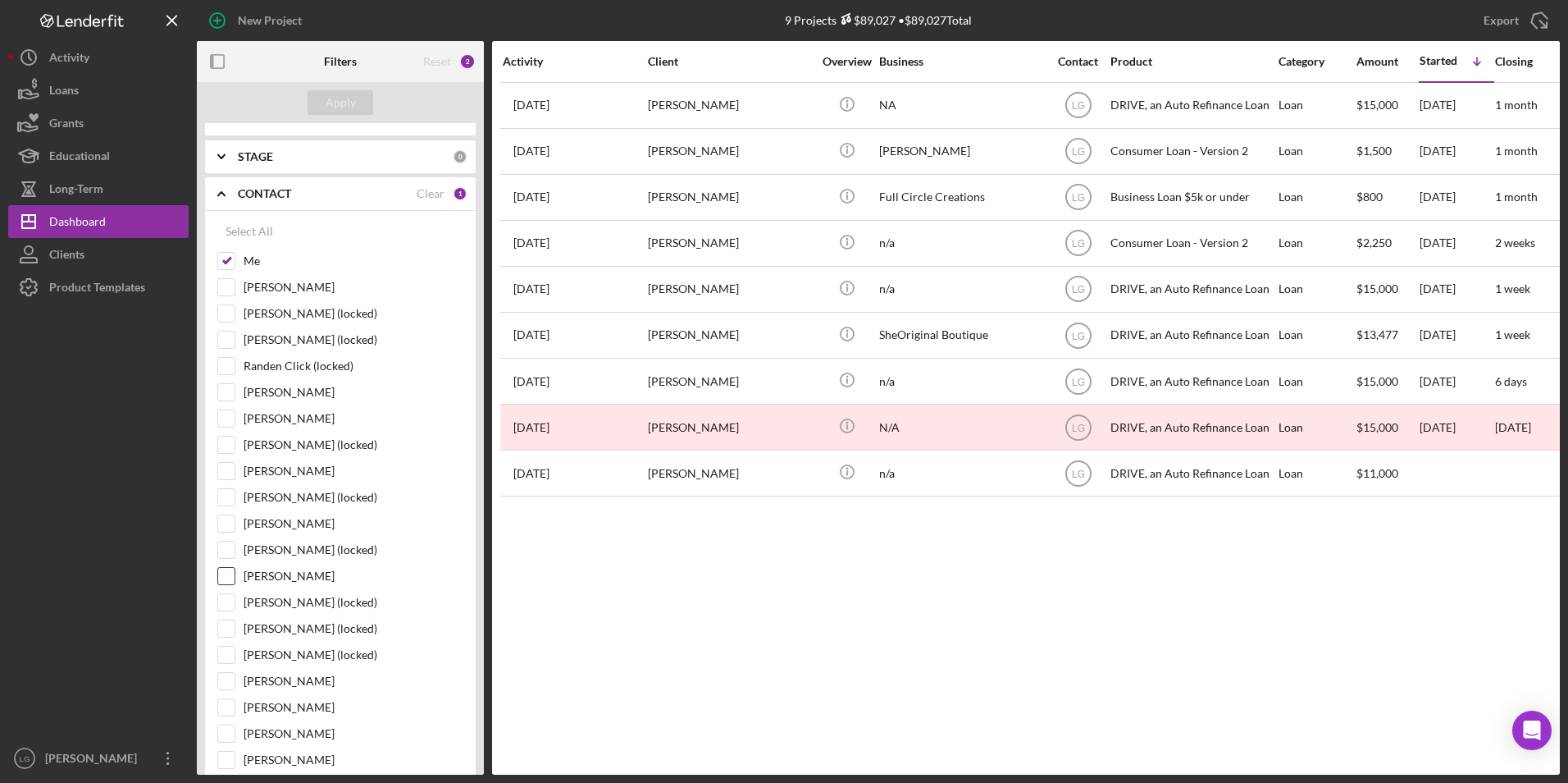
click at [232, 581] on input "[PERSON_NAME]" at bounding box center [227, 576] width 17 height 17
checkbox input "true"
click at [226, 254] on input "Me" at bounding box center [227, 261] width 17 height 17
checkbox input "false"
click at [346, 96] on div "Apply" at bounding box center [340, 102] width 30 height 25
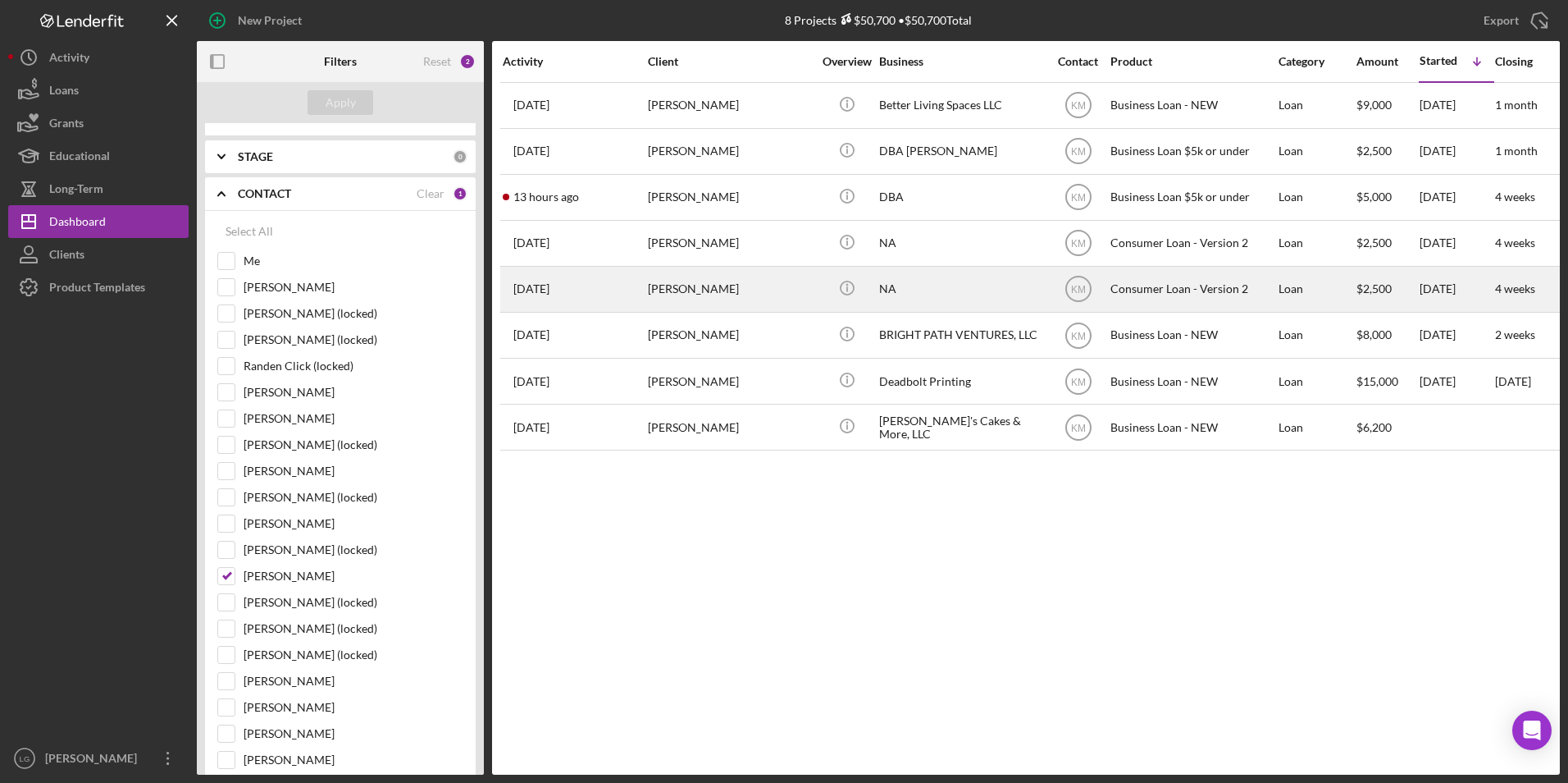
click at [655, 284] on div "[PERSON_NAME]" at bounding box center [729, 289] width 164 height 43
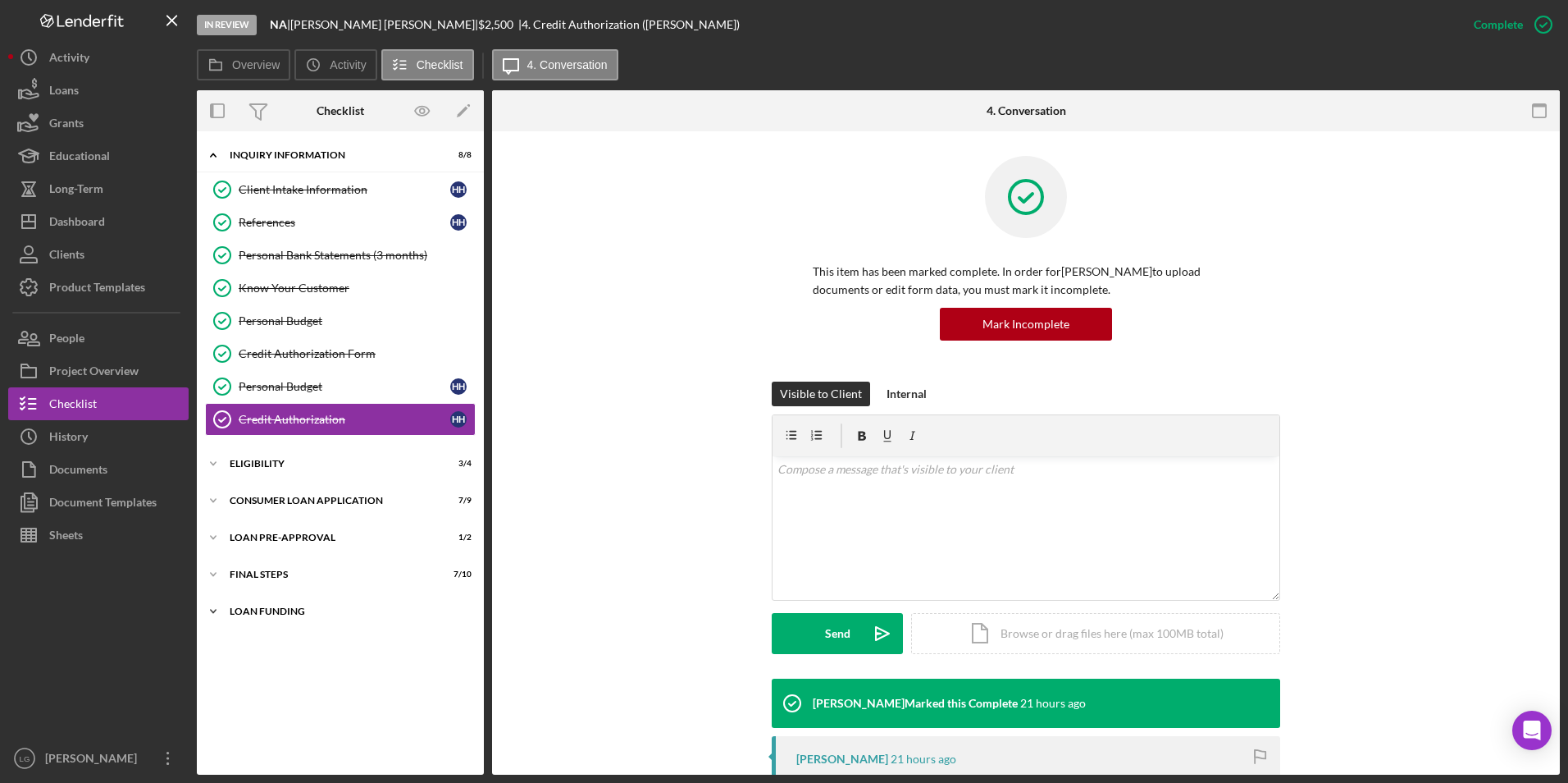
click at [231, 607] on div "Loan Funding" at bounding box center [346, 611] width 233 height 10
click at [234, 573] on div "FINAL STEPS" at bounding box center [346, 574] width 233 height 10
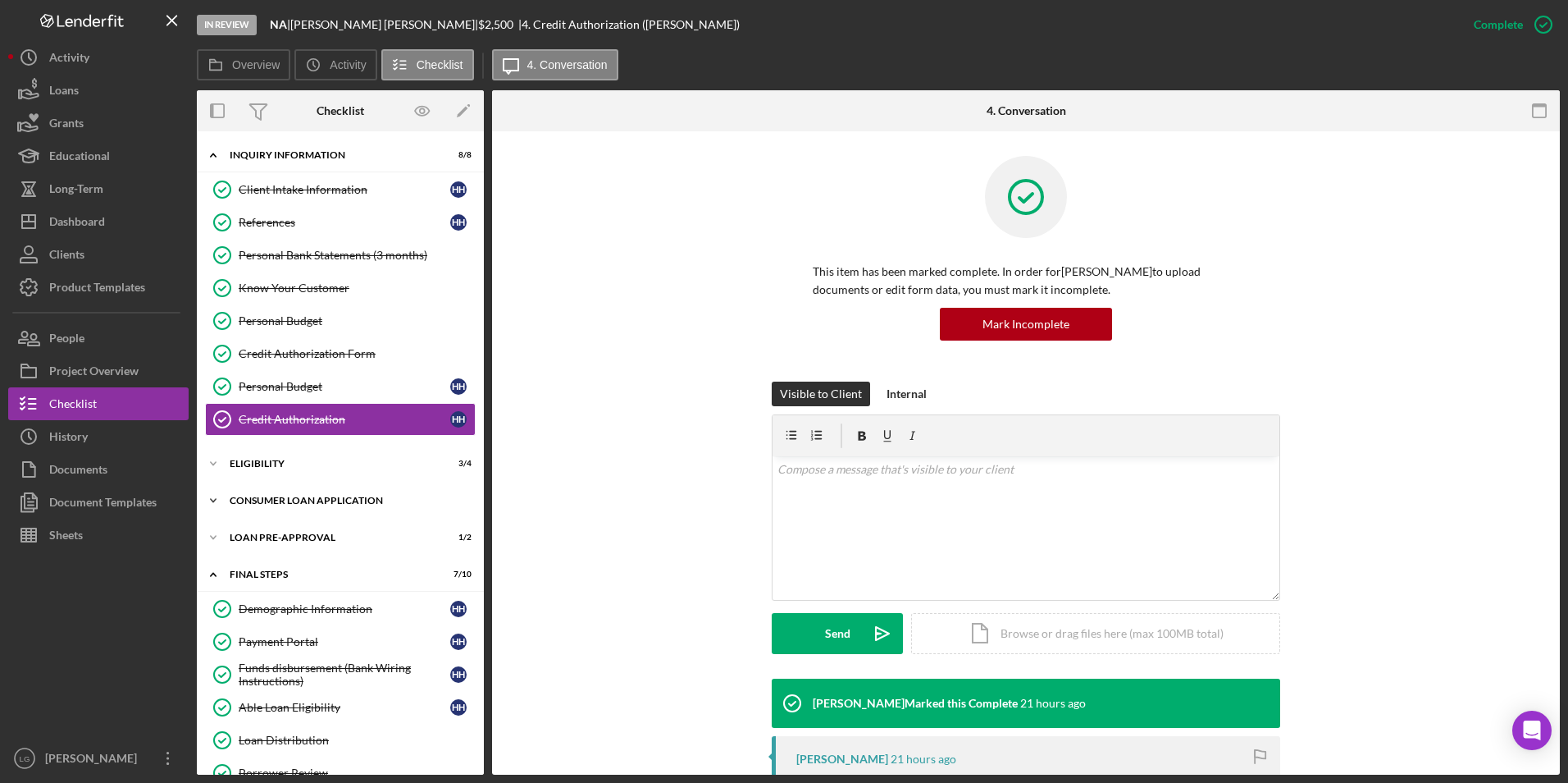
drag, startPoint x: 239, startPoint y: 542, endPoint x: 254, endPoint y: 495, distance: 49.3
click at [242, 538] on div "Icon/Expander Loan Pre-Approval 1 / 2" at bounding box center [340, 538] width 288 height 33
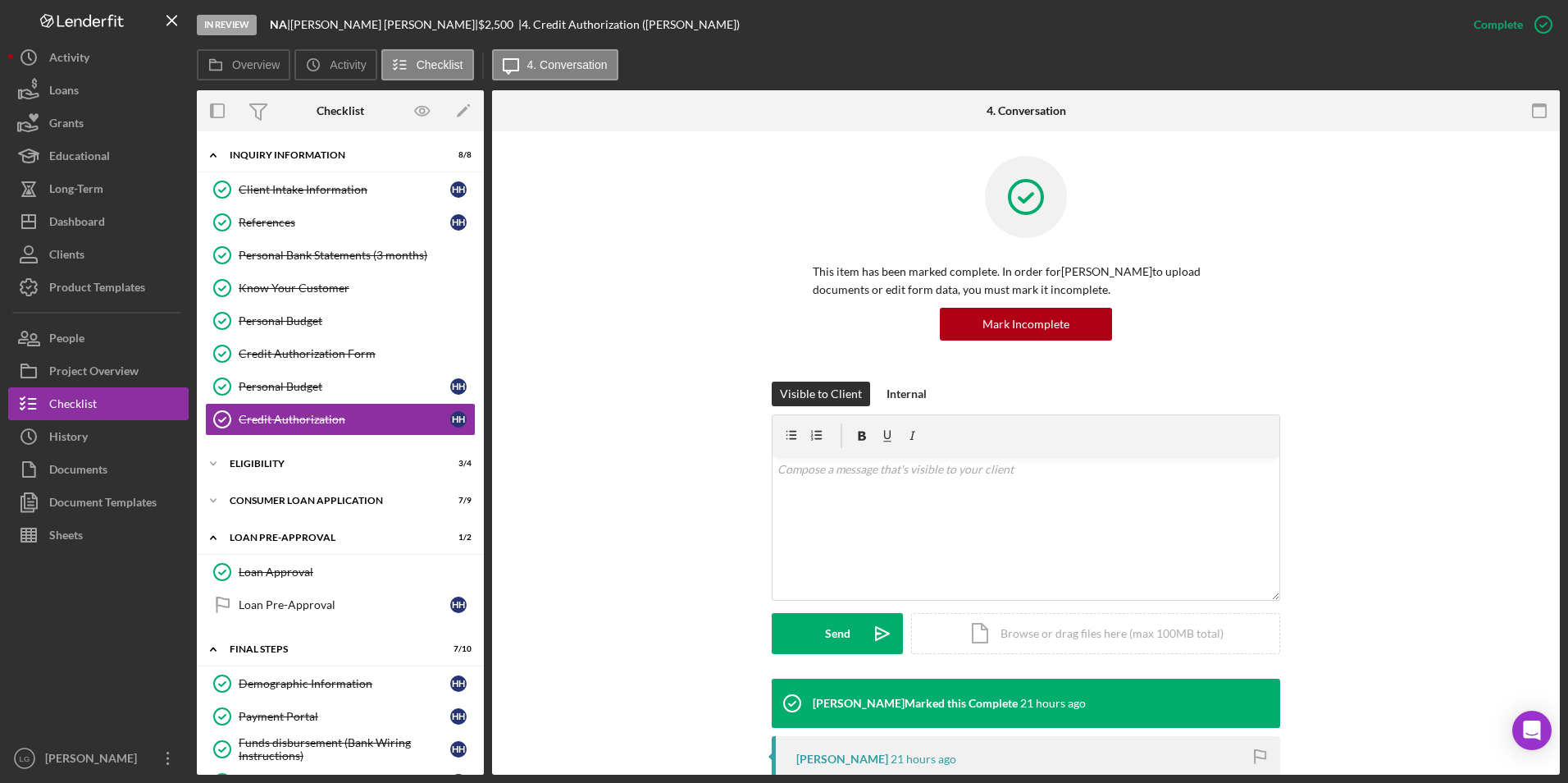
click at [254, 494] on div "Icon/Expander Consumer Loan Application 7 / 9" at bounding box center [340, 501] width 288 height 33
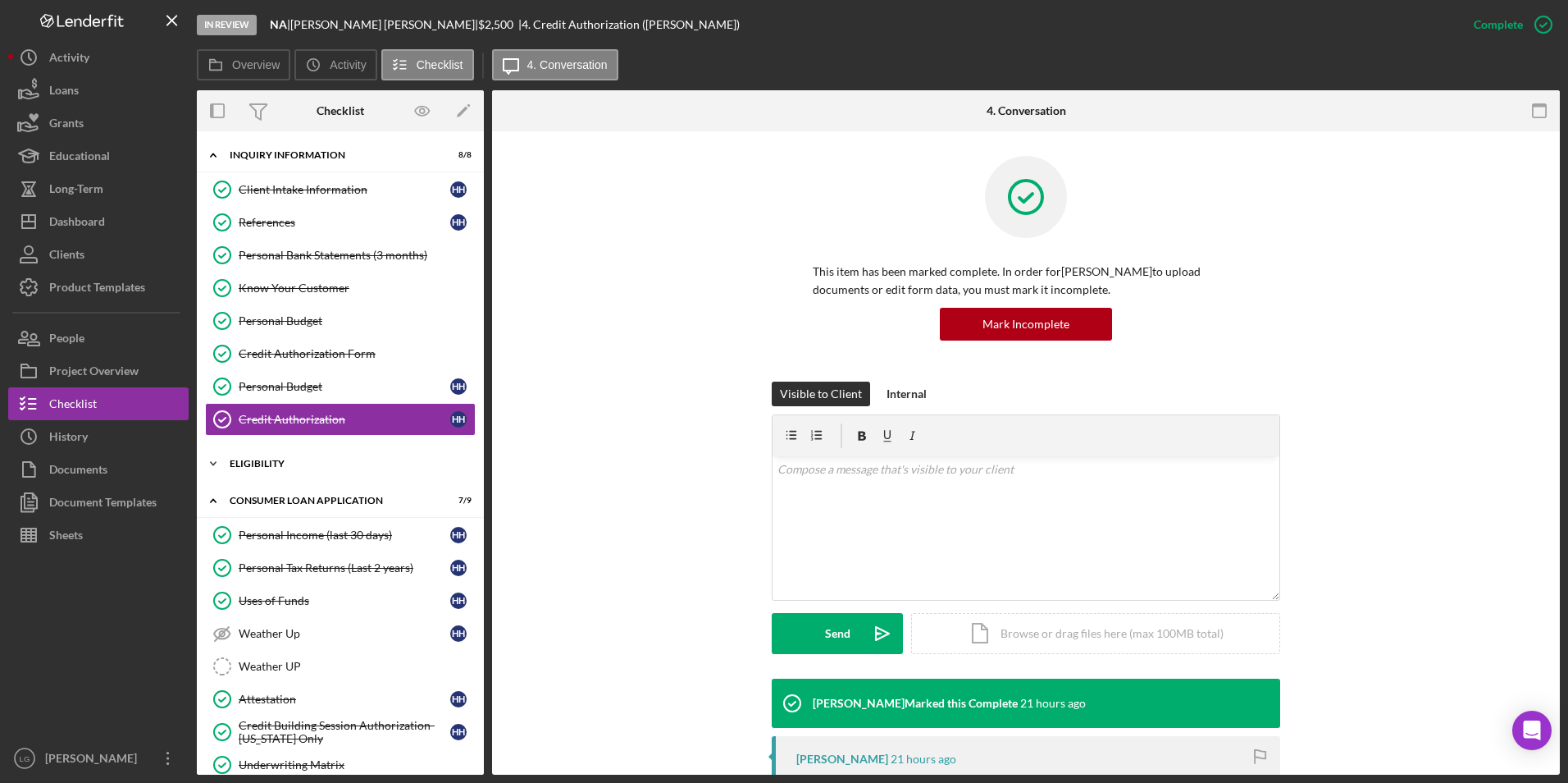
click at [255, 458] on div "Icon/Expander Eligibility 3 / 4" at bounding box center [340, 464] width 288 height 33
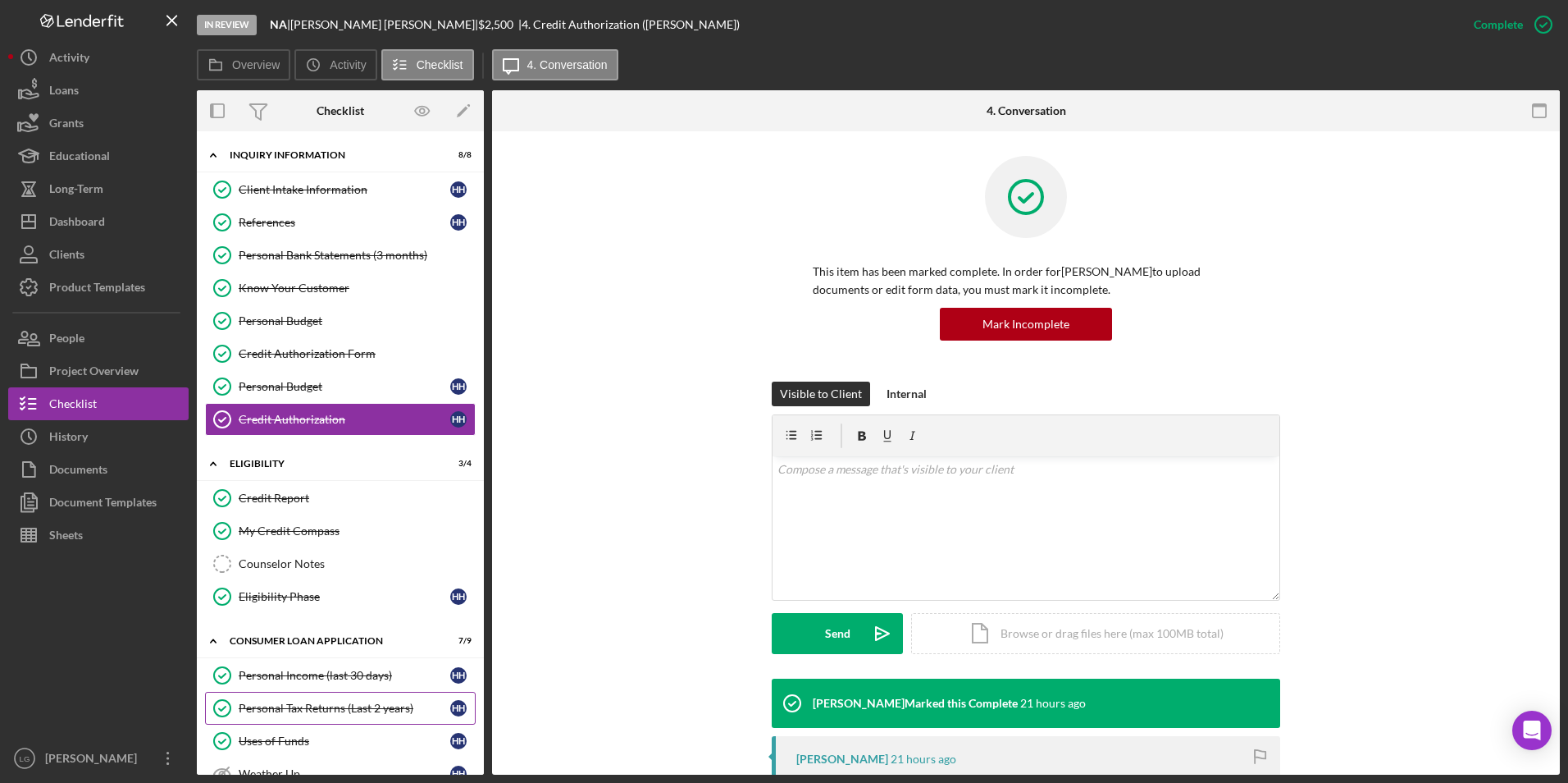
scroll to position [165, 0]
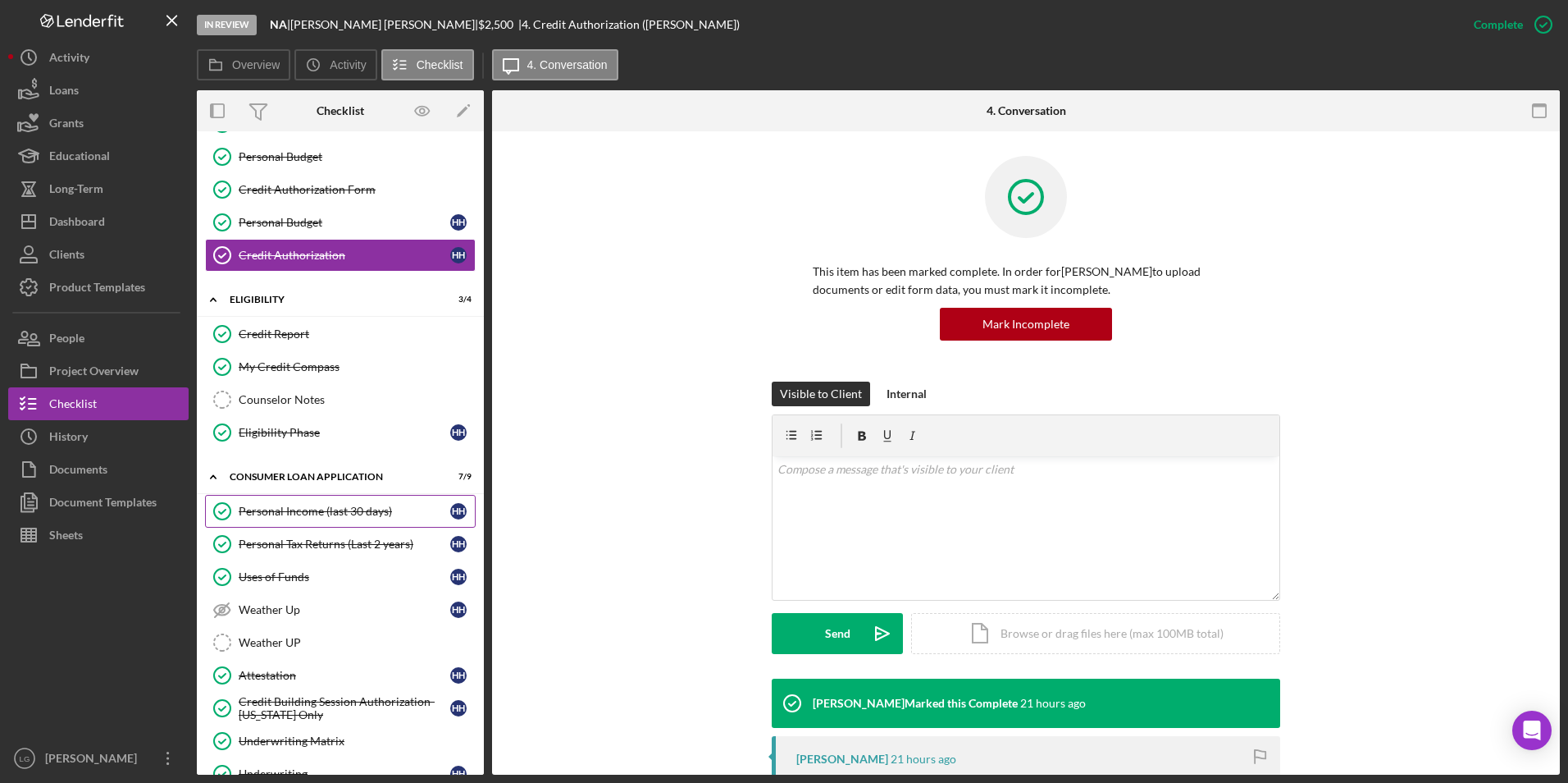
click at [332, 505] on div "Personal Income (last 30 days)" at bounding box center [344, 511] width 211 height 13
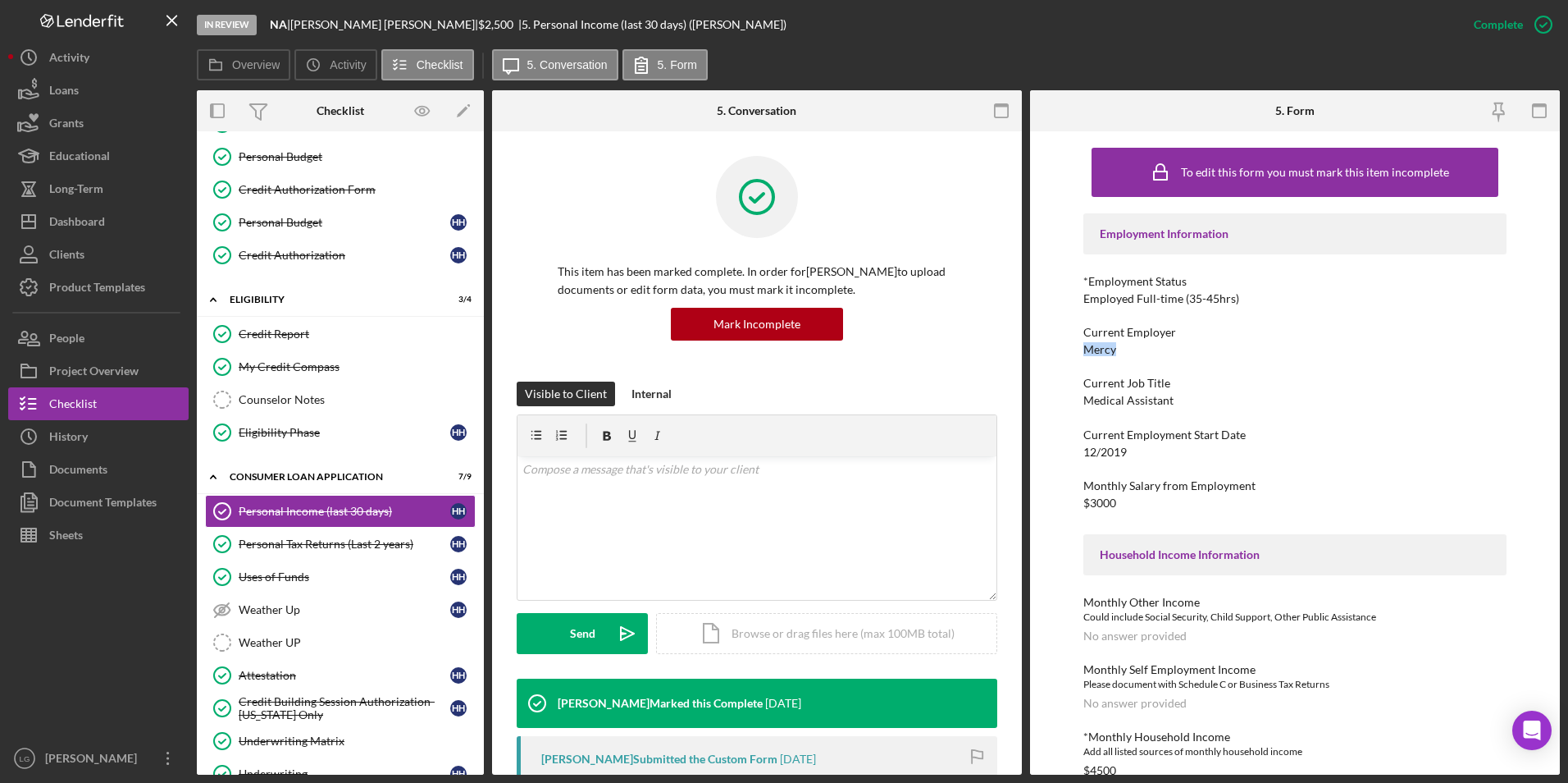
drag, startPoint x: 1147, startPoint y: 346, endPoint x: 1033, endPoint y: 348, distance: 114.0
click at [1033, 348] on div "To edit this form you must mark this item incomplete Employment Information *Em…" at bounding box center [1294, 453] width 530 height 643
drag, startPoint x: 1033, startPoint y: 348, endPoint x: 1108, endPoint y: 348, distance: 75.0
copy div "Mercy"
drag, startPoint x: 1183, startPoint y: 403, endPoint x: 1043, endPoint y: 403, distance: 140.0
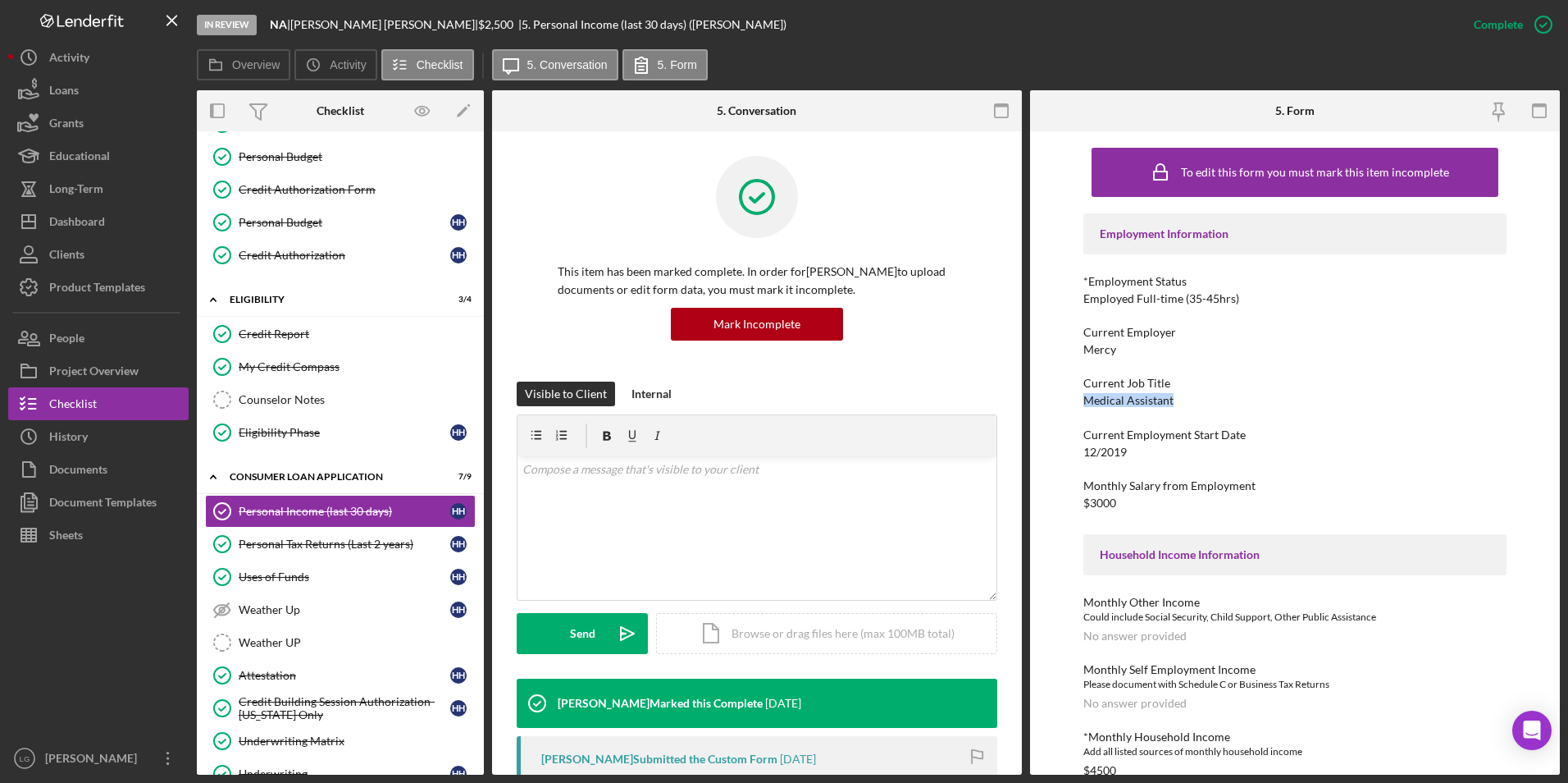
click at [1043, 403] on div "To edit this form you must mark this item incomplete Employment Information *Em…" at bounding box center [1294, 453] width 530 height 643
drag, startPoint x: 1043, startPoint y: 403, endPoint x: 1107, endPoint y: 404, distance: 64.0
copy div "Medical Assistant"
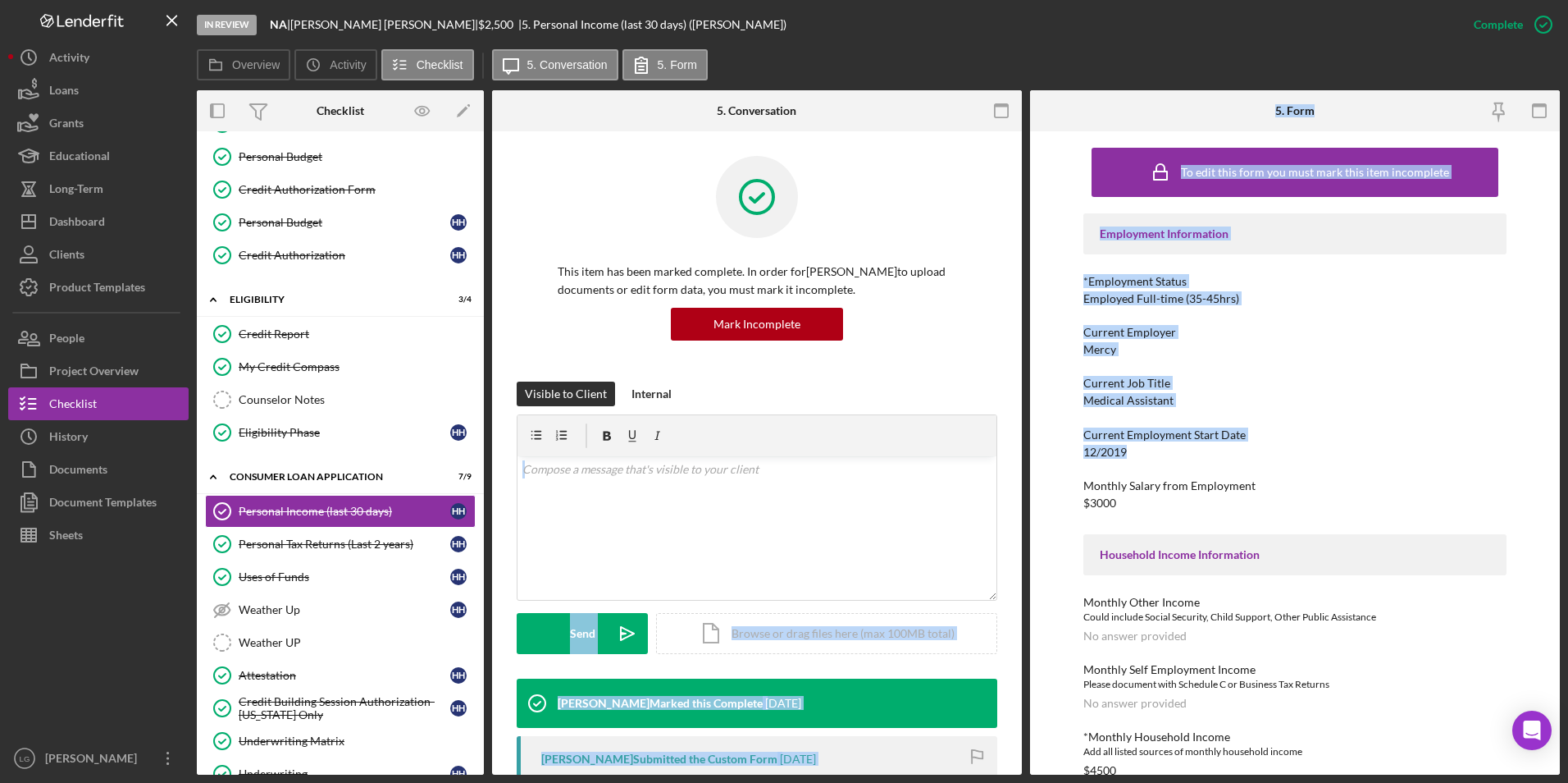
drag, startPoint x: 1158, startPoint y: 448, endPoint x: 1015, endPoint y: 451, distance: 143.0
click at [1015, 451] on div "Overview Internal Workflow Stage In Review Icon/Dropdown Arrow Archive (can una…" at bounding box center [878, 432] width 1363 height 685
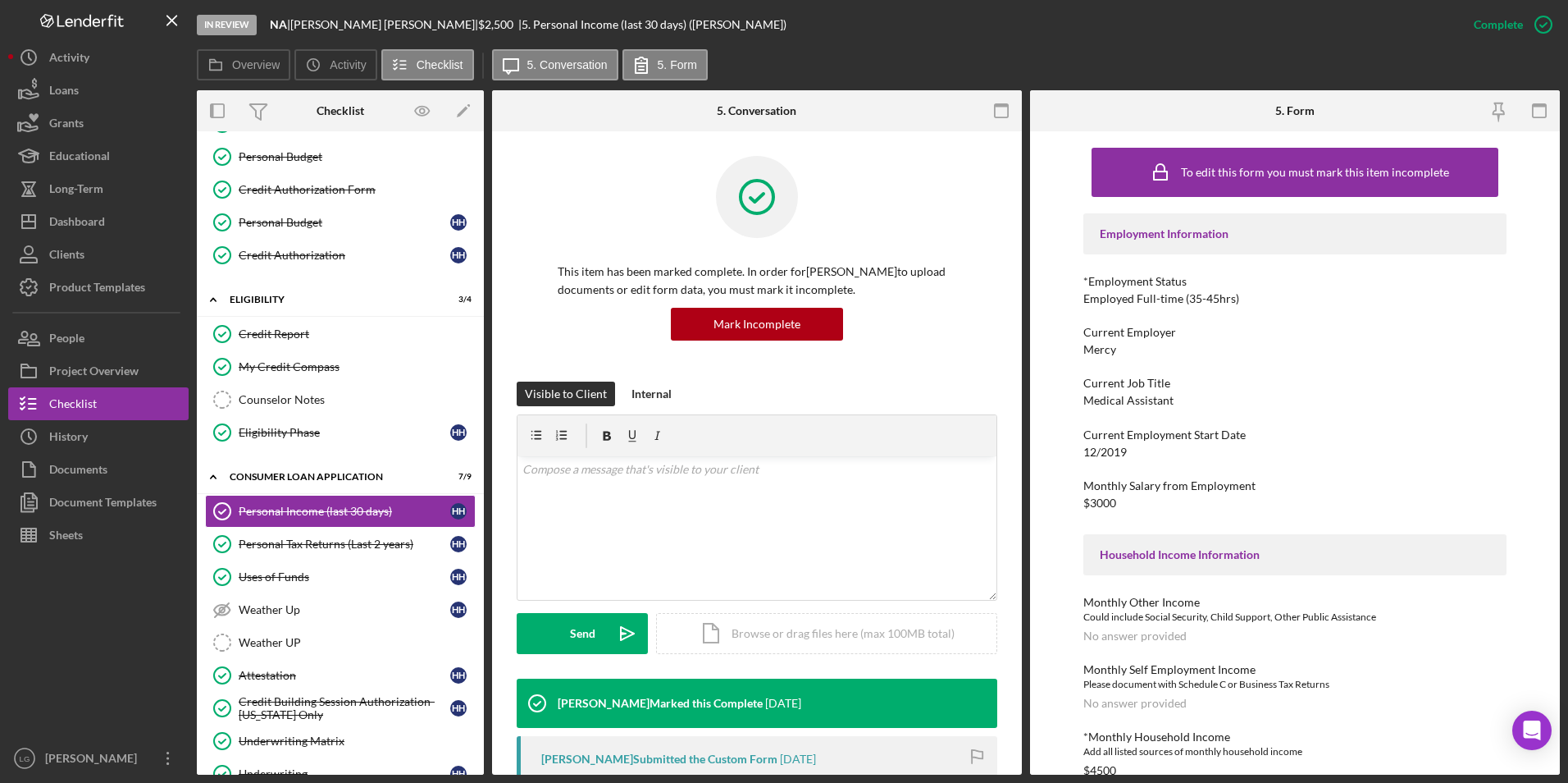
drag, startPoint x: 1015, startPoint y: 451, endPoint x: 1151, endPoint y: 460, distance: 136.3
drag, startPoint x: 1151, startPoint y: 460, endPoint x: 1136, endPoint y: 452, distance: 17.0
click at [1135, 452] on div "Current Employment Start Date 12/2019" at bounding box center [1295, 443] width 424 height 30
drag, startPoint x: 1137, startPoint y: 450, endPoint x: 1083, endPoint y: 450, distance: 54.0
click at [1083, 450] on div "Current Employment Start Date 12/2019" at bounding box center [1295, 443] width 424 height 30
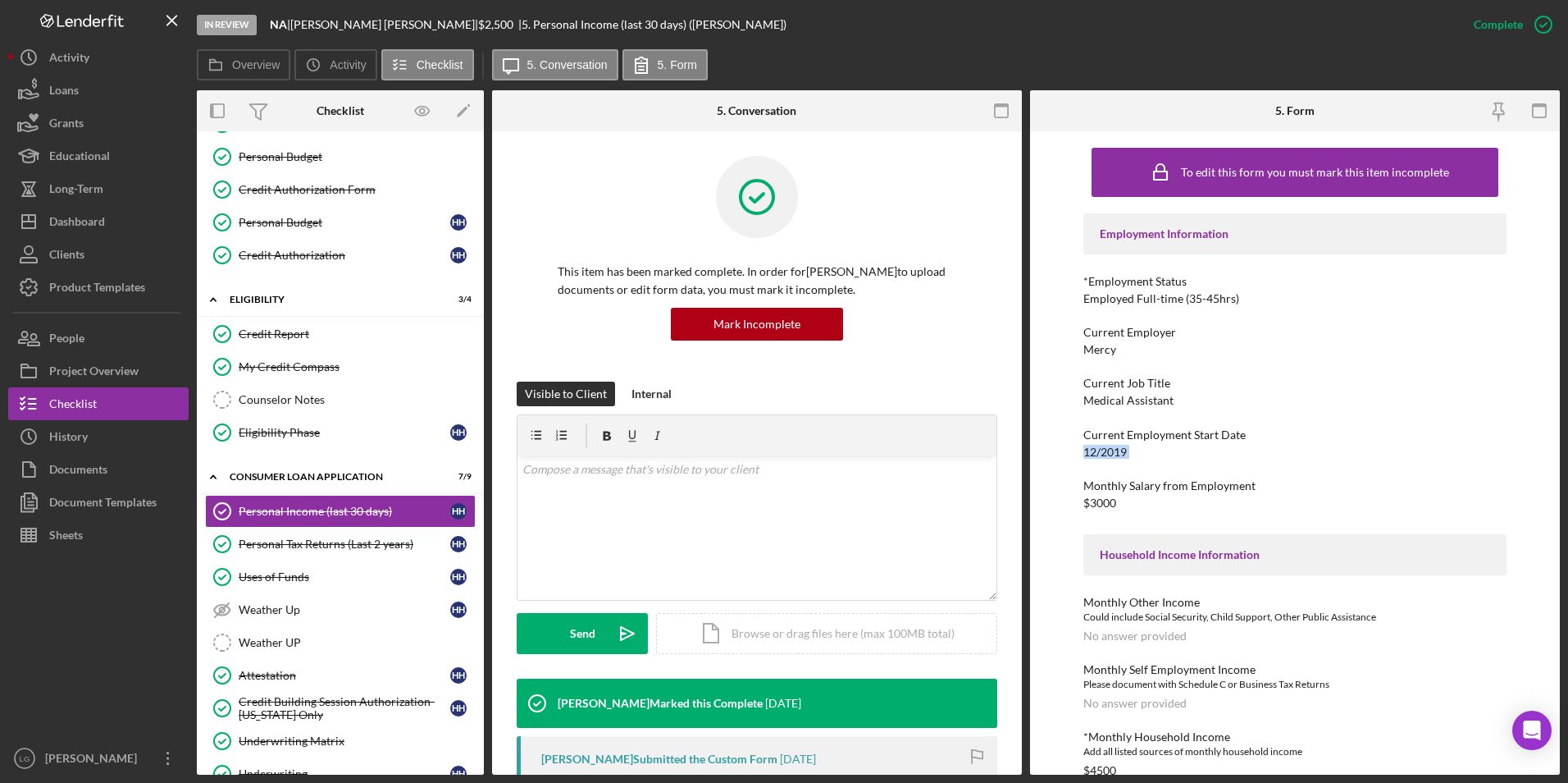
copy div "12/2019"
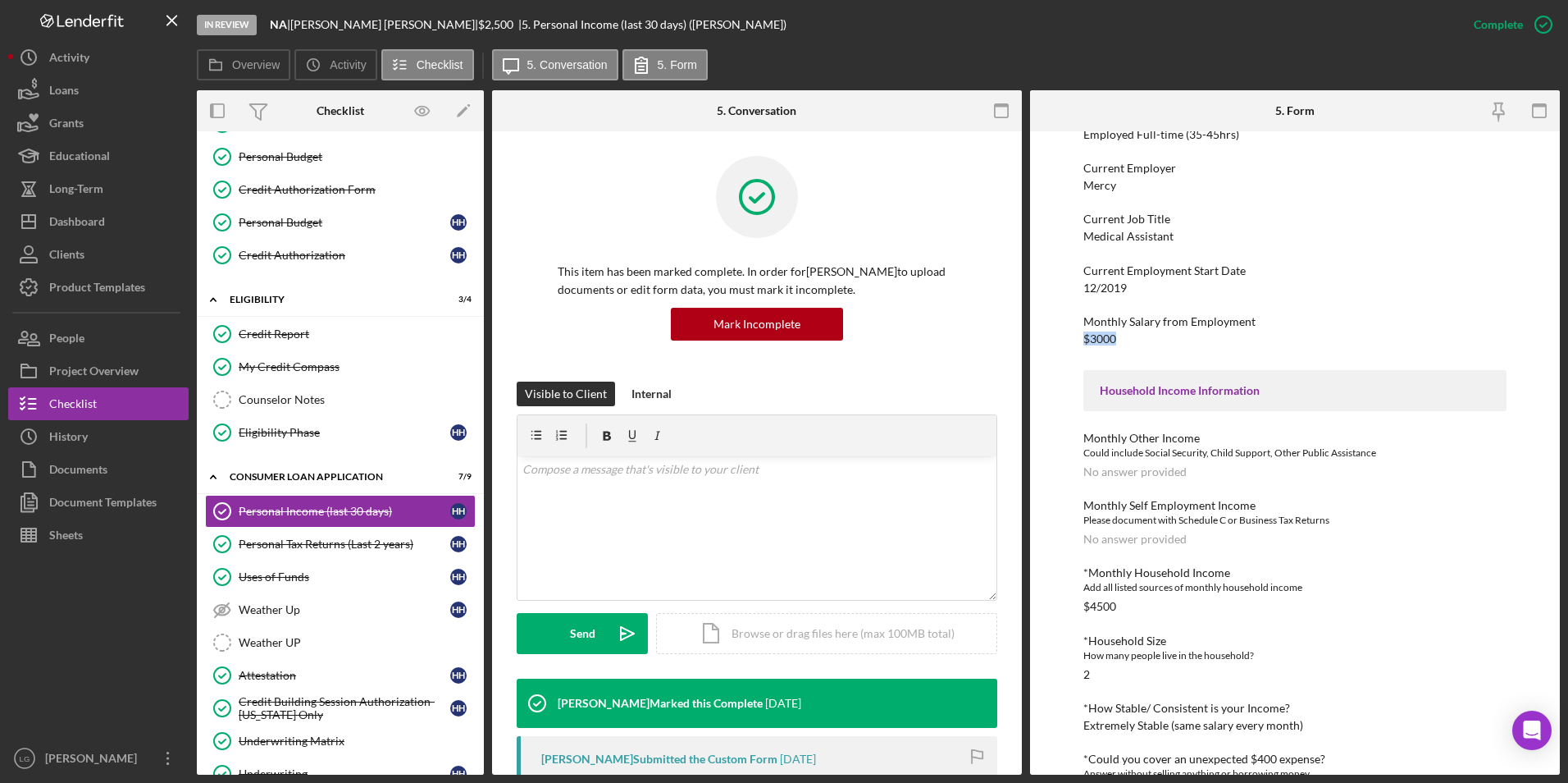
drag, startPoint x: 1131, startPoint y: 339, endPoint x: 1076, endPoint y: 339, distance: 55.0
click at [1076, 339] on div "To edit this form you must mark this item incomplete Employment Information *Em…" at bounding box center [1294, 453] width 530 height 643
drag, startPoint x: 1076, startPoint y: 339, endPoint x: 1089, endPoint y: 339, distance: 13.0
copy div "$3000"
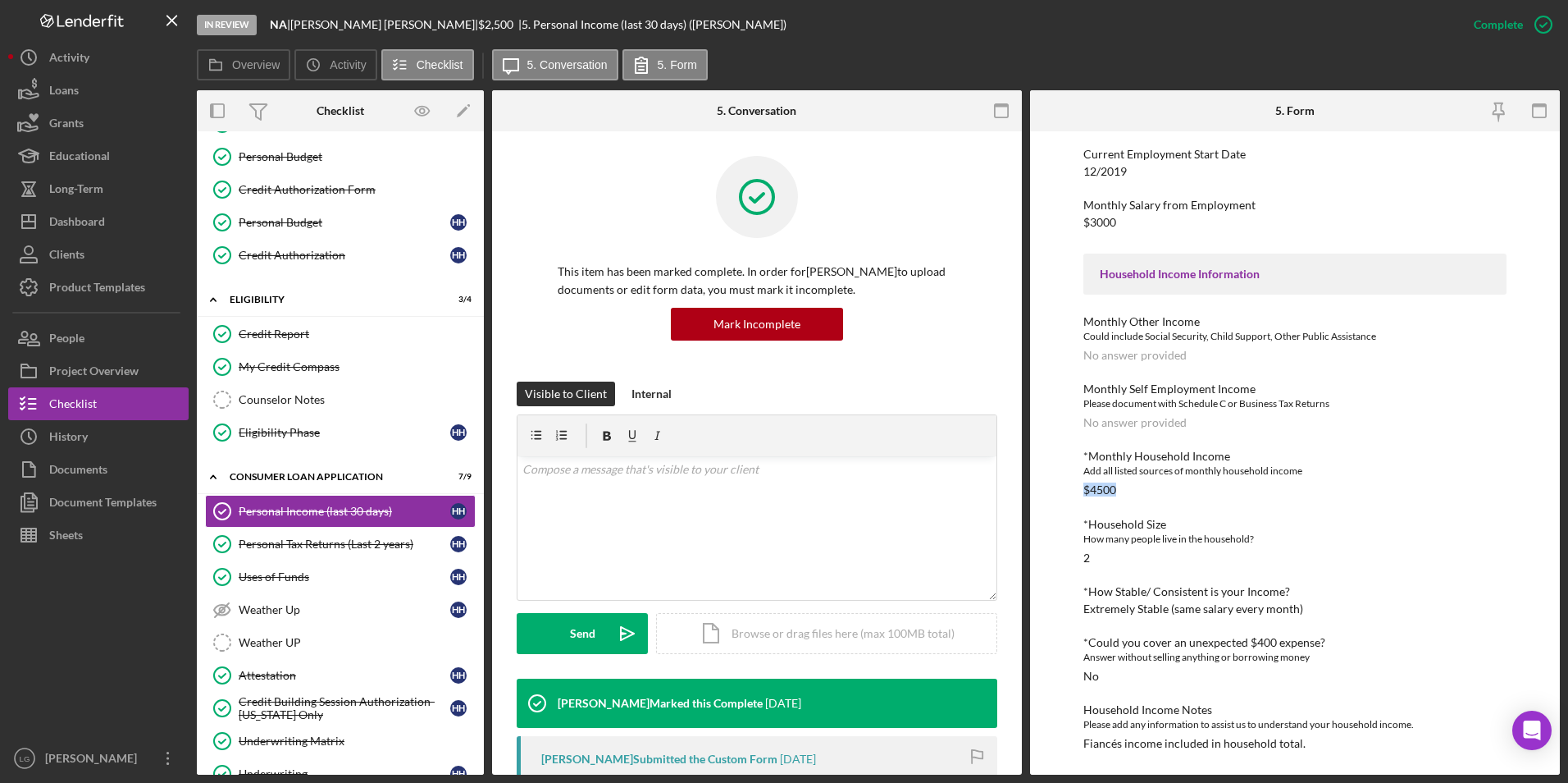
drag, startPoint x: 1129, startPoint y: 494, endPoint x: 1071, endPoint y: 493, distance: 58.0
click at [1071, 493] on div "To edit this form you must mark this item incomplete Employment Information *Em…" at bounding box center [1294, 453] width 530 height 643
drag, startPoint x: 1071, startPoint y: 493, endPoint x: 1090, endPoint y: 486, distance: 20.2
copy div "$4500"
drag, startPoint x: 1083, startPoint y: 743, endPoint x: 1259, endPoint y: 743, distance: 176.0
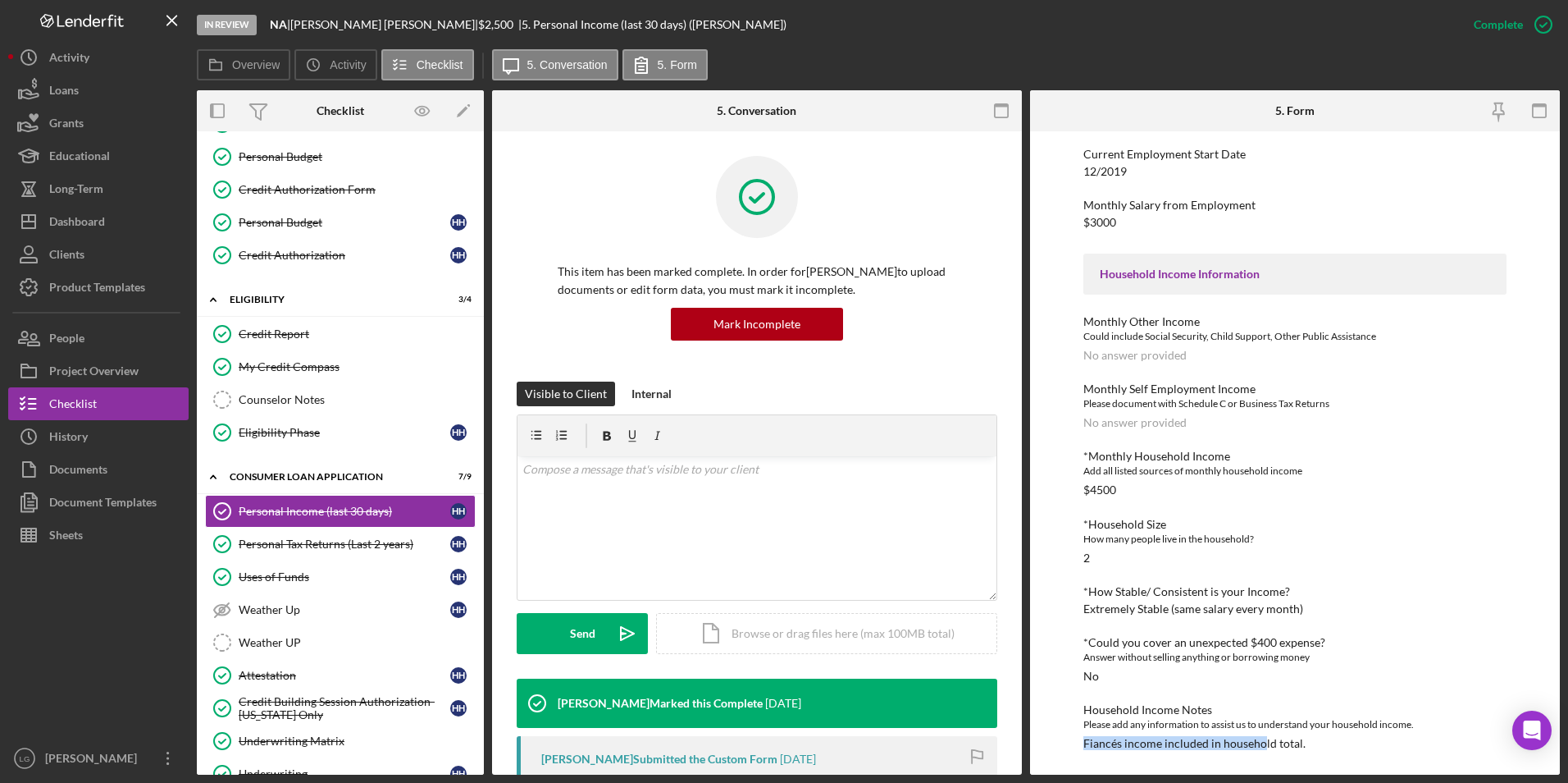
click at [1259, 743] on div "To edit this form you must mark this item incomplete Employment Information *Em…" at bounding box center [1294, 453] width 530 height 643
drag, startPoint x: 1305, startPoint y: 733, endPoint x: 1089, endPoint y: 747, distance: 216.5
click at [1089, 747] on div "Household Income Notes Please add any information to assist us to understand yo…" at bounding box center [1295, 726] width 424 height 47
drag, startPoint x: 1083, startPoint y: 745, endPoint x: 1359, endPoint y: 745, distance: 276.0
click at [1359, 745] on div "Household Income Notes Please add any information to assist us to understand yo…" at bounding box center [1295, 726] width 424 height 47
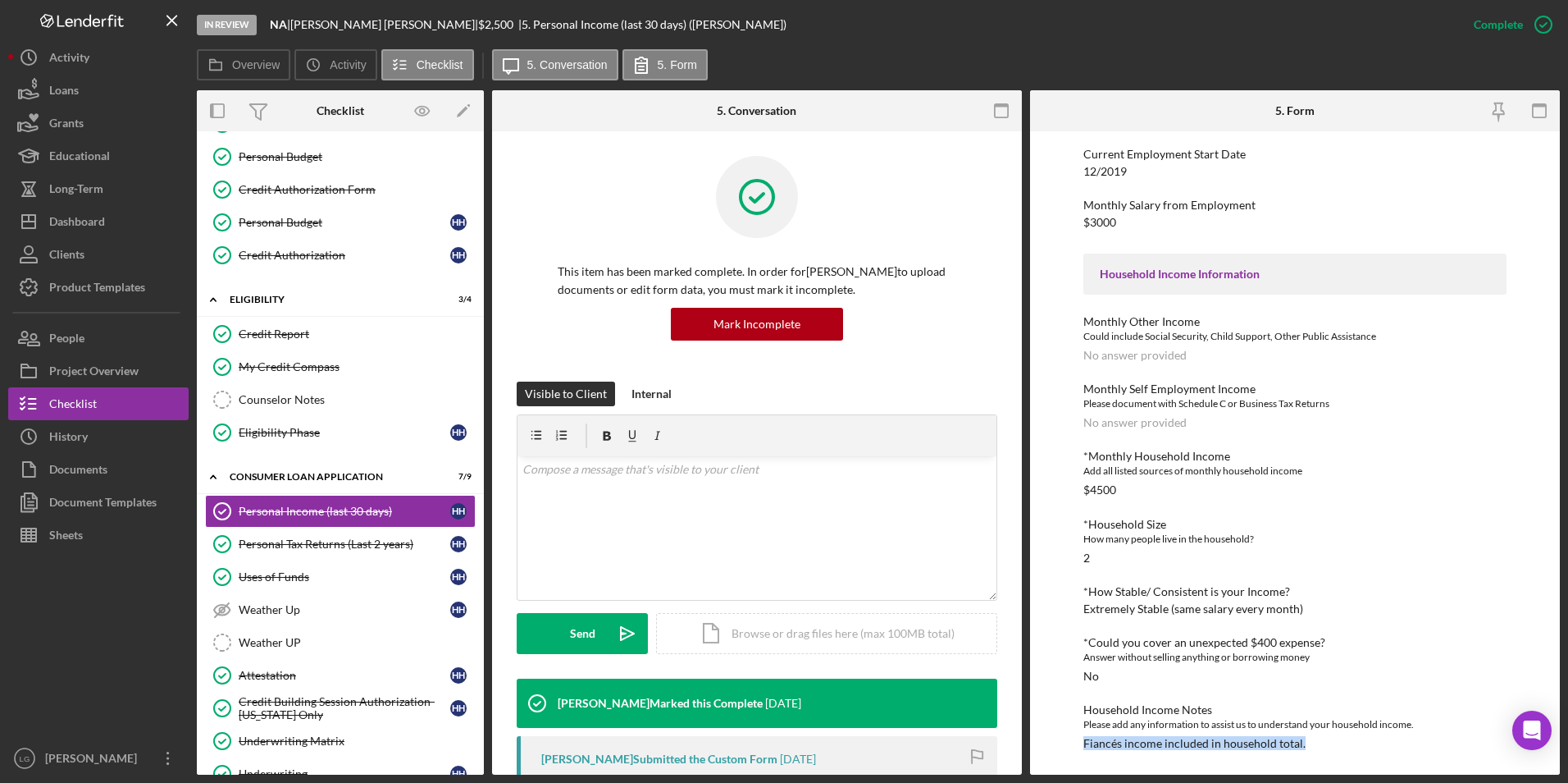
drag, startPoint x: 1359, startPoint y: 745, endPoint x: 1245, endPoint y: 745, distance: 114.0
copy div "Fiancés income included in household total."
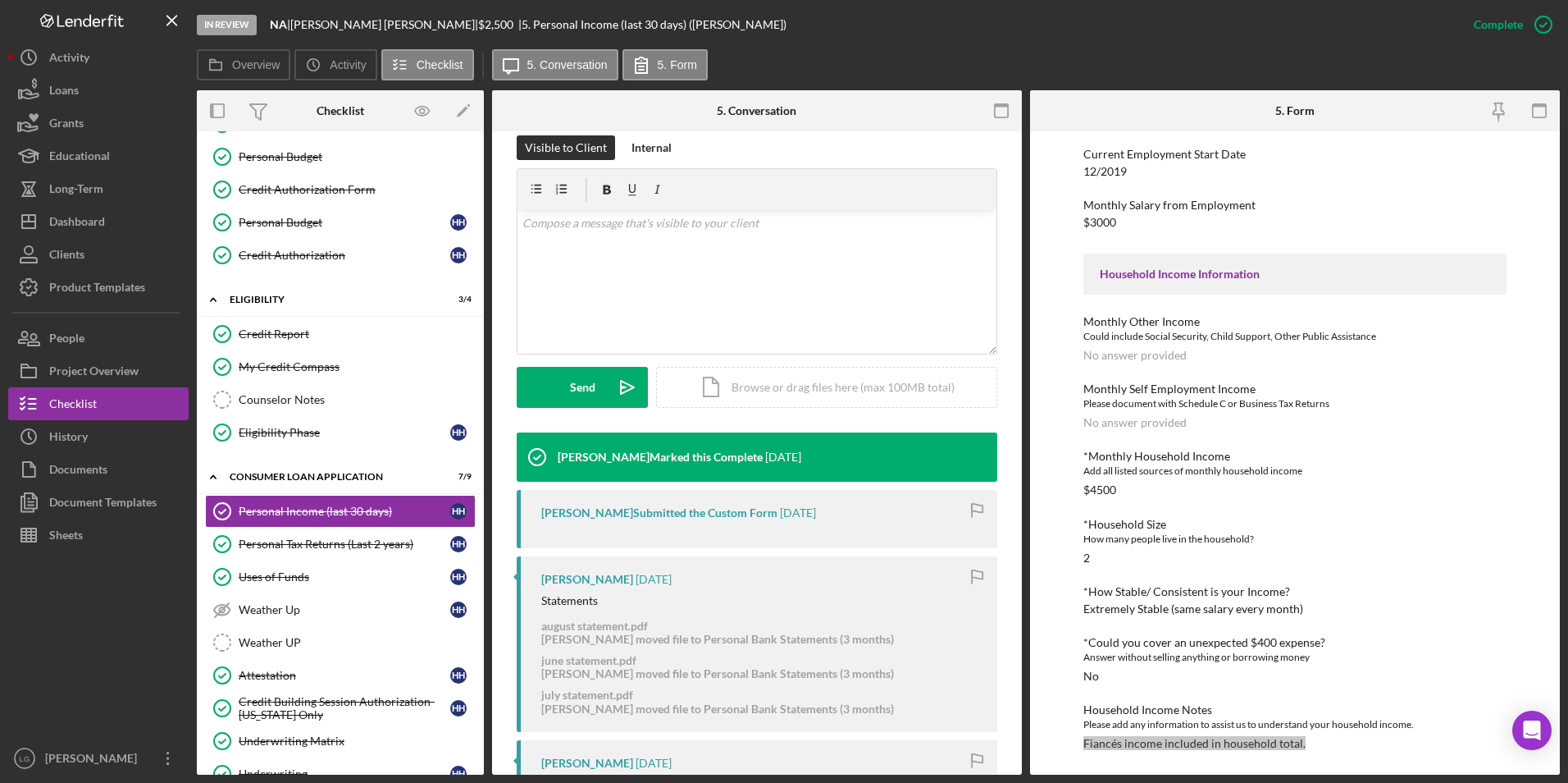
scroll to position [493, 0]
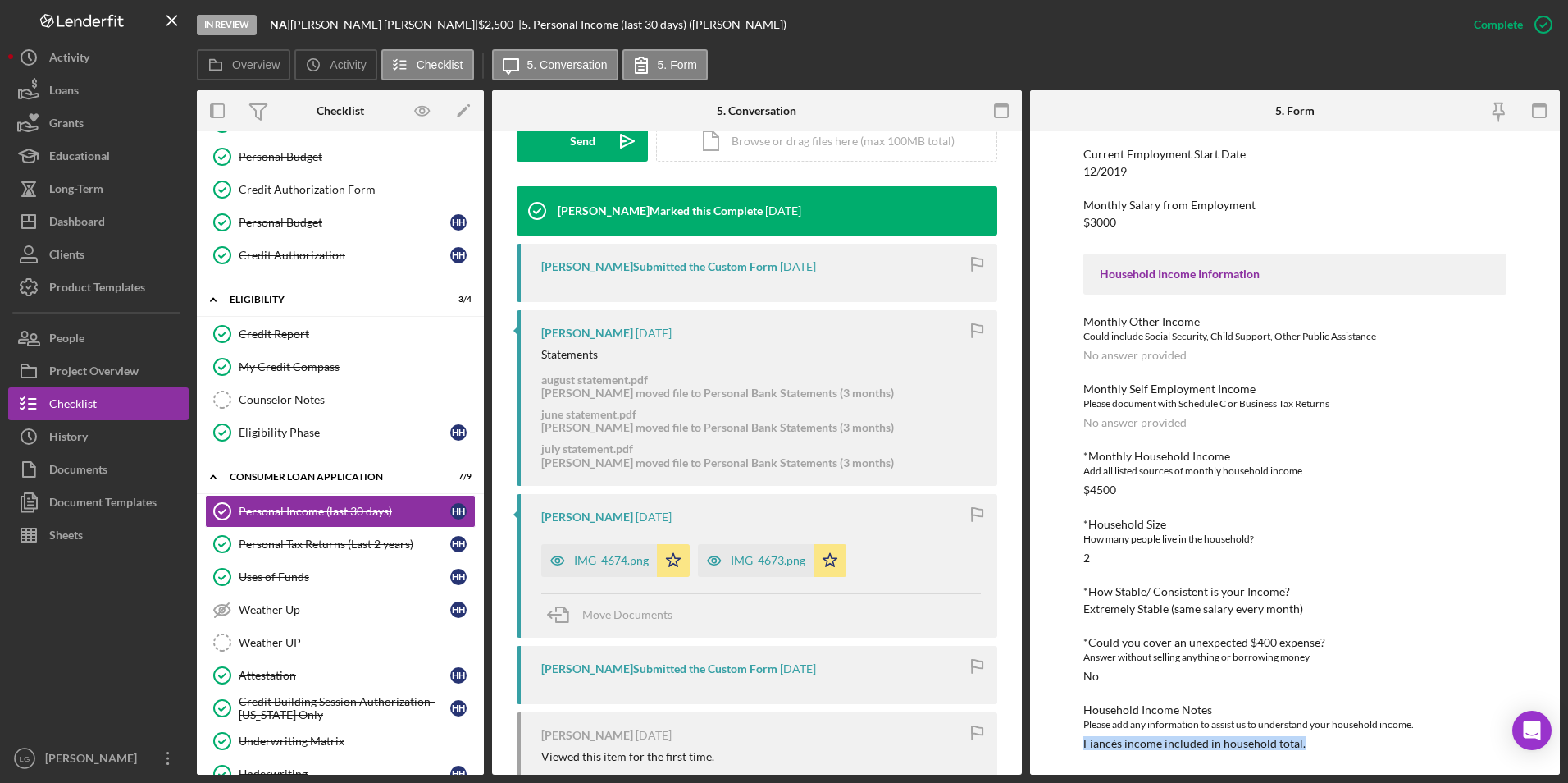
drag, startPoint x: 594, startPoint y: 562, endPoint x: 637, endPoint y: 539, distance: 48.8
click at [594, 562] on div "IMG_4674.png" at bounding box center [611, 561] width 74 height 13
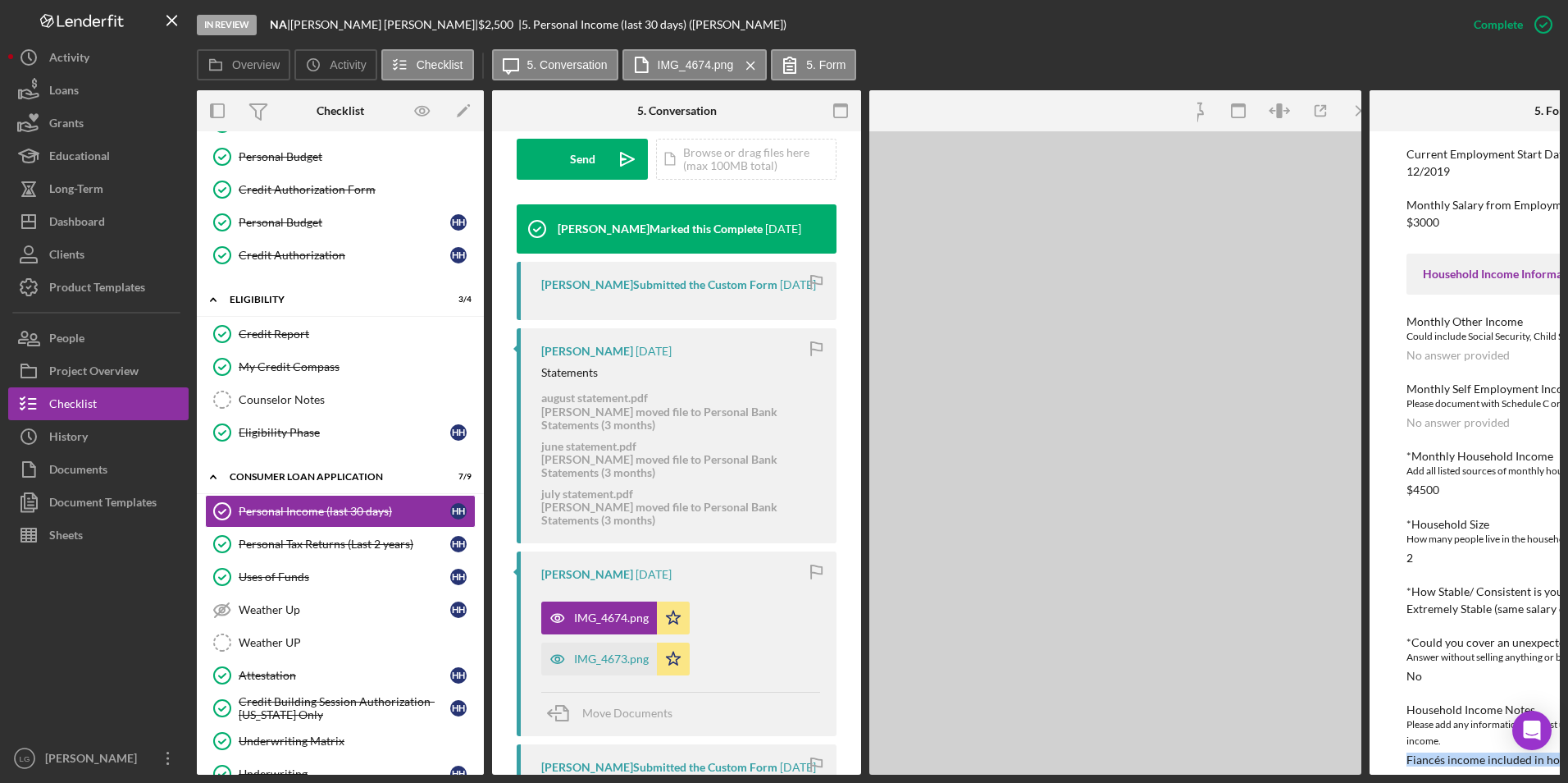
scroll to position [510, 0]
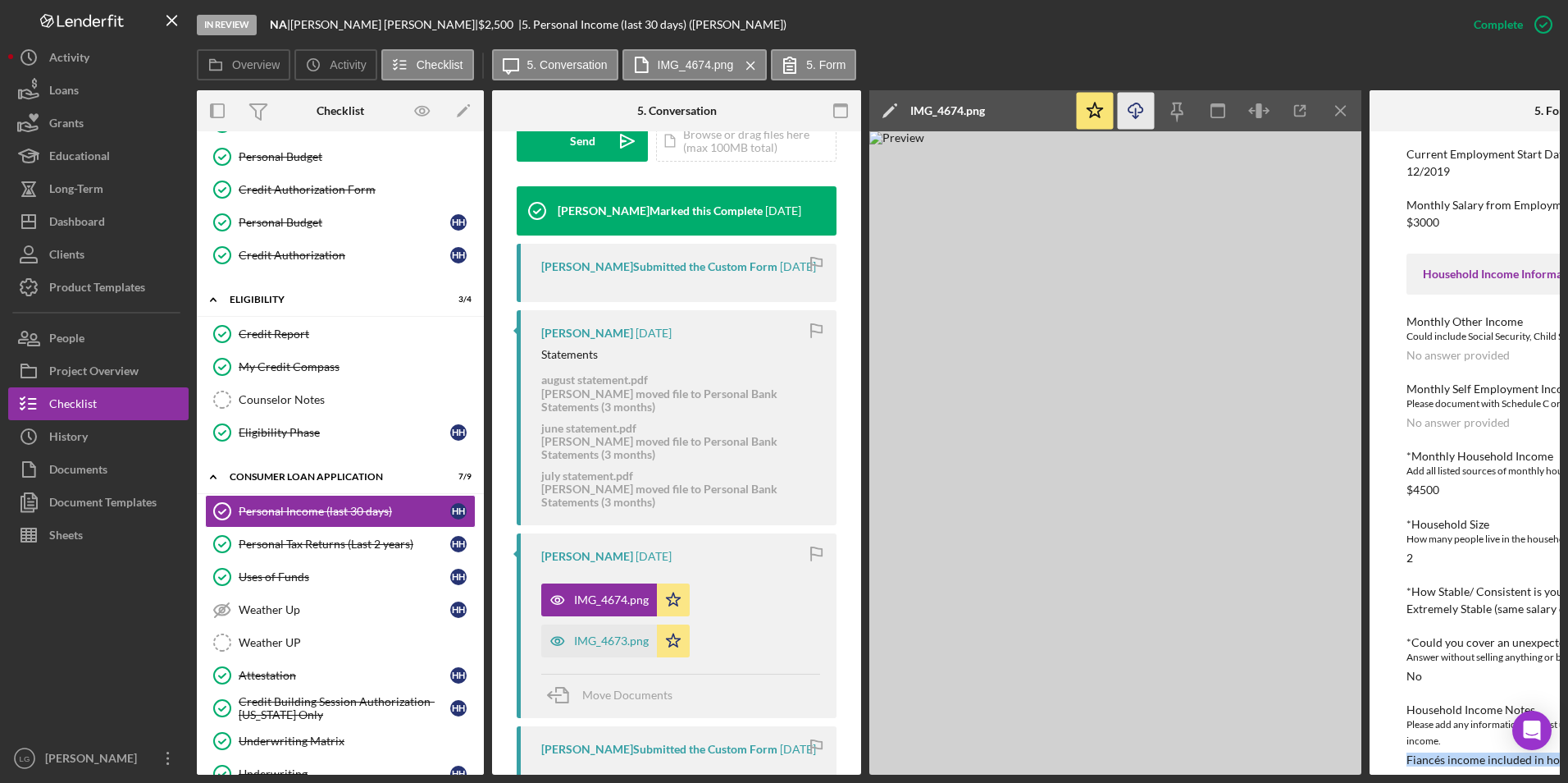
click at [1127, 107] on icon "Icon/Download" at bounding box center [1136, 111] width 37 height 37
click at [607, 657] on div "IMG_4673.png" at bounding box center [599, 641] width 116 height 33
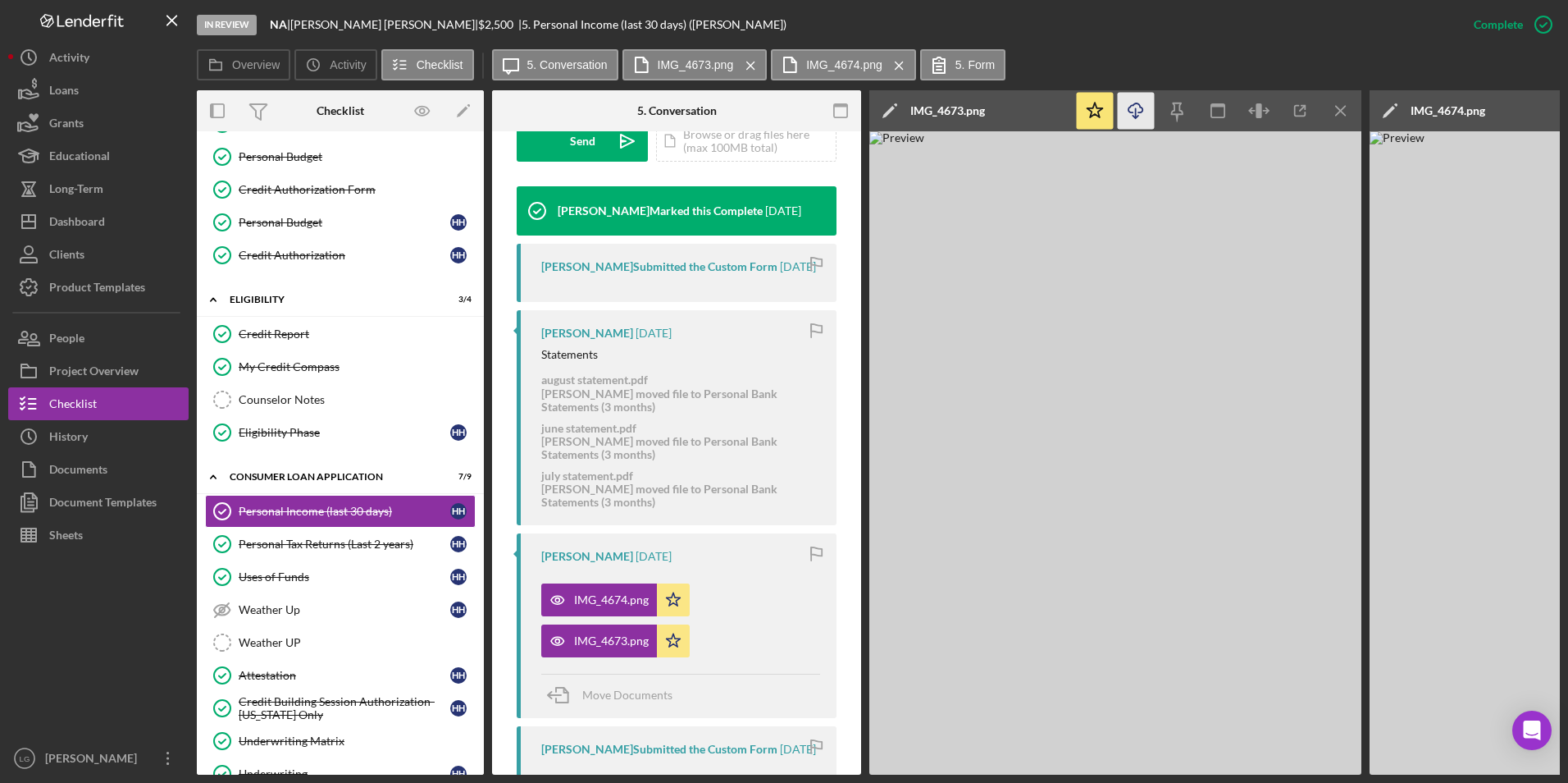
click at [1141, 108] on icon "Icon/Download" at bounding box center [1136, 111] width 37 height 37
drag, startPoint x: 348, startPoint y: 550, endPoint x: 676, endPoint y: 476, distance: 336.2
click at [348, 550] on div "Personal Tax Returns (Last 2 years)" at bounding box center [344, 544] width 211 height 13
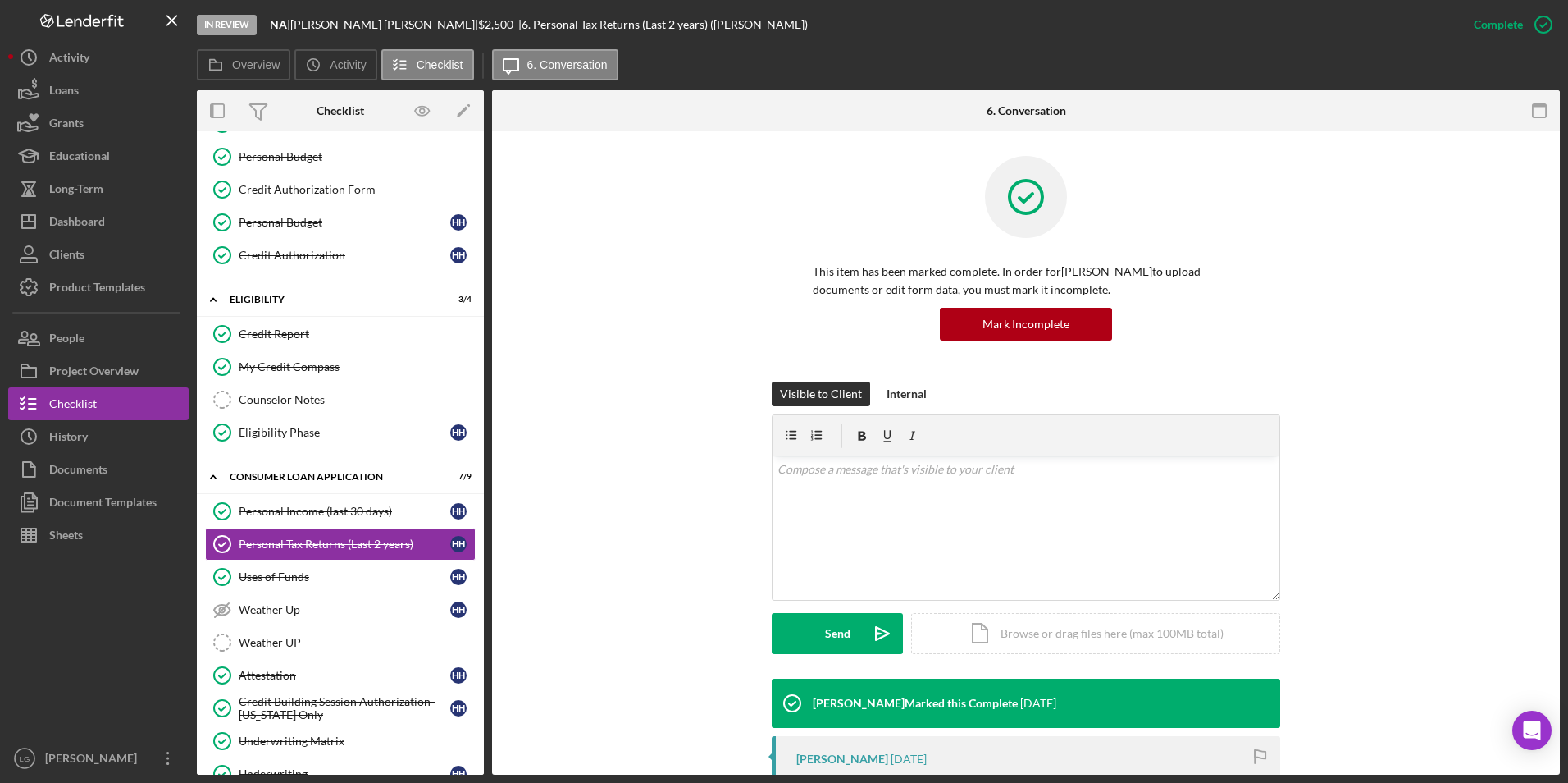
scroll to position [246, 0]
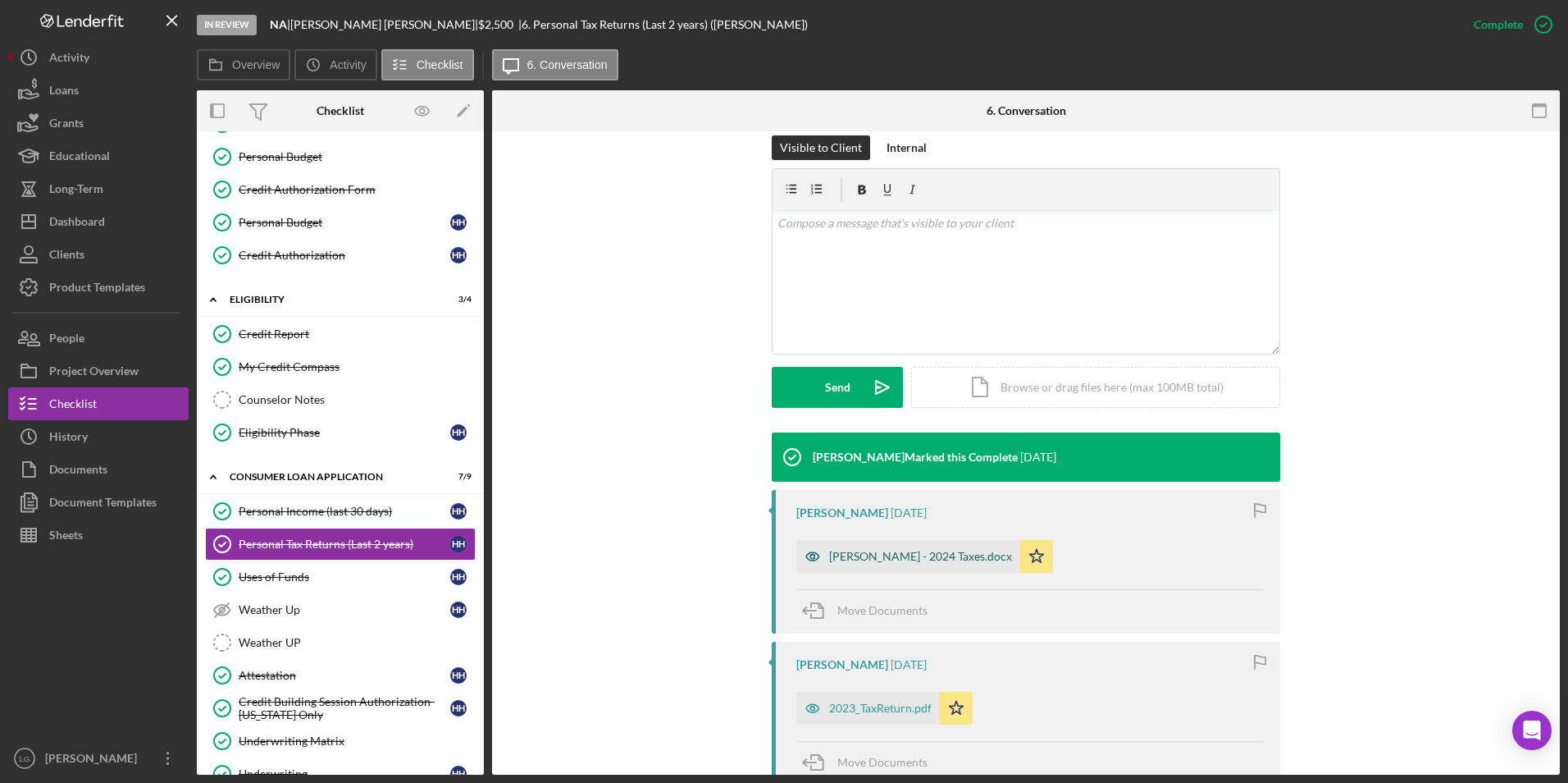
click at [868, 551] on div "LOE - 2024 Taxes.docx" at bounding box center [920, 556] width 183 height 13
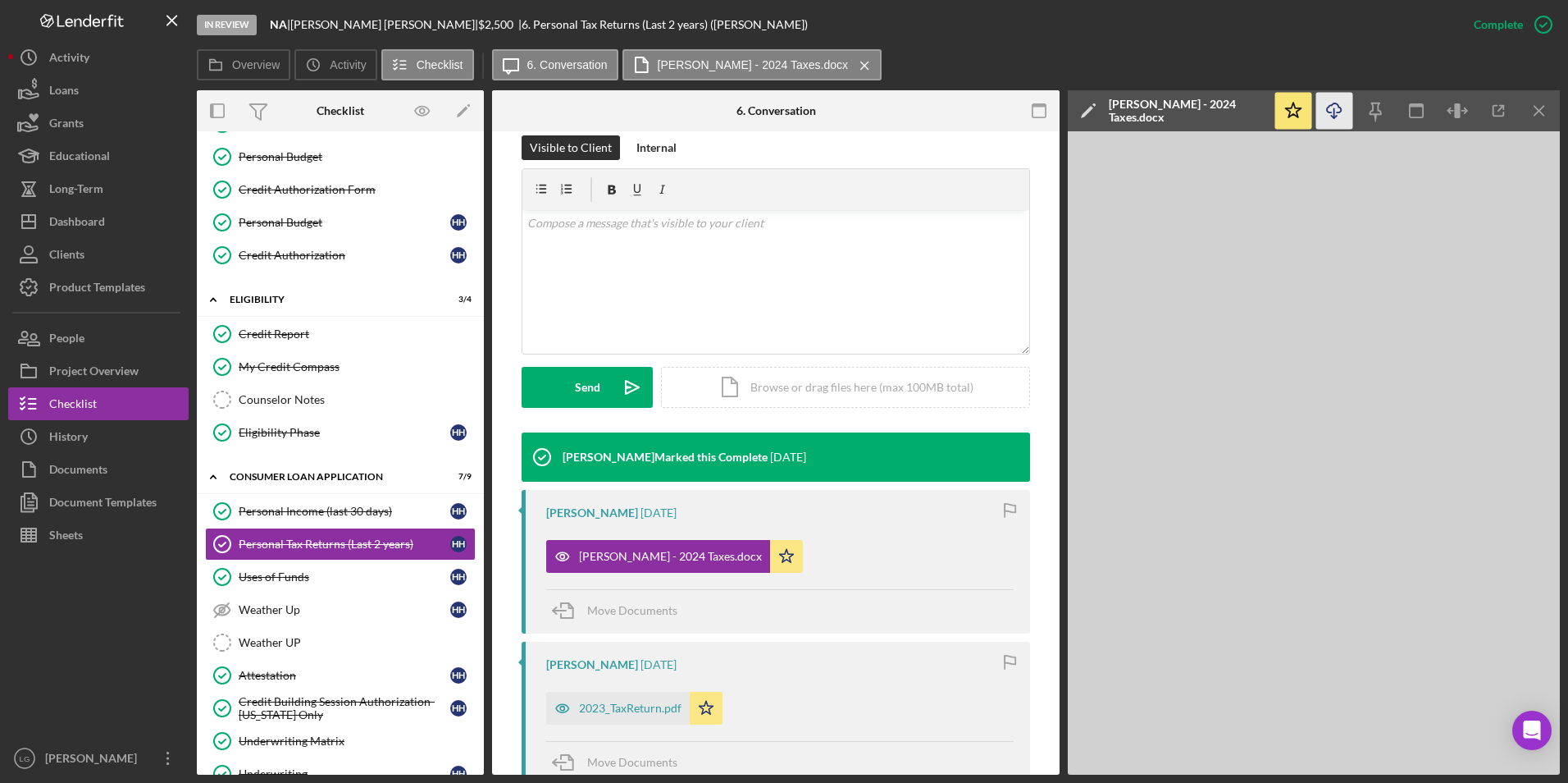
click at [1337, 111] on icon "Icon/Download" at bounding box center [1335, 111] width 37 height 37
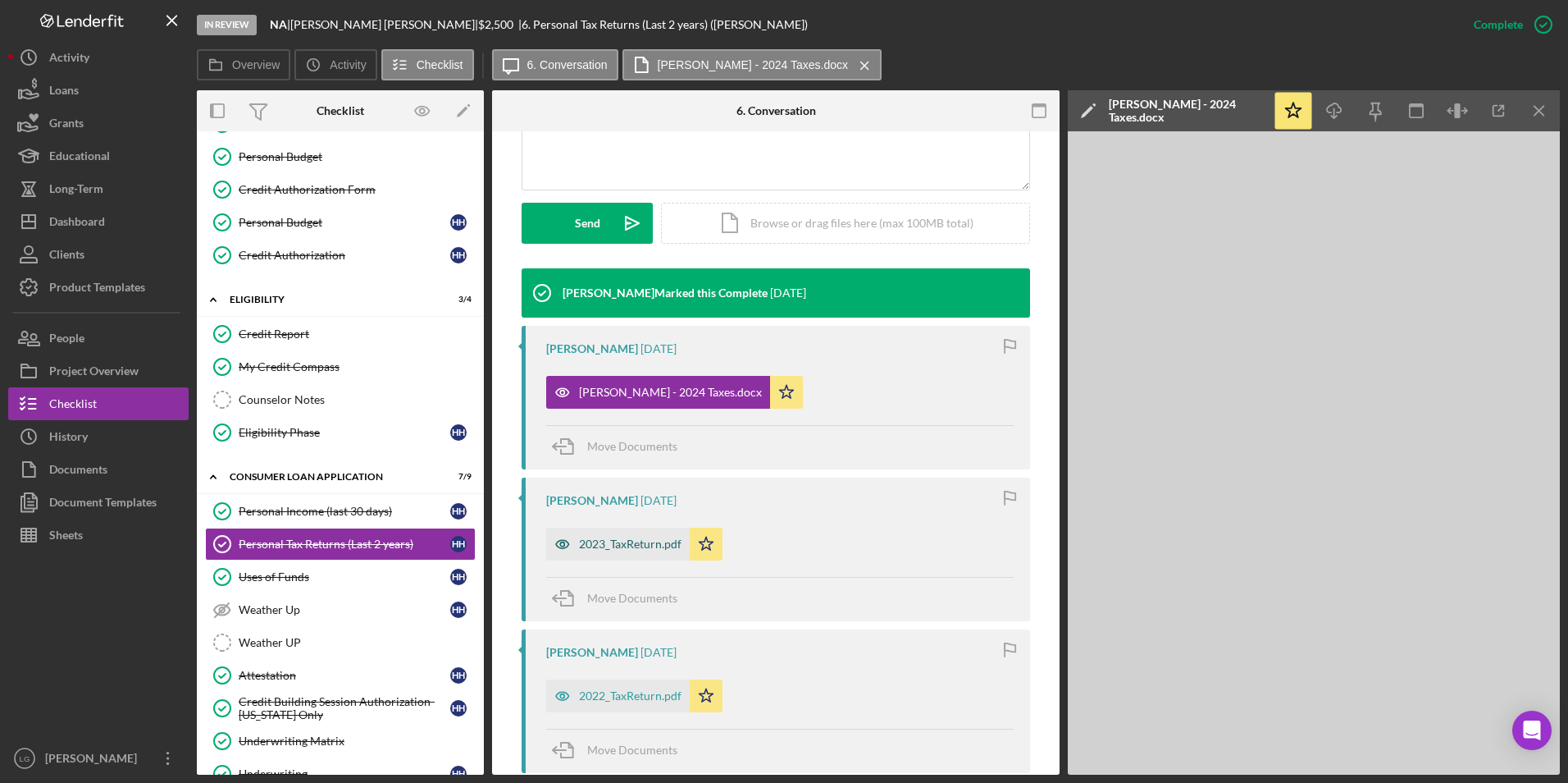
click at [615, 548] on div "2023_TaxReturn.pdf" at bounding box center [630, 544] width 103 height 13
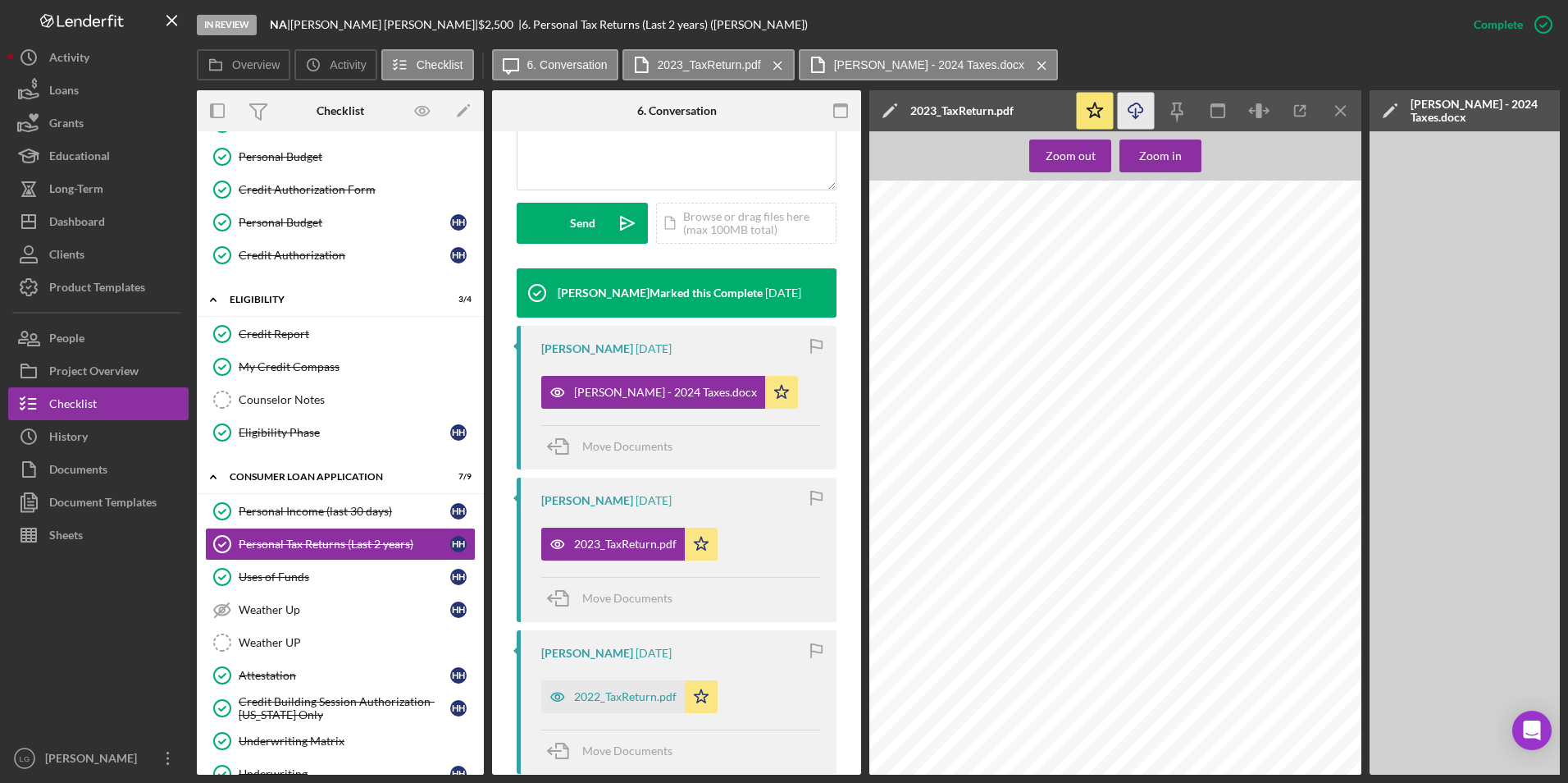
click at [1137, 118] on polyline "button" at bounding box center [1135, 117] width 6 height 3
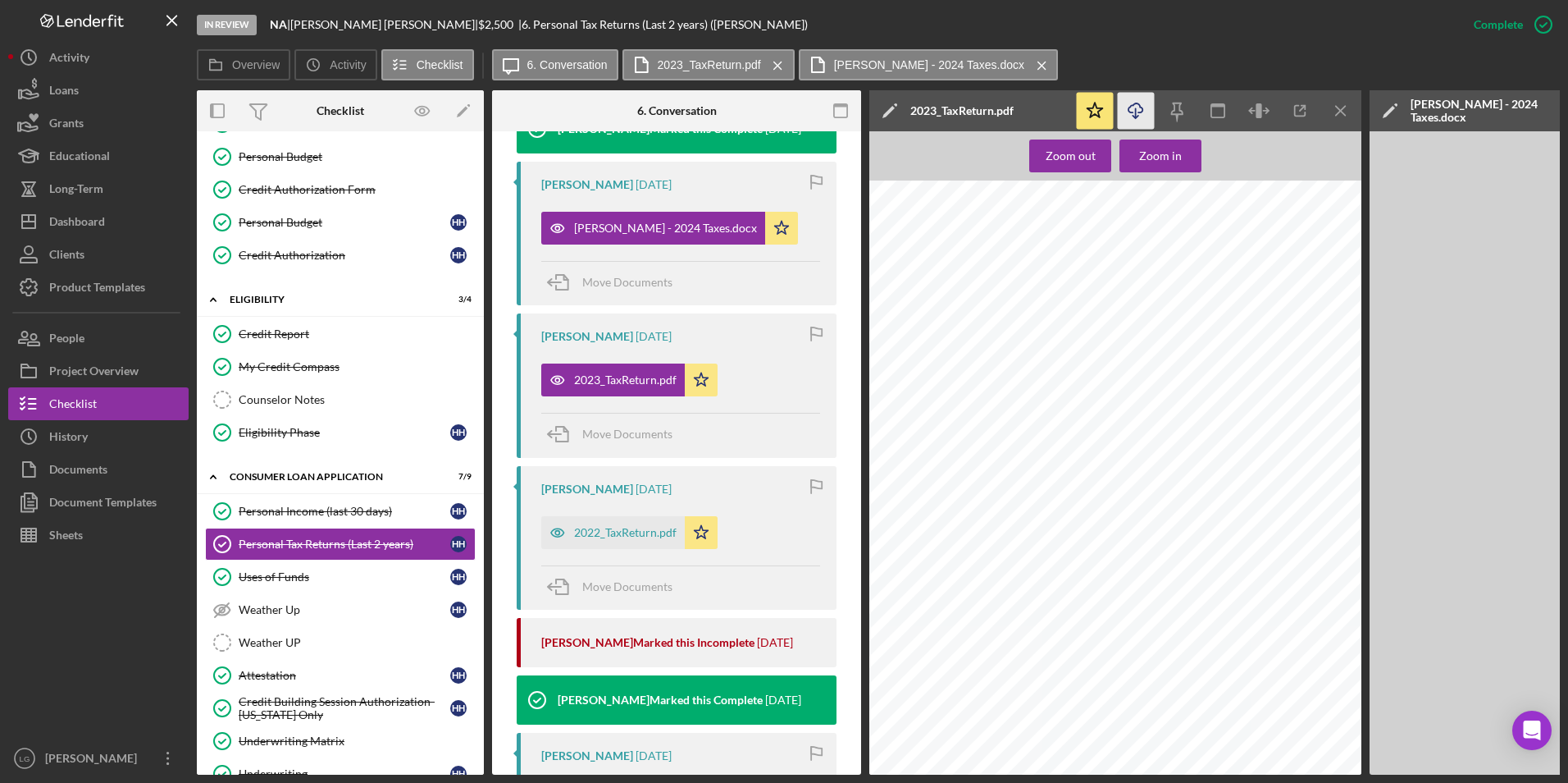
scroll to position [675, 0]
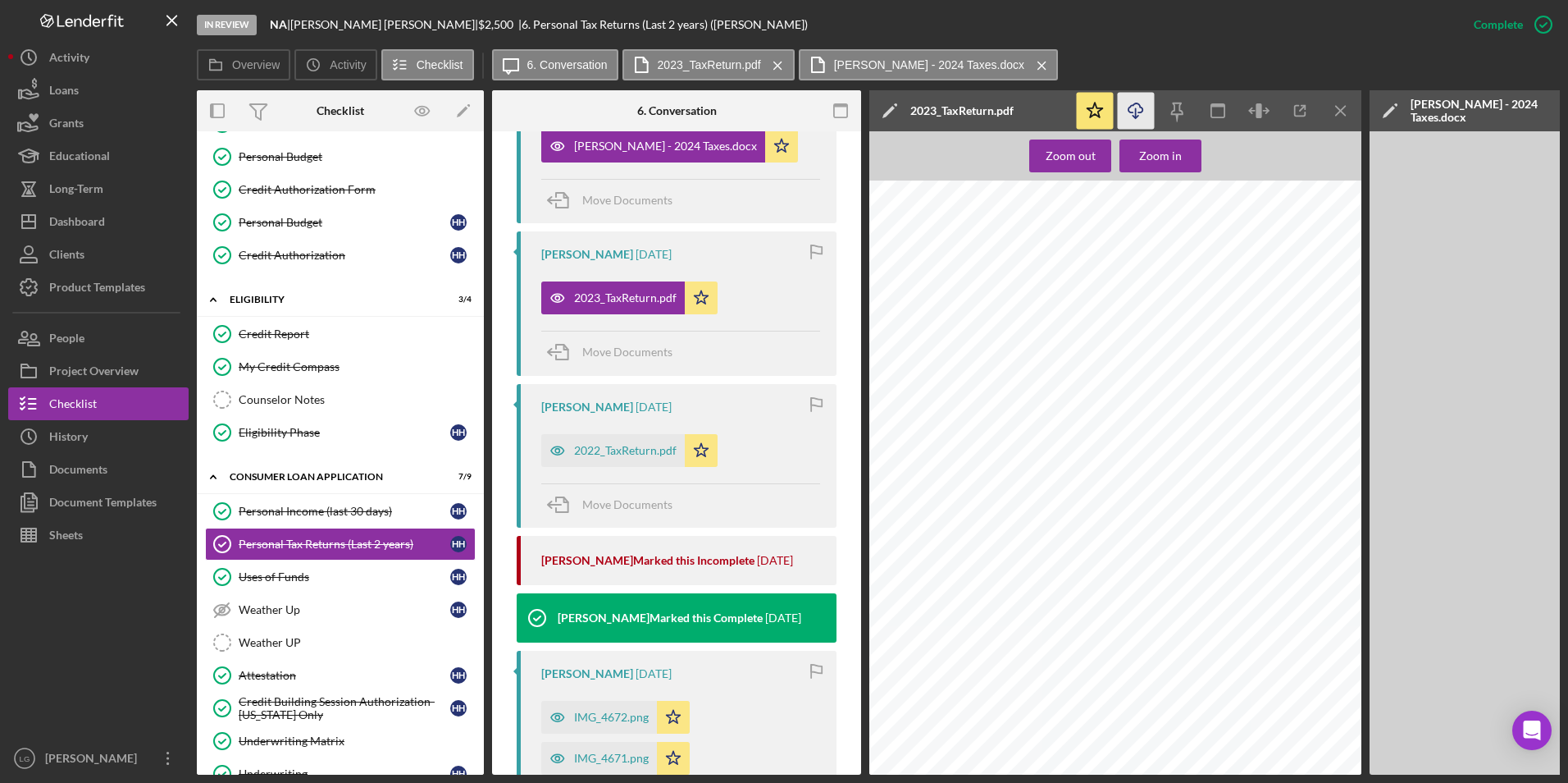
click at [597, 539] on div "Kimberly Moore Marked this Incomplete 3 days ago" at bounding box center [681, 561] width 279 height 50
click at [1127, 116] on icon "Icon/Download" at bounding box center [1136, 111] width 37 height 37
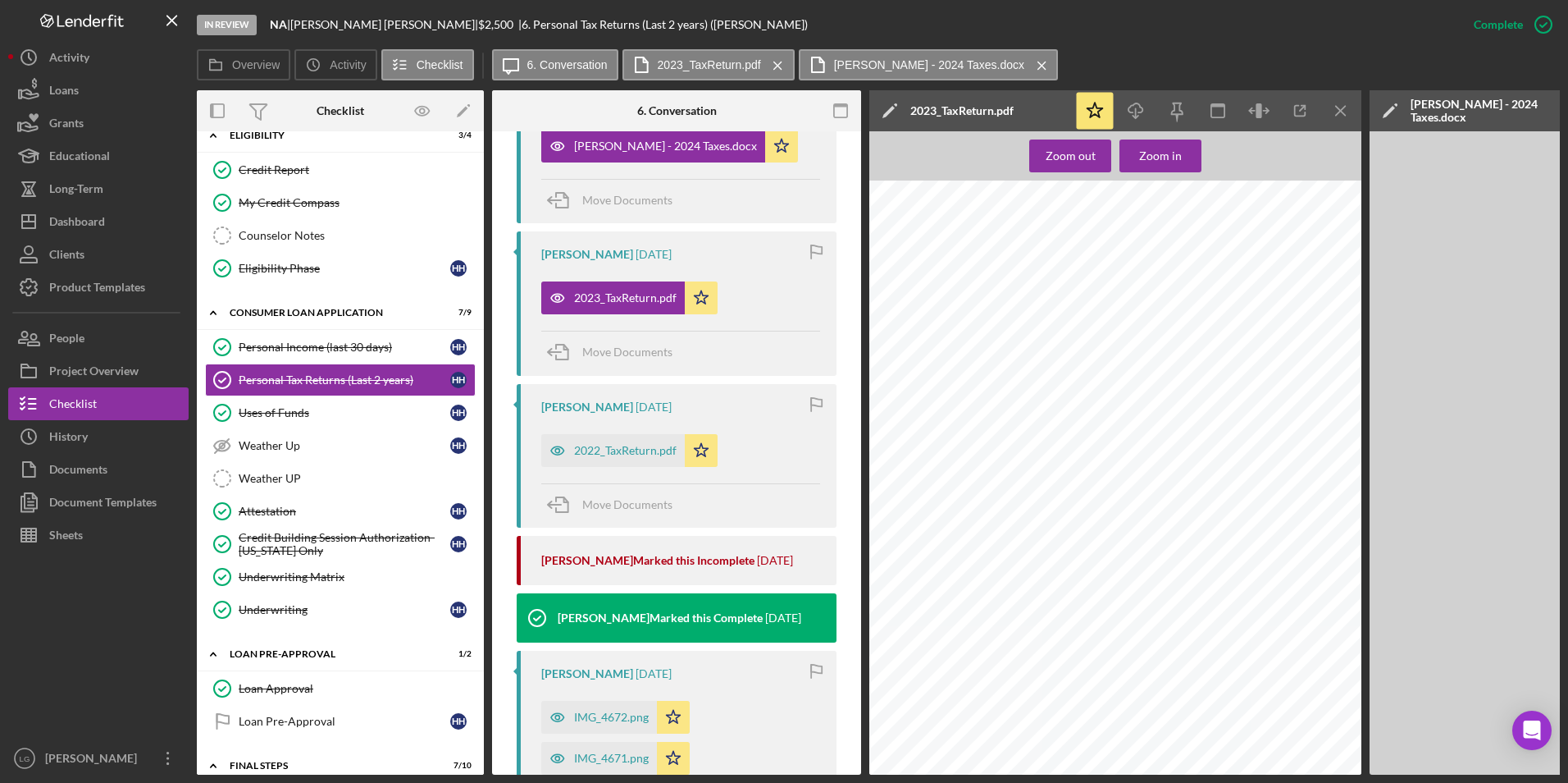
drag, startPoint x: 289, startPoint y: 508, endPoint x: 1320, endPoint y: 229, distance: 1068.1
click at [289, 508] on div "Attestation" at bounding box center [344, 511] width 211 height 13
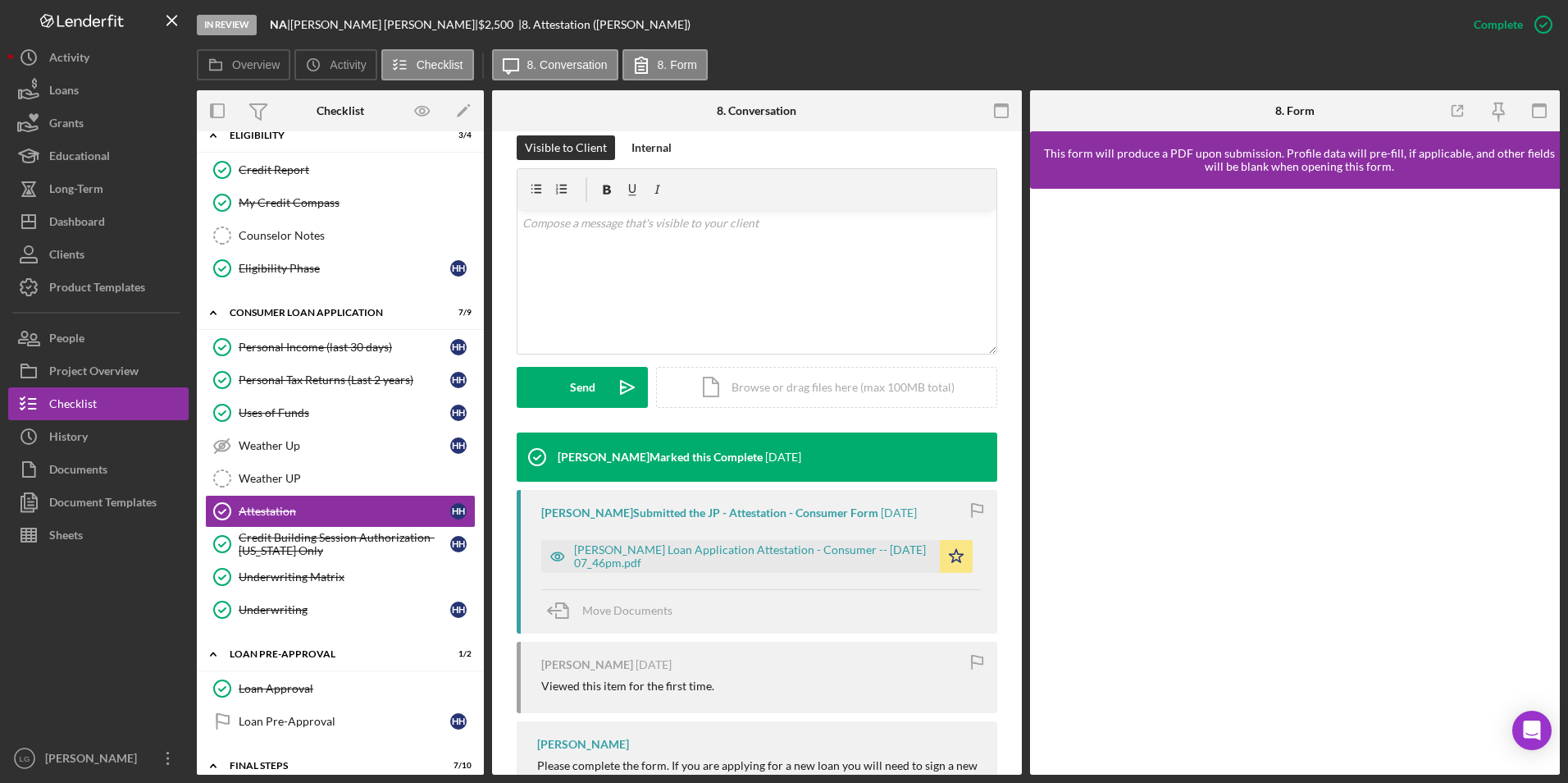
scroll to position [311, 0]
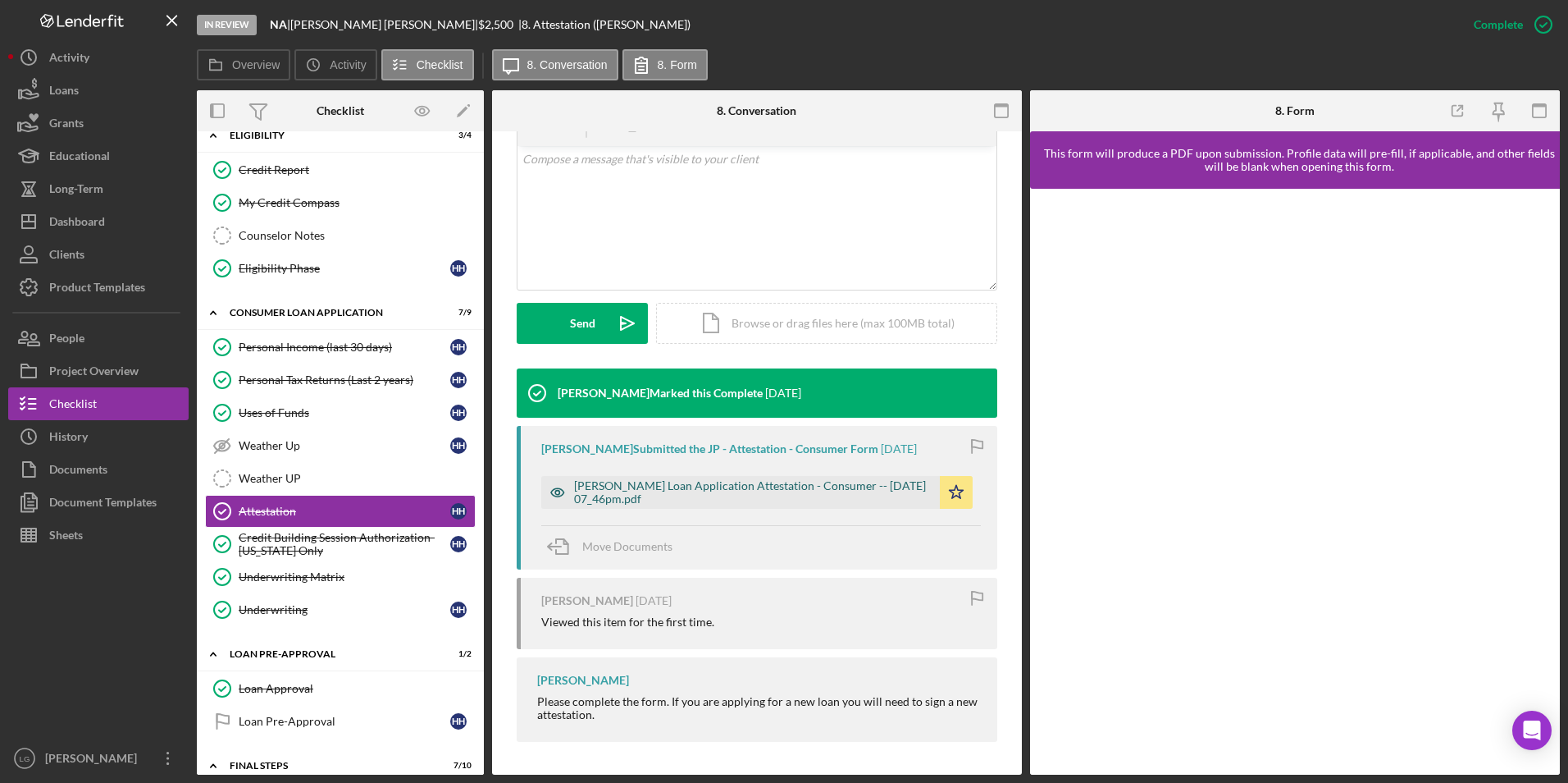
click at [821, 487] on div "Justine Petersen Loan Application Attestation - Consumer -- 2025-08-22 07_46pm.…" at bounding box center [752, 492] width 357 height 27
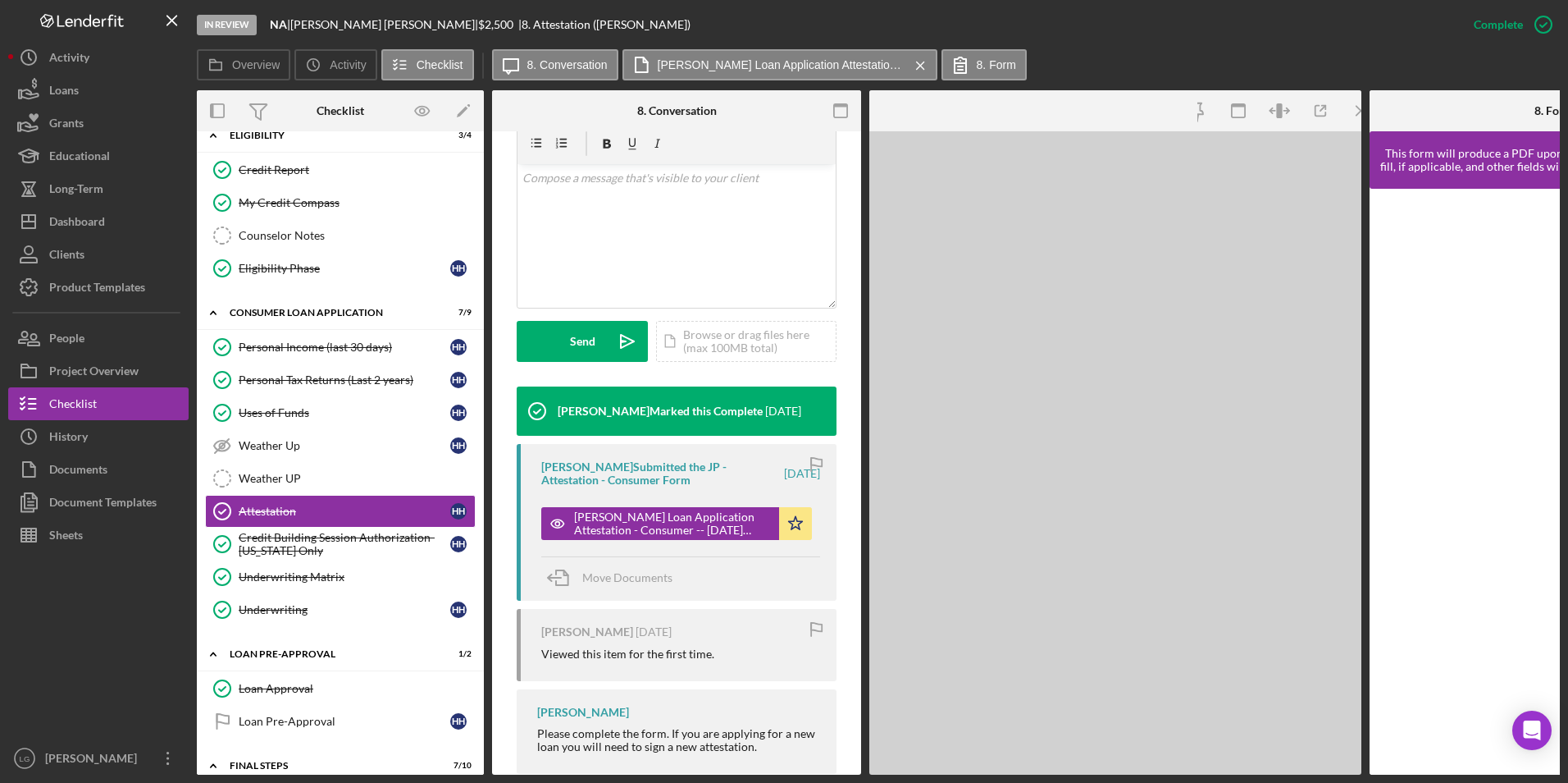
scroll to position [329, 0]
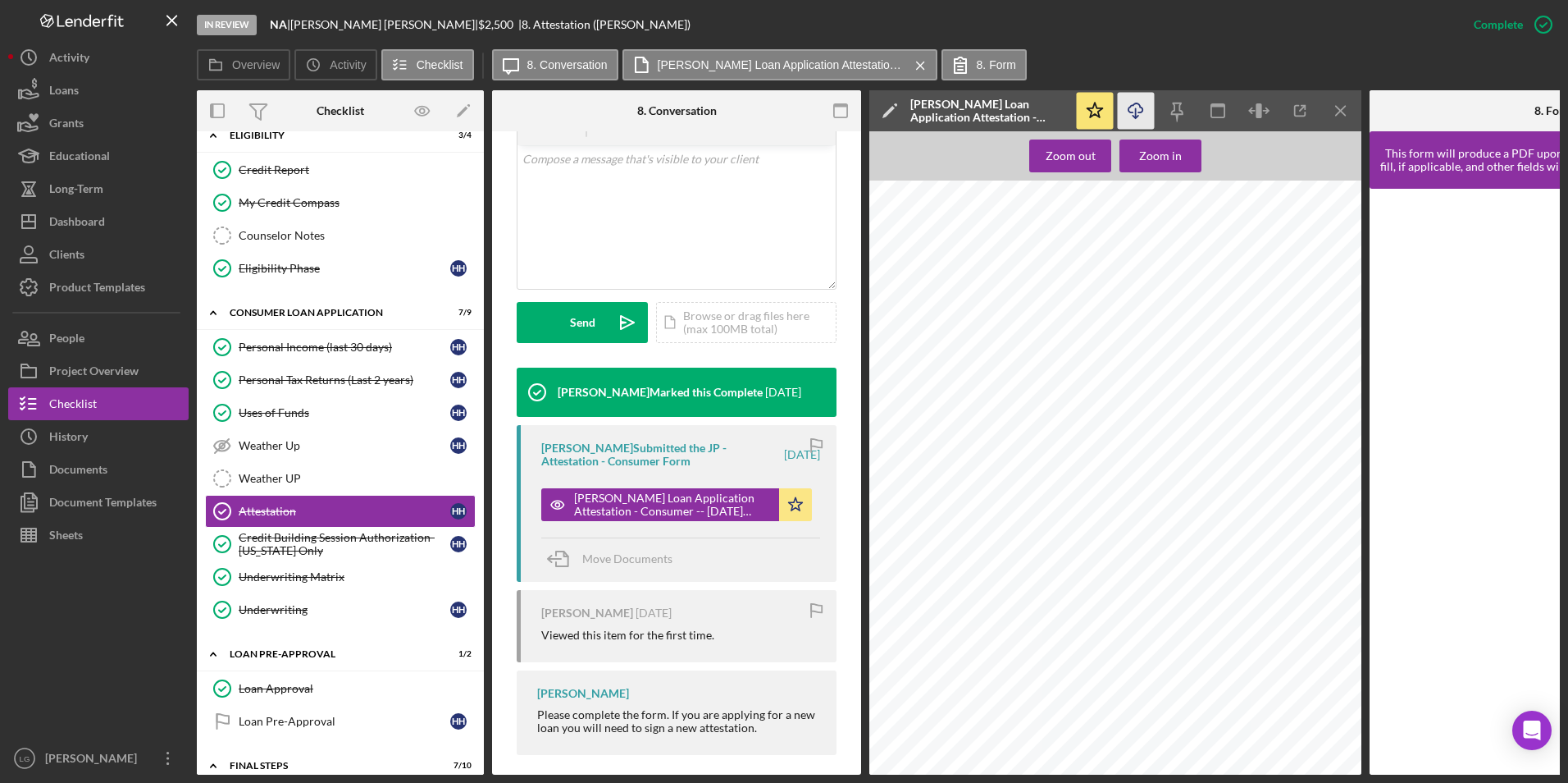
click at [1137, 115] on icon "Icon/Download" at bounding box center [1136, 111] width 37 height 37
click at [416, 562] on link "Underwriting Matrix Underwriting Matrix" at bounding box center [340, 577] width 271 height 33
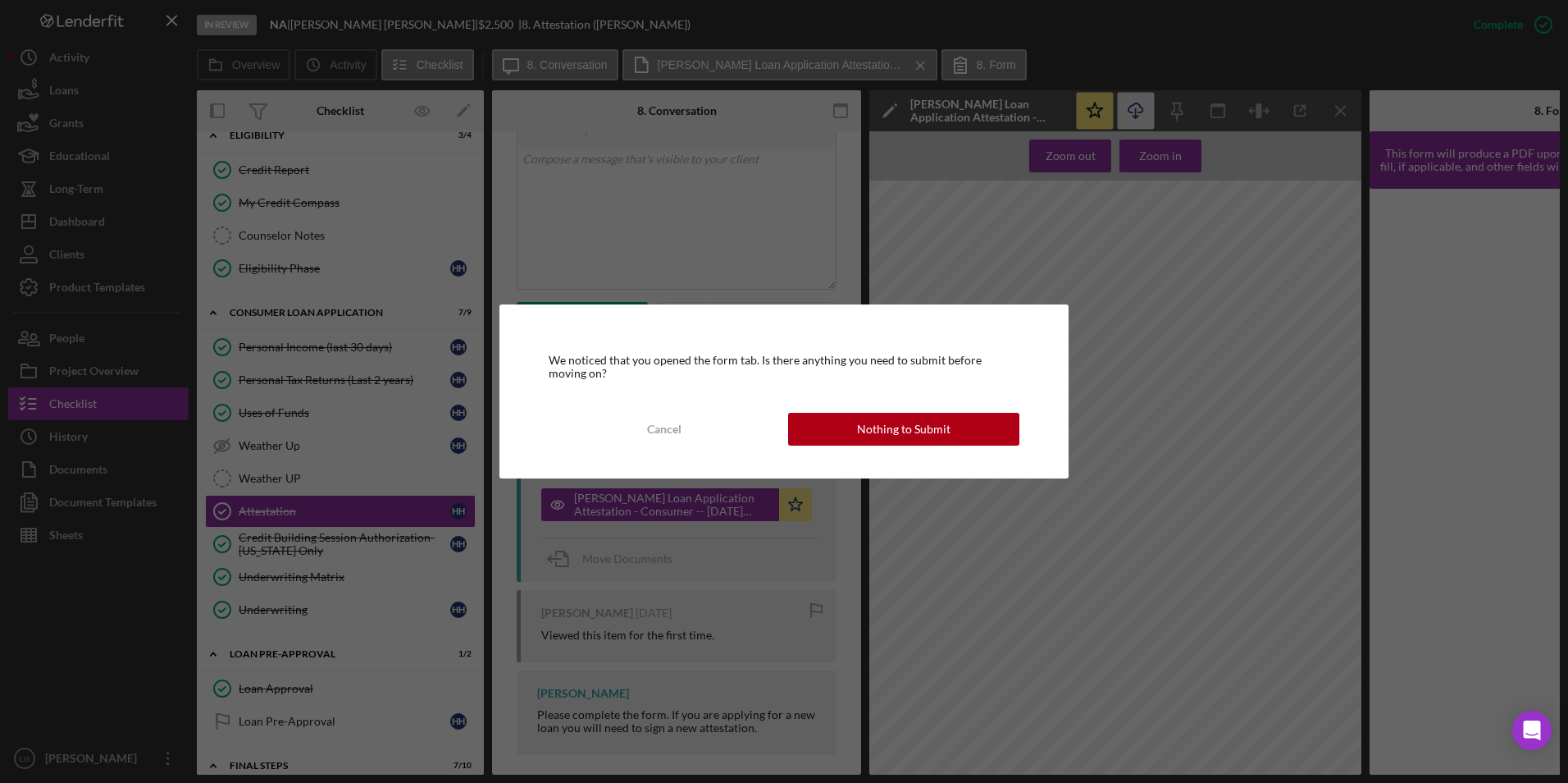
drag, startPoint x: 986, startPoint y: 444, endPoint x: 1012, endPoint y: 431, distance: 29.1
click at [986, 444] on button "Nothing to Submit" at bounding box center [904, 429] width 231 height 33
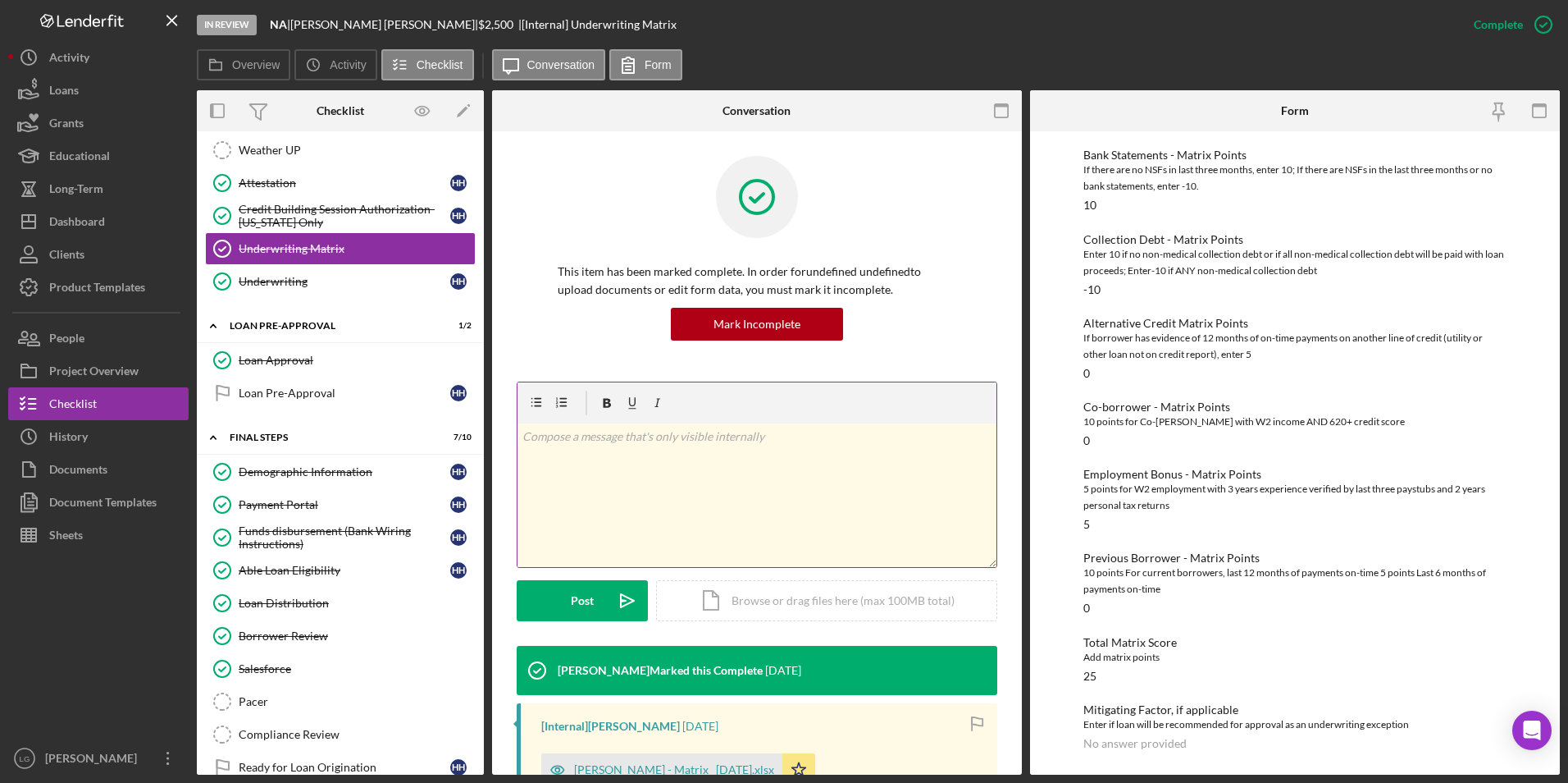
scroll to position [739, 0]
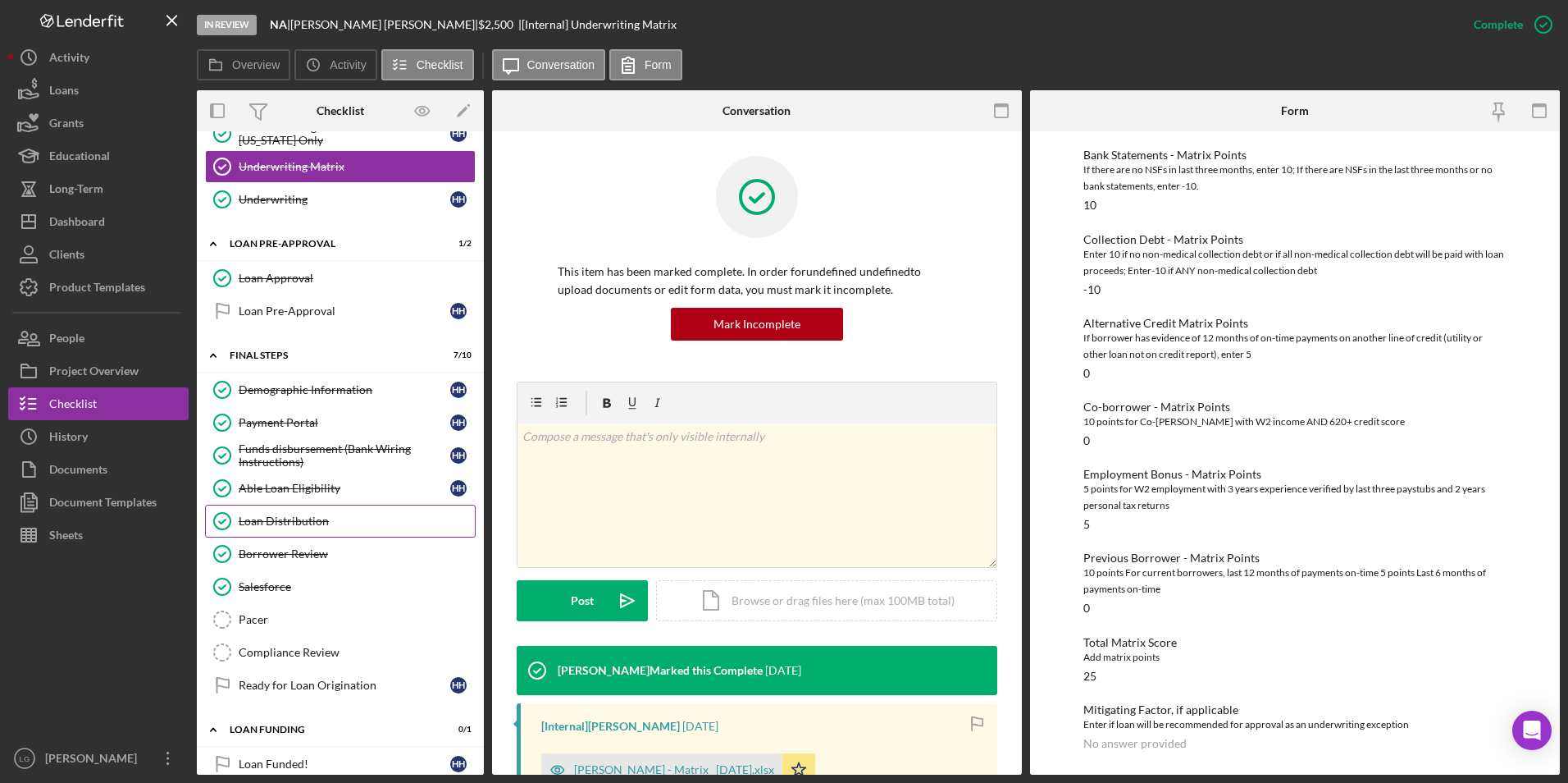
click at [243, 592] on div "Salesforce" at bounding box center [356, 586] width 236 height 13
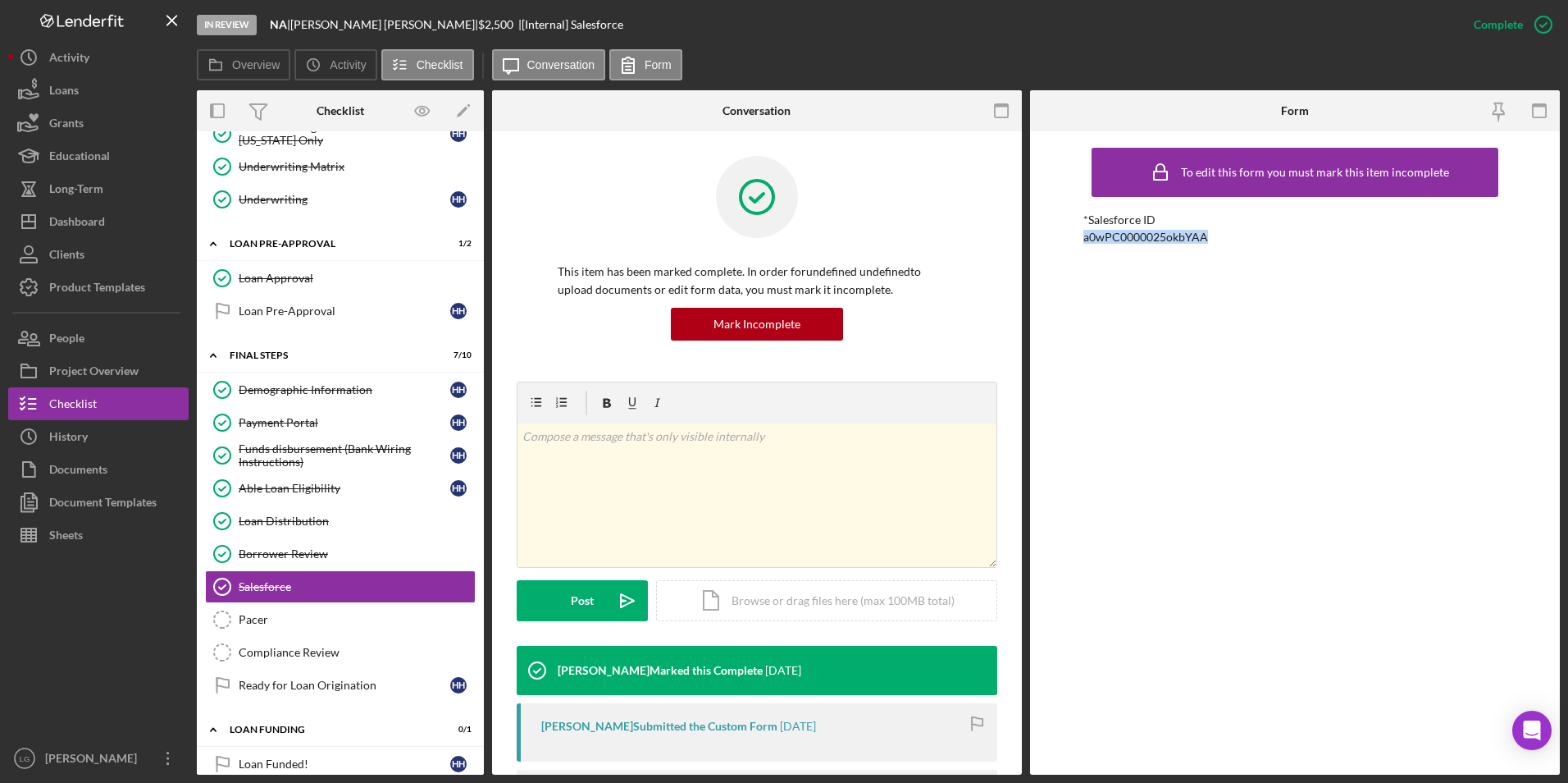
drag, startPoint x: 1244, startPoint y: 236, endPoint x: 1029, endPoint y: 233, distance: 215.0
click at [1029, 233] on div "Overview Internal Workflow Stage In Review Icon/Dropdown Arrow Archive (can una…" at bounding box center [878, 432] width 1363 height 685
drag, startPoint x: 1029, startPoint y: 233, endPoint x: 1111, endPoint y: 242, distance: 82.5
copy div "a0wPC0000025okbYAA"
click at [264, 548] on div "Borrower Review" at bounding box center [356, 554] width 236 height 13
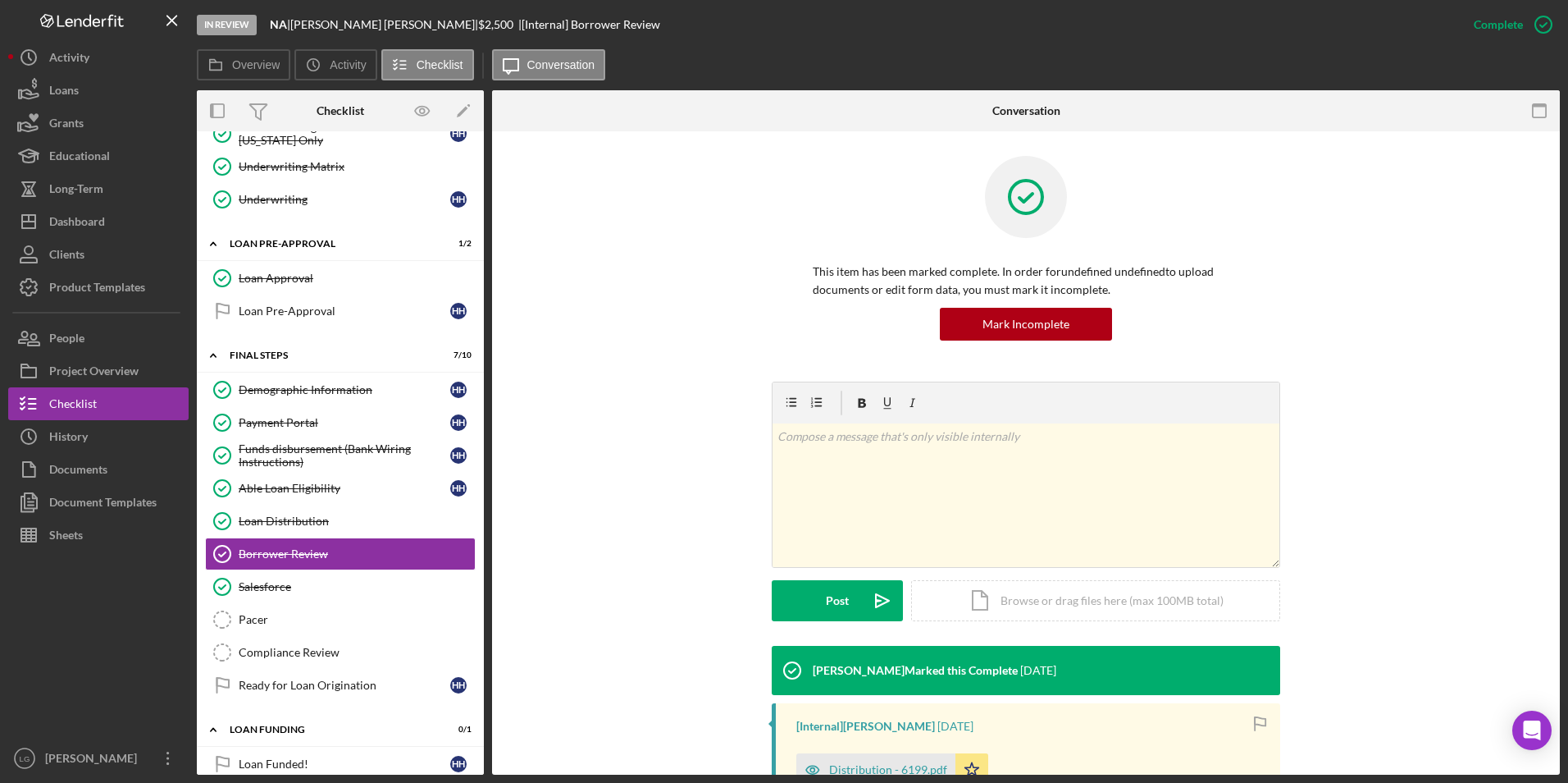
scroll to position [165, 0]
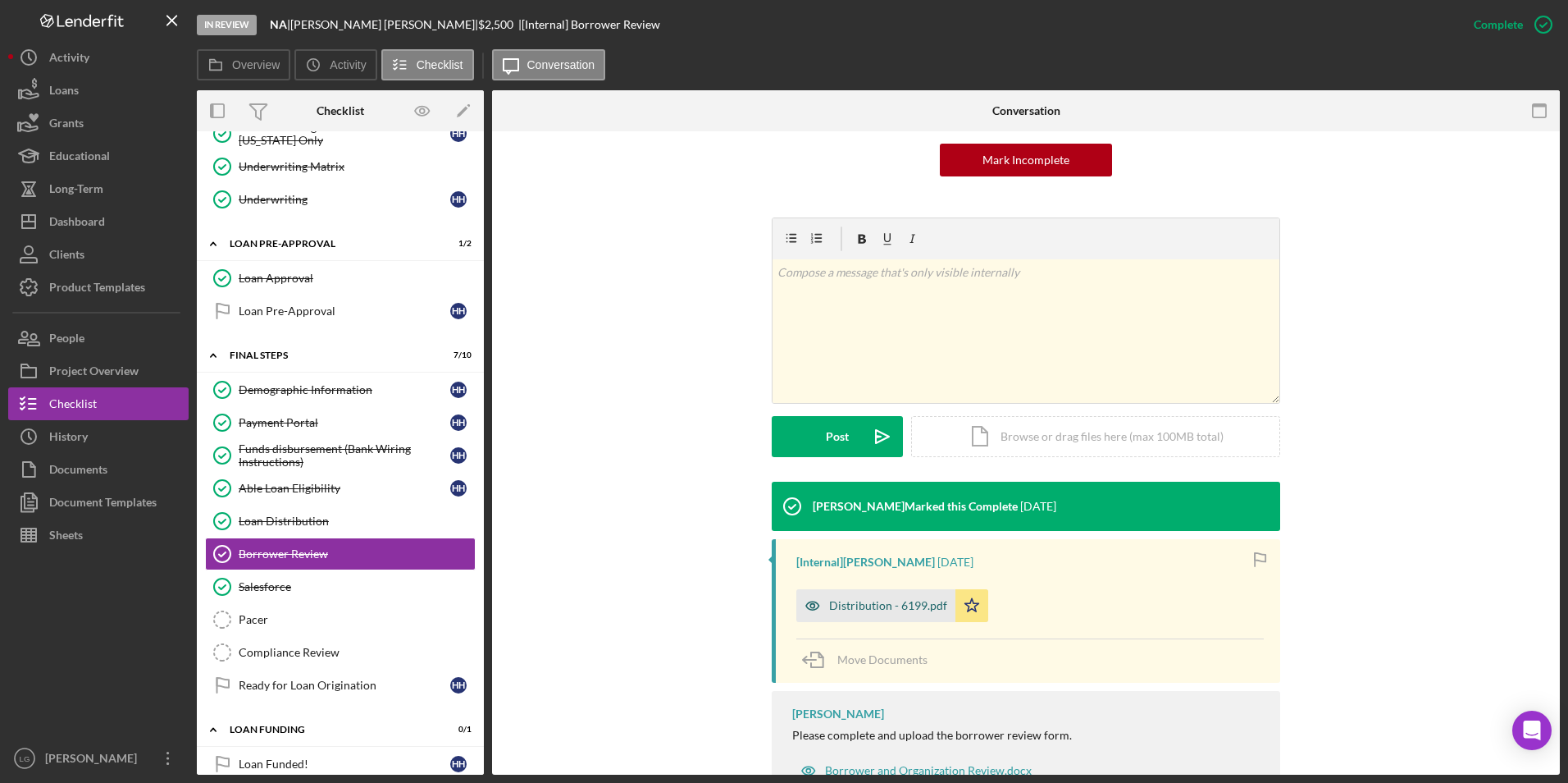
click at [862, 609] on div "Distribution - 6199.pdf" at bounding box center [888, 606] width 118 height 13
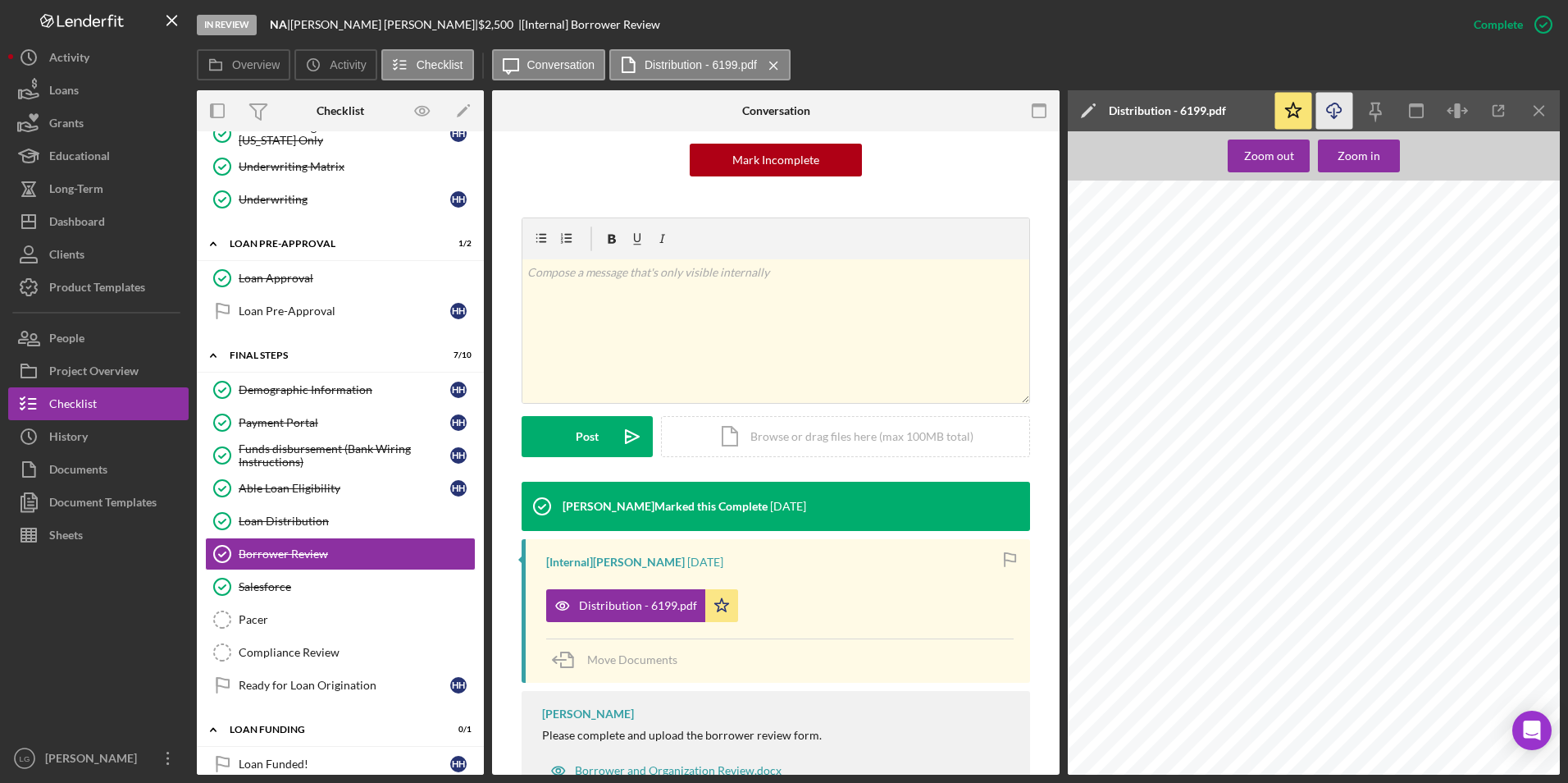
click at [1343, 112] on icon "Icon/Download" at bounding box center [1335, 111] width 37 height 37
click at [277, 556] on div "Borrower Review" at bounding box center [356, 554] width 236 height 13
click at [265, 550] on div "Borrower Review" at bounding box center [356, 554] width 236 height 13
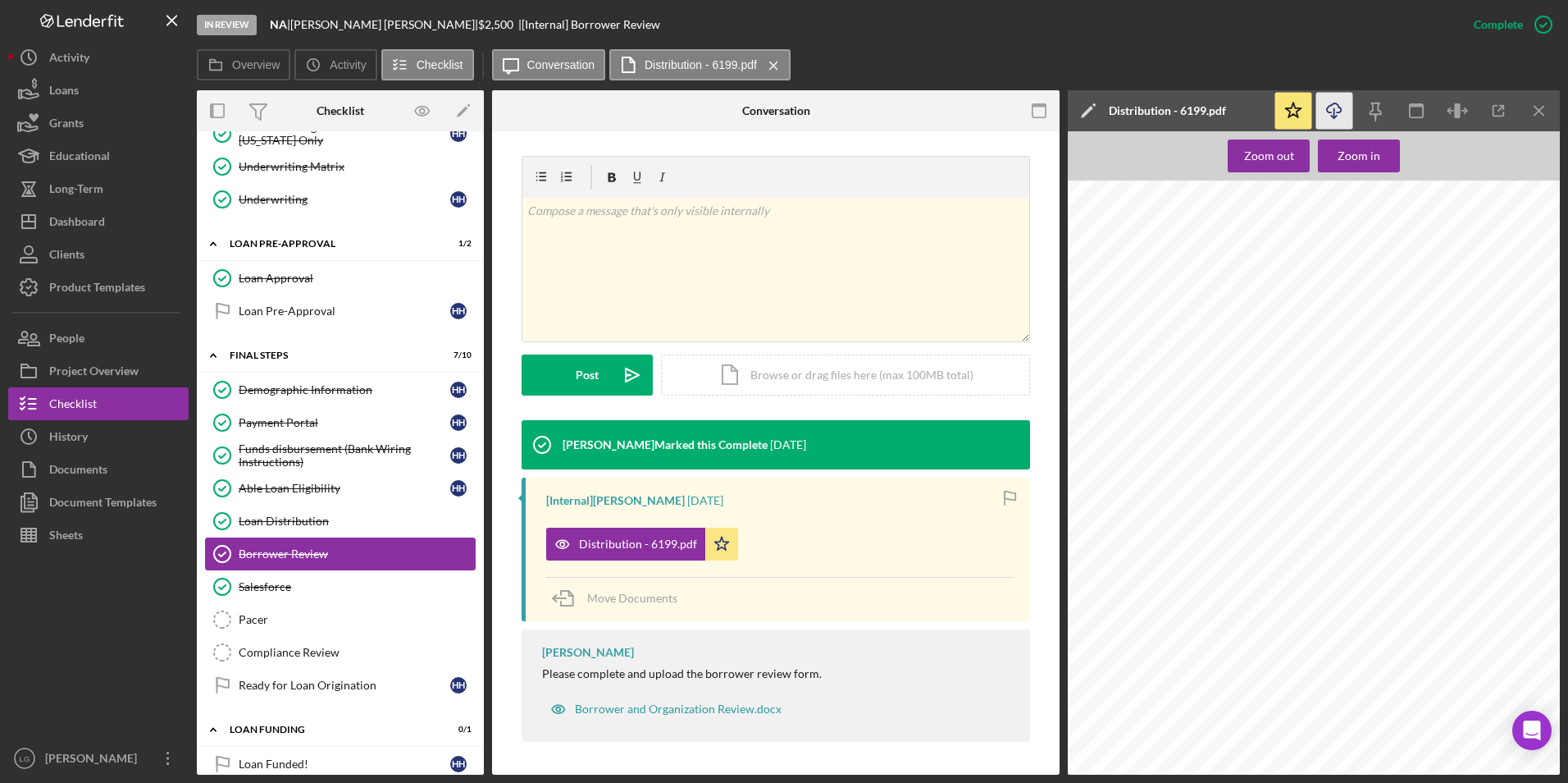
click at [288, 552] on div "Borrower Review" at bounding box center [356, 554] width 236 height 13
click at [310, 515] on div "Loan Distribution" at bounding box center [356, 521] width 236 height 13
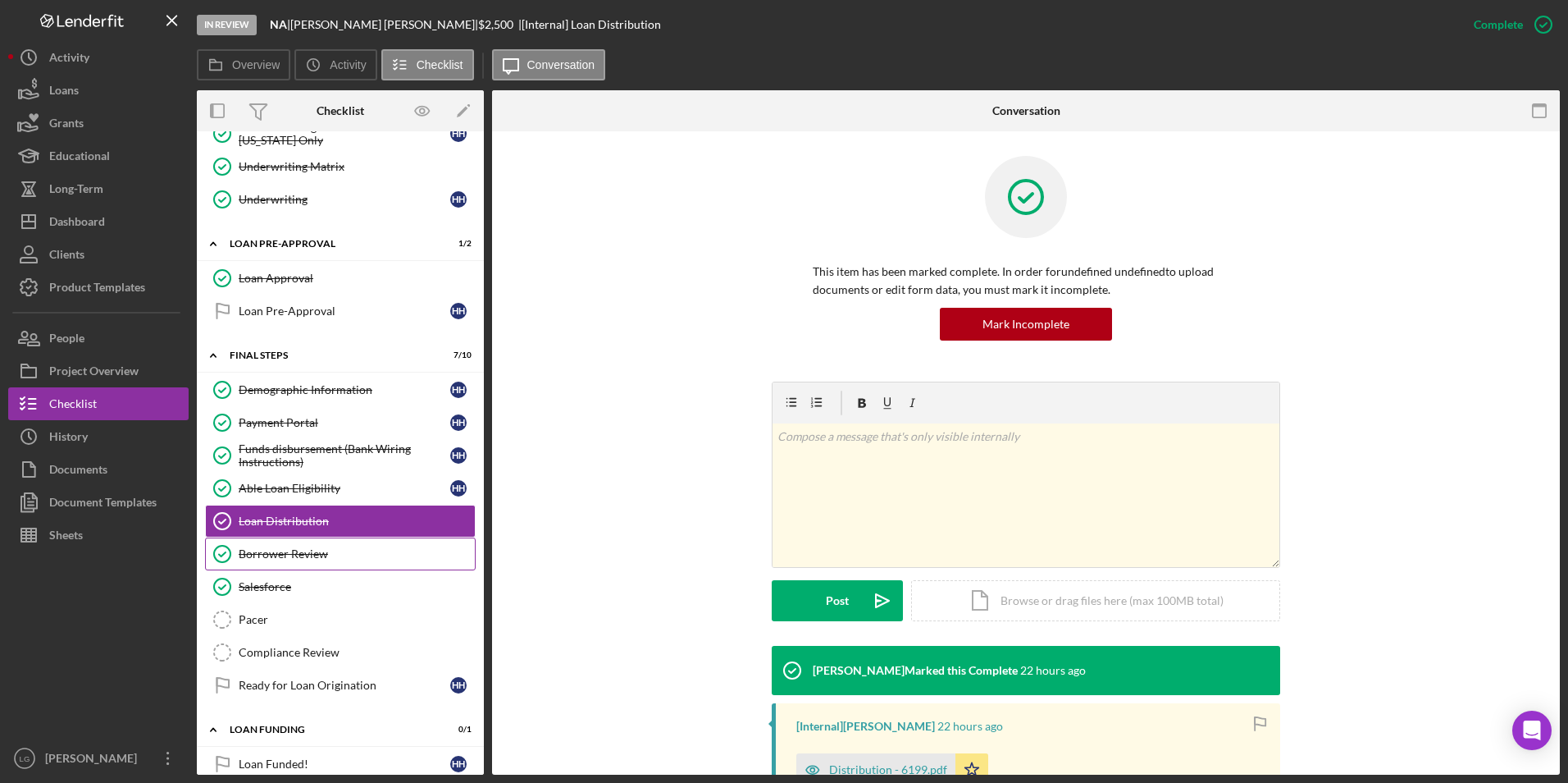
click at [308, 555] on div "Borrower Review" at bounding box center [356, 554] width 236 height 13
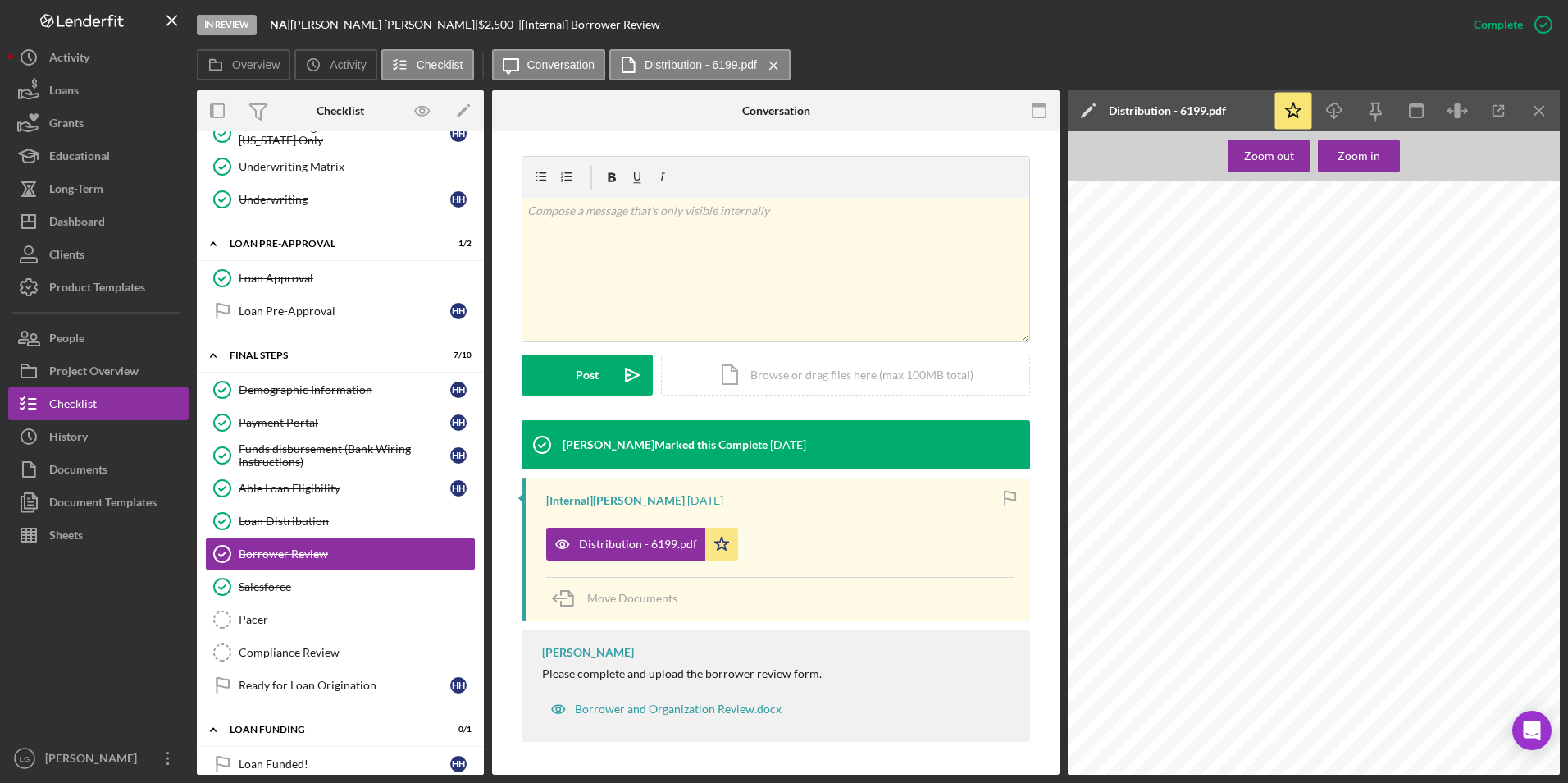
scroll to position [2018, 0]
click at [283, 525] on div "Loan Distribution" at bounding box center [356, 521] width 236 height 13
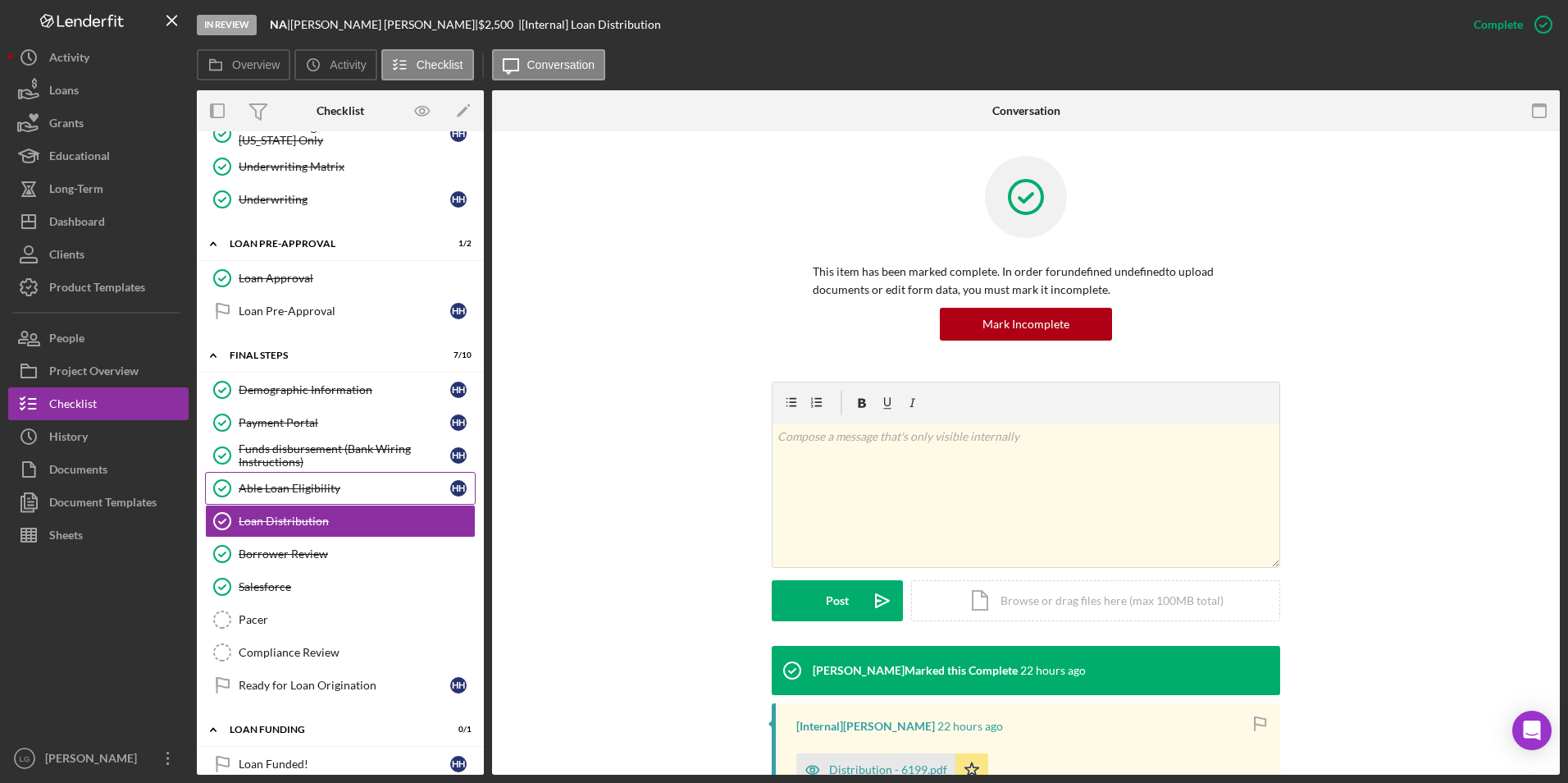
click at [299, 483] on div "Able Loan Eligibility" at bounding box center [344, 488] width 211 height 13
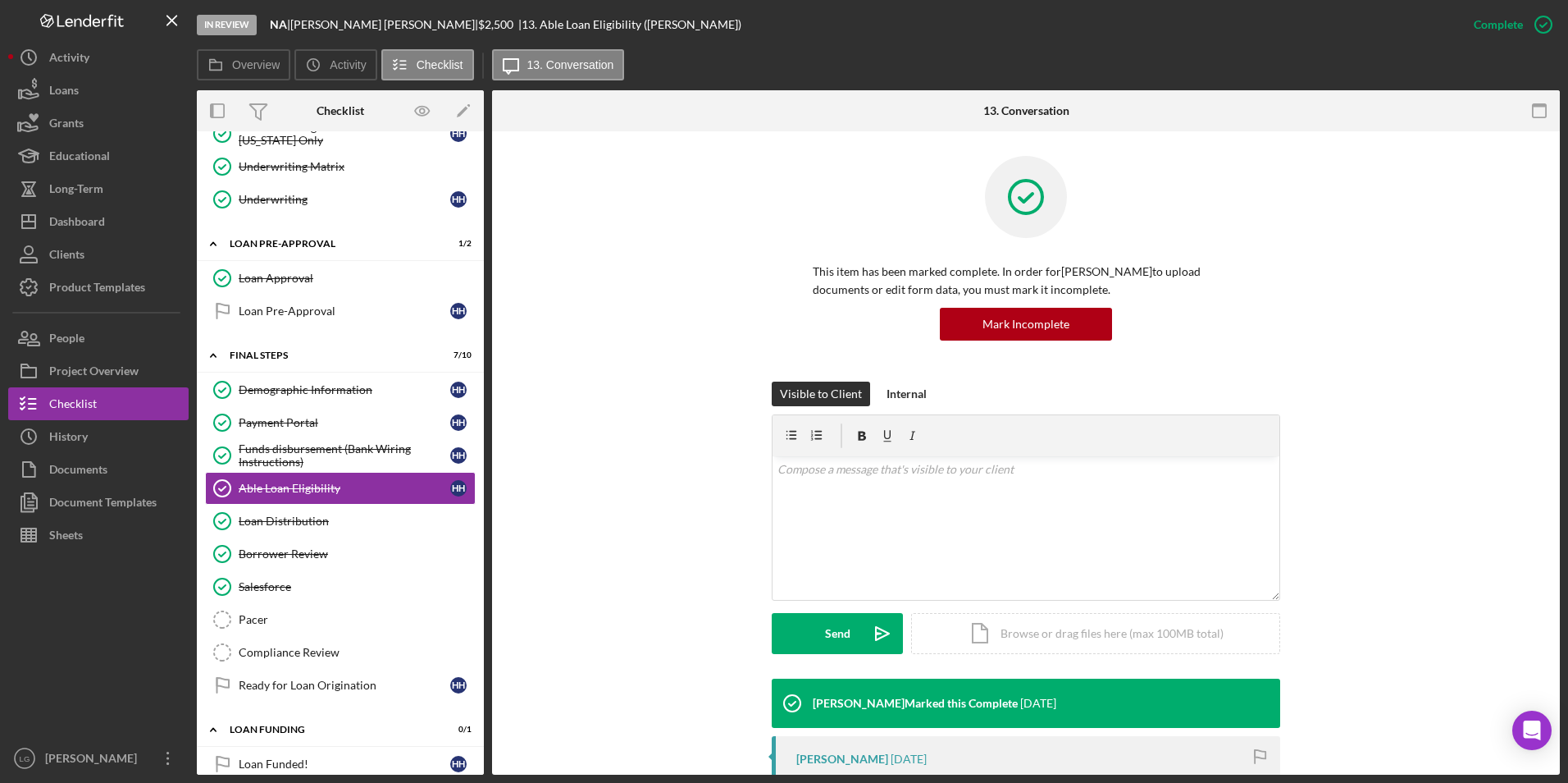
click at [335, 387] on div "Demographic Information" at bounding box center [344, 390] width 211 height 13
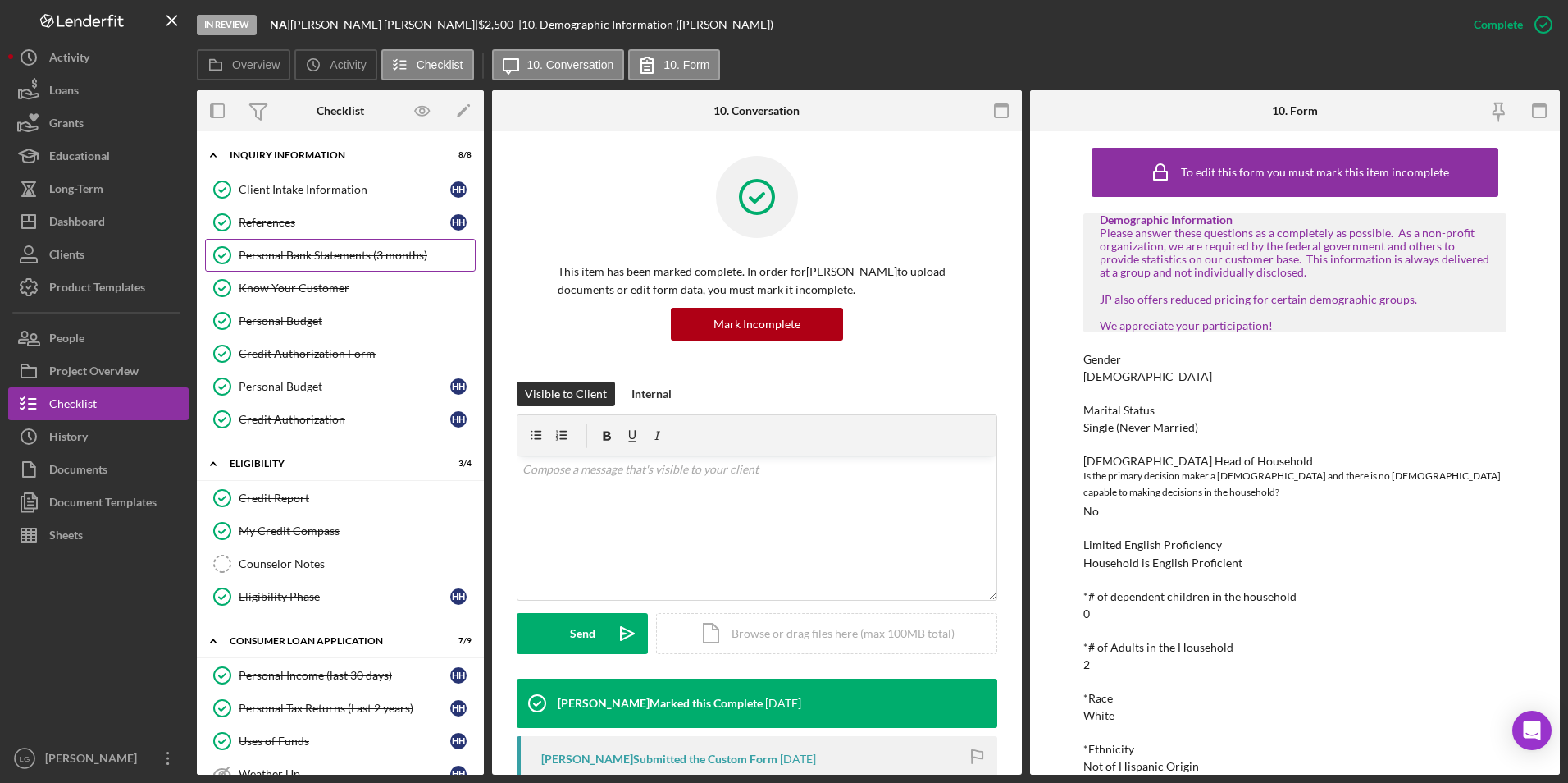
click at [324, 249] on div "Personal Bank Statements (3 months)" at bounding box center [356, 255] width 236 height 13
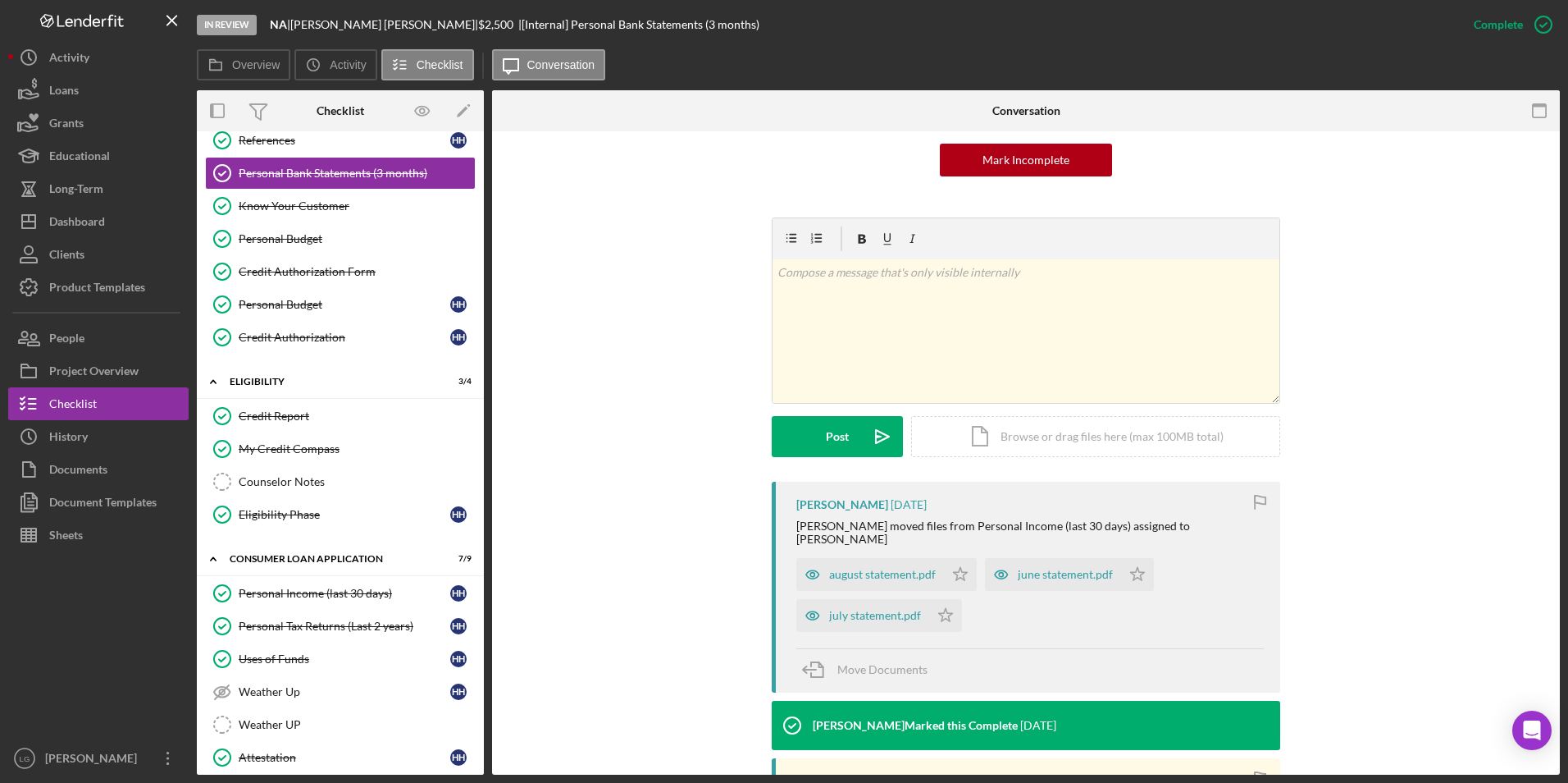
scroll to position [165, 0]
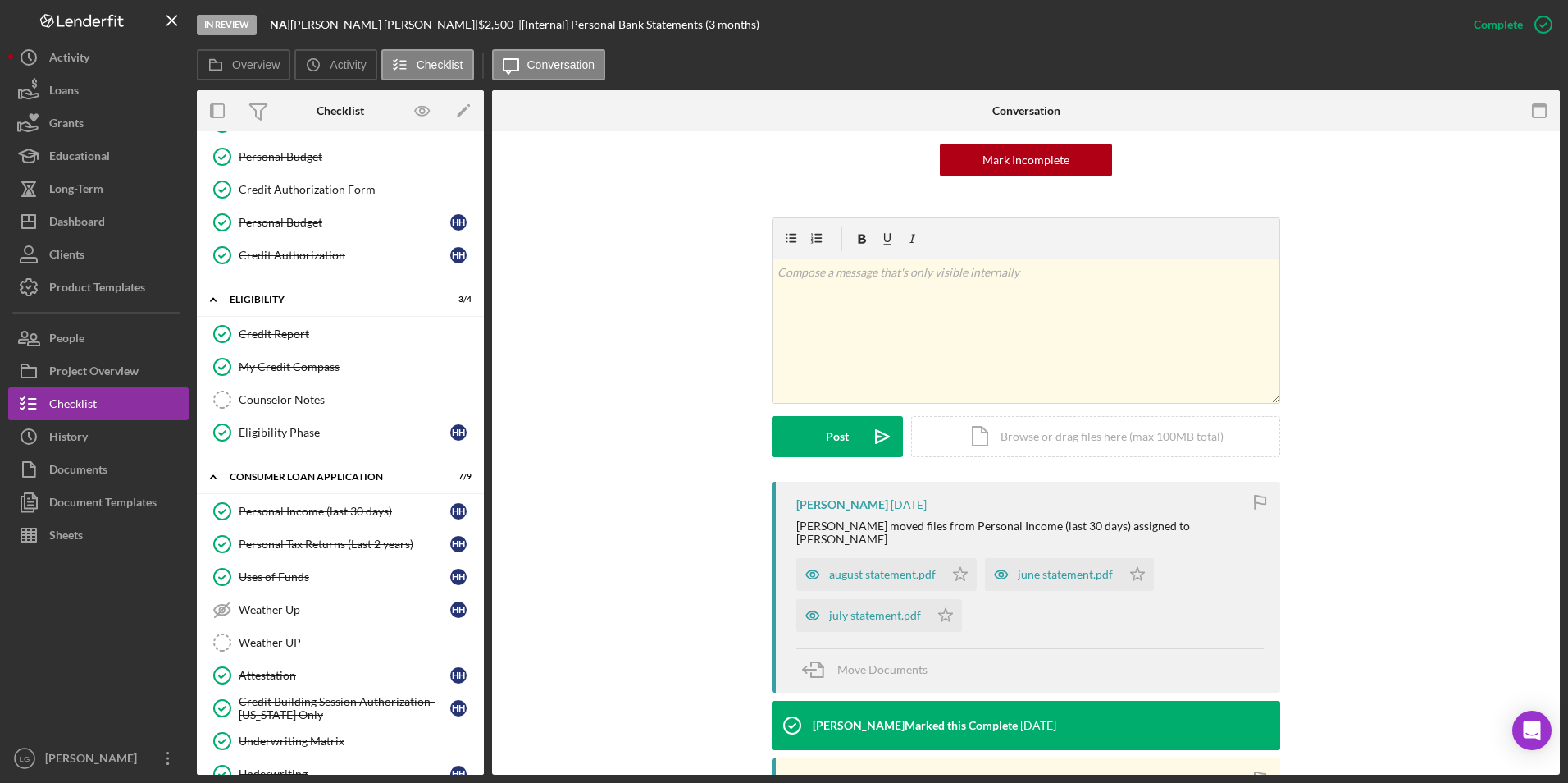
drag, startPoint x: 336, startPoint y: 509, endPoint x: 899, endPoint y: 366, distance: 580.9
click at [336, 509] on div "Personal Income (last 30 days)" at bounding box center [344, 511] width 211 height 13
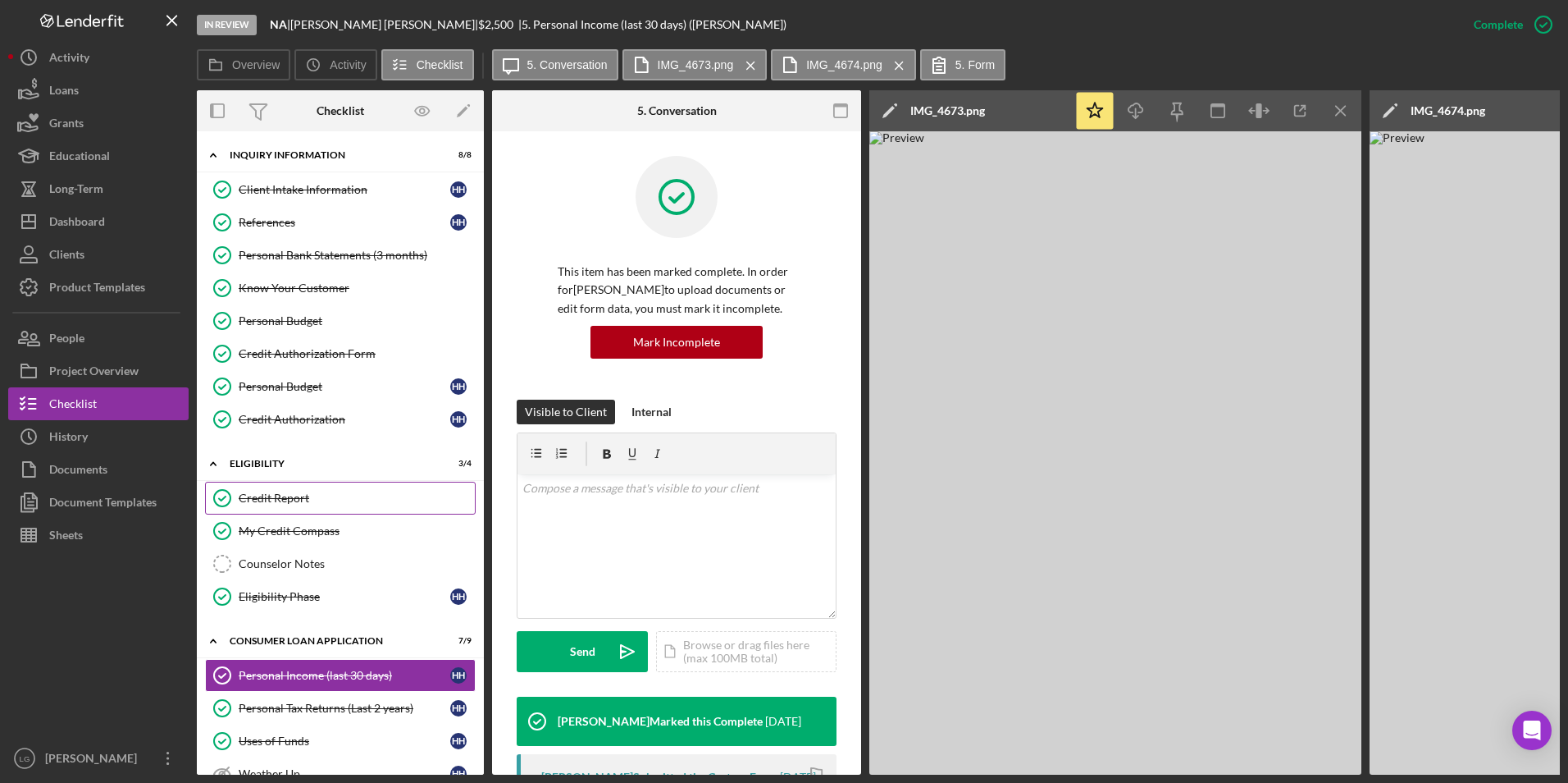
click at [341, 487] on link "Credit Report Credit Report" at bounding box center [340, 498] width 271 height 33
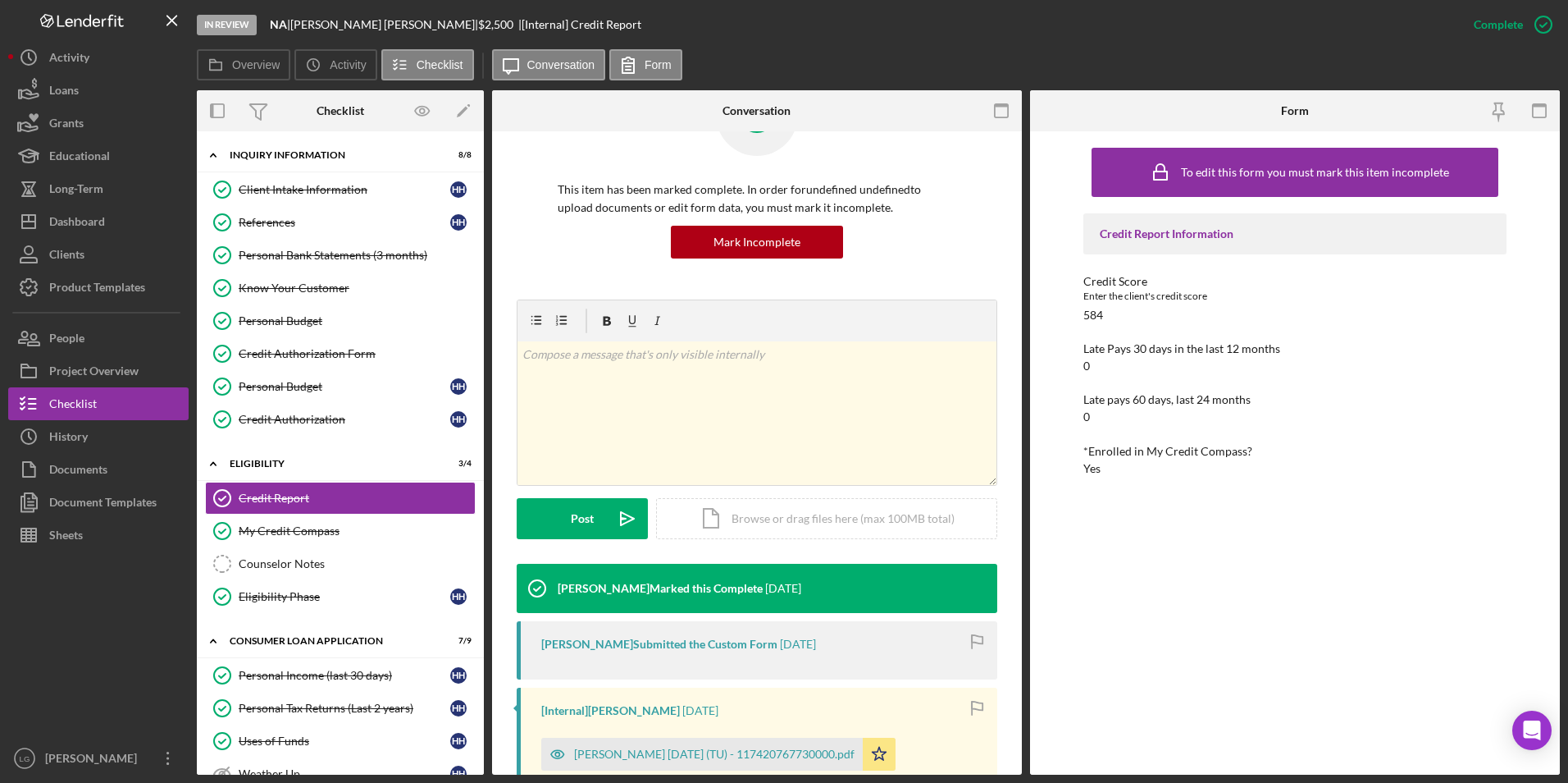
scroll to position [328, 0]
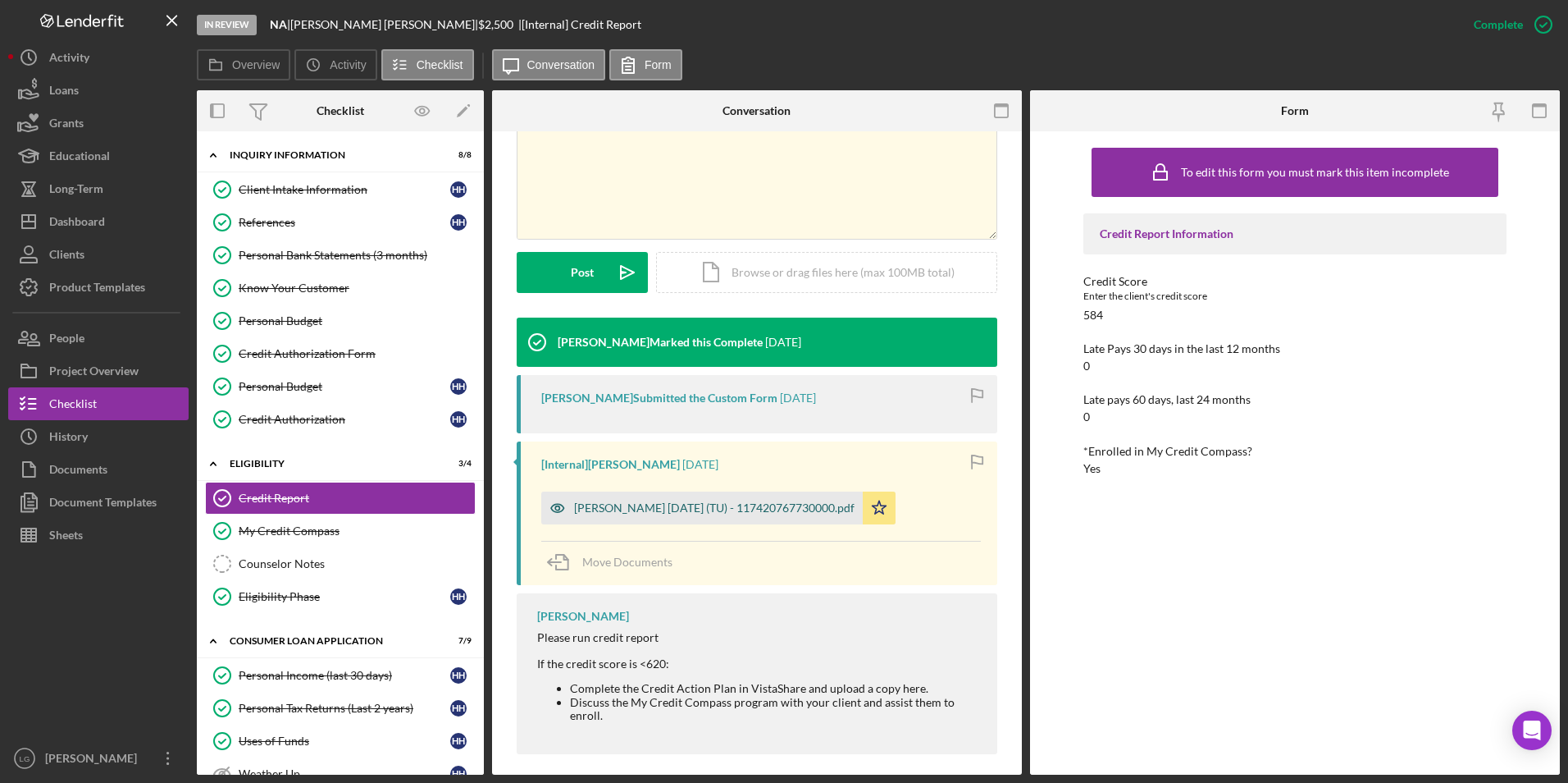
click at [700, 502] on div "[PERSON_NAME] [DATE] (TU) - 117420767730000.pdf" at bounding box center [714, 508] width 280 height 13
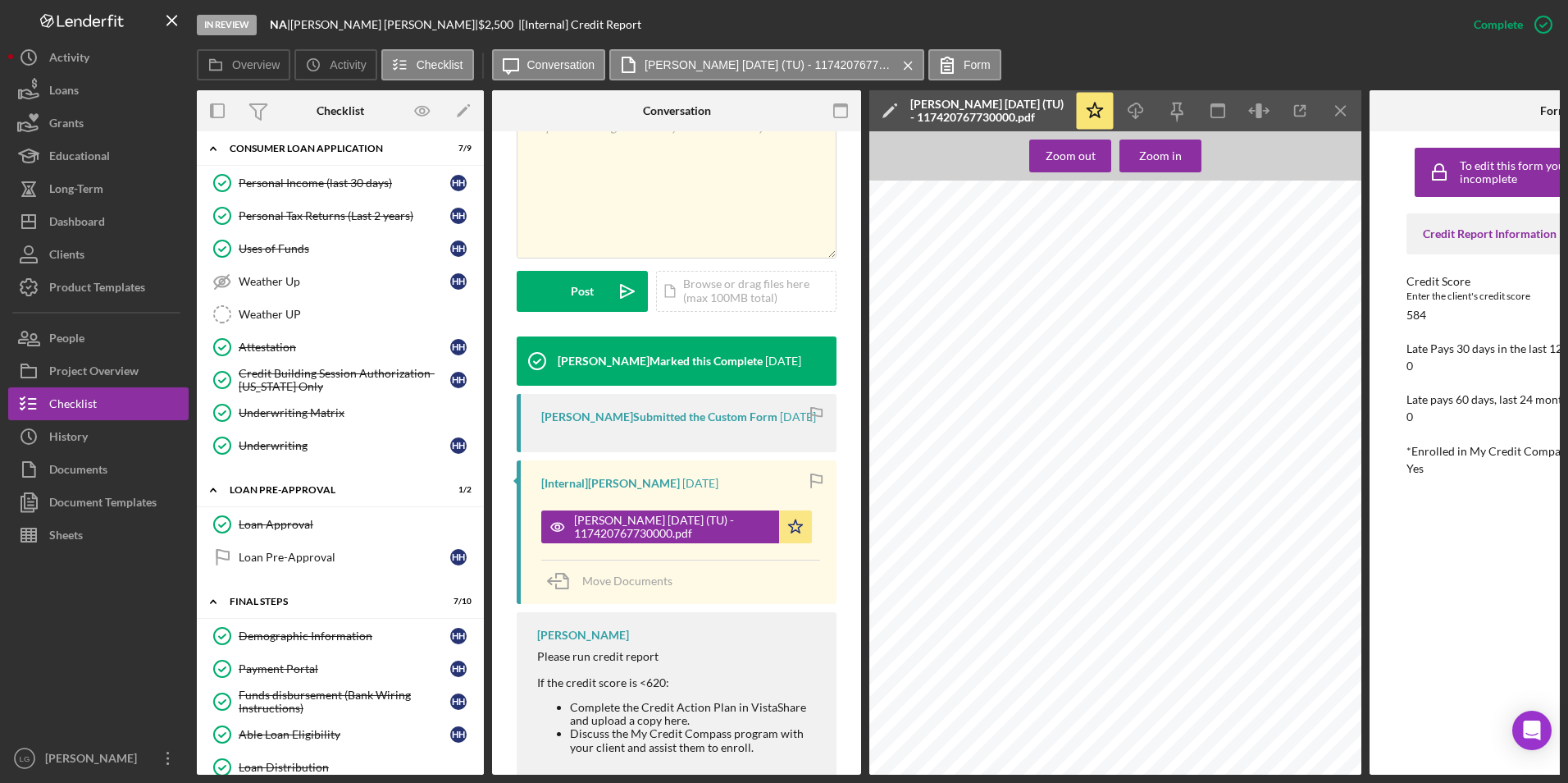
scroll to position [739, 0]
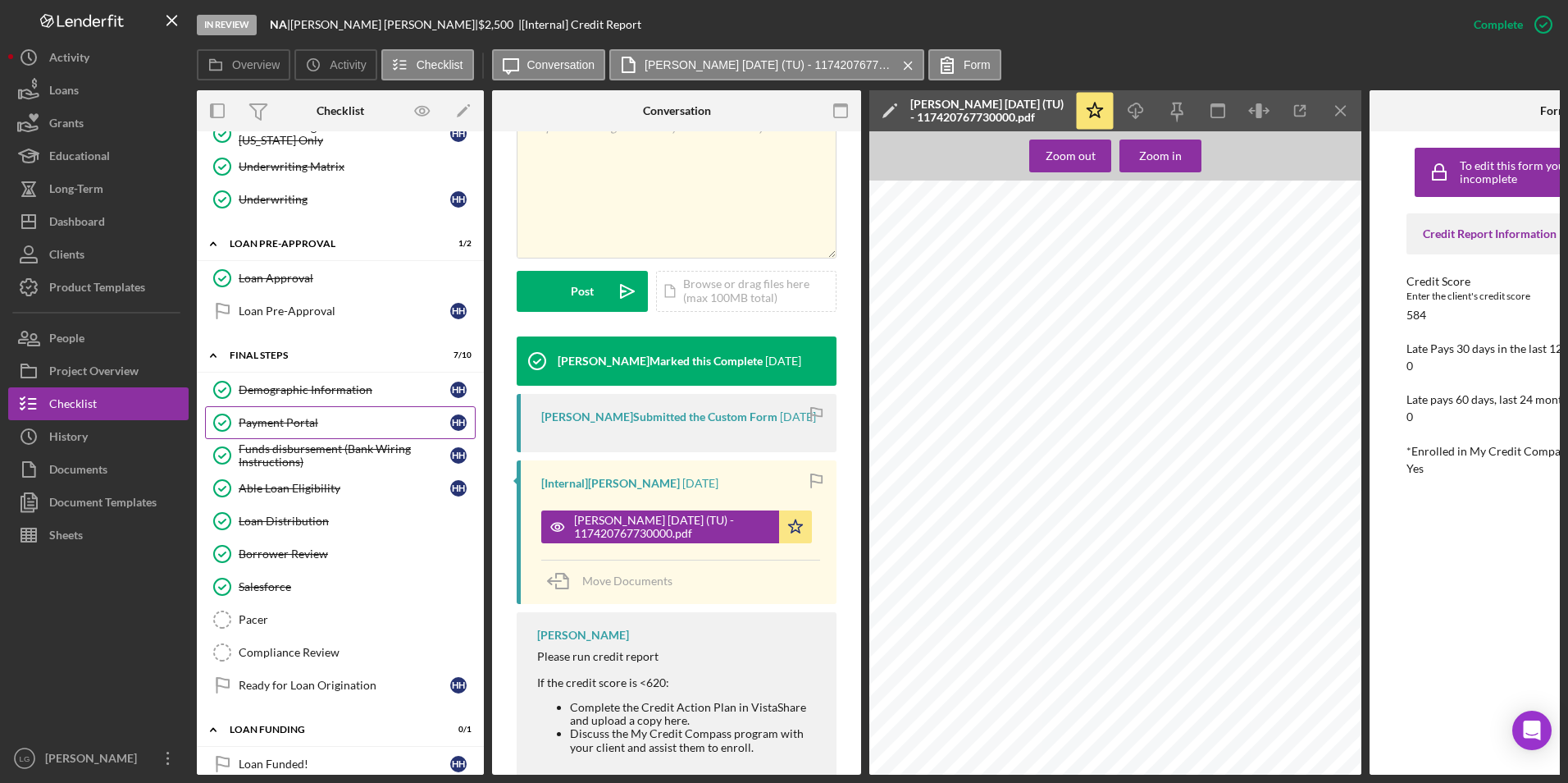
drag, startPoint x: 332, startPoint y: 431, endPoint x: 423, endPoint y: 427, distance: 91.1
click at [332, 431] on link "Payment Portal Payment Portal H H" at bounding box center [340, 423] width 271 height 33
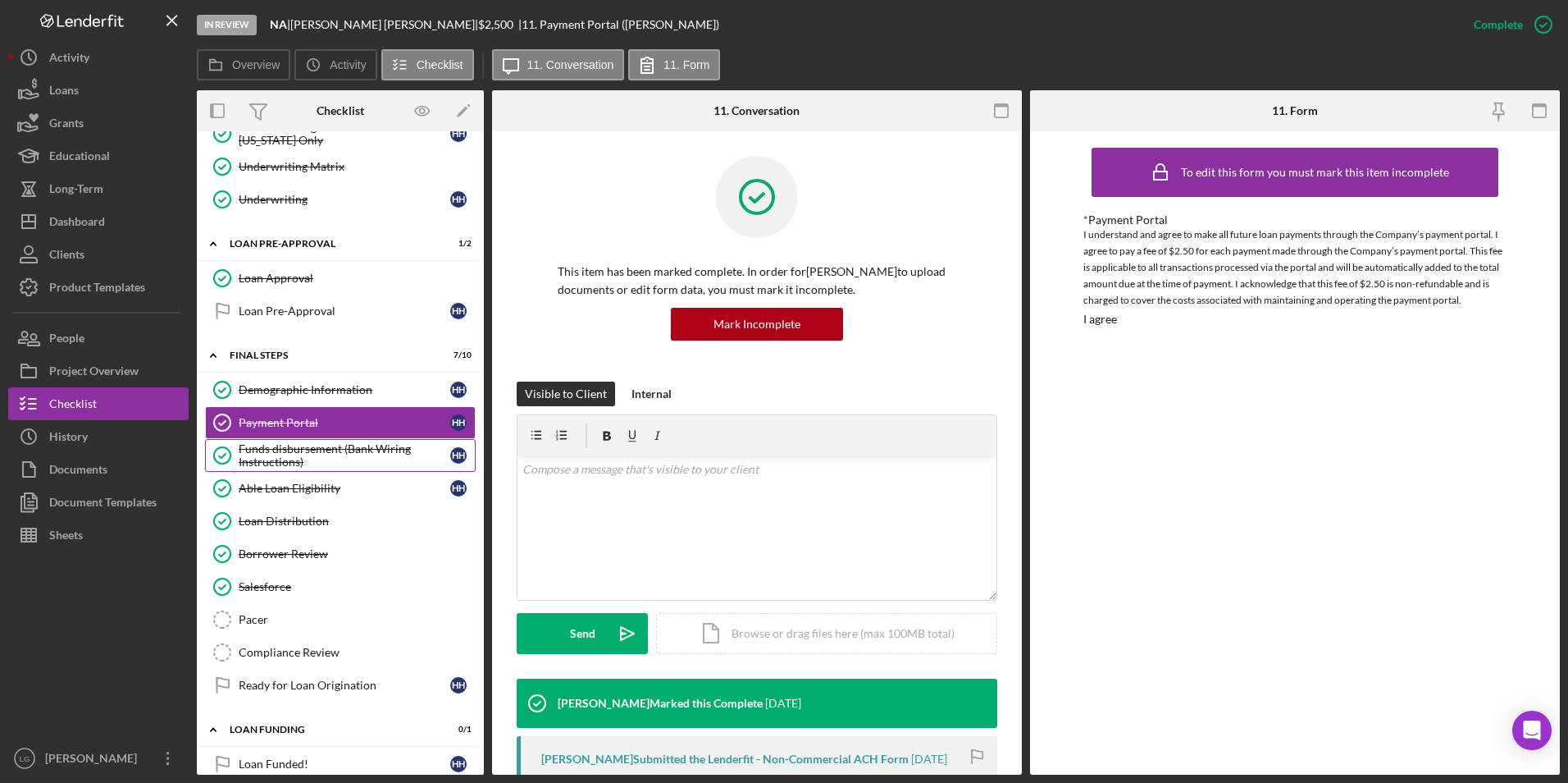
drag, startPoint x: 295, startPoint y: 456, endPoint x: 349, endPoint y: 463, distance: 54.5
click at [299, 457] on div "Funds disbursement (Bank Wiring Instructions)" at bounding box center [344, 455] width 211 height 27
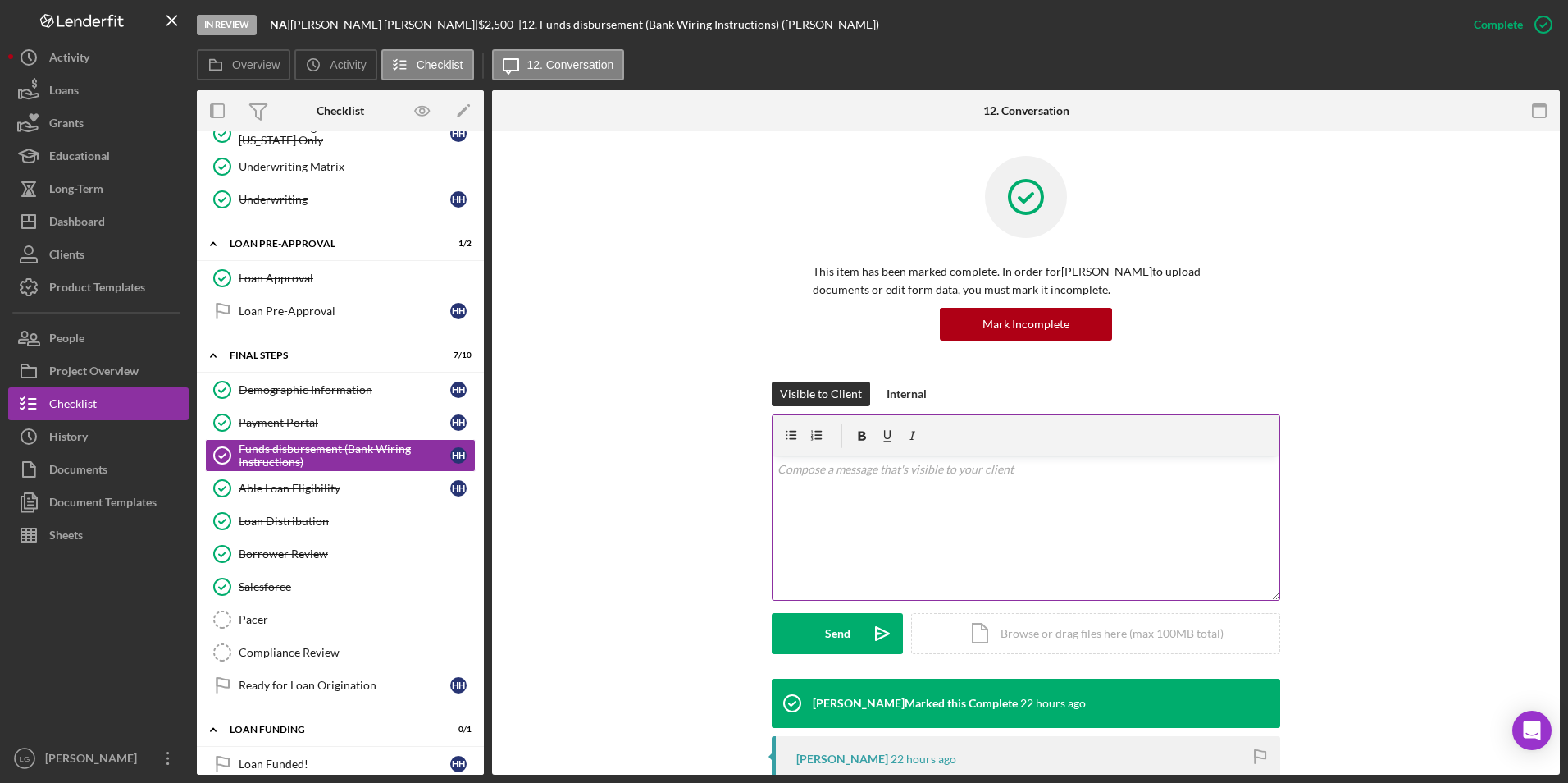
scroll to position [244, 0]
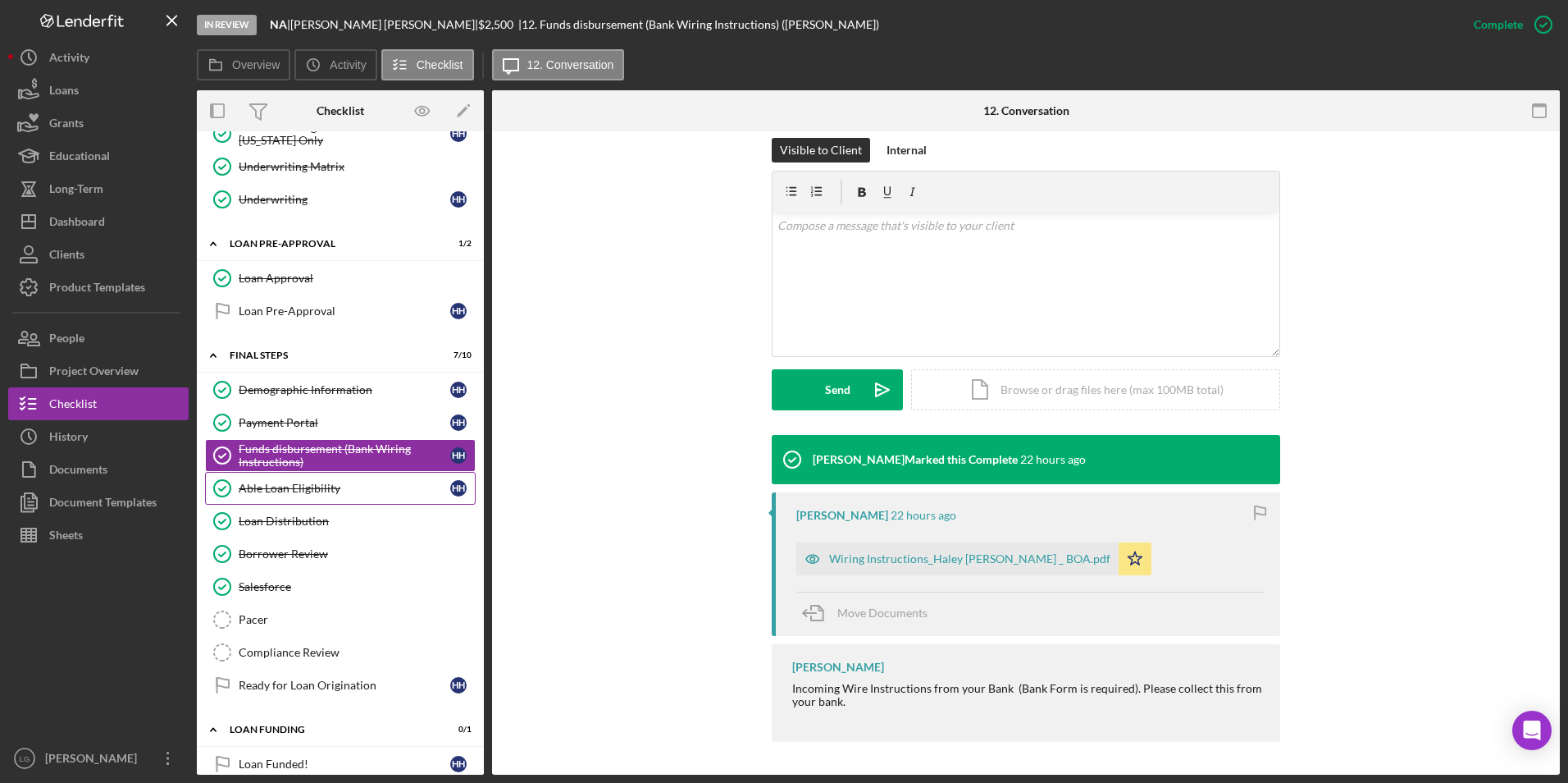
click at [312, 483] on div "Able Loan Eligibility" at bounding box center [344, 488] width 211 height 13
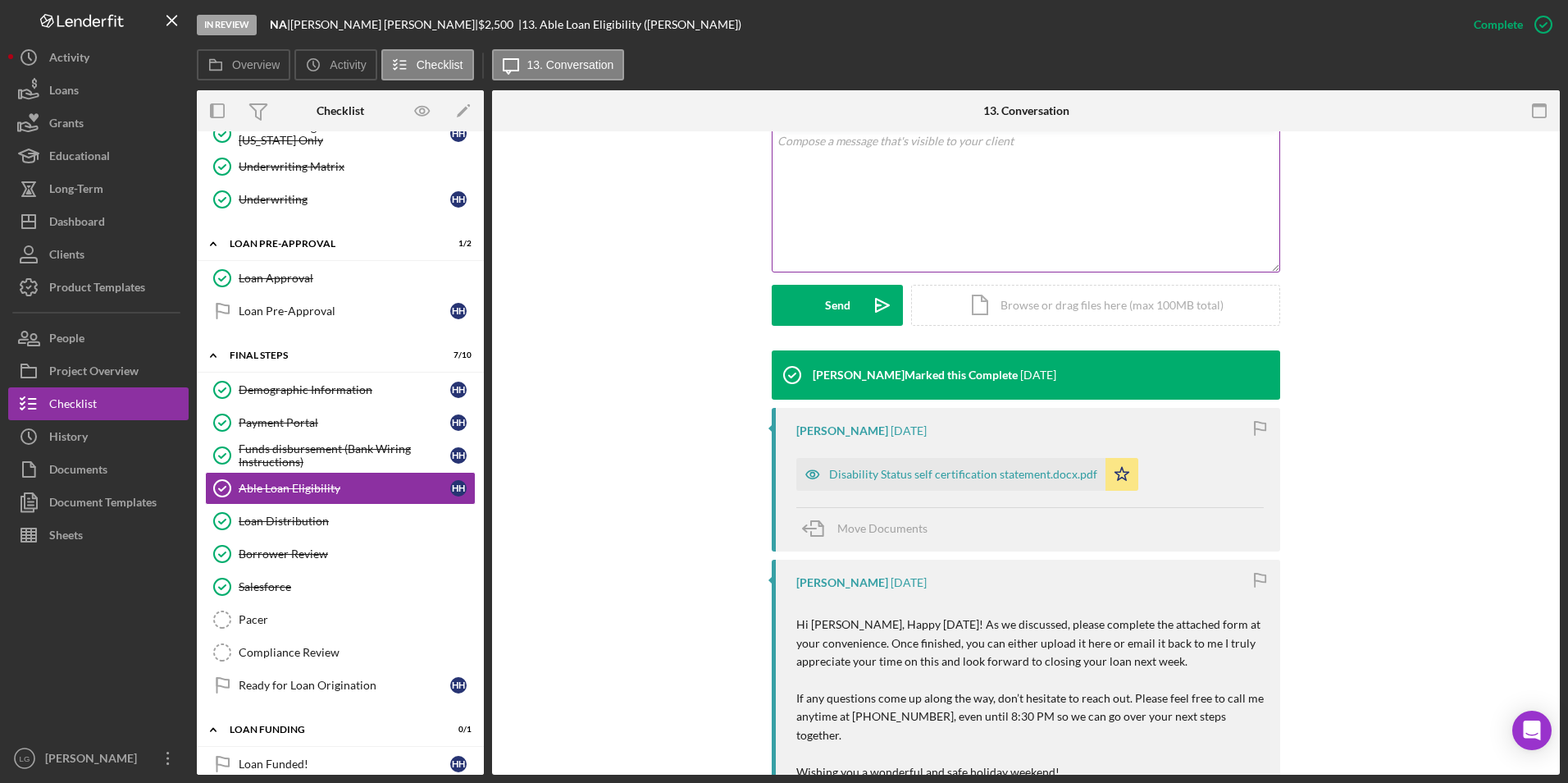
scroll to position [574, 0]
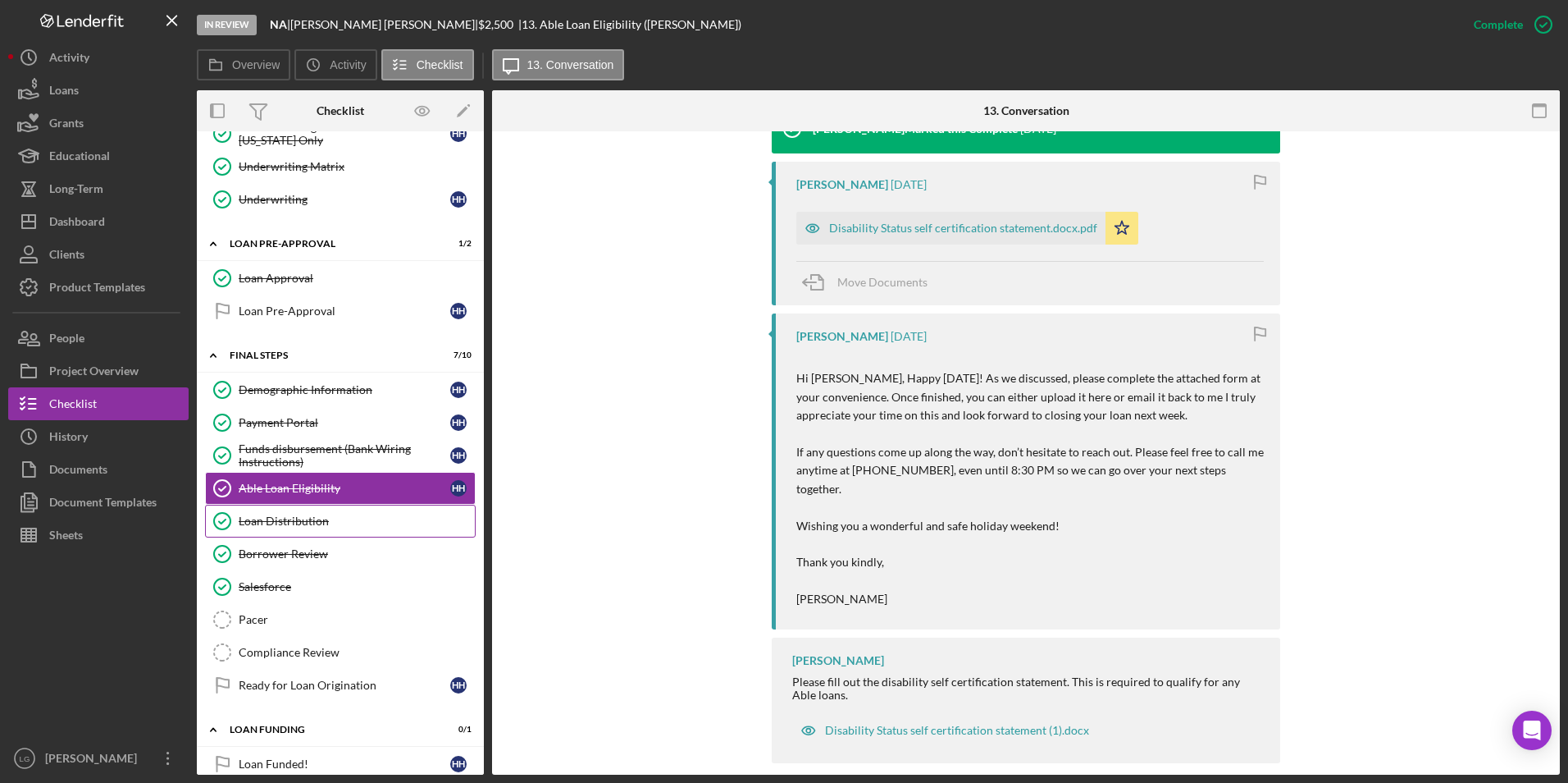
click at [230, 516] on circle at bounding box center [222, 521] width 17 height 17
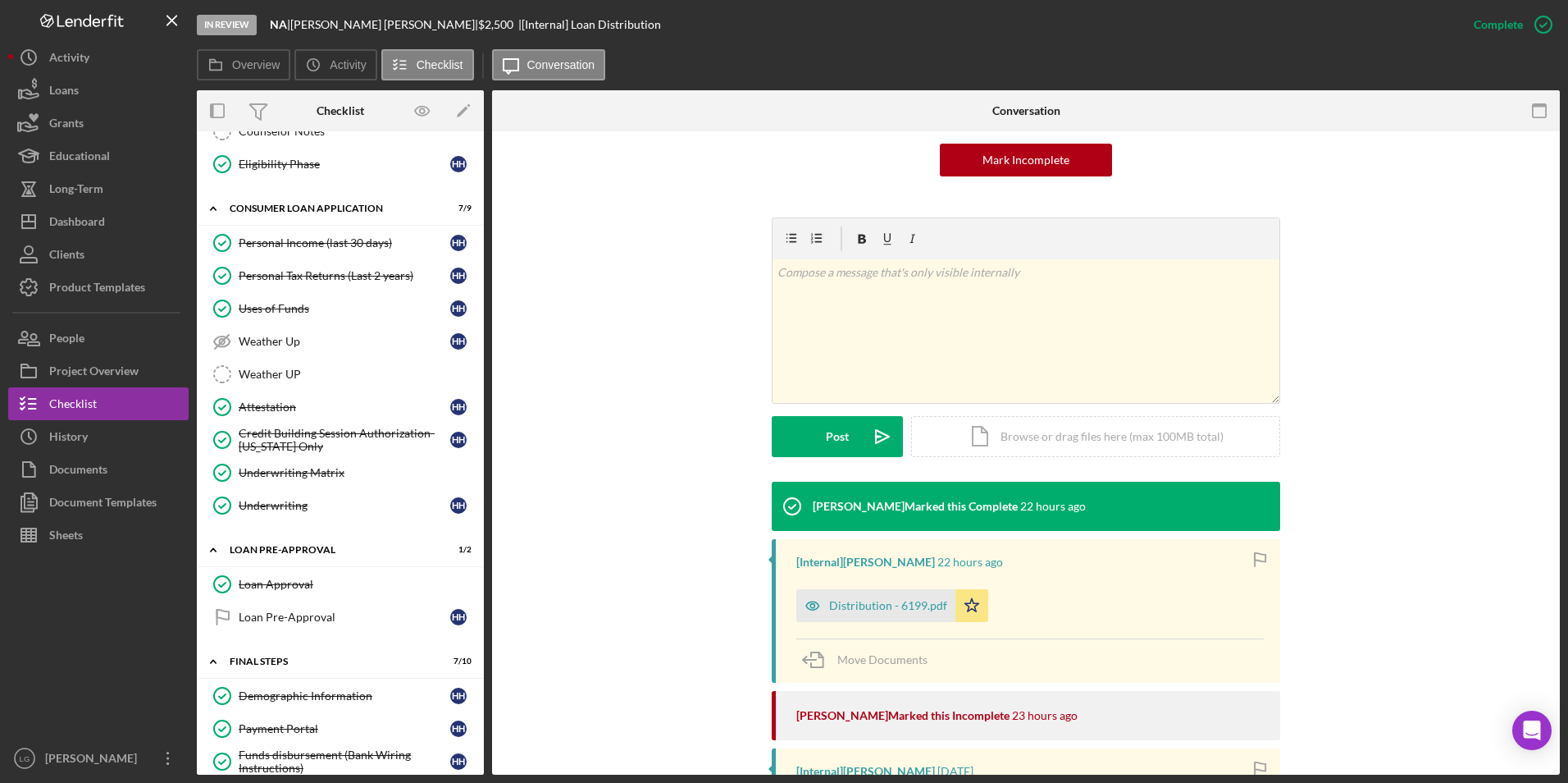
scroll to position [104, 0]
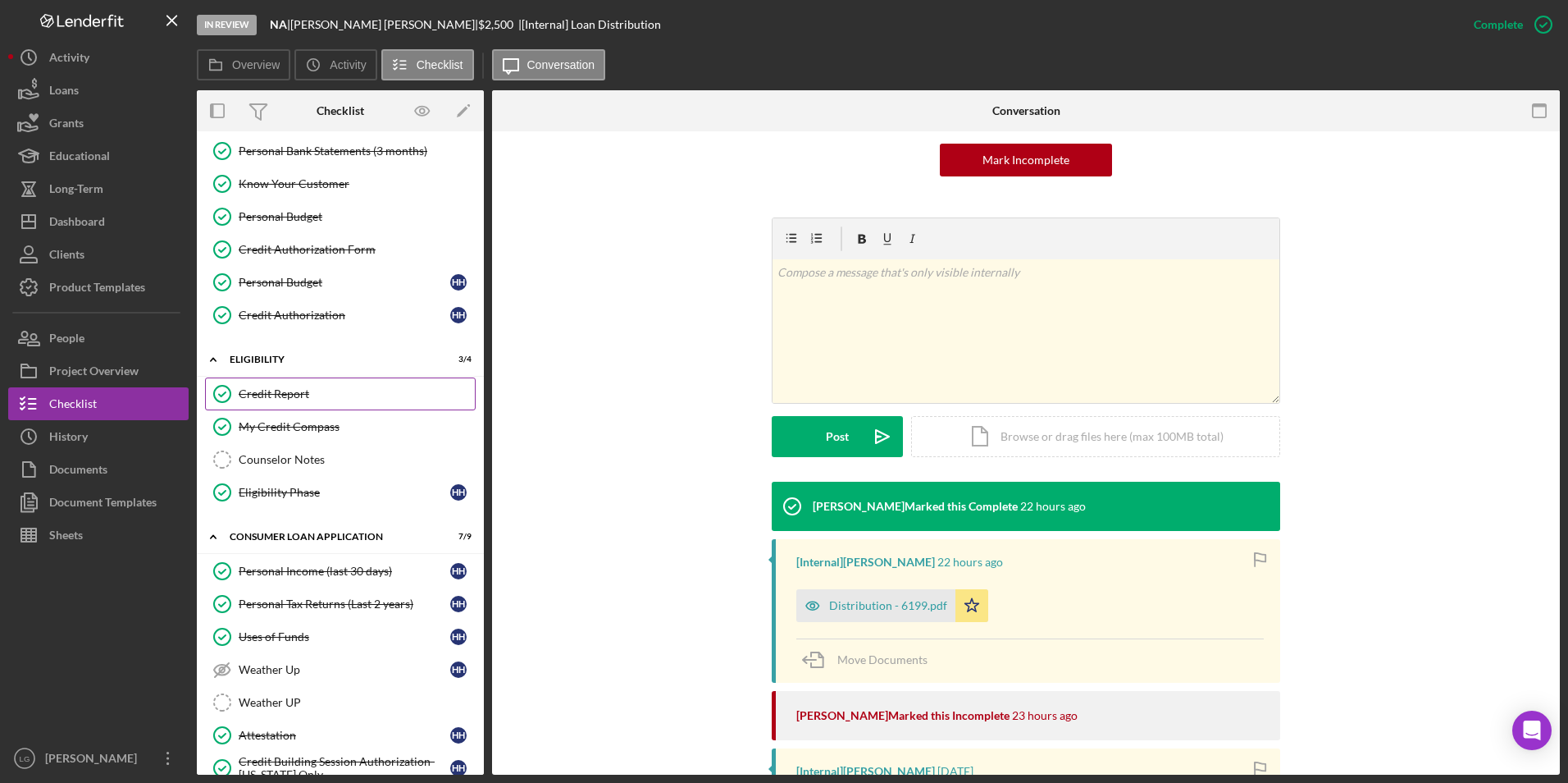
click at [290, 384] on link "Credit Report Credit Report" at bounding box center [340, 394] width 271 height 33
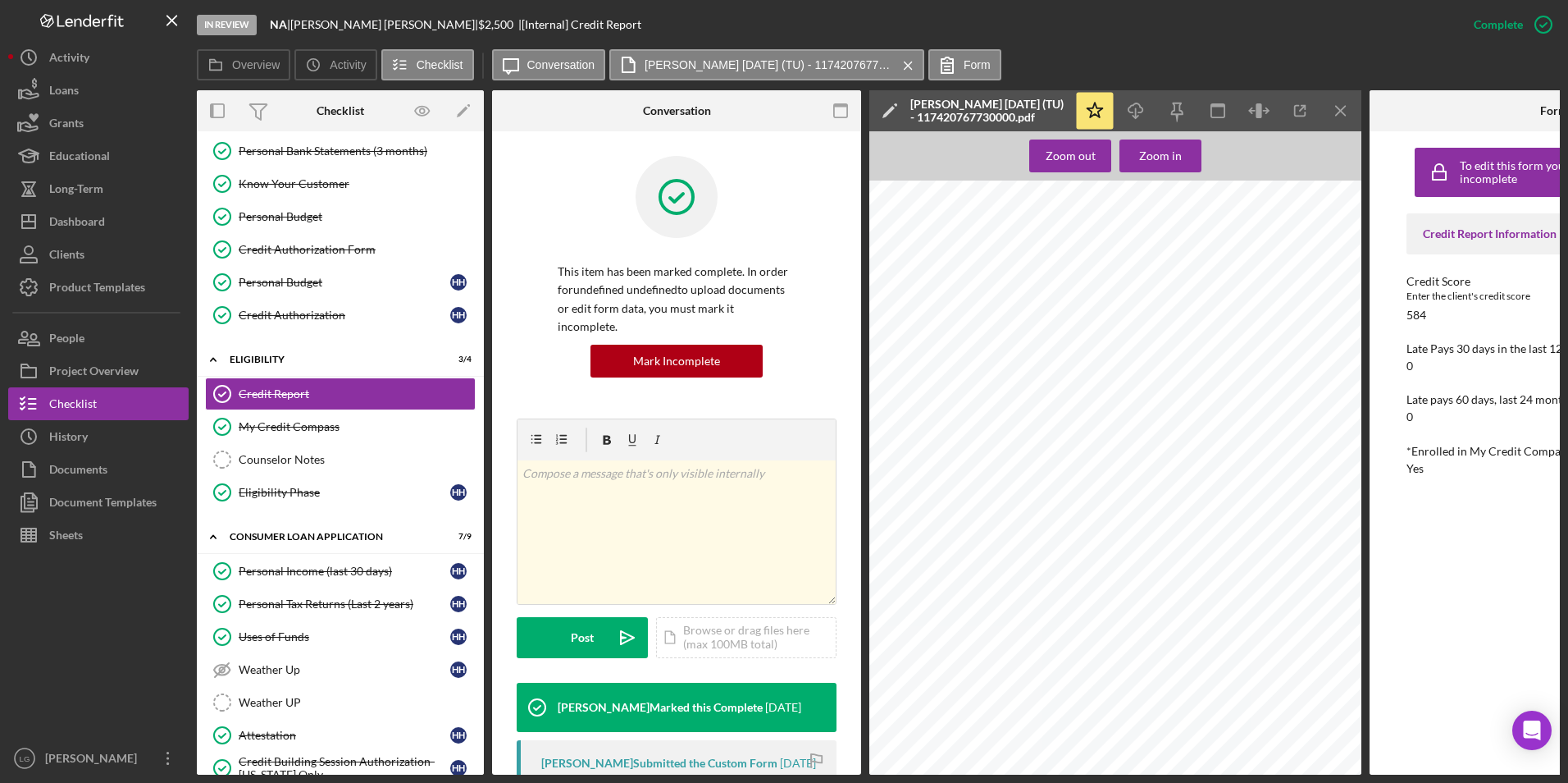
scroll to position [82, 0]
click at [1137, 106] on icon "Icon/Download" at bounding box center [1136, 111] width 37 height 37
click at [1467, 545] on div "To edit this form you must mark this item incomplete Credit Report Information …" at bounding box center [1553, 453] width 295 height 627
click at [265, 426] on div "My Credit Compass" at bounding box center [356, 426] width 236 height 13
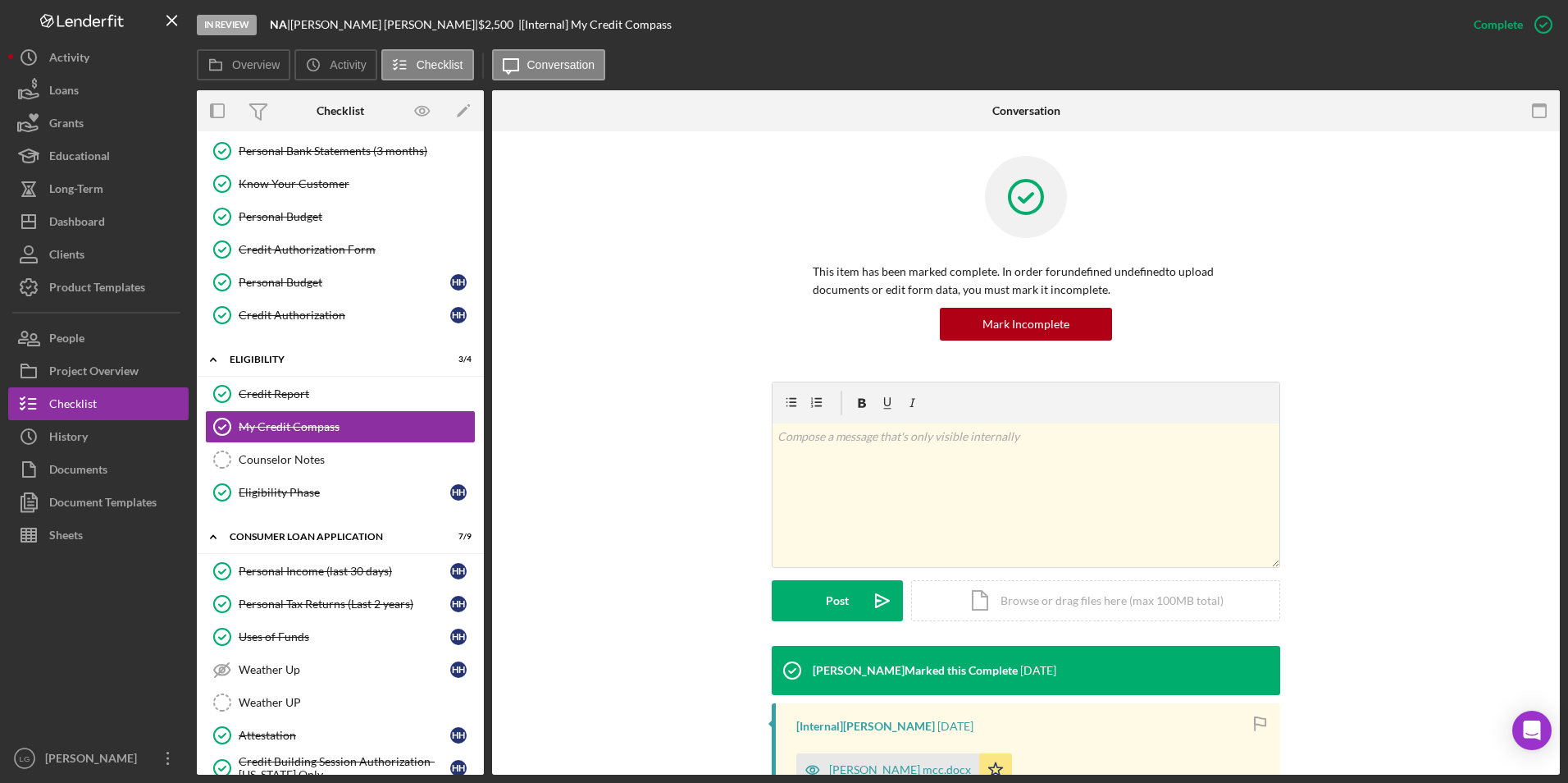
scroll to position [246, 0]
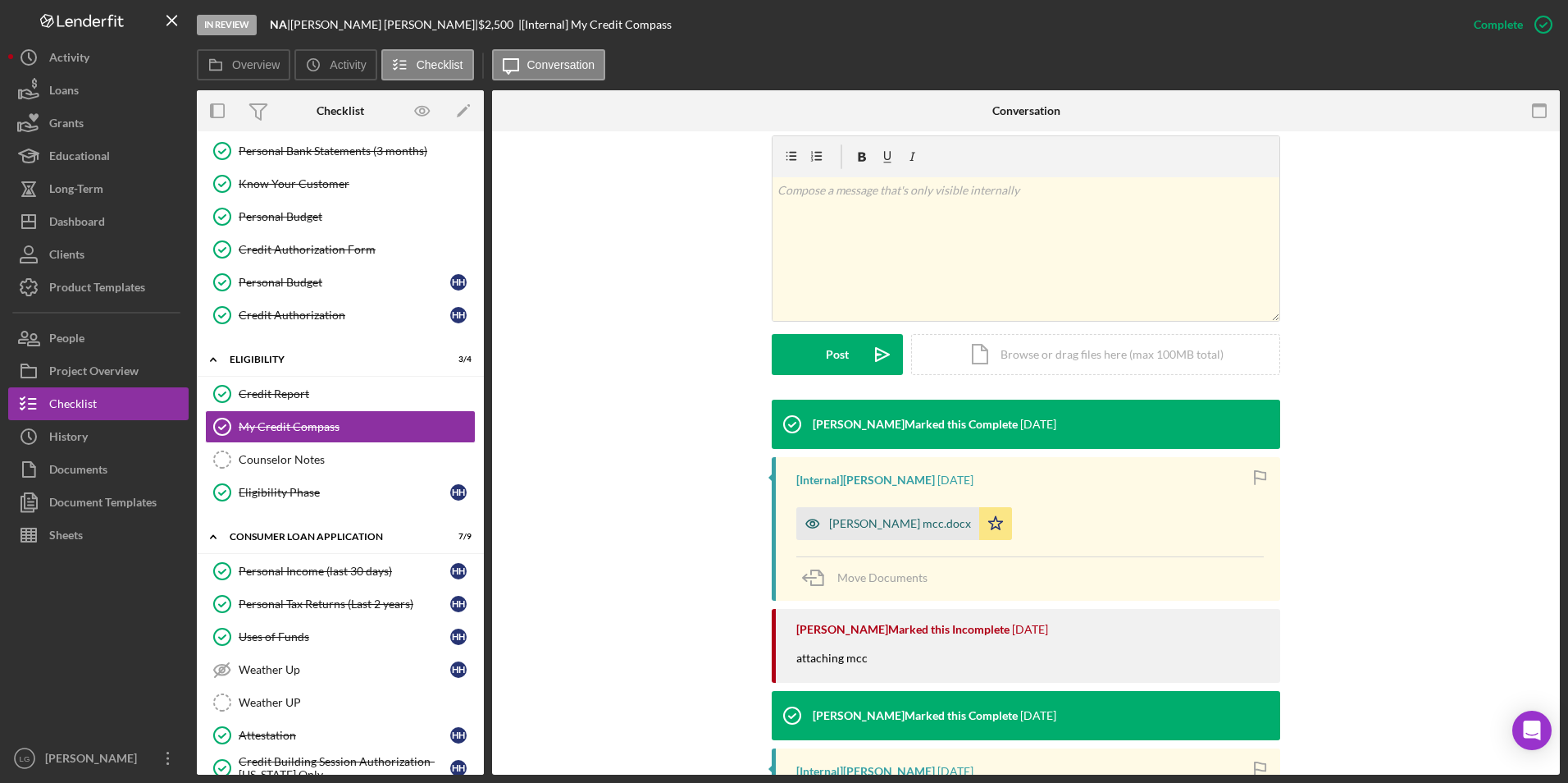
click at [864, 524] on div "Haley Hudman mcc.docx" at bounding box center [900, 524] width 141 height 13
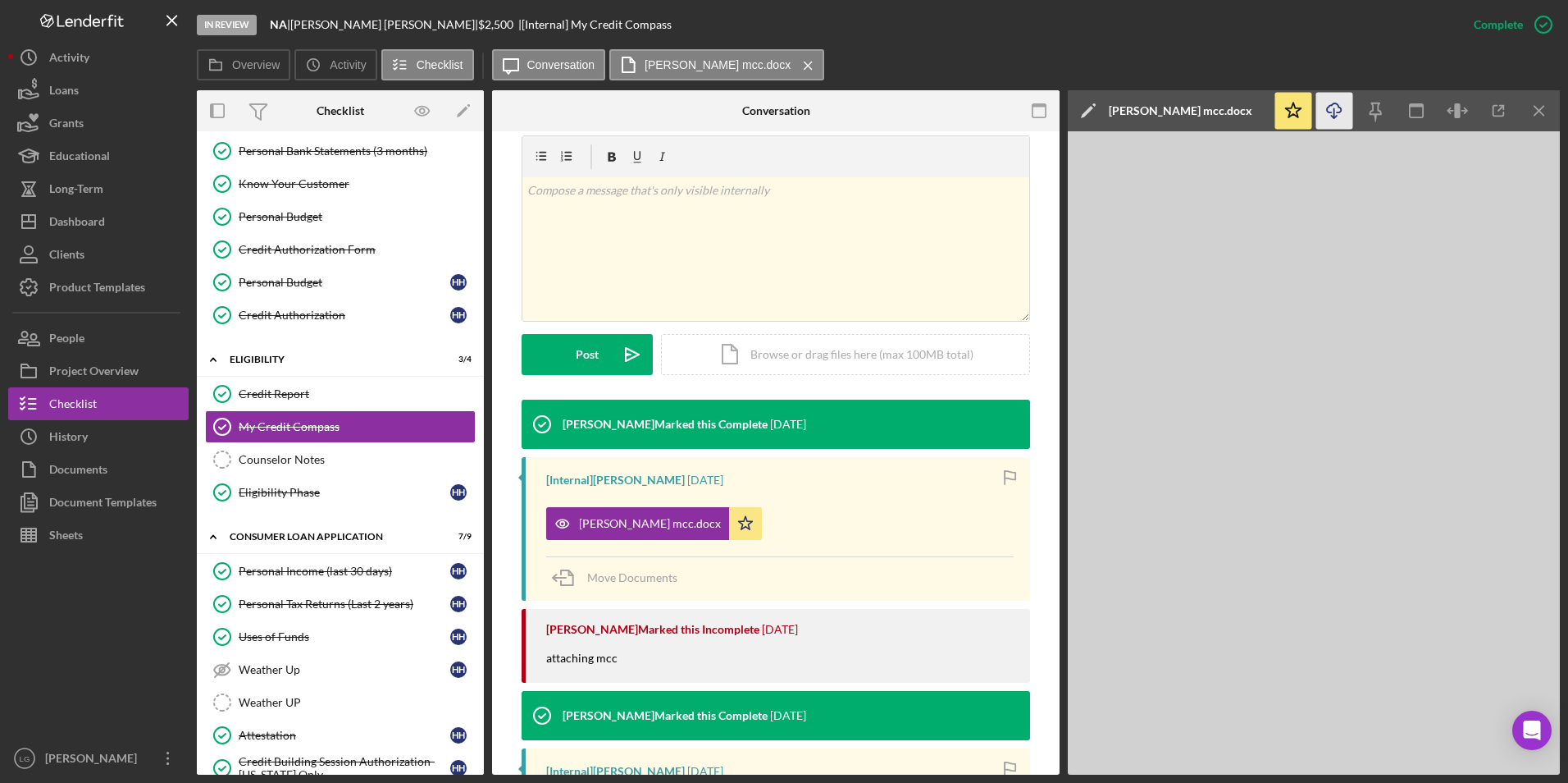
click at [1342, 108] on icon "Icon/Download" at bounding box center [1335, 111] width 37 height 37
click at [53, 221] on div "Dashboard" at bounding box center [77, 223] width 56 height 37
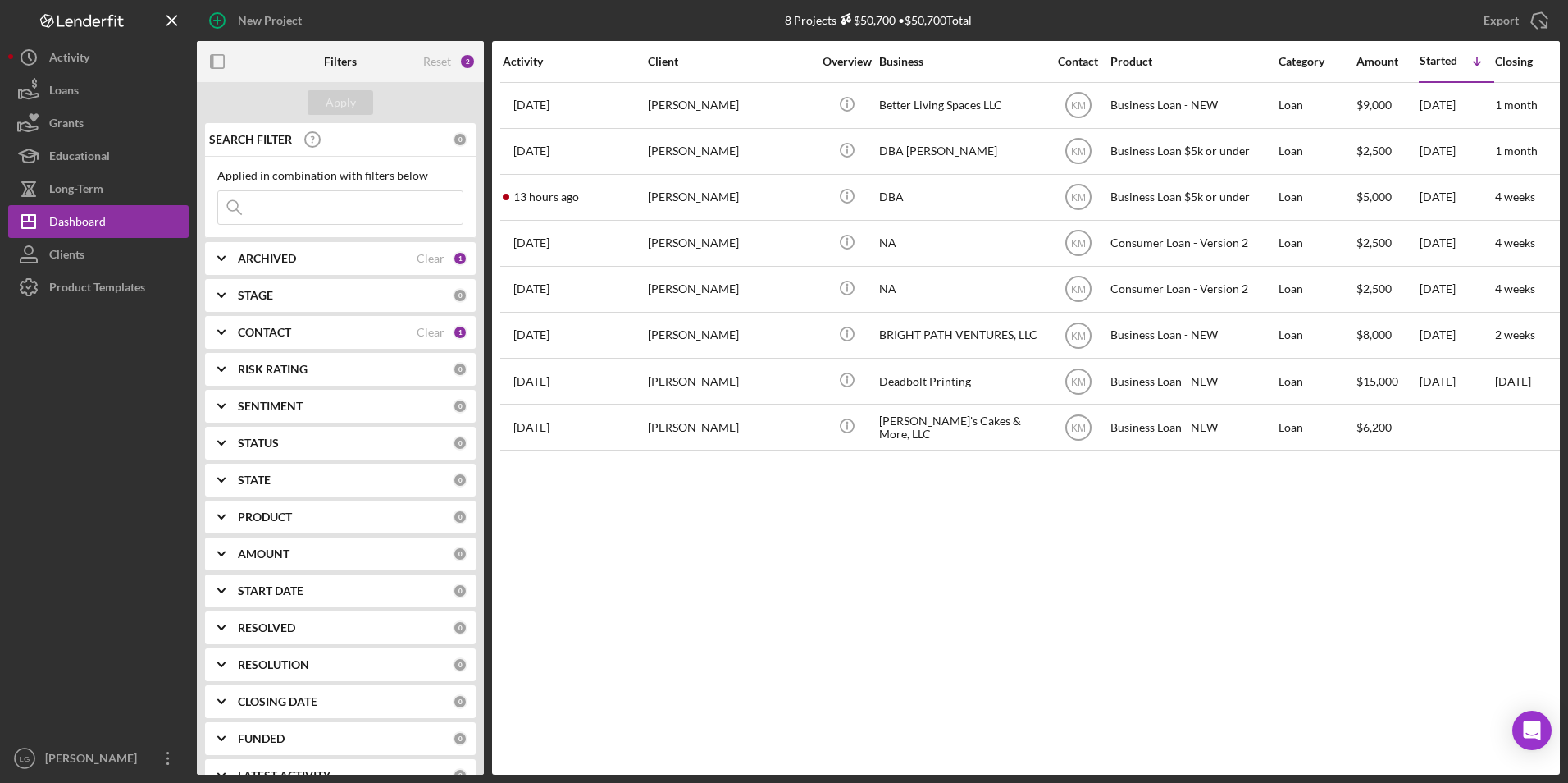
click at [254, 334] on b "CONTACT" at bounding box center [265, 332] width 53 height 13
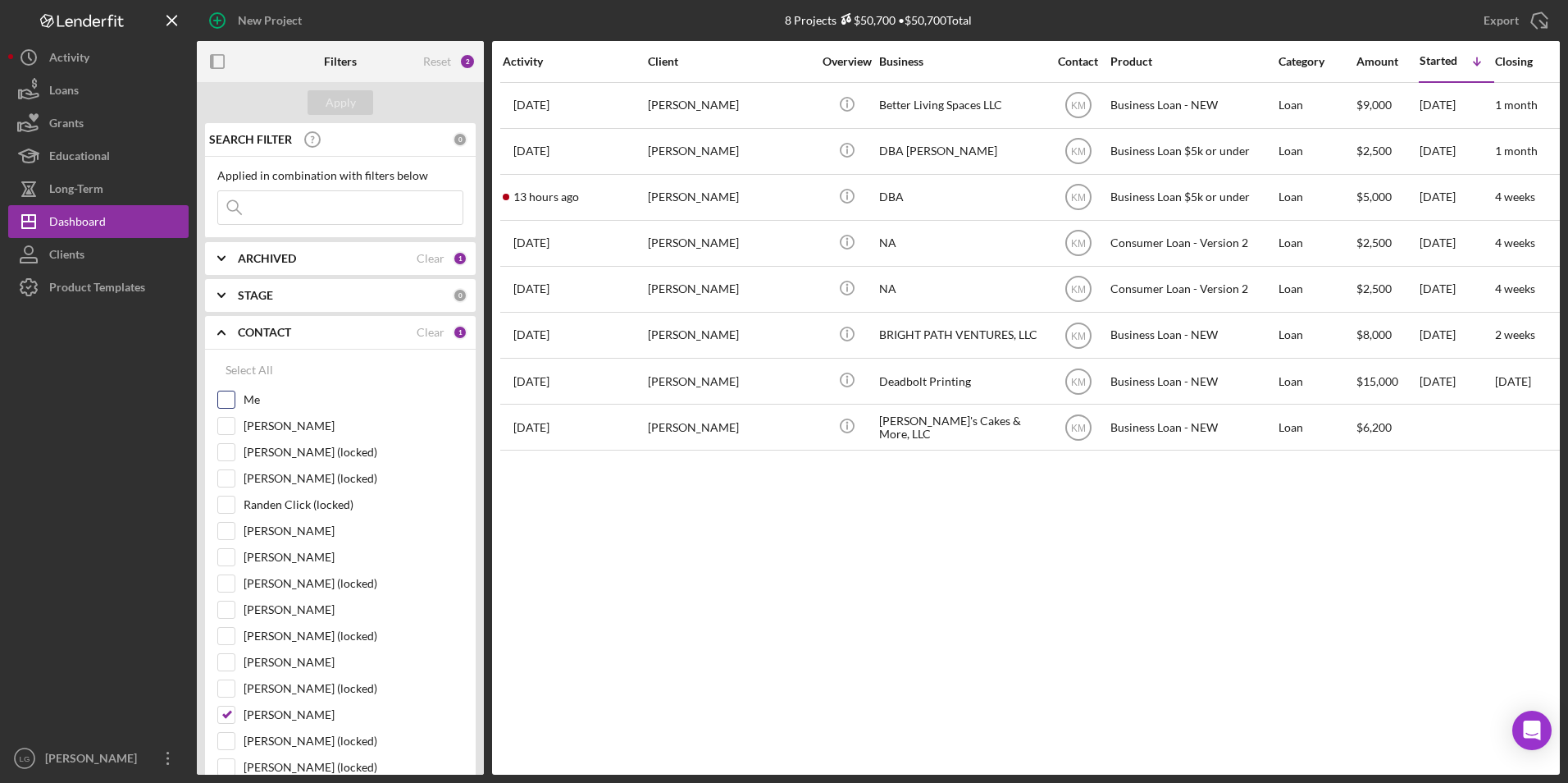
click at [232, 400] on input "Me" at bounding box center [227, 400] width 17 height 17
checkbox input "true"
click at [345, 96] on div "Apply" at bounding box center [340, 102] width 30 height 25
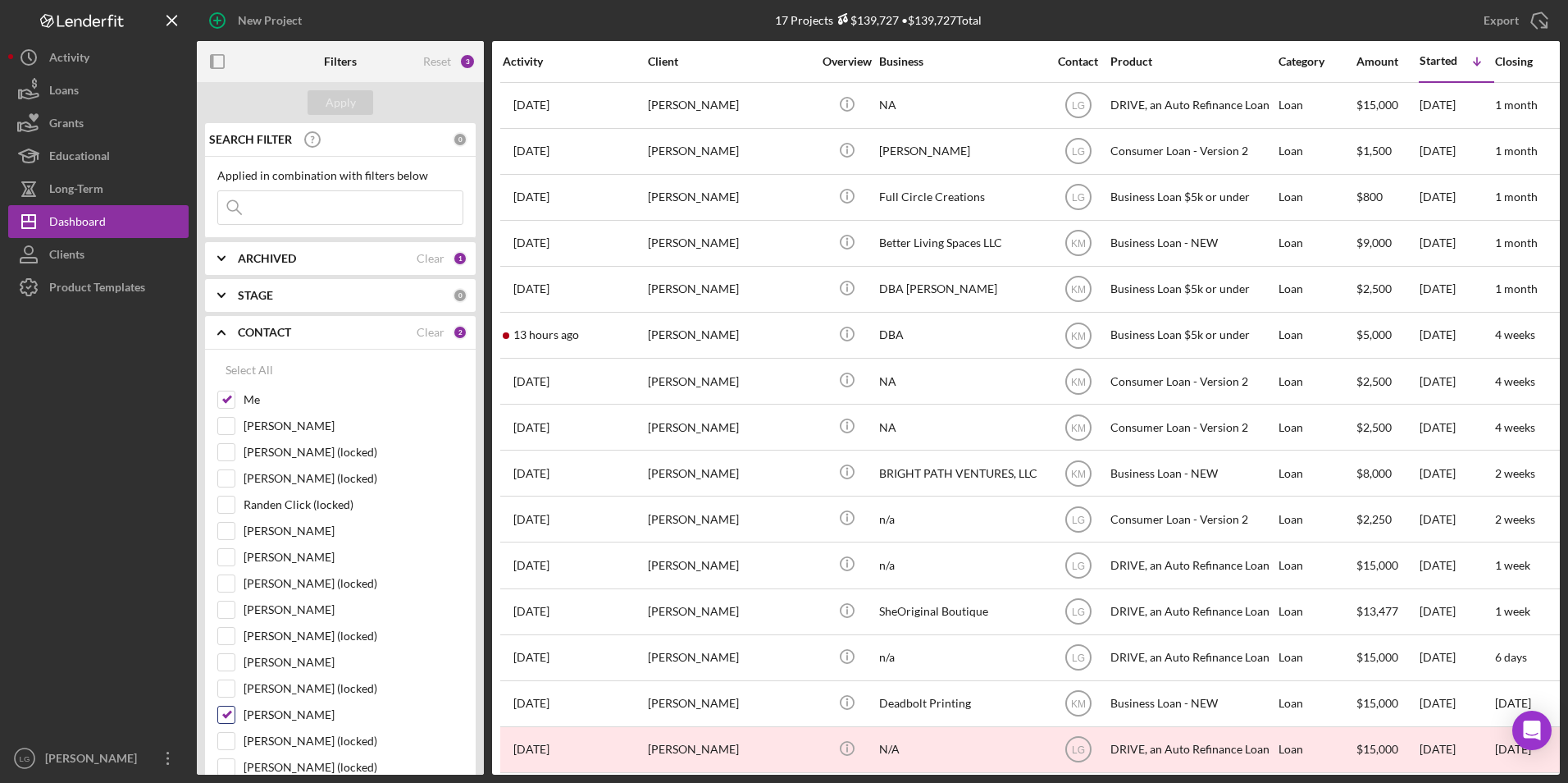
click at [231, 714] on input "[PERSON_NAME]" at bounding box center [227, 715] width 17 height 17
checkbox input "false"
click at [329, 106] on div "Apply" at bounding box center [340, 102] width 30 height 25
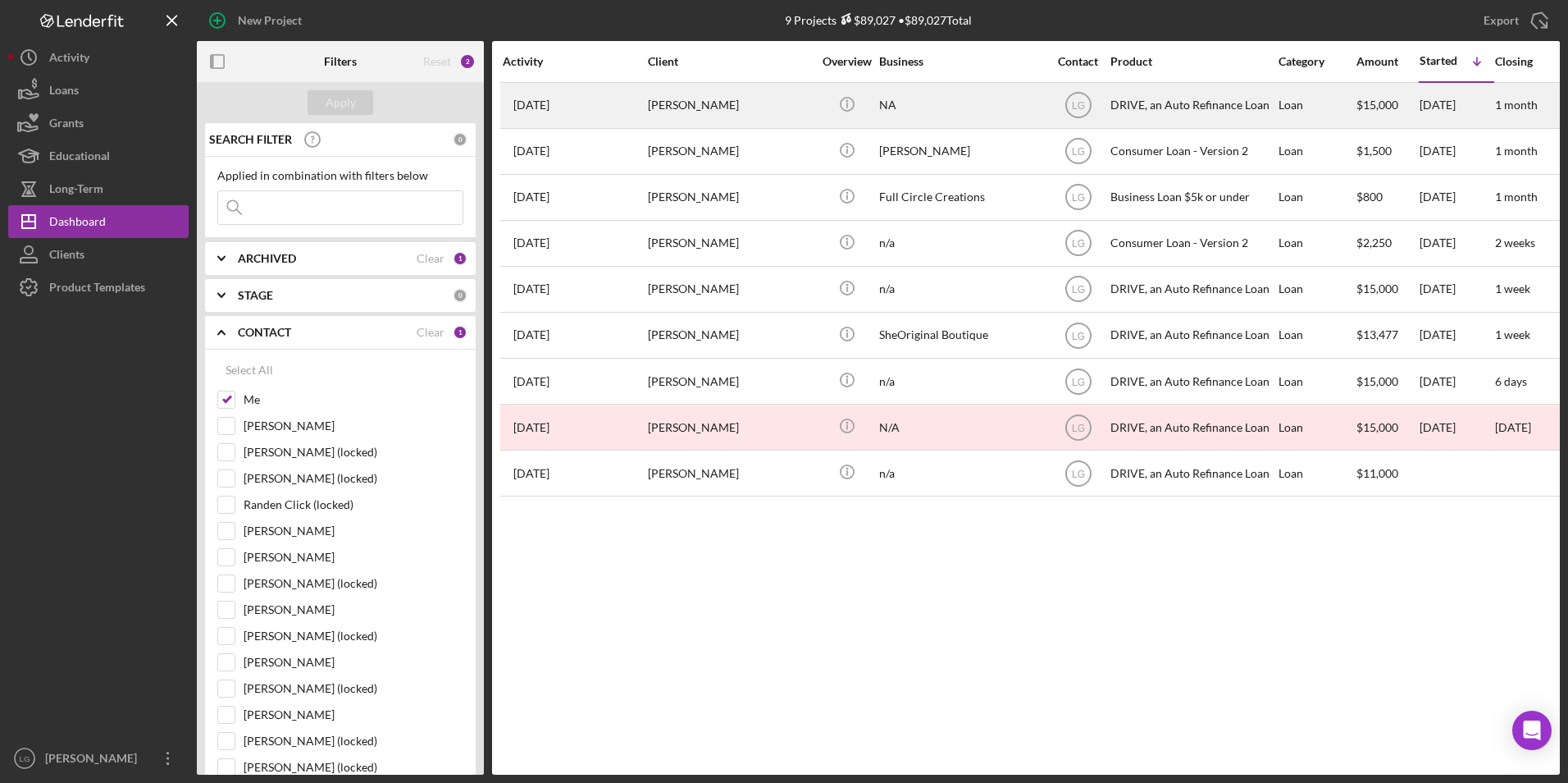
click at [712, 99] on div "[PERSON_NAME]" at bounding box center [729, 105] width 164 height 43
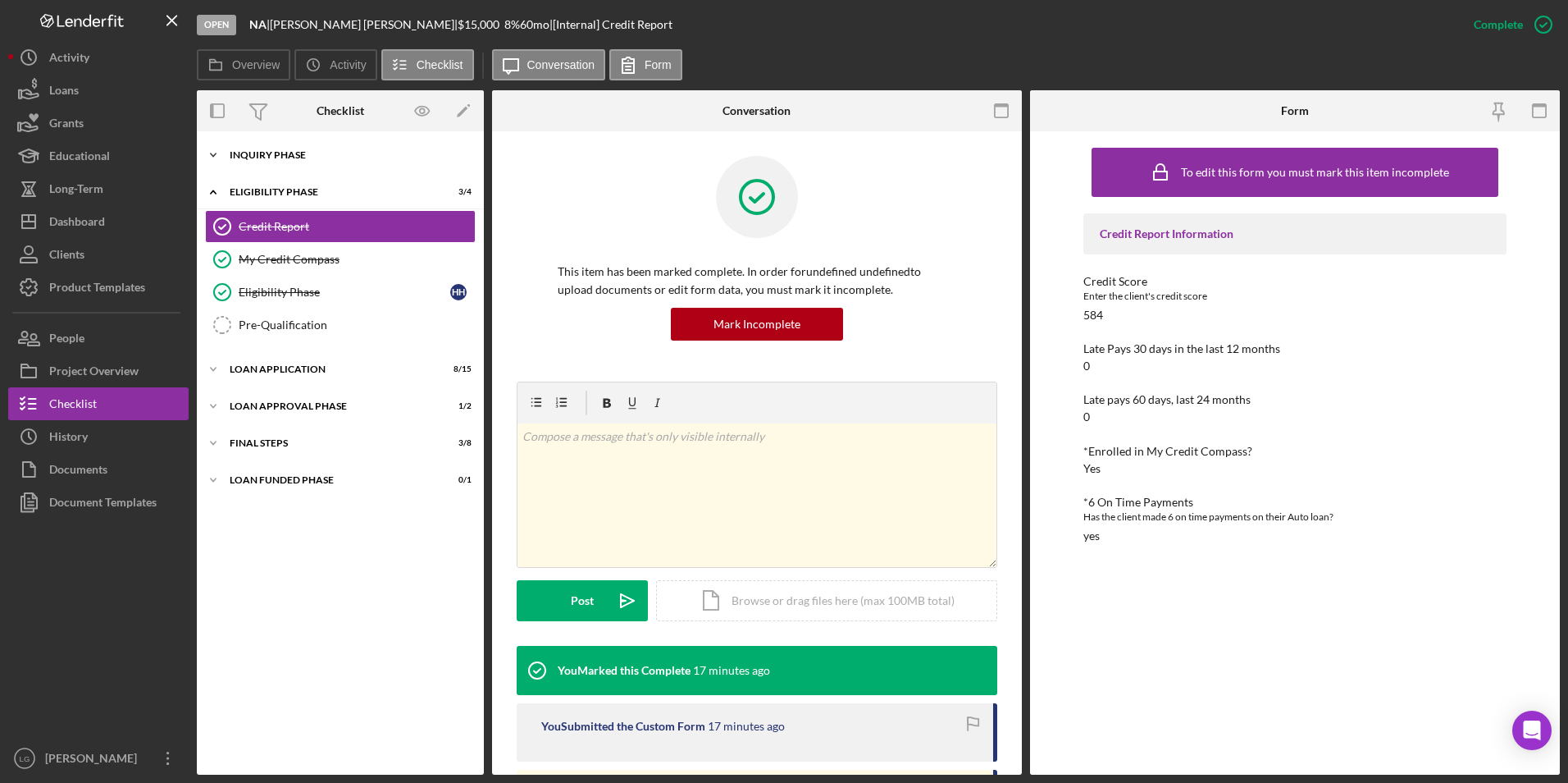
click at [235, 158] on div "Inquiry Phase" at bounding box center [346, 154] width 233 height 10
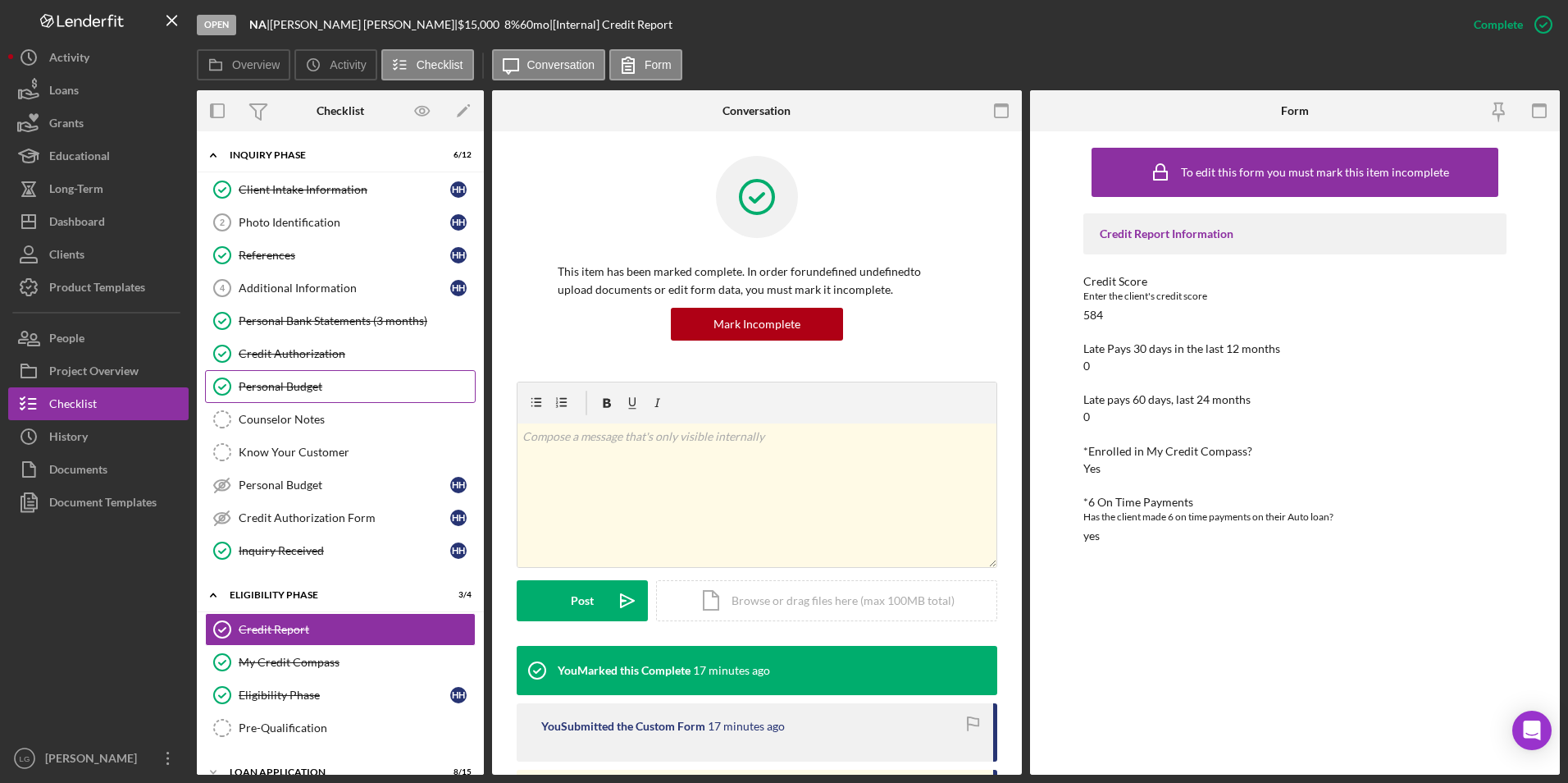
scroll to position [134, 0]
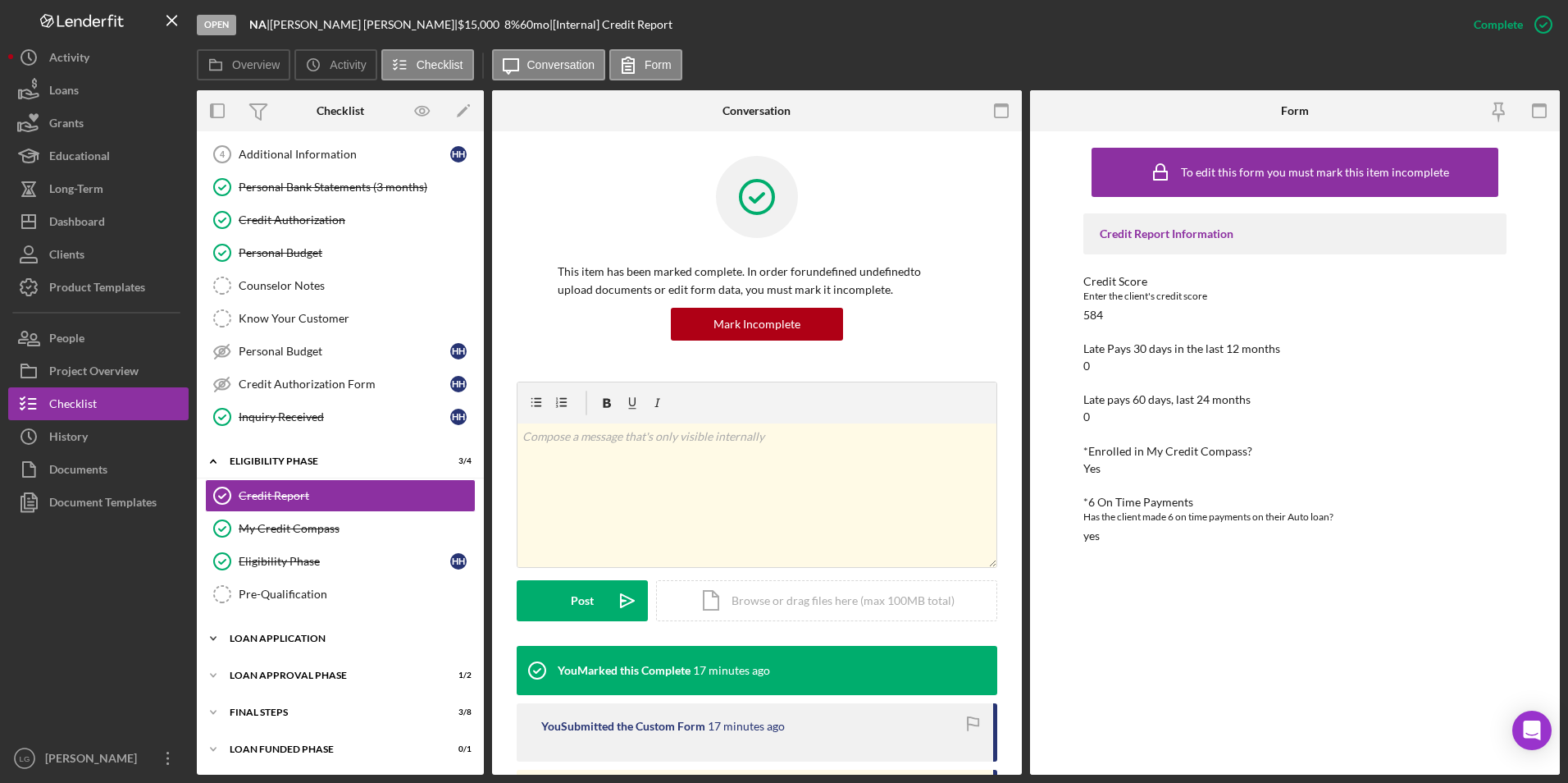
click at [235, 624] on div "Icon/Expander Loan Application 8 / 15" at bounding box center [340, 639] width 288 height 33
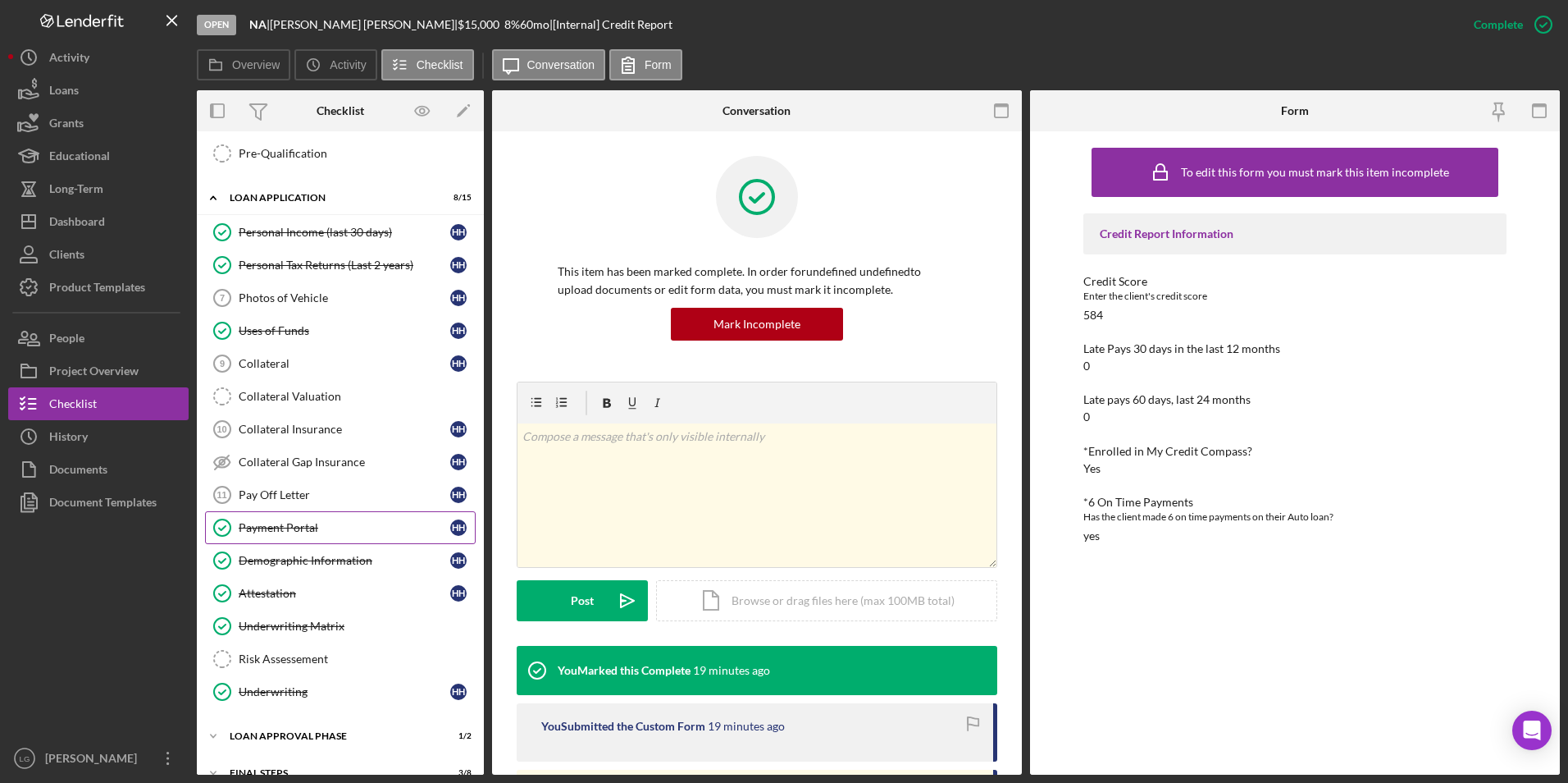
scroll to position [635, 0]
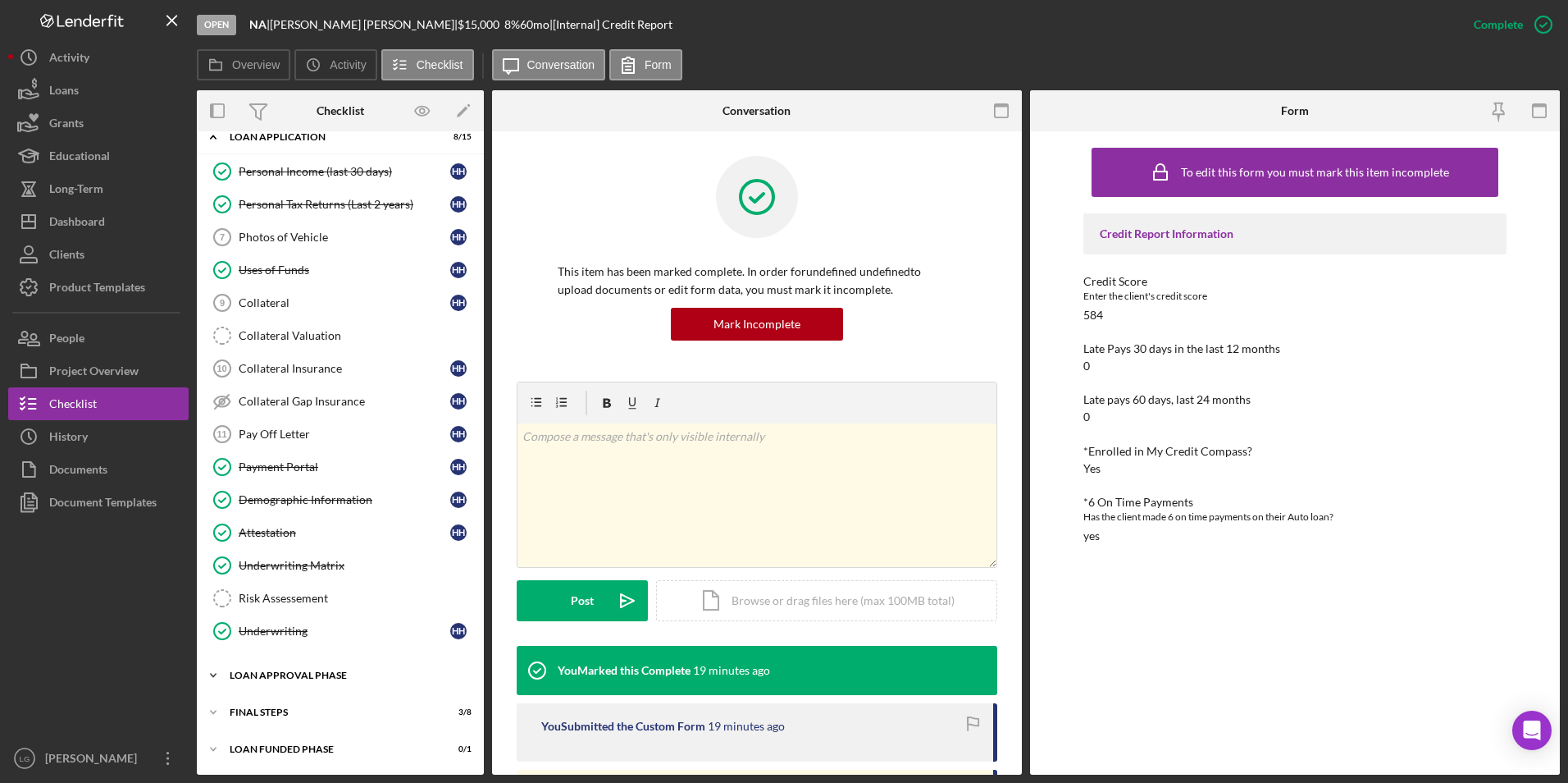
click at [231, 671] on div "Loan Approval Phase" at bounding box center [346, 675] width 233 height 10
click at [96, 369] on div "Project Overview" at bounding box center [94, 373] width 89 height 37
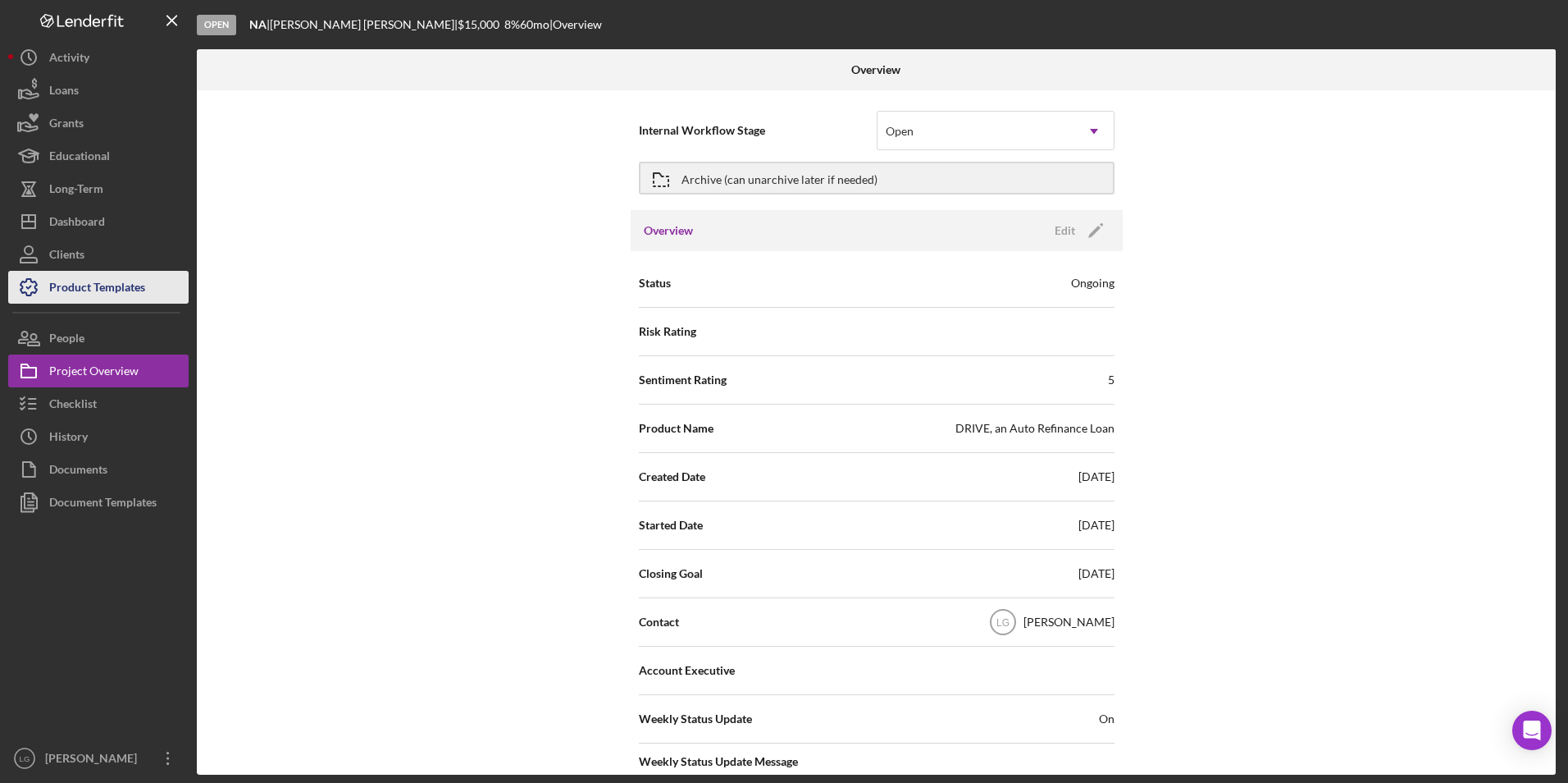
click at [104, 343] on button "People" at bounding box center [98, 338] width 180 height 33
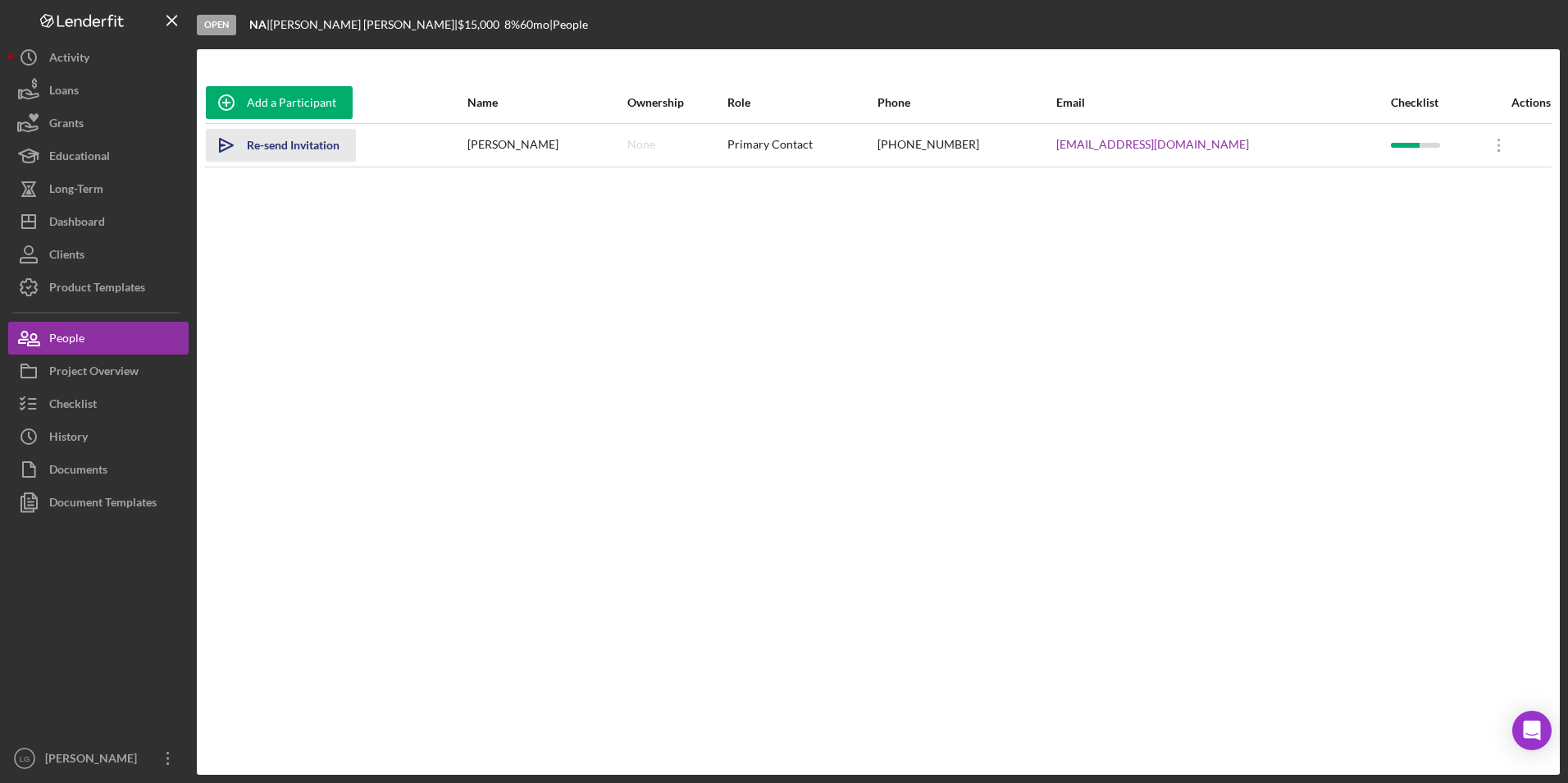
click at [295, 152] on div "Re-send Invitation" at bounding box center [293, 145] width 93 height 33
click at [104, 229] on div "Dashboard" at bounding box center [77, 223] width 56 height 37
